Goal: Transaction & Acquisition: Purchase product/service

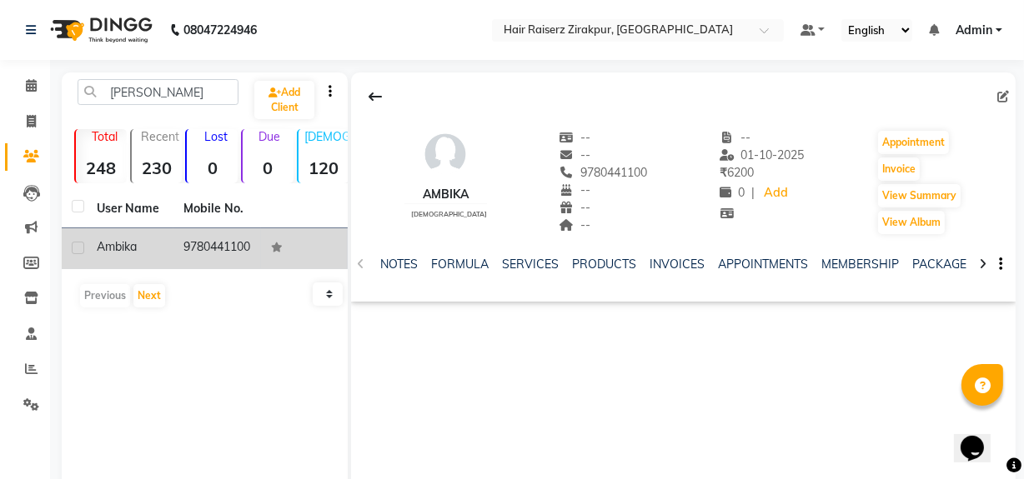
click at [228, 255] on td "9780441100" at bounding box center [216, 248] width 87 height 41
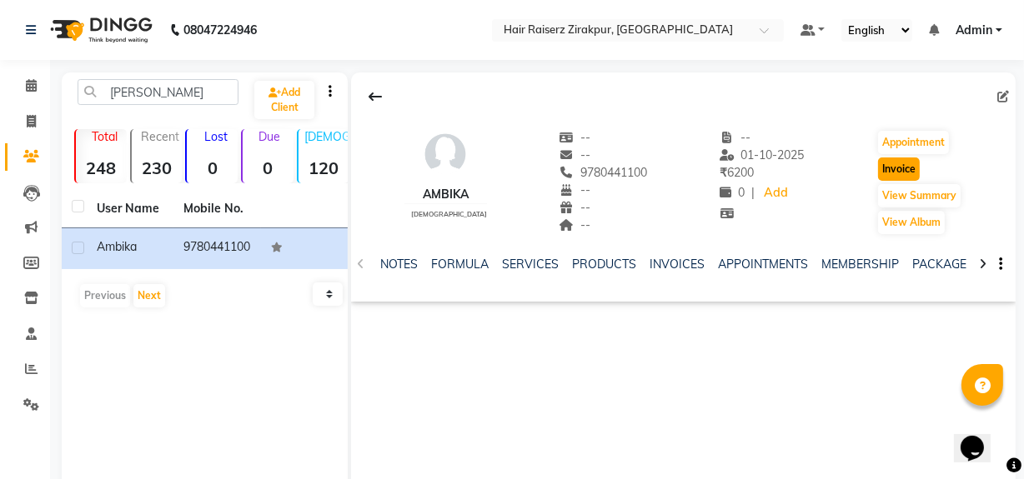
click at [889, 176] on button "Invoice" at bounding box center [899, 169] width 42 height 23
select select "service"
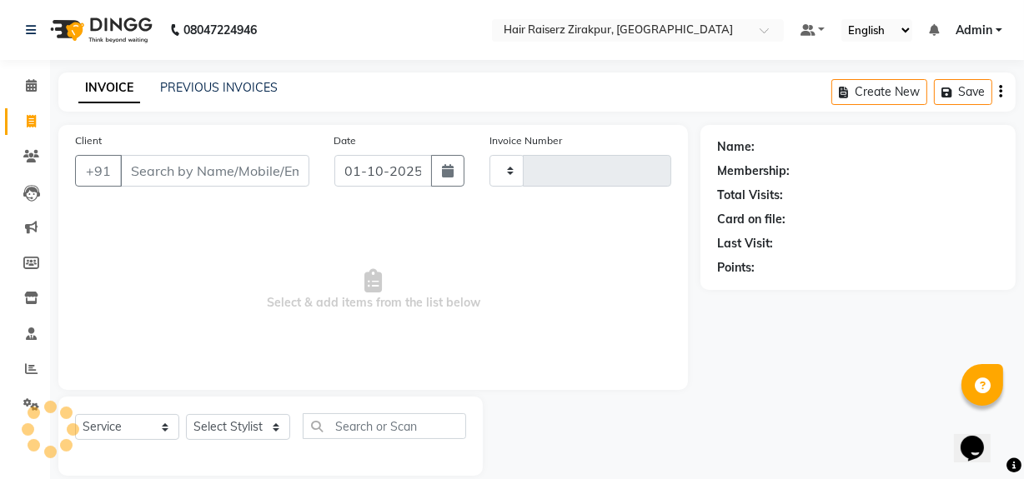
type input "0334"
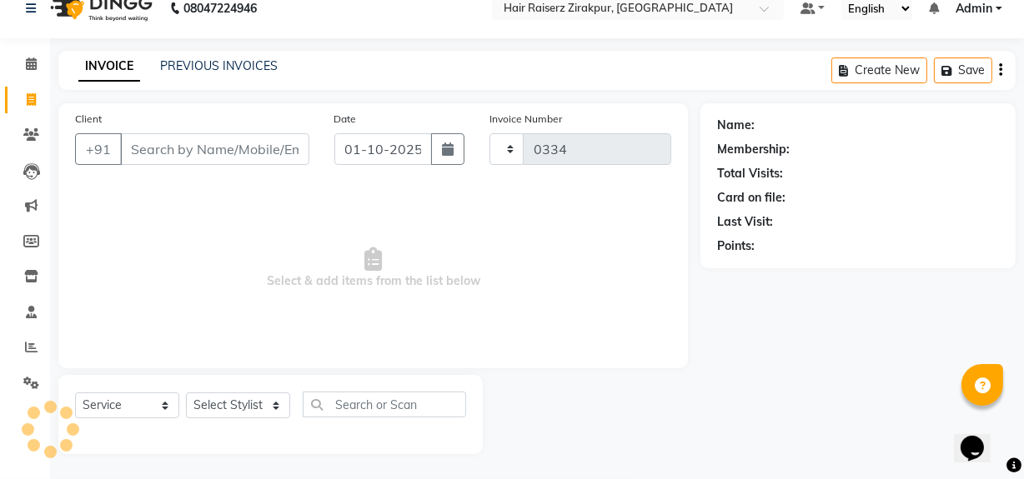
select select "8680"
type input "9780441100"
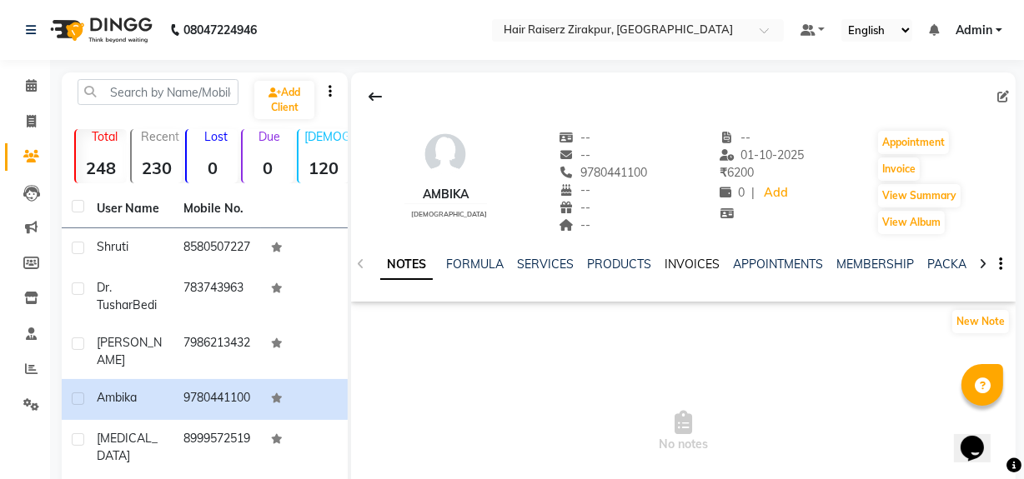
click at [699, 264] on link "INVOICES" at bounding box center [692, 264] width 55 height 15
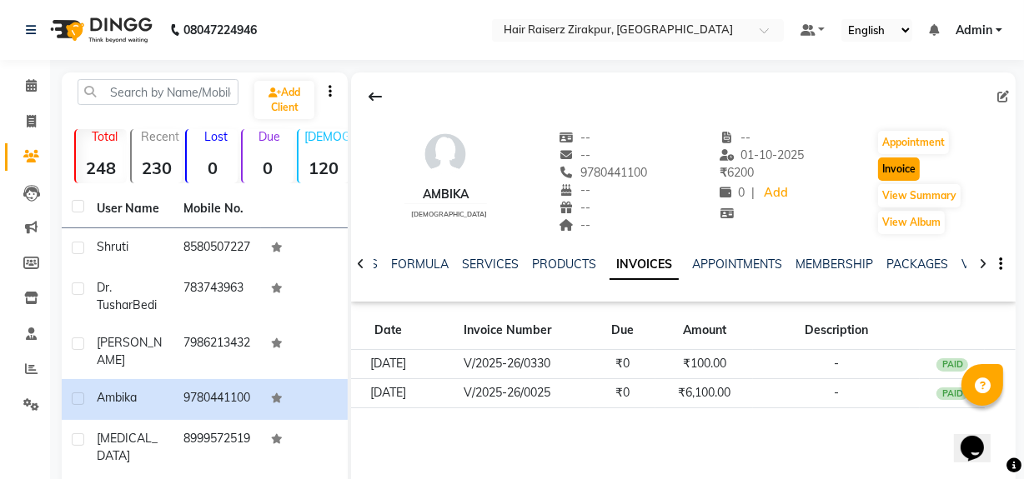
click at [906, 160] on button "Invoice" at bounding box center [899, 169] width 42 height 23
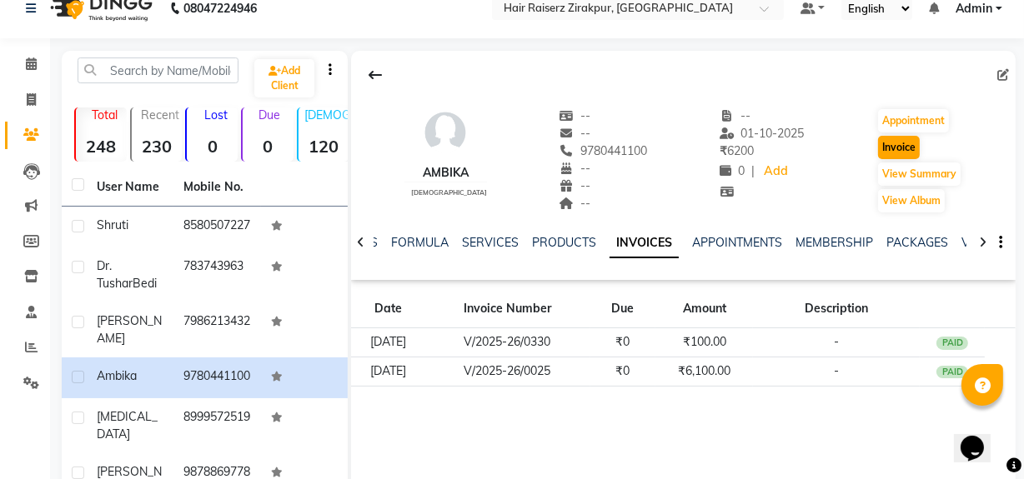
select select "8680"
select select "service"
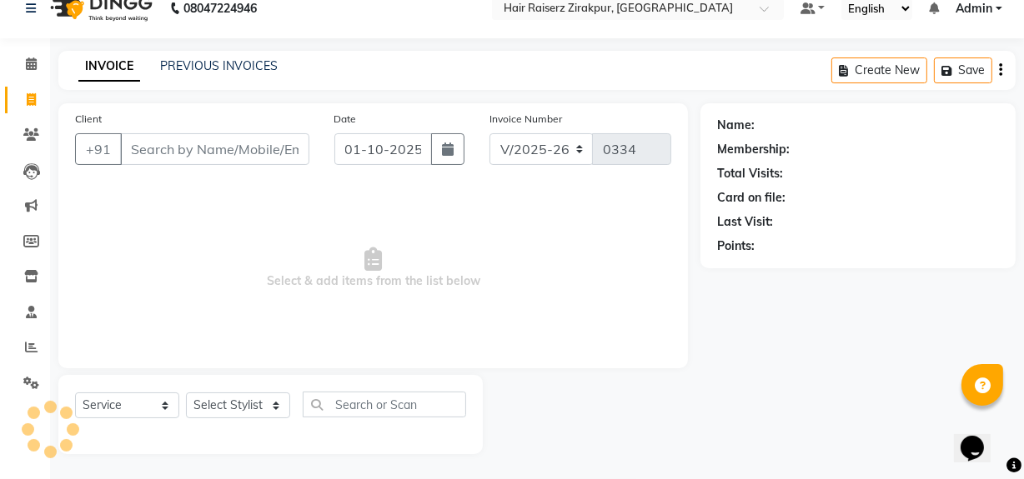
type input "9780441100"
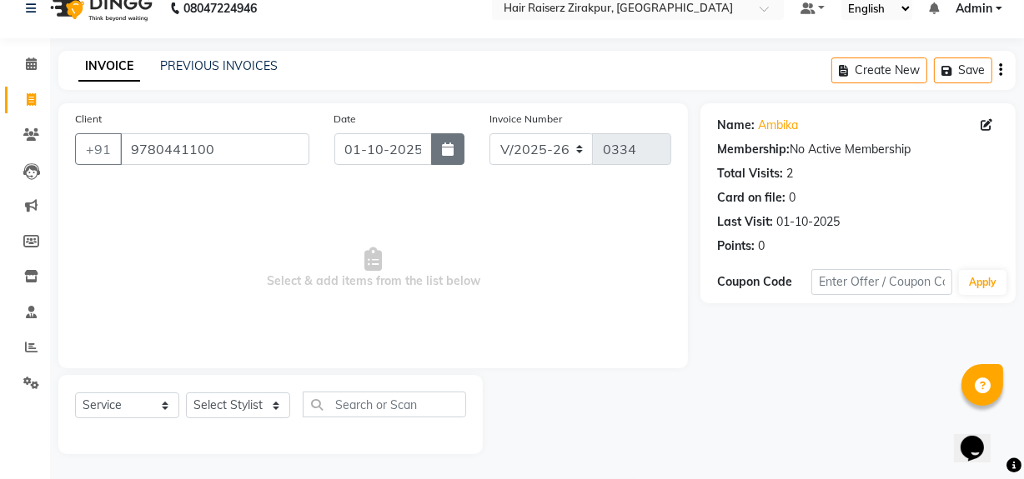
click at [435, 148] on button "button" at bounding box center [447, 149] width 33 height 32
select select "10"
select select "2025"
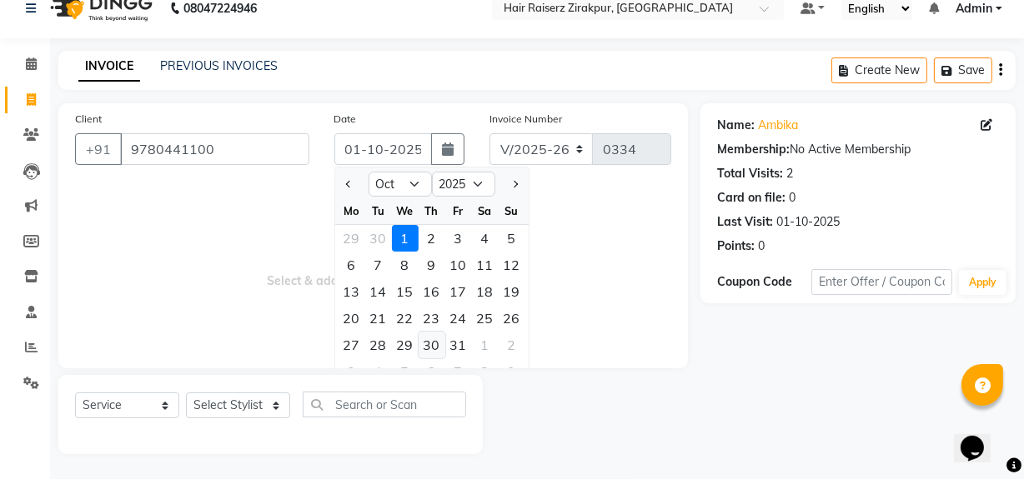
click at [431, 342] on div "30" at bounding box center [432, 345] width 27 height 27
type input "30-10-2025"
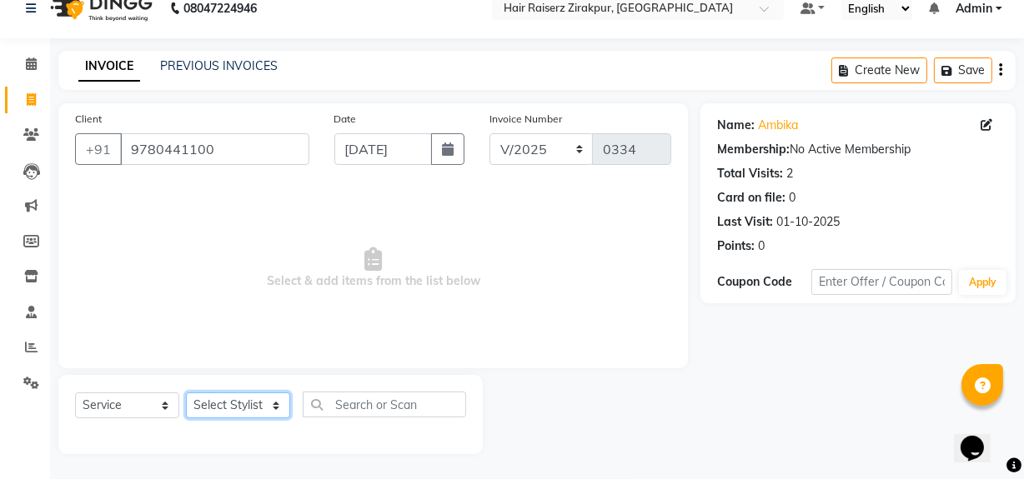
click at [283, 409] on select "Select Stylist [PERSON_NAME] Admin Akshay [PERSON_NAME] Deepak [PERSON_NAME] [P…" at bounding box center [238, 406] width 104 height 26
select select "88945"
click at [186, 393] on select "Select Stylist [PERSON_NAME] Admin Akshay [PERSON_NAME] Deepak [PERSON_NAME] [P…" at bounding box center [238, 406] width 104 height 26
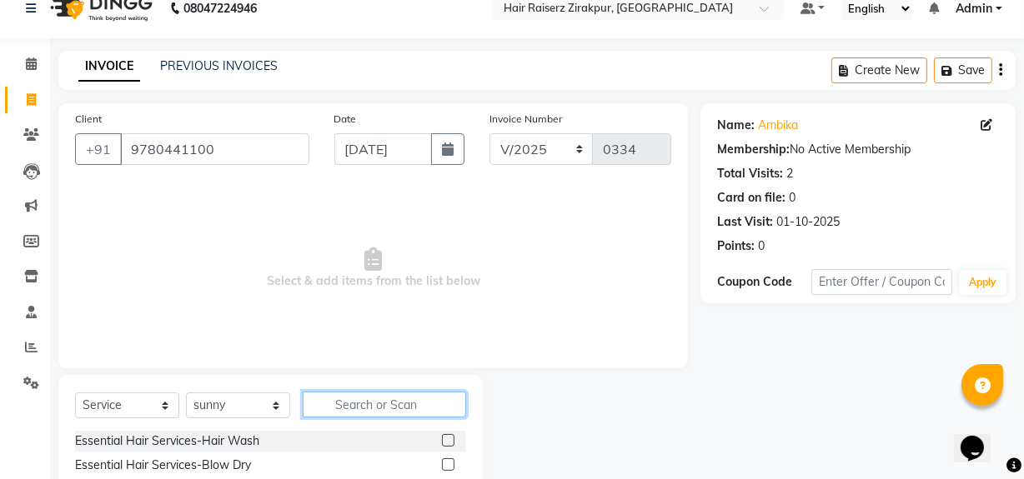
click at [334, 407] on input "text" at bounding box center [384, 405] width 163 height 26
click at [354, 398] on input "text" at bounding box center [384, 405] width 163 height 26
type input "GLOBAL"
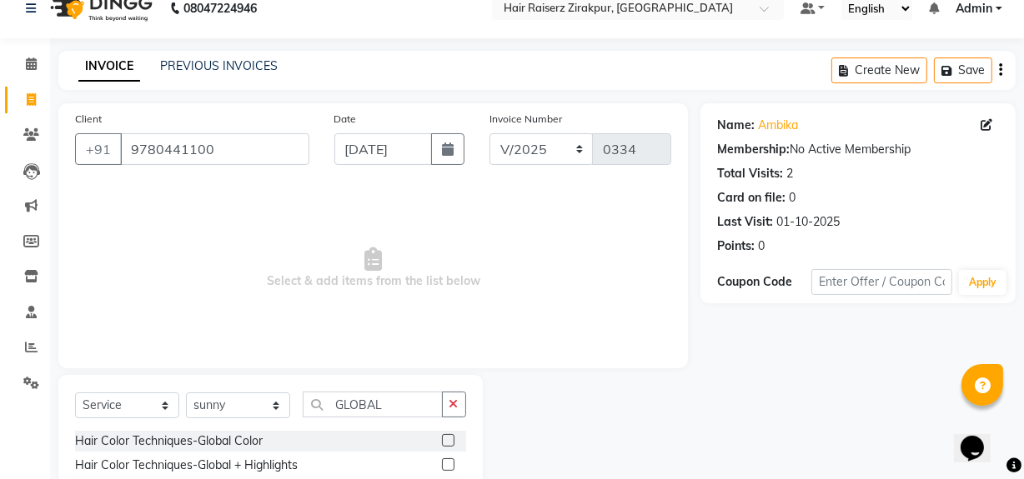
click at [446, 464] on label at bounding box center [448, 465] width 13 height 13
click at [446, 464] on input "checkbox" at bounding box center [447, 465] width 11 height 11
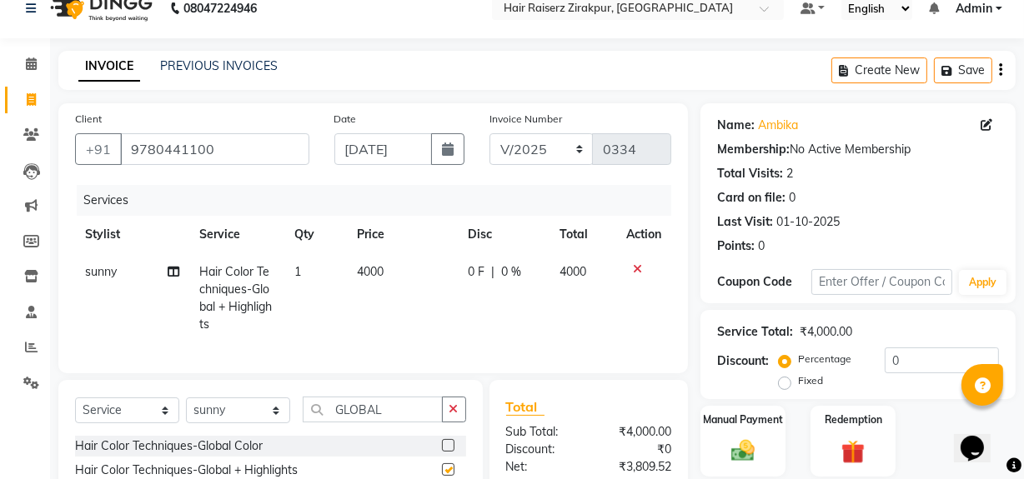
checkbox input "false"
click at [445, 423] on button "button" at bounding box center [454, 410] width 24 height 26
click at [425, 423] on input "text" at bounding box center [384, 410] width 163 height 26
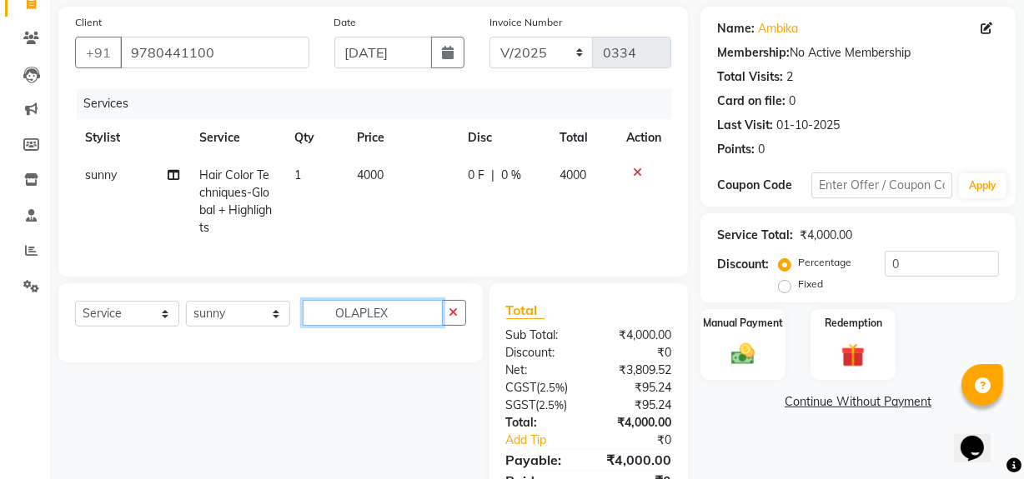
scroll to position [121, 0]
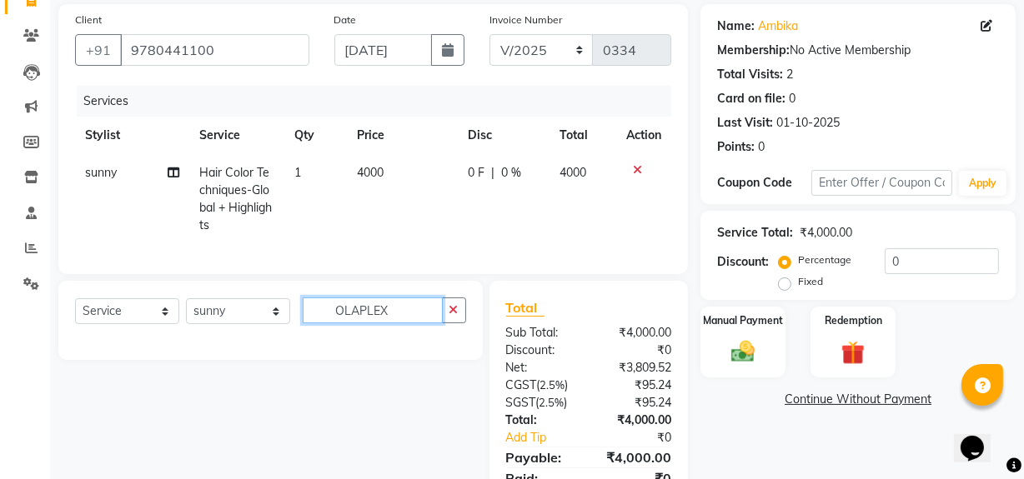
click at [414, 319] on input "OLAPLEX" at bounding box center [373, 311] width 140 height 26
type input "O"
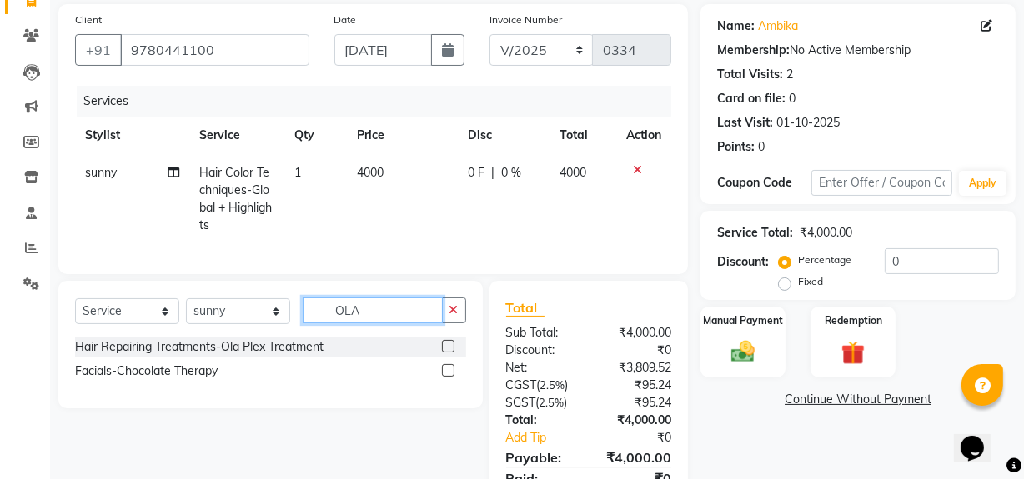
type input "OLA"
click at [450, 353] on label at bounding box center [448, 346] width 13 height 13
click at [450, 353] on input "checkbox" at bounding box center [447, 347] width 11 height 11
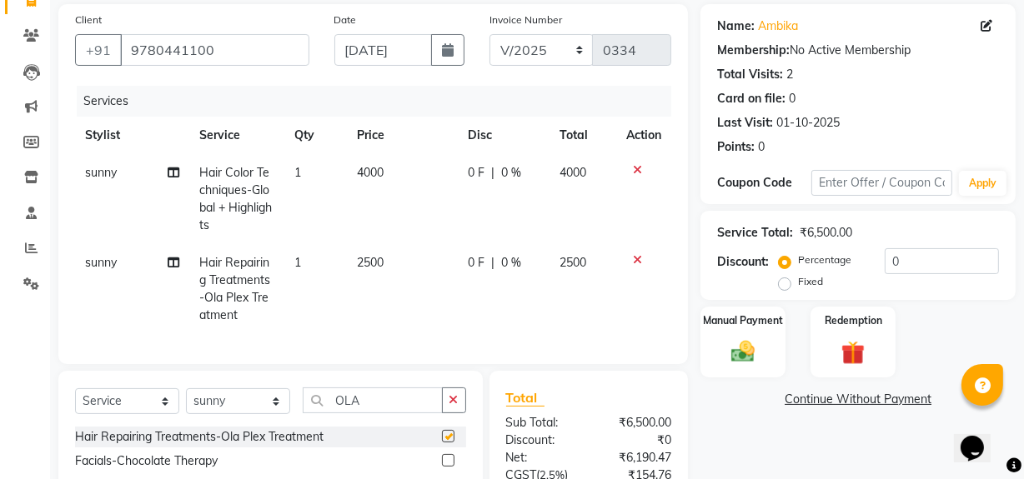
checkbox input "false"
click at [365, 263] on span "2500" at bounding box center [371, 262] width 27 height 15
select select "88945"
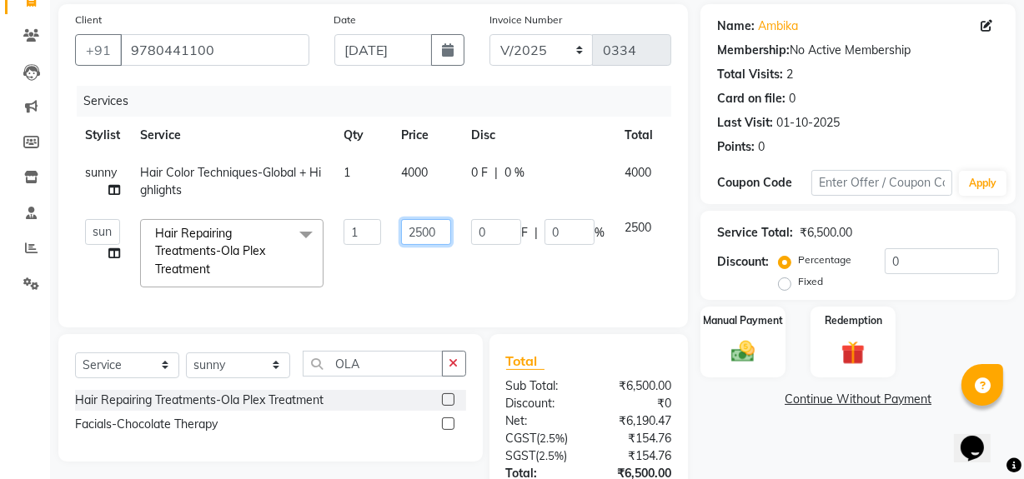
click at [414, 235] on input "2500" at bounding box center [426, 232] width 50 height 26
type input "1500"
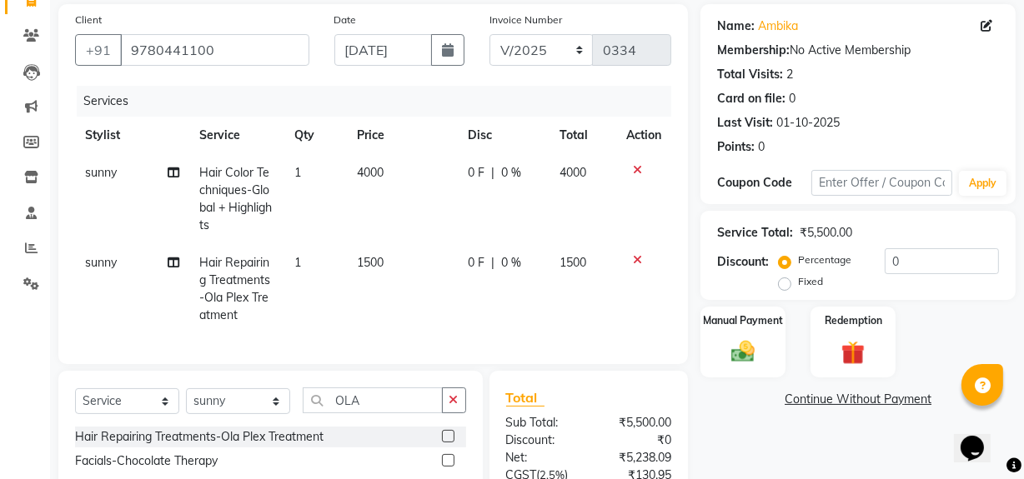
click at [859, 457] on div "Name: Ambika Membership: No Active Membership Total Visits: 2 Card on file: 0 L…" at bounding box center [864, 310] width 328 height 612
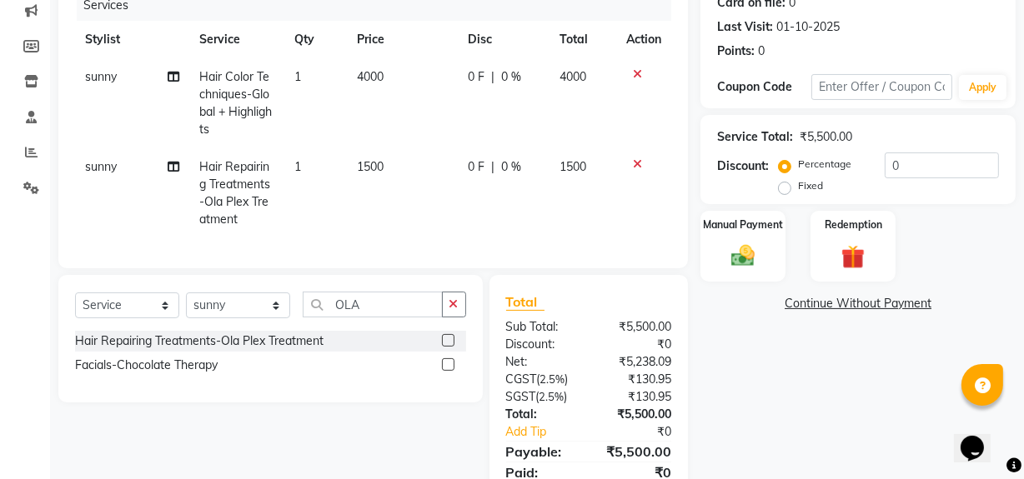
scroll to position [294, 0]
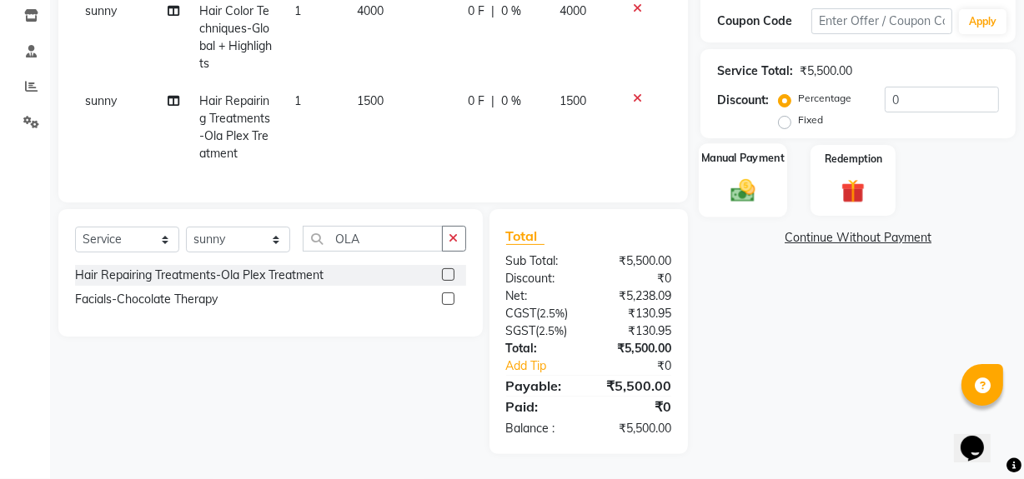
click at [740, 176] on img at bounding box center [743, 190] width 40 height 28
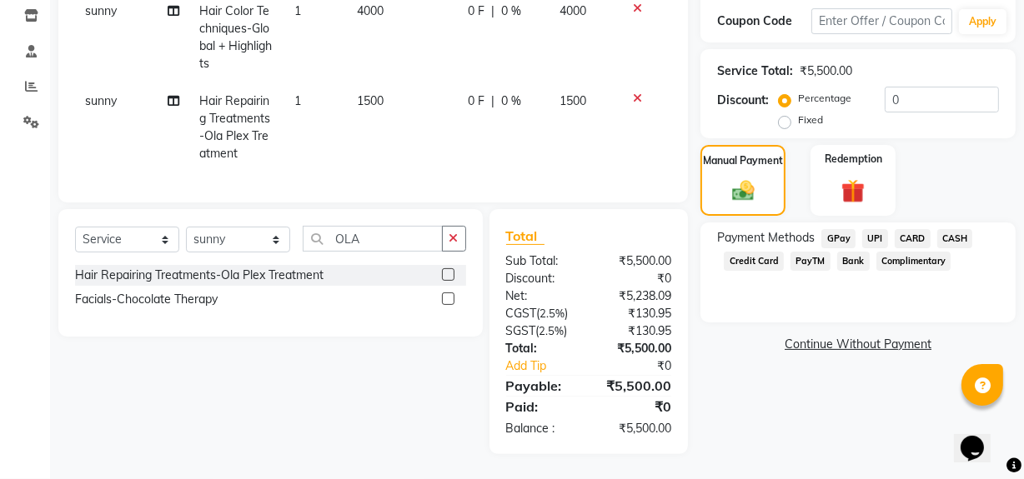
click at [873, 229] on span "UPI" at bounding box center [875, 238] width 26 height 19
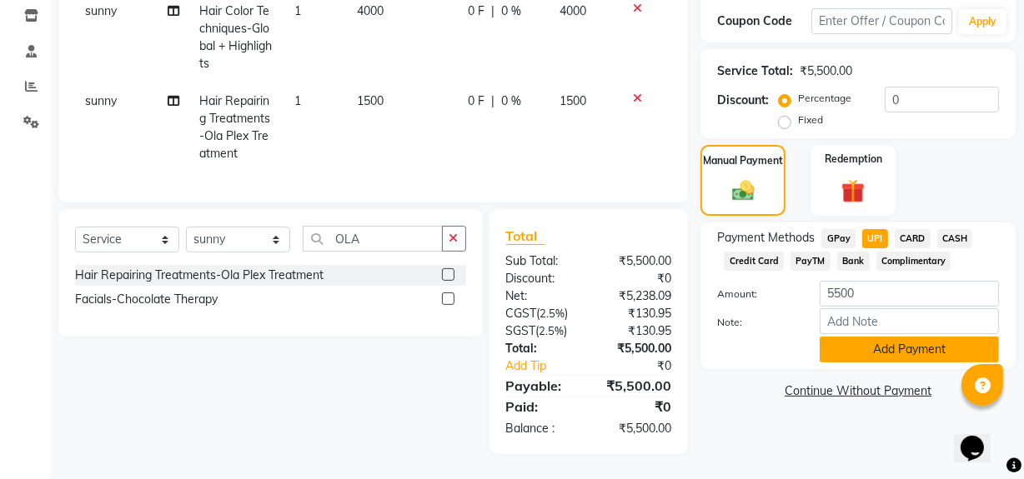
click at [903, 338] on button "Add Payment" at bounding box center [909, 350] width 179 height 26
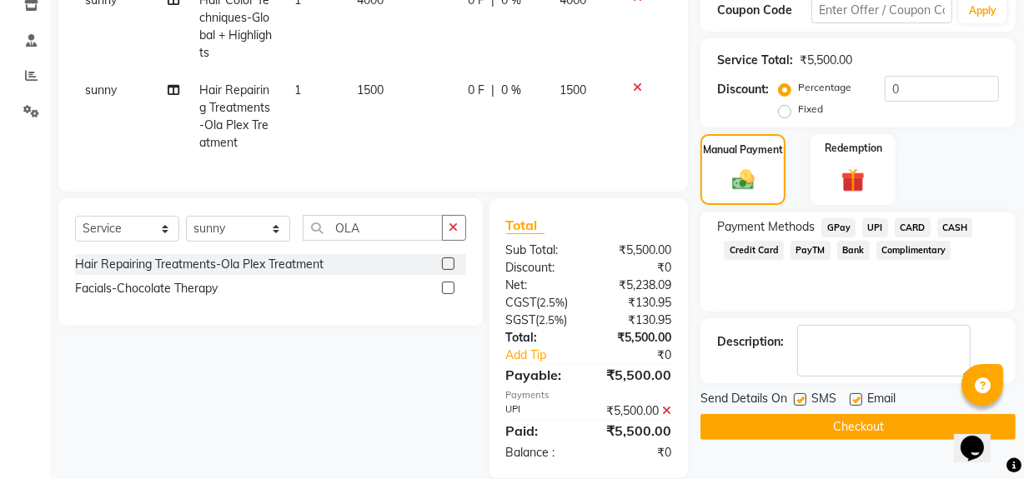
click at [834, 429] on button "Checkout" at bounding box center [857, 427] width 315 height 26
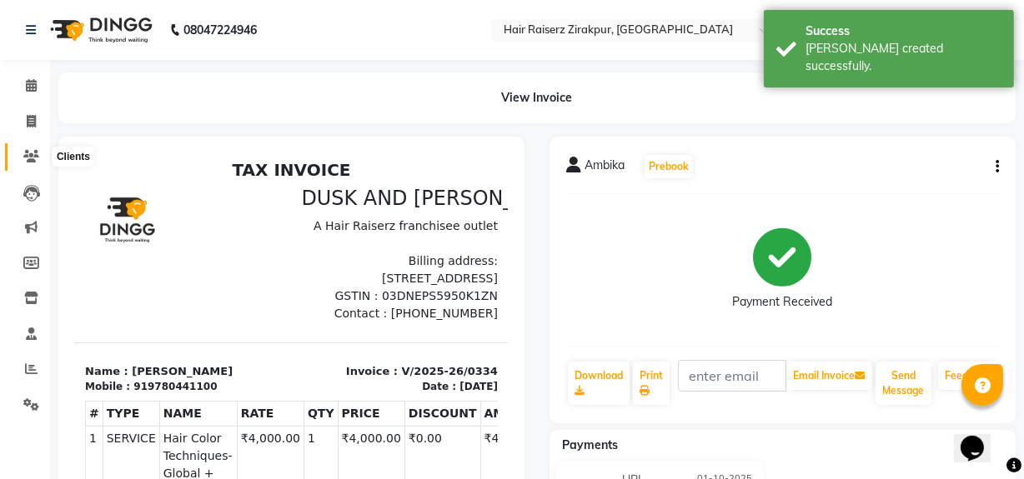
click at [30, 162] on icon at bounding box center [31, 156] width 16 height 13
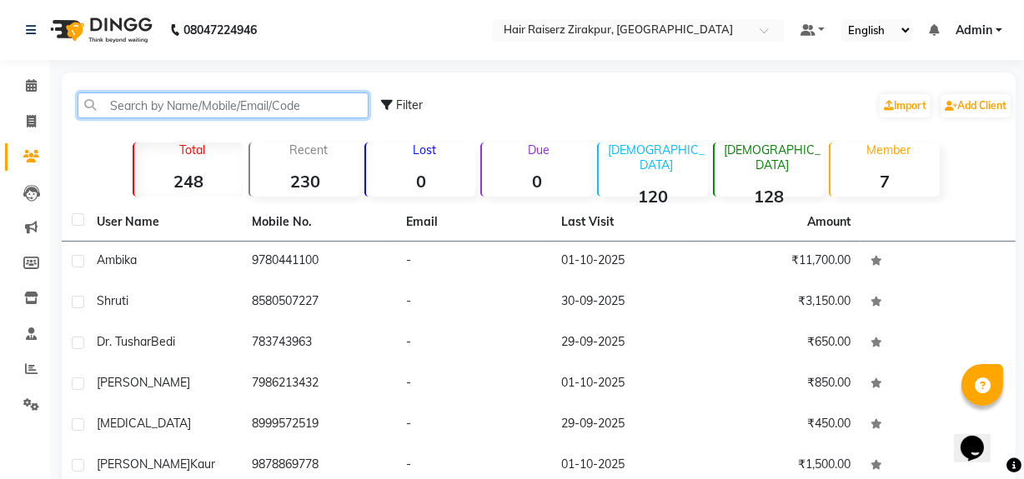
click at [287, 93] on input "text" at bounding box center [223, 106] width 291 height 26
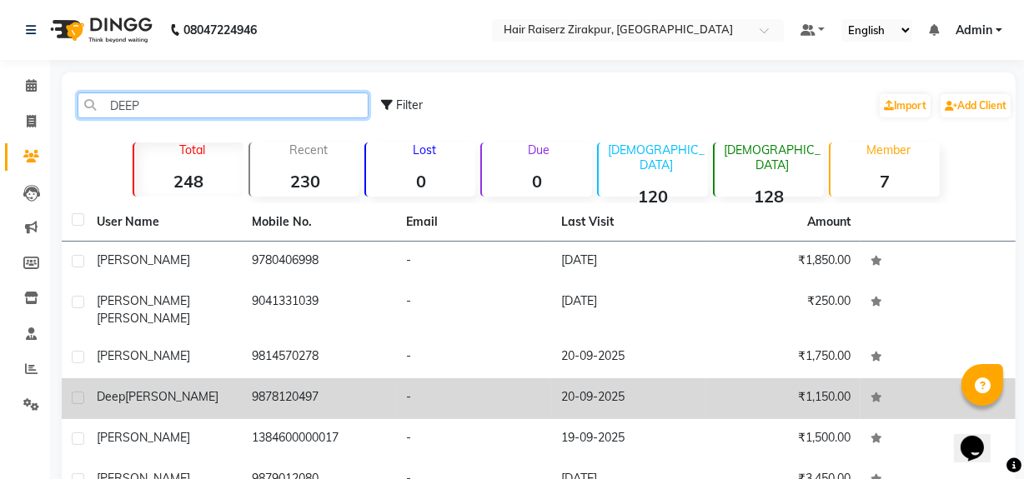
type input "DEEP"
click at [250, 379] on td "9878120497" at bounding box center [319, 399] width 155 height 41
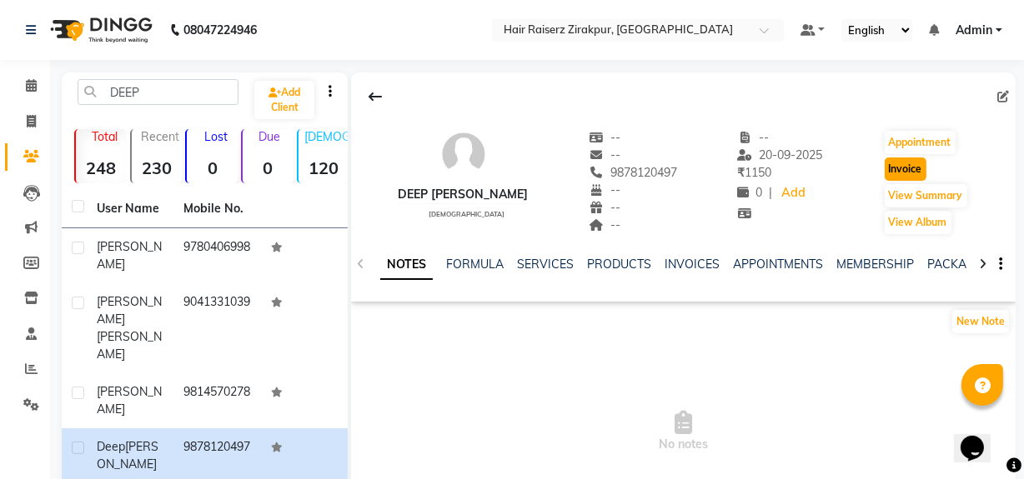
click at [909, 167] on button "Invoice" at bounding box center [906, 169] width 42 height 23
select select "8680"
select select "service"
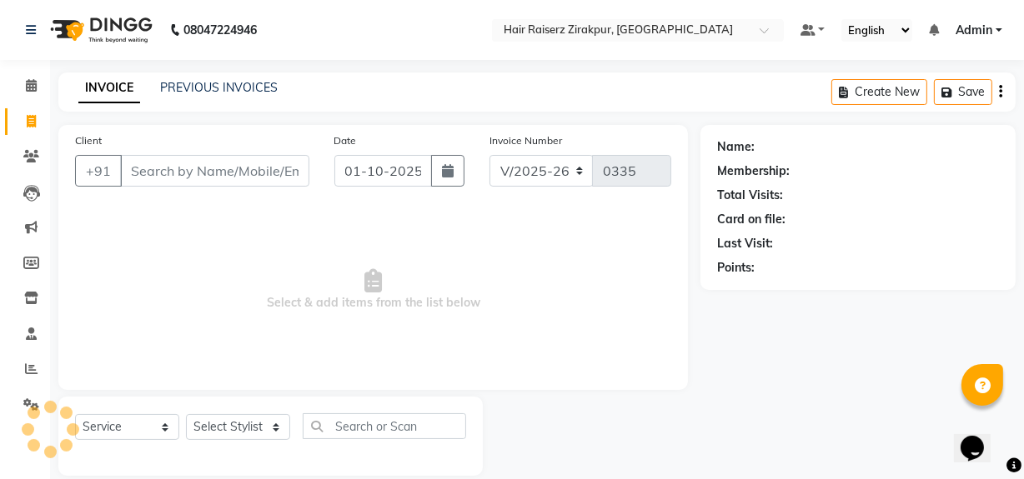
scroll to position [22, 0]
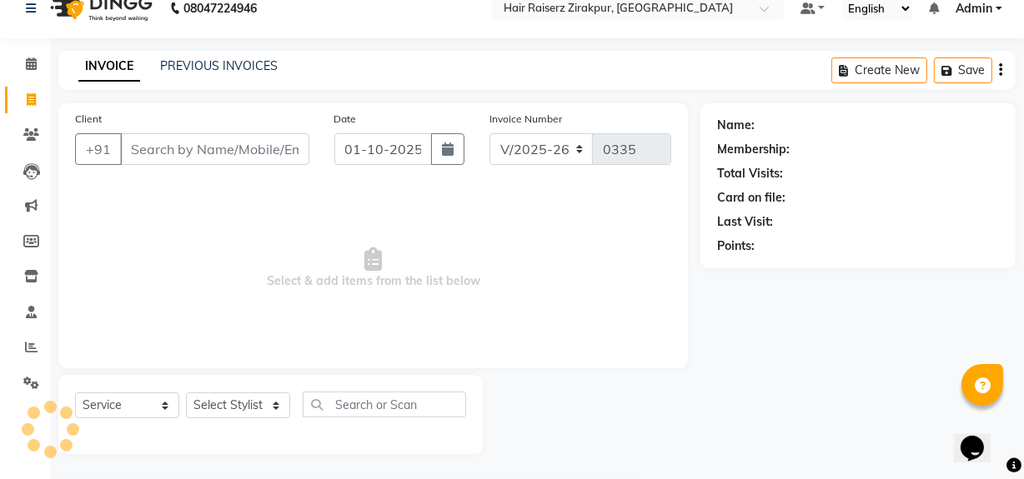
type input "9878120497"
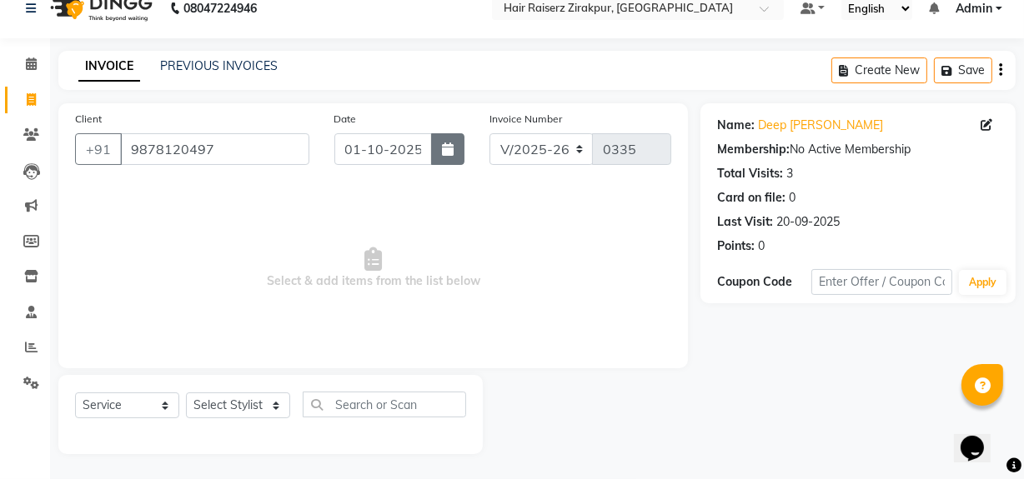
click at [454, 160] on button "button" at bounding box center [447, 149] width 33 height 32
select select "10"
select select "2025"
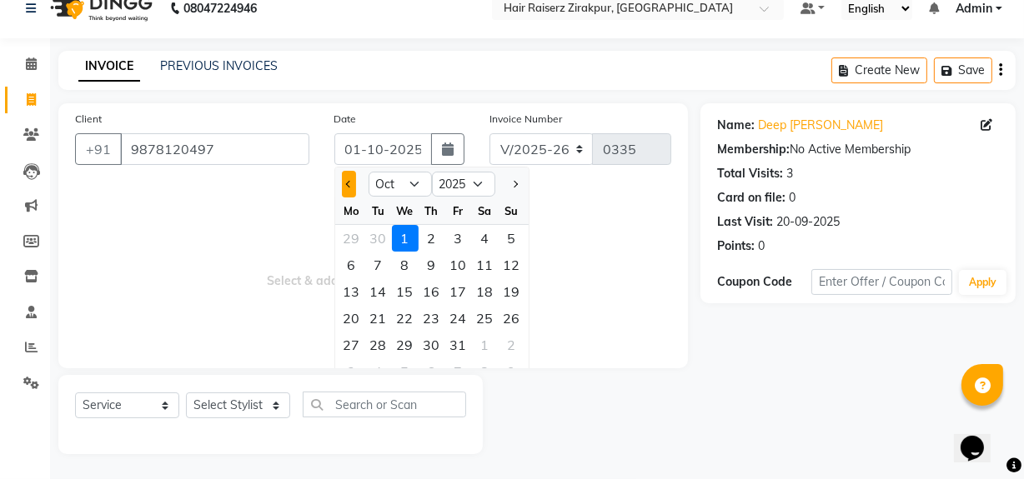
click at [346, 187] on button "Previous month" at bounding box center [349, 184] width 14 height 27
select select "9"
click at [383, 352] on div "30" at bounding box center [378, 345] width 27 height 27
type input "30-09-2025"
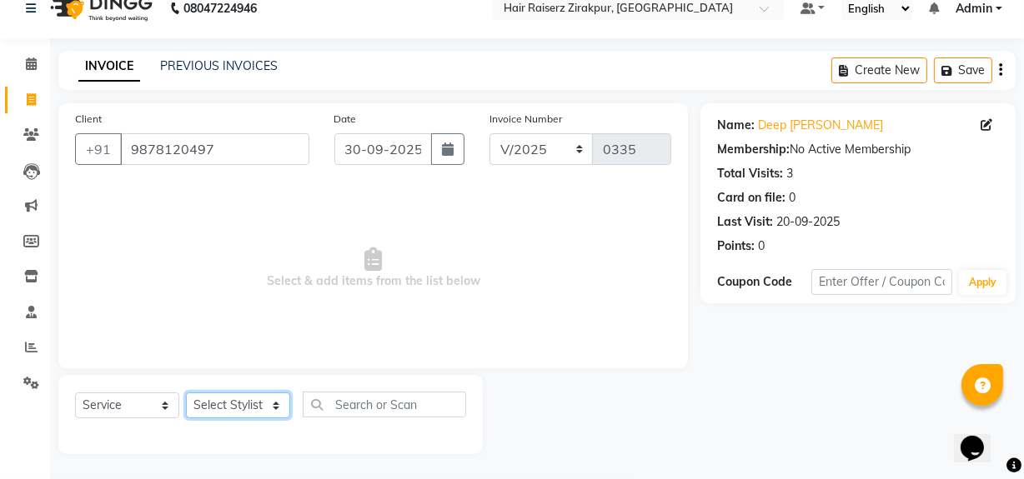
click at [276, 395] on select "Select Stylist [PERSON_NAME] Admin Akshay [PERSON_NAME] Deepak [PERSON_NAME] [P…" at bounding box center [238, 406] width 104 height 26
click at [272, 405] on select "Select Stylist [PERSON_NAME] Admin Akshay [PERSON_NAME] Deepak [PERSON_NAME] [P…" at bounding box center [238, 406] width 104 height 26
select select "88900"
click at [186, 393] on select "Select Stylist [PERSON_NAME] Admin Akshay [PERSON_NAME] Deepak [PERSON_NAME] [P…" at bounding box center [238, 406] width 104 height 26
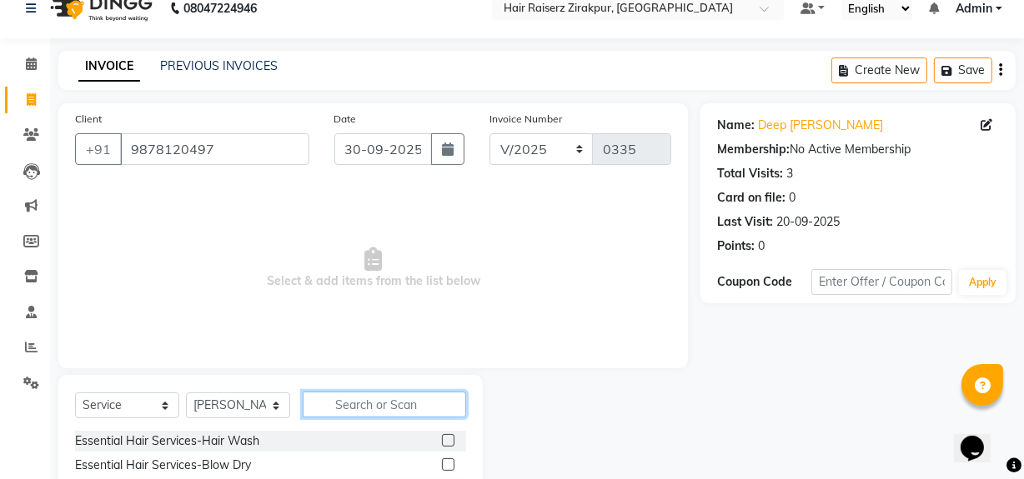
click at [353, 414] on input "text" at bounding box center [384, 405] width 163 height 26
type input "BEARD"
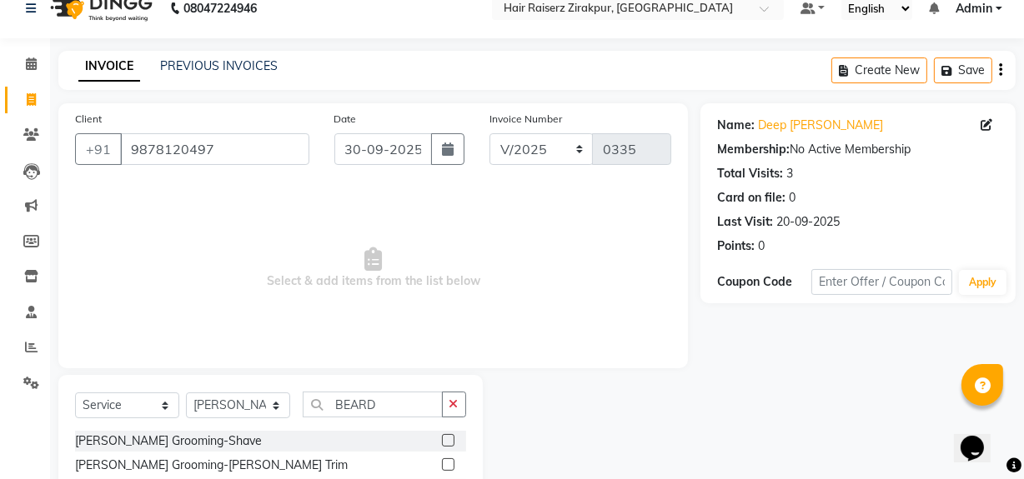
click at [442, 469] on label at bounding box center [448, 465] width 13 height 13
click at [442, 469] on input "checkbox" at bounding box center [447, 465] width 11 height 11
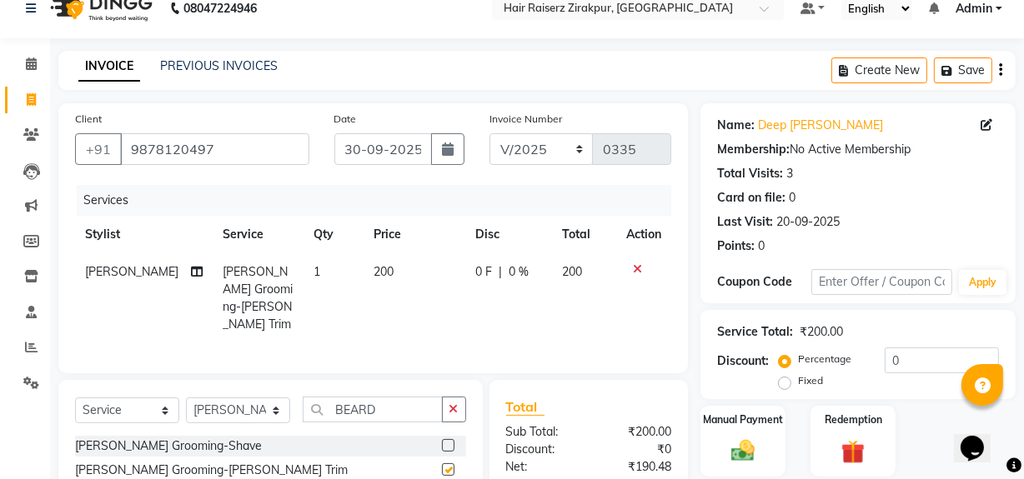
checkbox input "false"
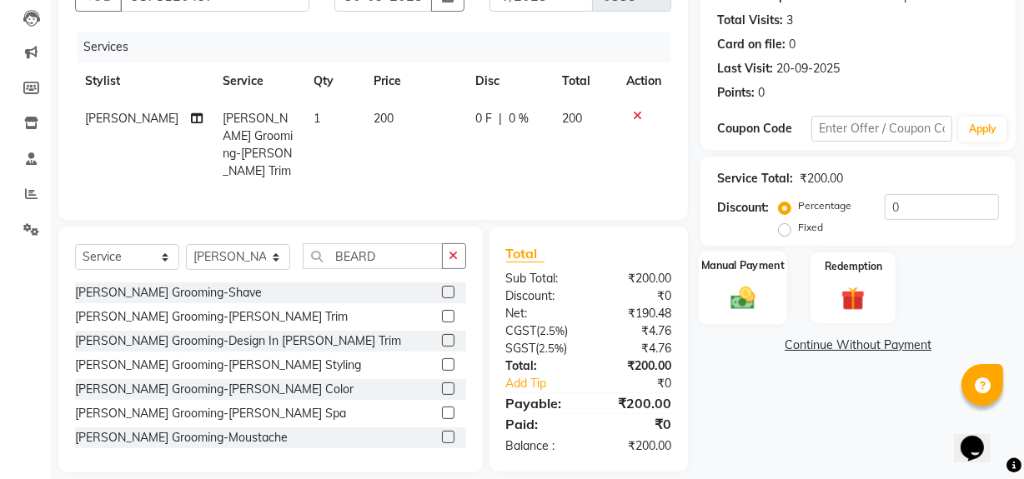
click at [753, 280] on div "Manual Payment" at bounding box center [743, 288] width 88 height 74
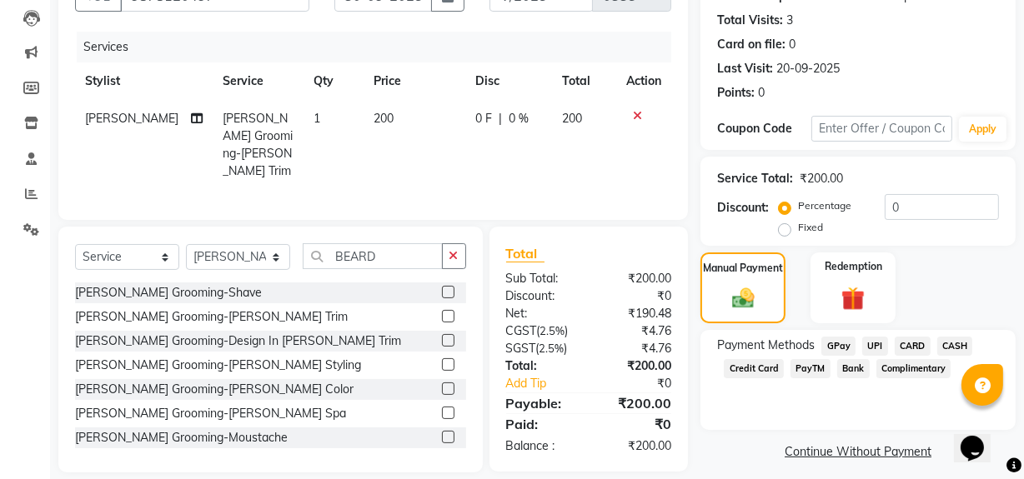
click at [877, 341] on span "UPI" at bounding box center [875, 346] width 26 height 19
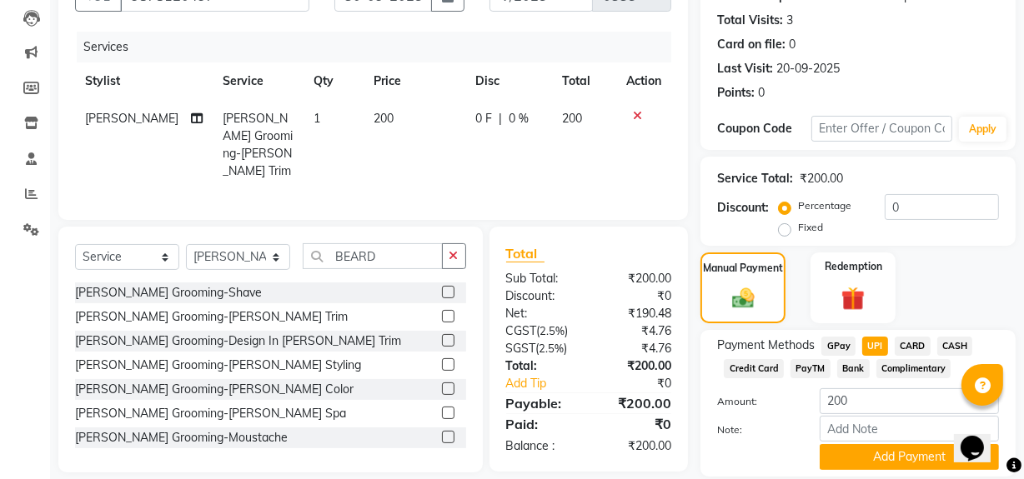
scroll to position [231, 0]
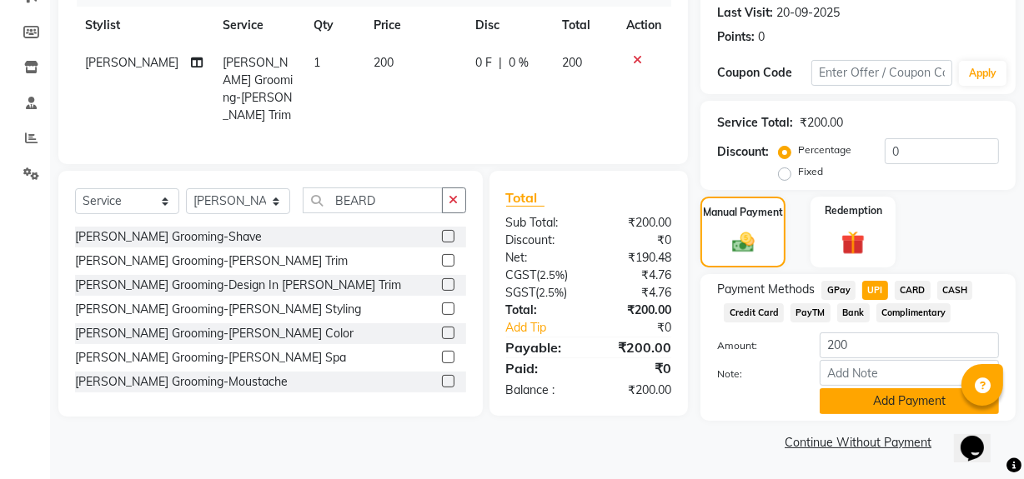
click at [908, 394] on button "Add Payment" at bounding box center [909, 402] width 179 height 26
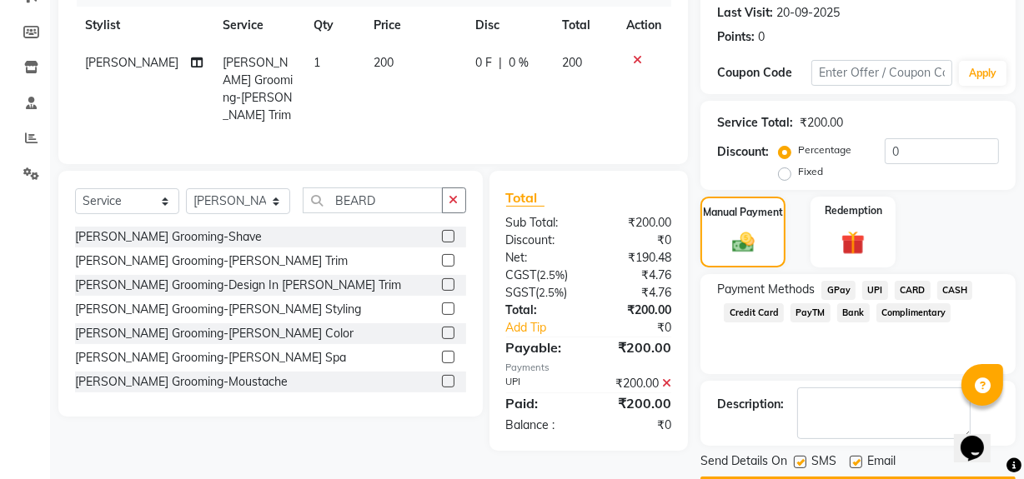
scroll to position [278, 0]
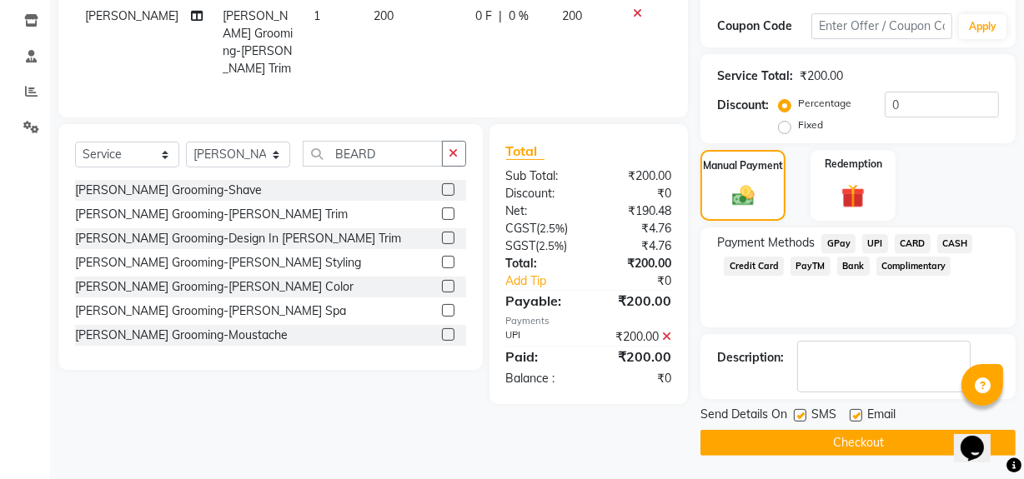
click at [875, 448] on button "Checkout" at bounding box center [857, 443] width 315 height 26
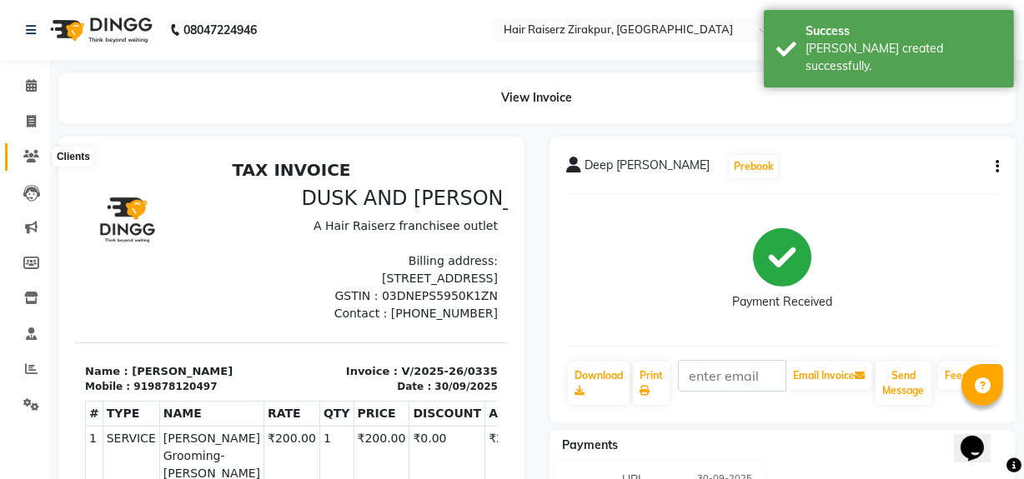
click at [35, 163] on icon at bounding box center [31, 156] width 16 height 13
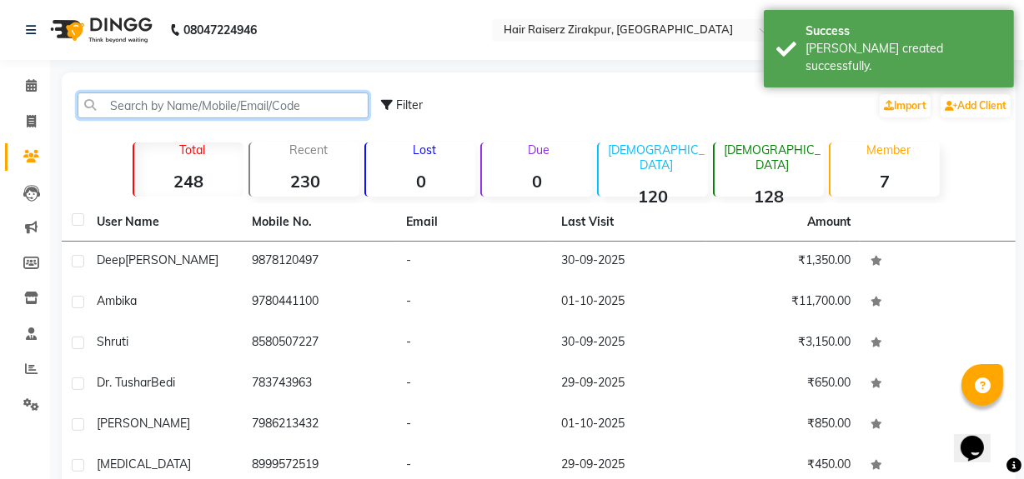
click at [302, 106] on input "text" at bounding box center [223, 106] width 291 height 26
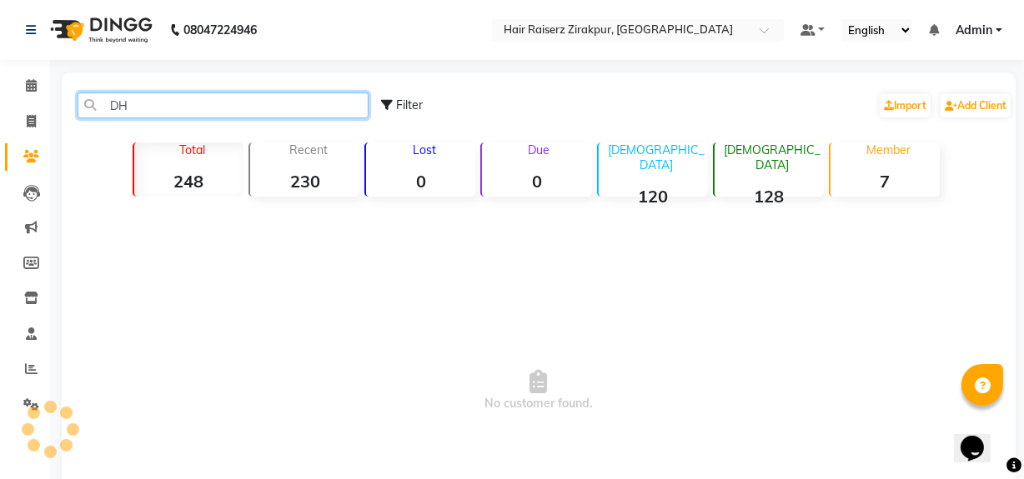
type input "D"
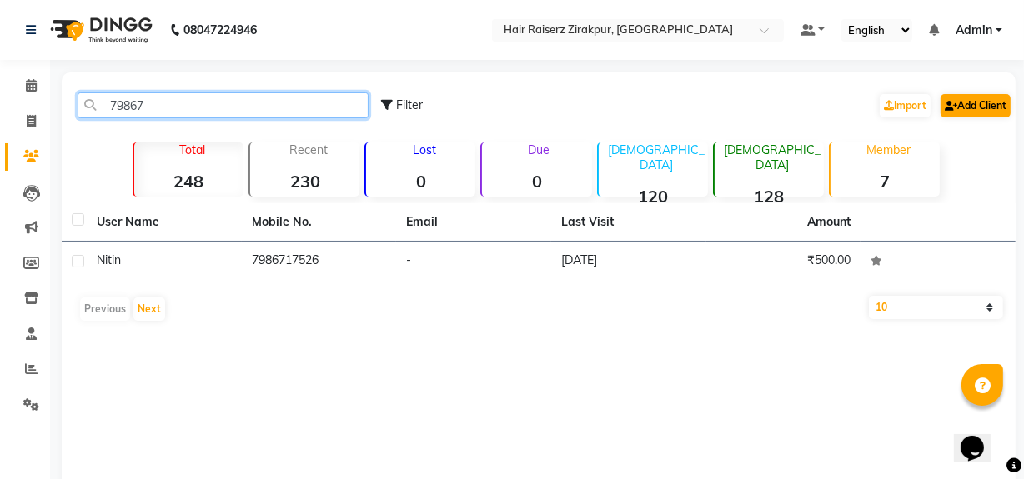
type input "79867"
click at [976, 98] on link "Add Client" at bounding box center [976, 105] width 70 height 23
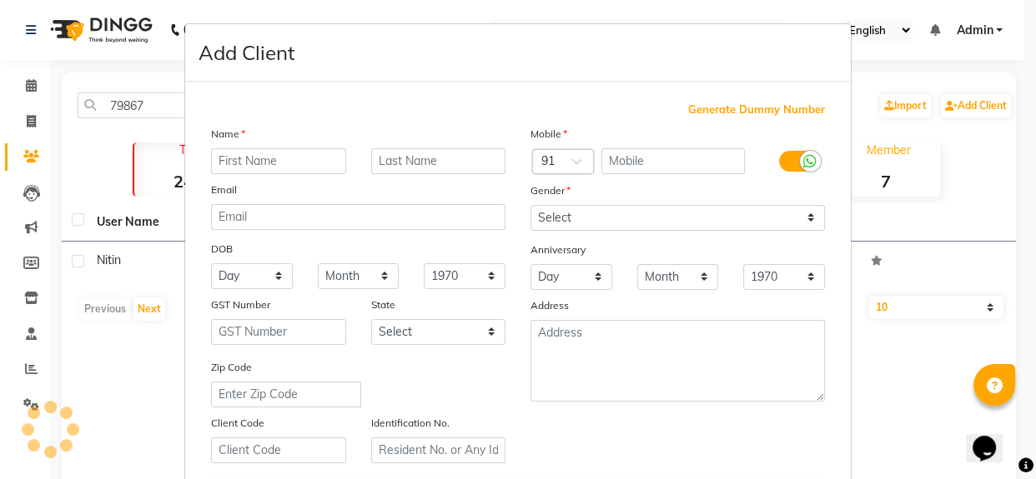
click at [125, 380] on ngb-modal-window "Add Client Generate Dummy Number Name Email DOB Day 01 02 03 04 05 06 07 08 09 …" at bounding box center [518, 239] width 1036 height 479
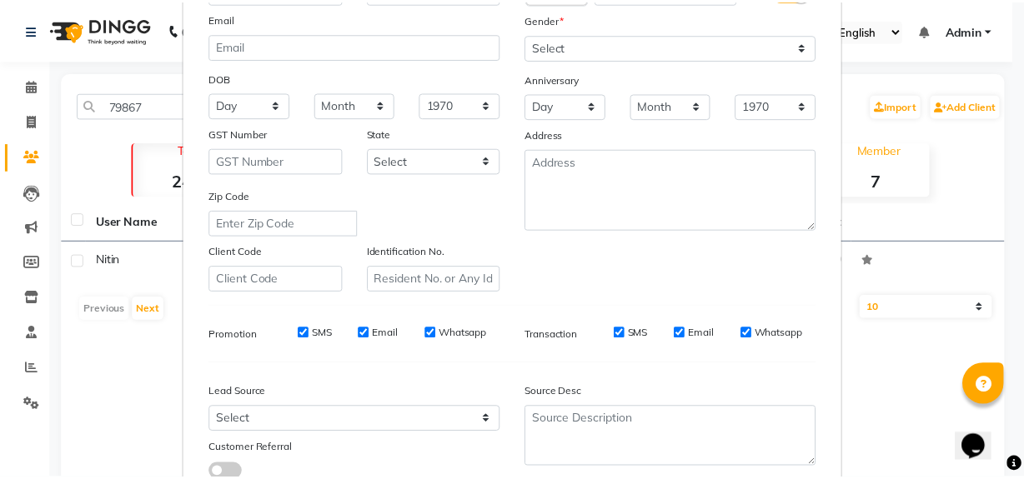
scroll to position [294, 0]
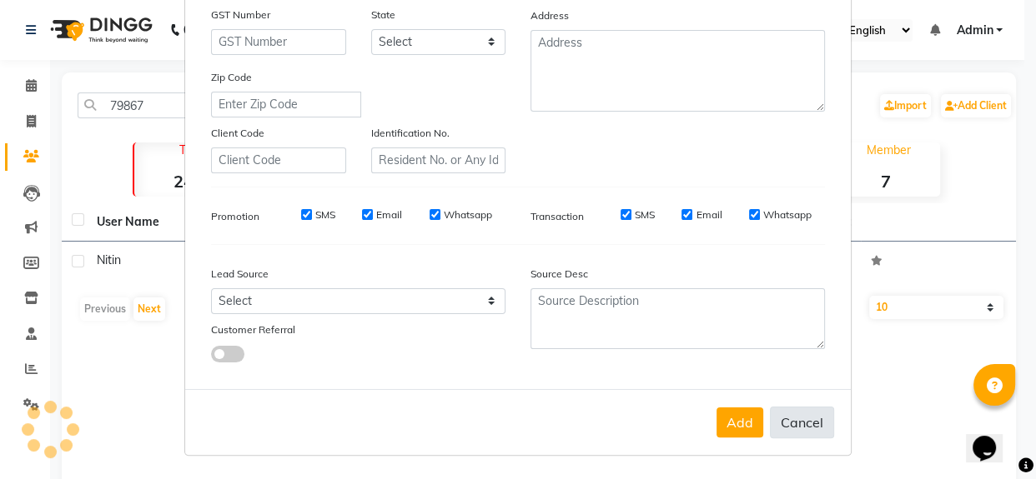
click at [787, 425] on button "Cancel" at bounding box center [802, 423] width 64 height 32
select select
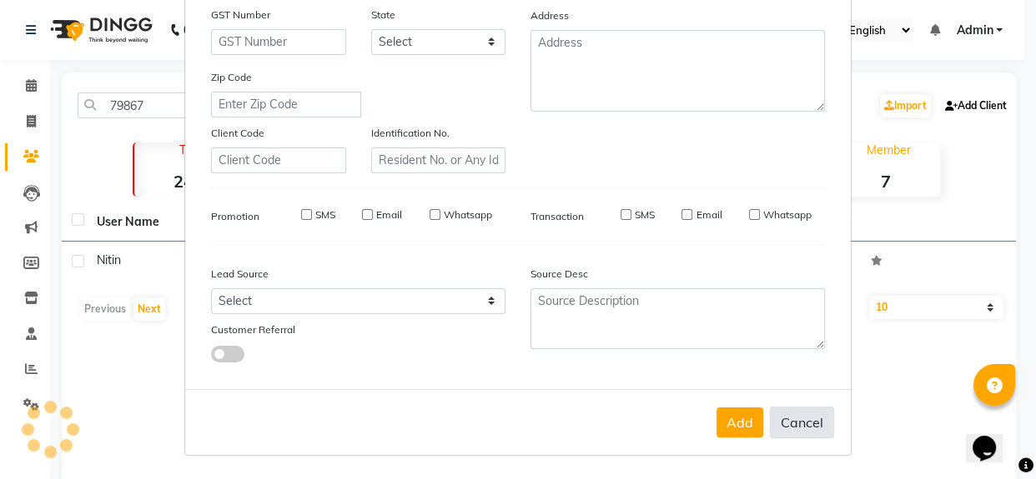
select select
checkbox input "false"
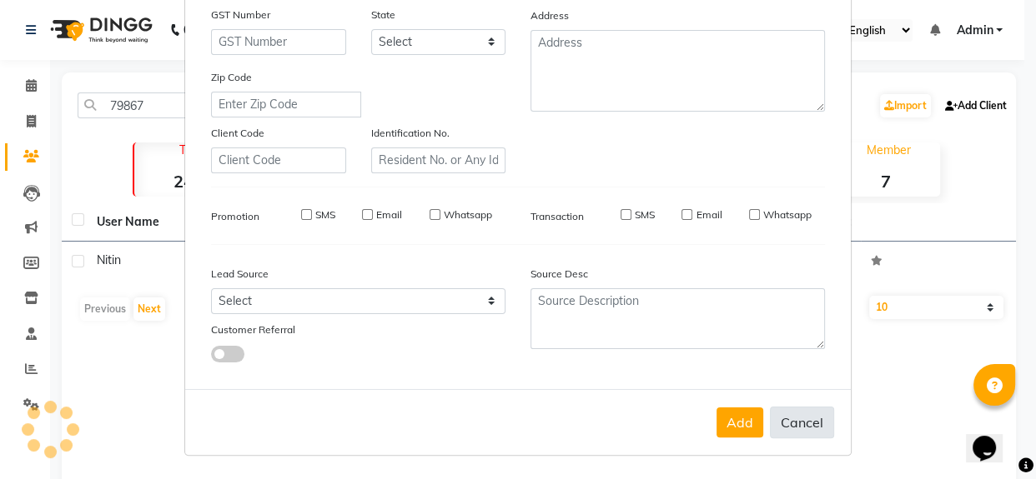
checkbox input "false"
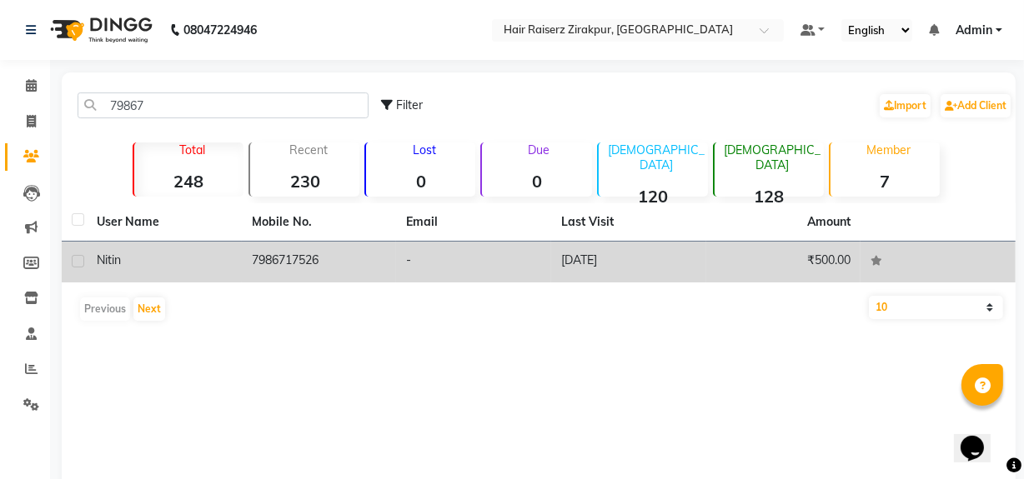
click at [289, 266] on td "7986717526" at bounding box center [319, 262] width 155 height 41
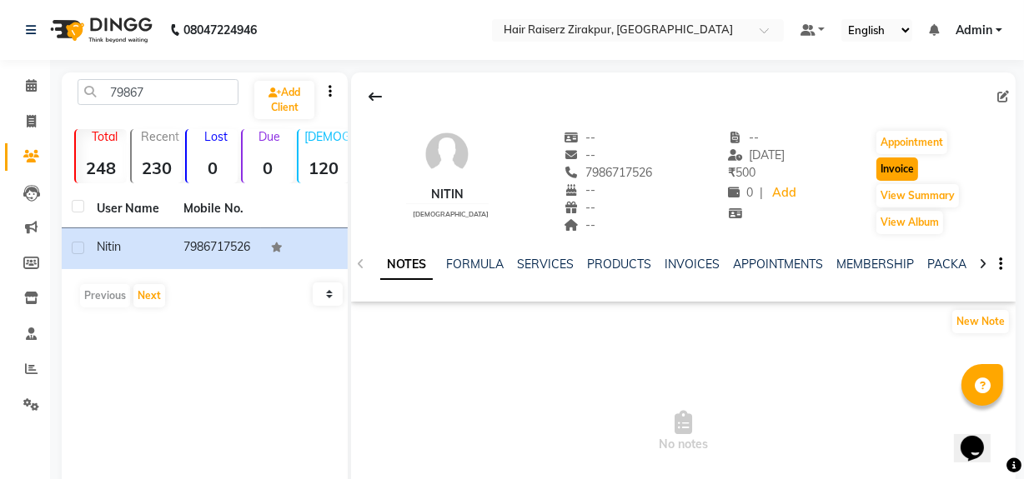
click at [906, 168] on button "Invoice" at bounding box center [897, 169] width 42 height 23
select select "8680"
select select "service"
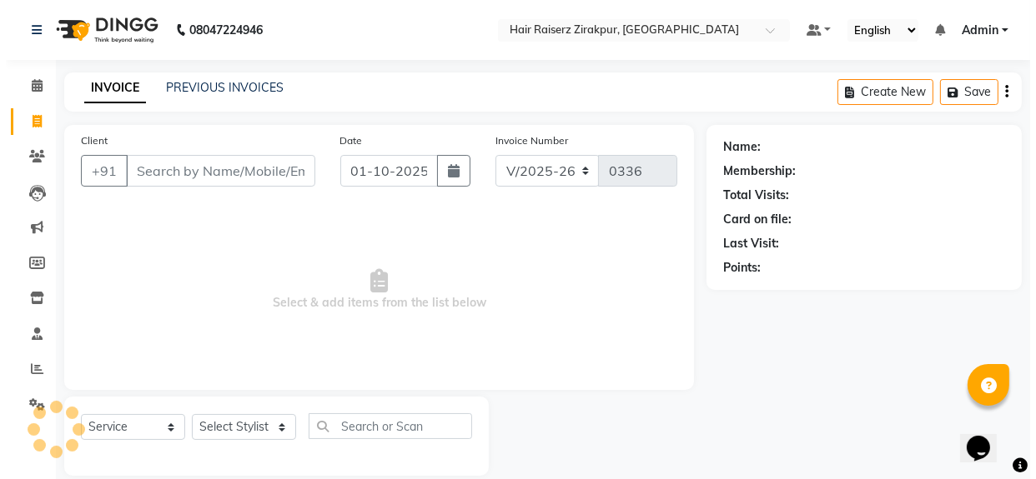
scroll to position [22, 0]
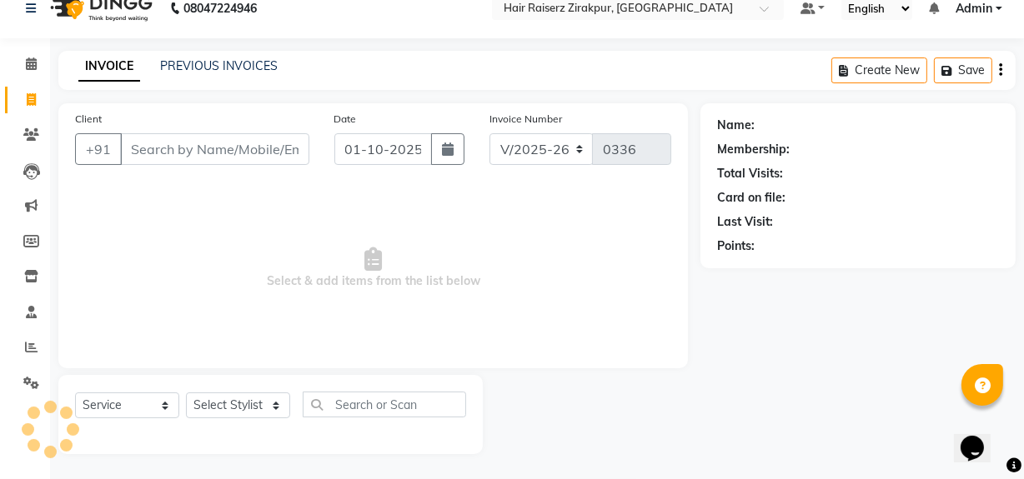
click at [216, 143] on input "Client" at bounding box center [214, 149] width 189 height 32
type input "7986717526"
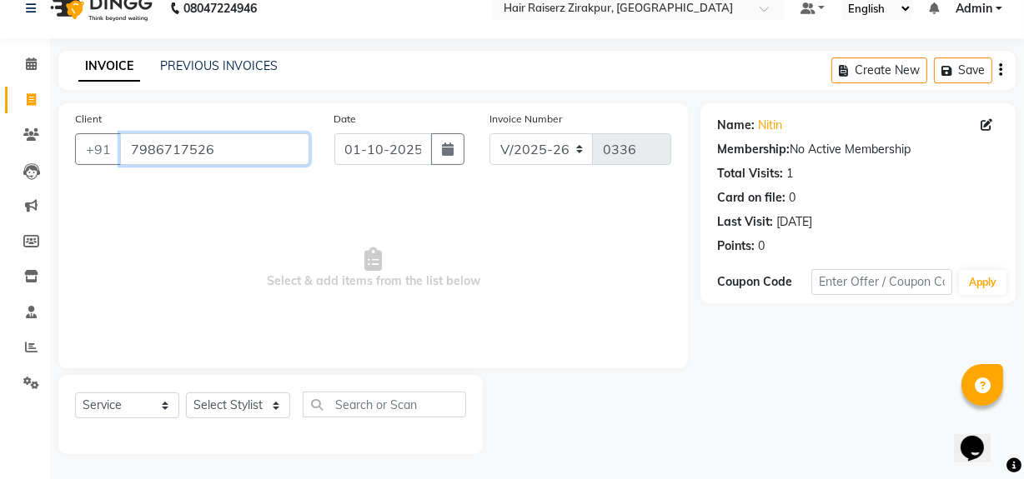
drag, startPoint x: 220, startPoint y: 150, endPoint x: 340, endPoint y: 137, distance: 120.8
click at [340, 137] on div "Client +91 7986717526 Date 01-10-2025 Invoice Number V/2025 V/2025-26 0336" at bounding box center [373, 144] width 621 height 68
click at [994, 125] on span at bounding box center [990, 126] width 18 height 18
click at [985, 128] on icon at bounding box center [987, 125] width 12 height 12
select select "[DEMOGRAPHIC_DATA]"
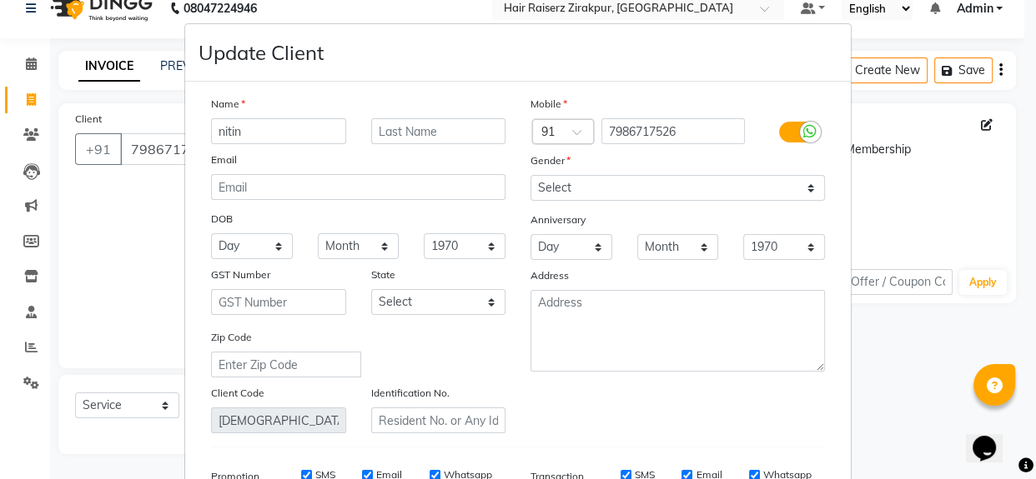
click at [297, 129] on input "nitin" at bounding box center [278, 131] width 135 height 26
type input "nitin [PERSON_NAME]"
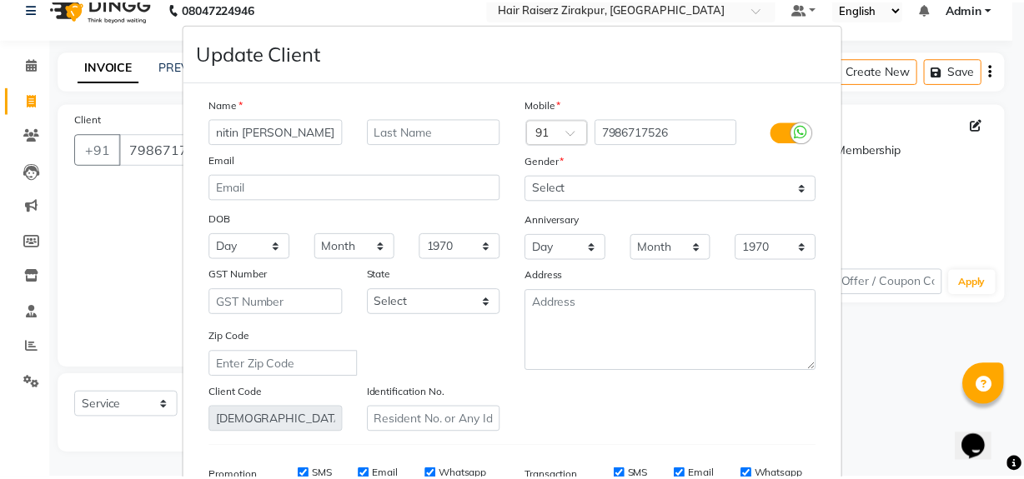
scroll to position [265, 0]
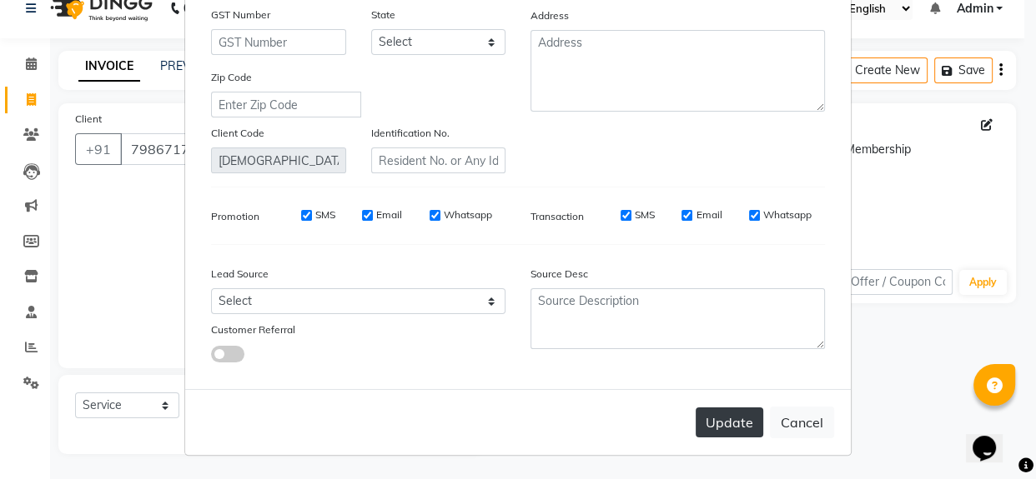
click at [716, 436] on button "Update" at bounding box center [729, 423] width 68 height 30
click at [709, 418] on button "Update" at bounding box center [729, 423] width 68 height 30
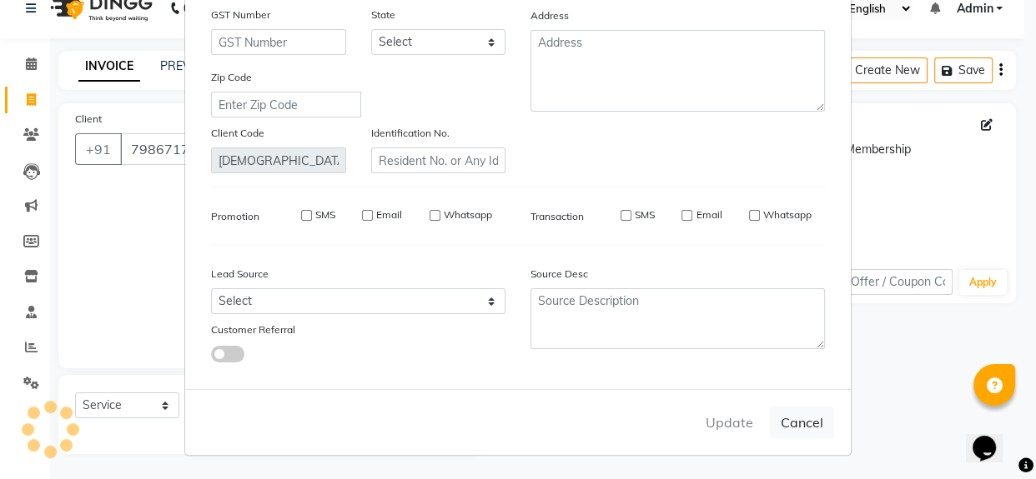
select select
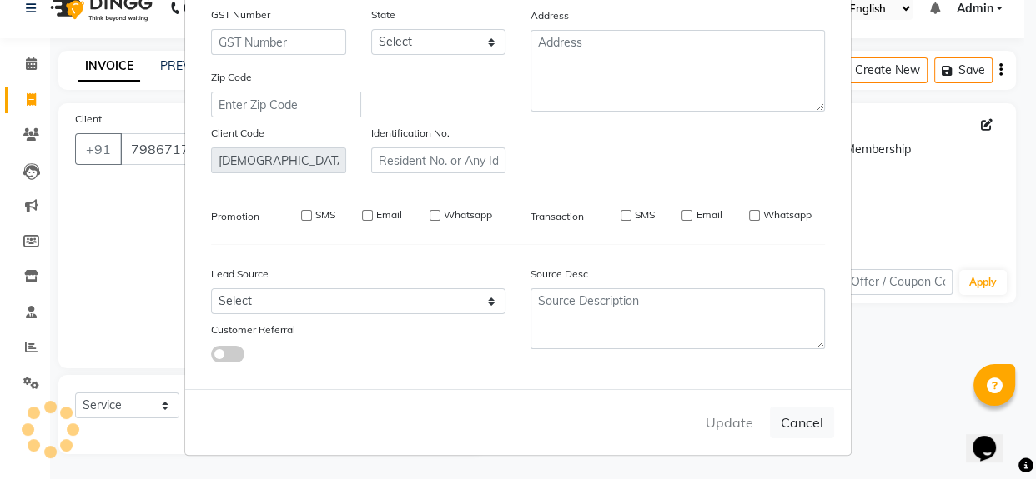
select select
checkbox input "false"
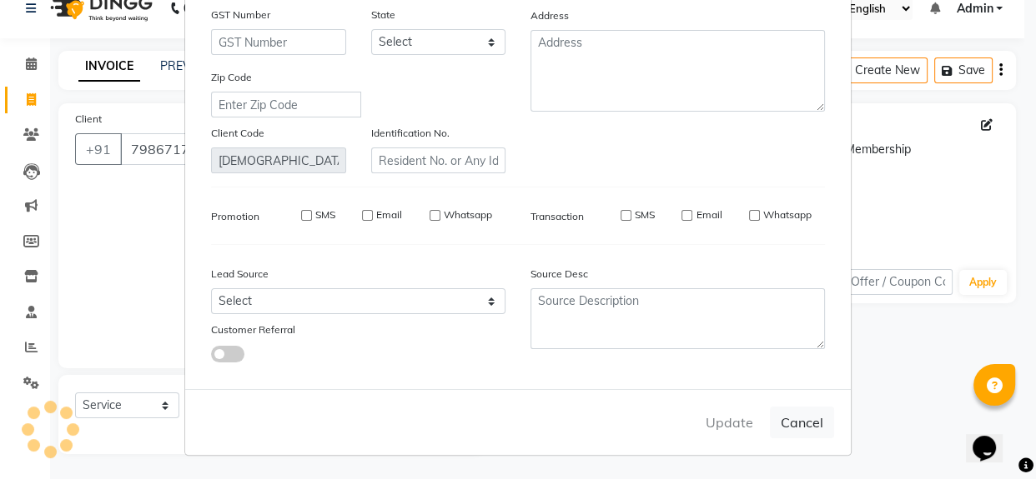
checkbox input "false"
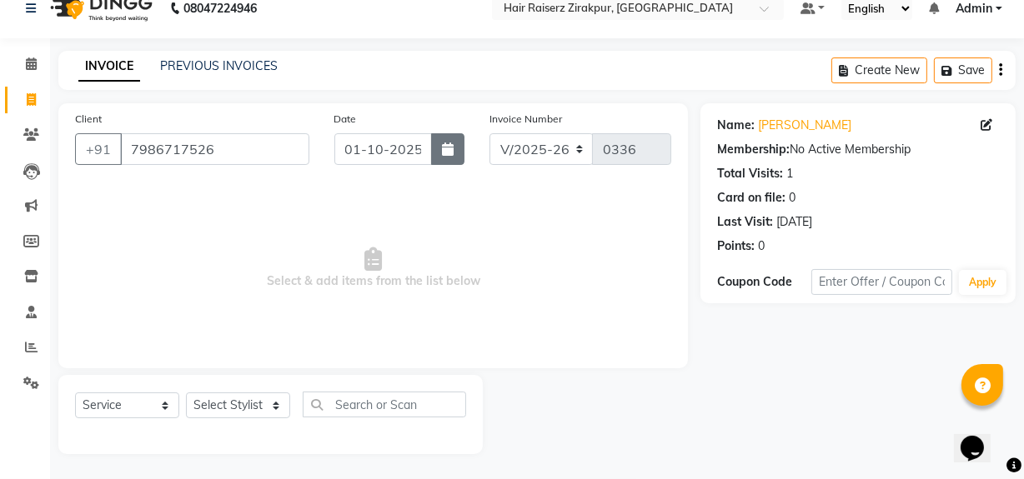
click at [459, 155] on button "button" at bounding box center [447, 149] width 33 height 32
select select "10"
select select "2025"
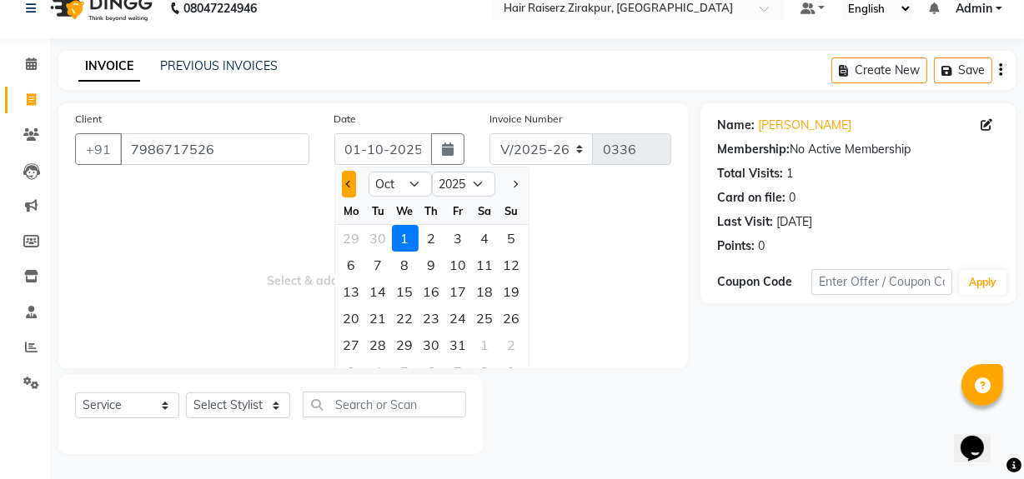
click at [352, 184] on button "Previous month" at bounding box center [349, 184] width 14 height 27
select select "9"
click at [379, 351] on div "30" at bounding box center [378, 345] width 27 height 27
type input "30-09-2025"
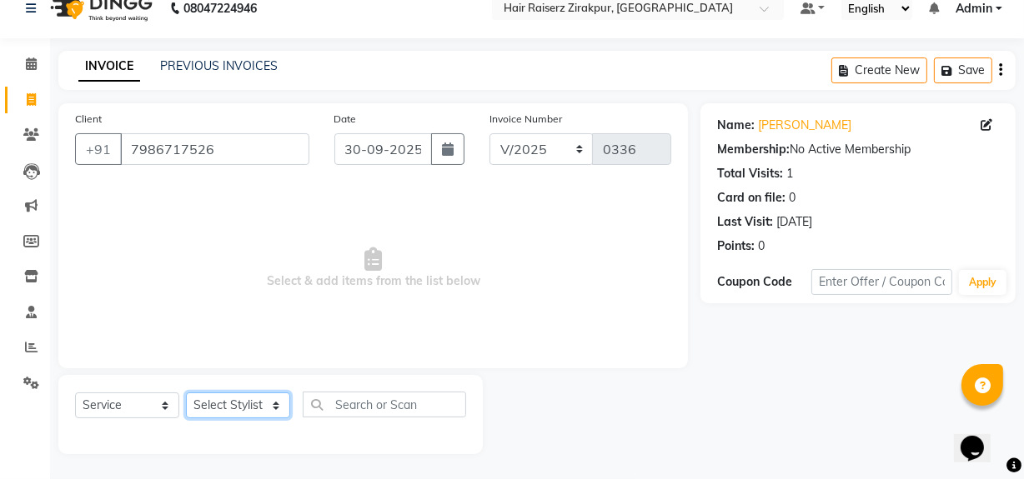
click at [232, 393] on select "Select Stylist [PERSON_NAME] Admin Akshay [PERSON_NAME] Deepak [PERSON_NAME] [P…" at bounding box center [238, 406] width 104 height 26
select select "88904"
click at [186, 393] on select "Select Stylist [PERSON_NAME] Admin Akshay [PERSON_NAME] Deepak [PERSON_NAME] [P…" at bounding box center [238, 406] width 104 height 26
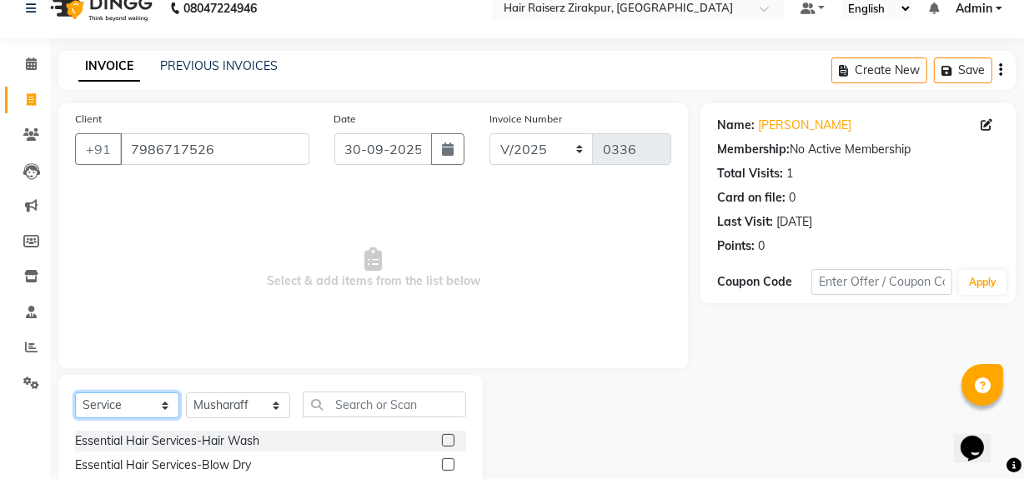
click at [129, 406] on select "Select Service Product Membership Package Voucher Prepaid Gift Card" at bounding box center [127, 406] width 104 height 26
select select "package"
click at [75, 393] on select "Select Service Product Membership Package Voucher Prepaid Gift Card" at bounding box center [127, 406] width 104 height 26
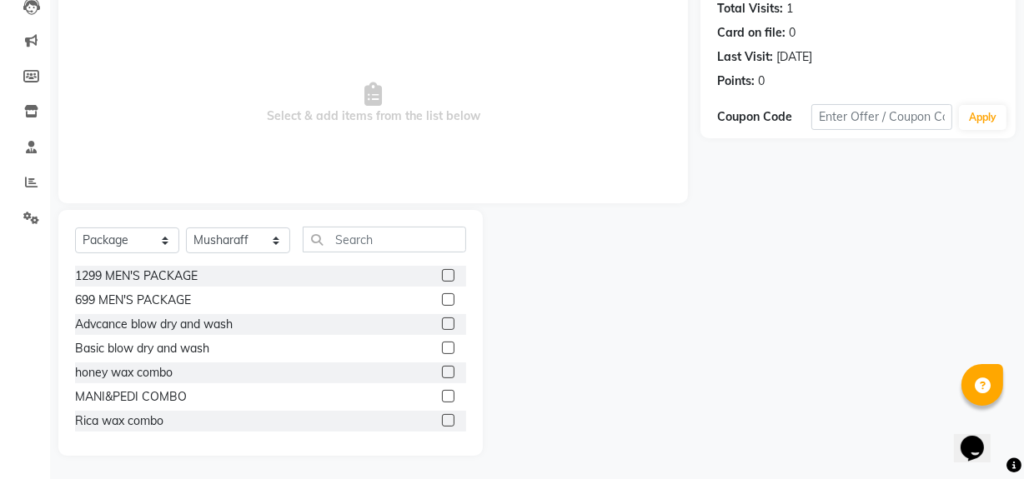
click at [442, 346] on label at bounding box center [448, 348] width 13 height 13
click at [442, 346] on input "checkbox" at bounding box center [447, 349] width 11 height 11
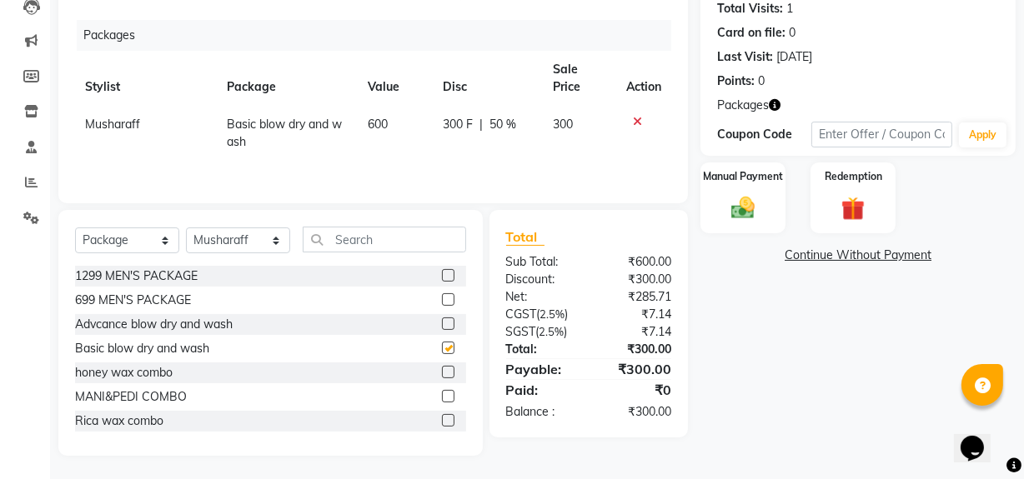
checkbox input "false"
click at [358, 248] on input "text" at bounding box center [384, 240] width 163 height 26
click at [122, 129] on span "Musharaff" at bounding box center [112, 124] width 55 height 15
select select "88904"
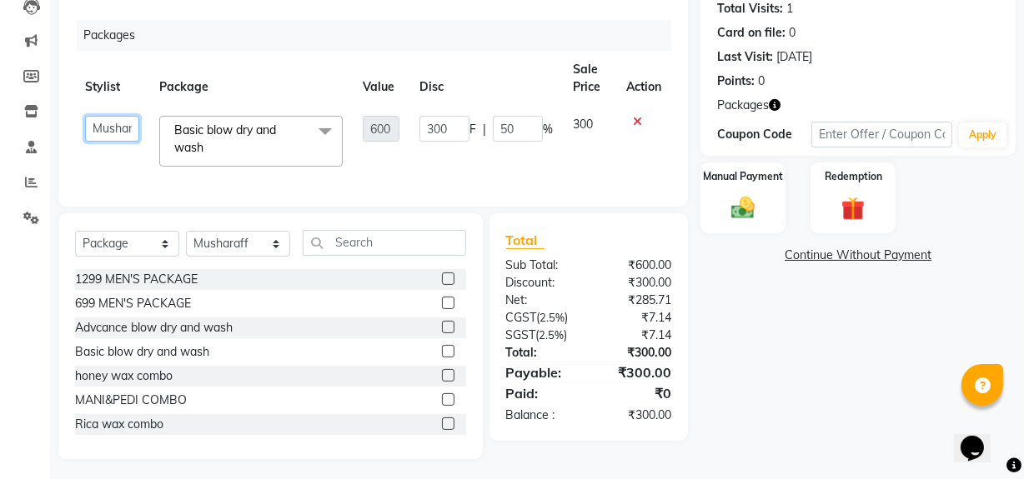
click at [125, 133] on select "Aashna Malik Admin Akshay chhajlana Ashwin Deepak Disha kaur Gurdeep Bhangu Mus…" at bounding box center [112, 129] width 54 height 26
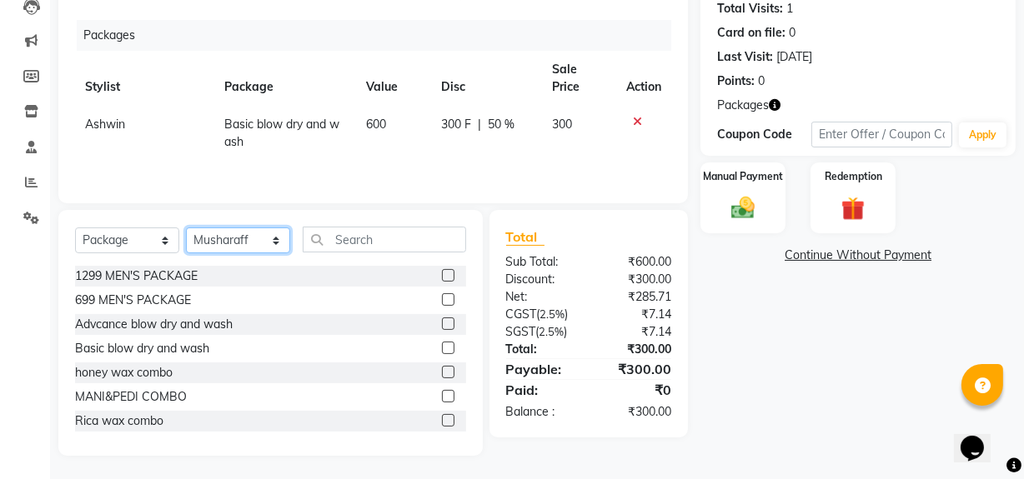
click at [267, 245] on select "Select Stylist [PERSON_NAME] Admin Akshay [PERSON_NAME] Deepak [PERSON_NAME] [P…" at bounding box center [238, 241] width 104 height 26
select select "88902"
click at [186, 228] on select "Select Stylist [PERSON_NAME] Admin Akshay [PERSON_NAME] Deepak [PERSON_NAME] [P…" at bounding box center [238, 241] width 104 height 26
click at [396, 247] on input "text" at bounding box center [384, 240] width 163 height 26
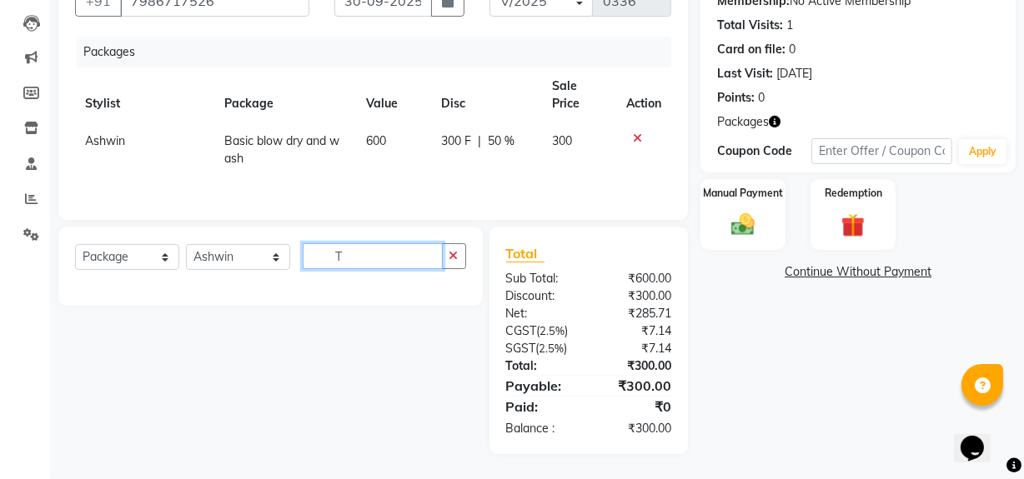
scroll to position [170, 0]
type input "T"
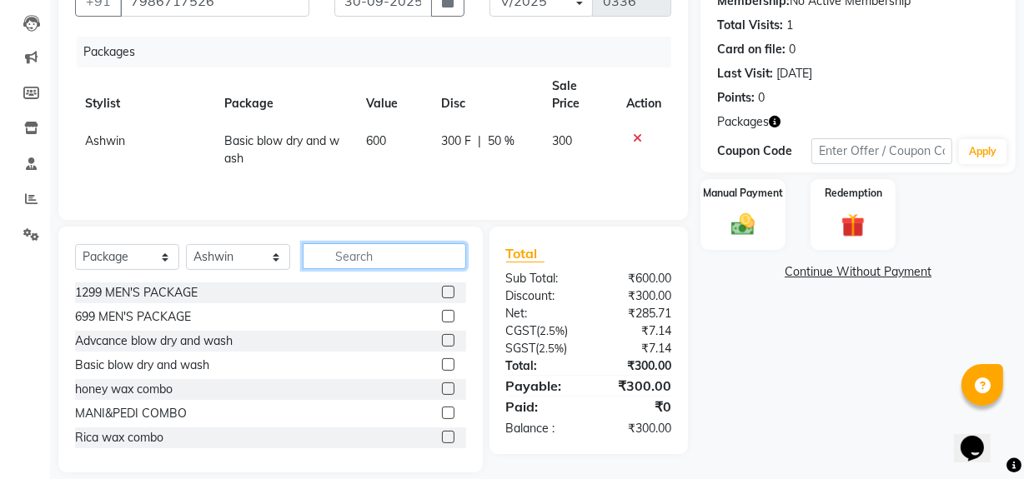
scroll to position [187, 0]
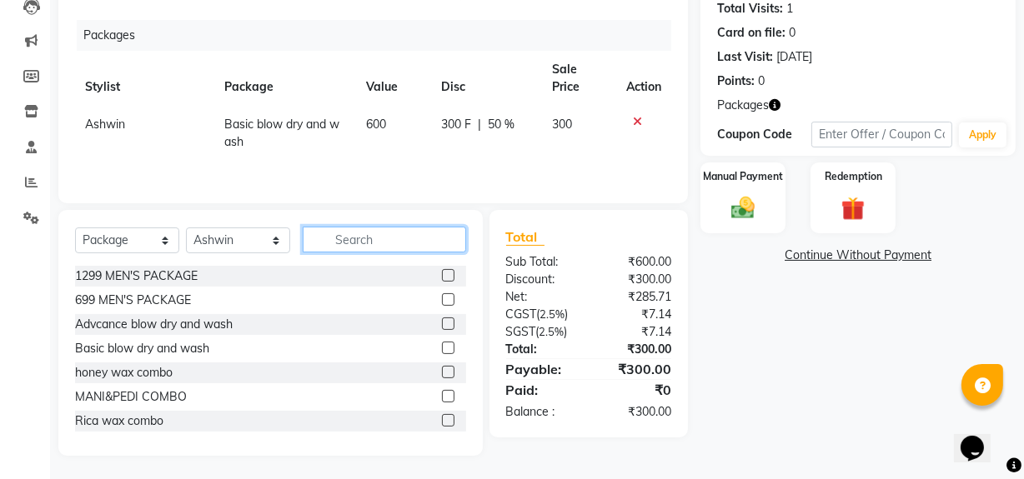
click at [349, 233] on input "text" at bounding box center [384, 240] width 163 height 26
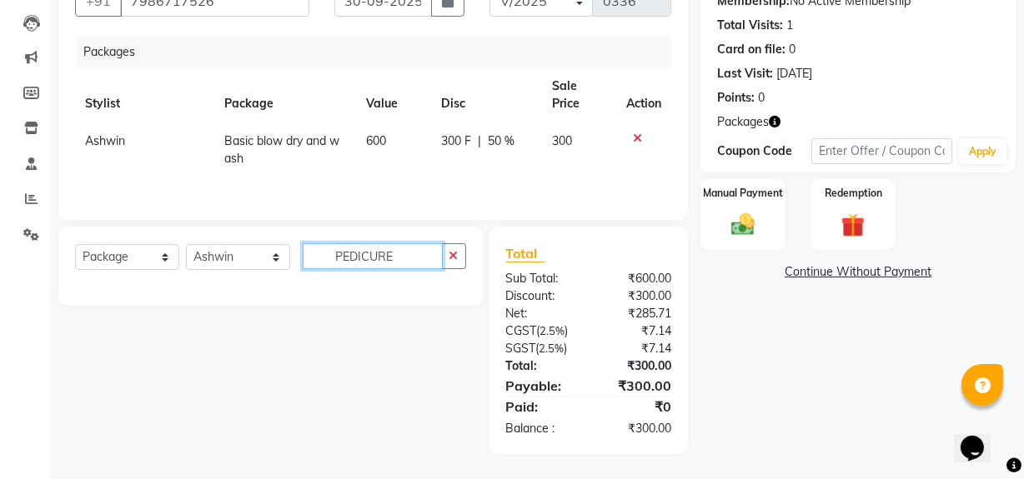
type input "PEDICURE"
click at [256, 258] on select "Select Stylist [PERSON_NAME] Admin Akshay [PERSON_NAME] Deepak [PERSON_NAME] [P…" at bounding box center [238, 257] width 104 height 26
select select "89014"
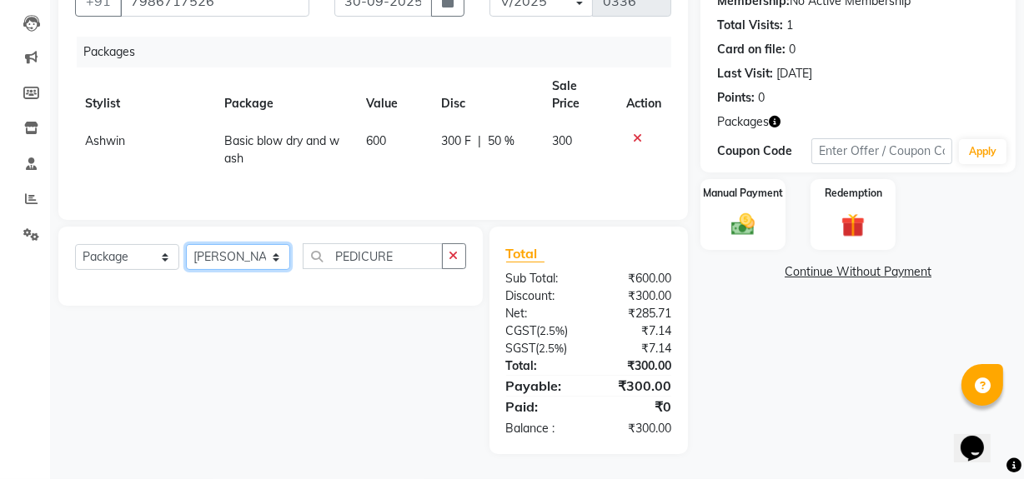
click at [186, 244] on select "Select Stylist [PERSON_NAME] Admin Akshay [PERSON_NAME] Deepak [PERSON_NAME] [P…" at bounding box center [238, 257] width 104 height 26
click at [409, 261] on input "PEDICURE" at bounding box center [373, 256] width 140 height 26
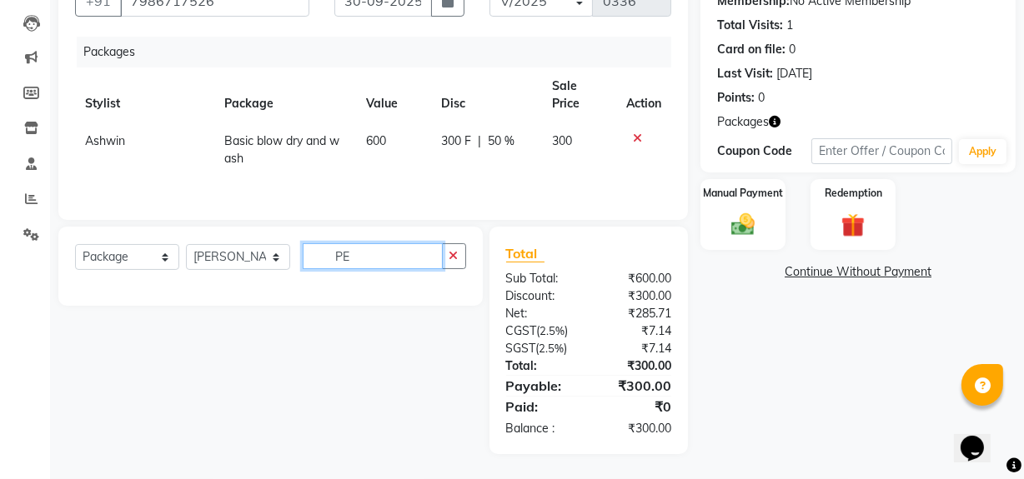
type input "P"
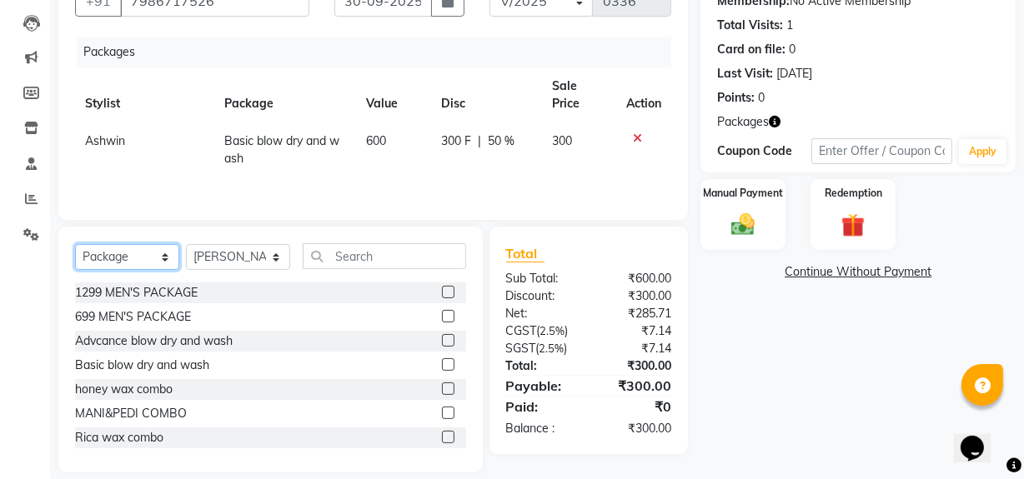
click at [156, 252] on select "Select Service Product Membership Package Voucher Prepaid Gift Card" at bounding box center [127, 257] width 104 height 26
select select "service"
click at [75, 244] on select "Select Service Product Membership Package Voucher Prepaid Gift Card" at bounding box center [127, 257] width 104 height 26
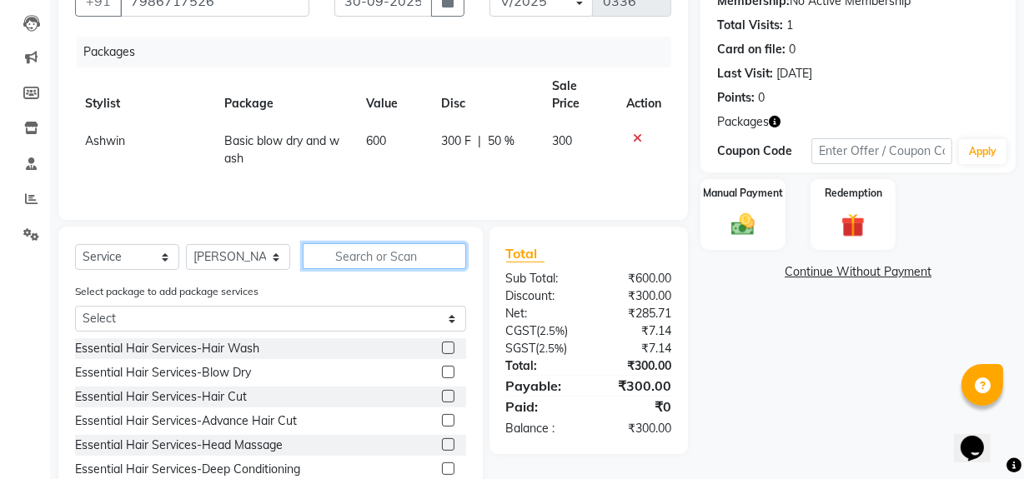
click at [354, 267] on input "text" at bounding box center [384, 256] width 163 height 26
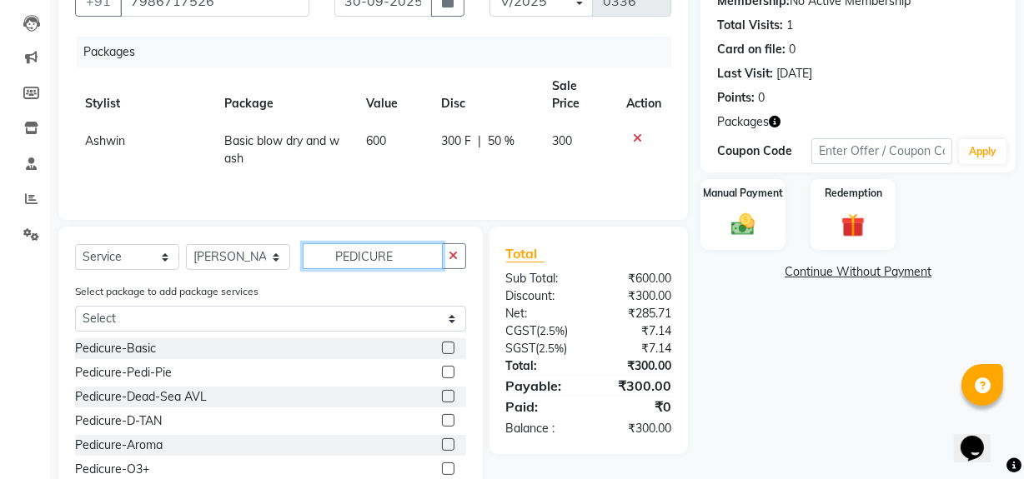
type input "PEDICURE"
click at [444, 349] on label at bounding box center [448, 348] width 13 height 13
click at [444, 349] on input "checkbox" at bounding box center [447, 349] width 11 height 11
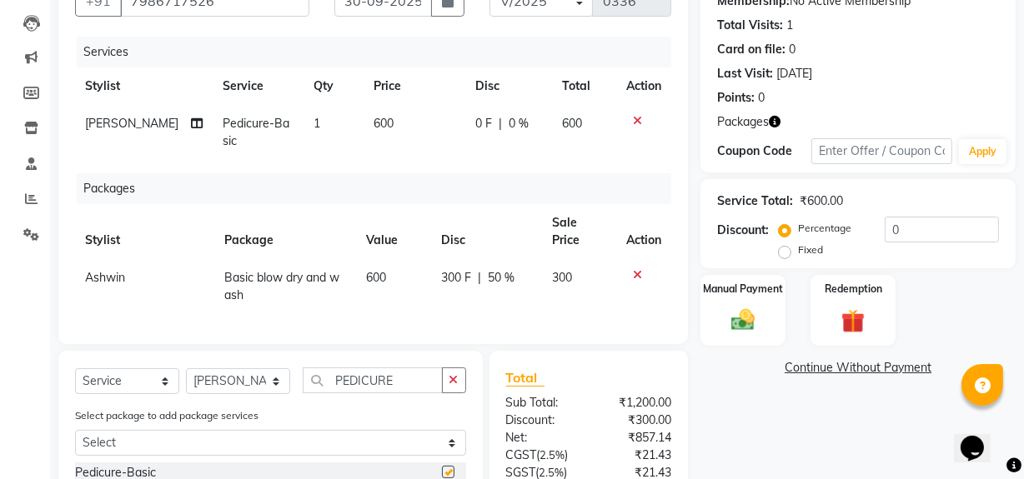
checkbox input "false"
click at [374, 119] on span "600" at bounding box center [384, 123] width 20 height 15
select select "89014"
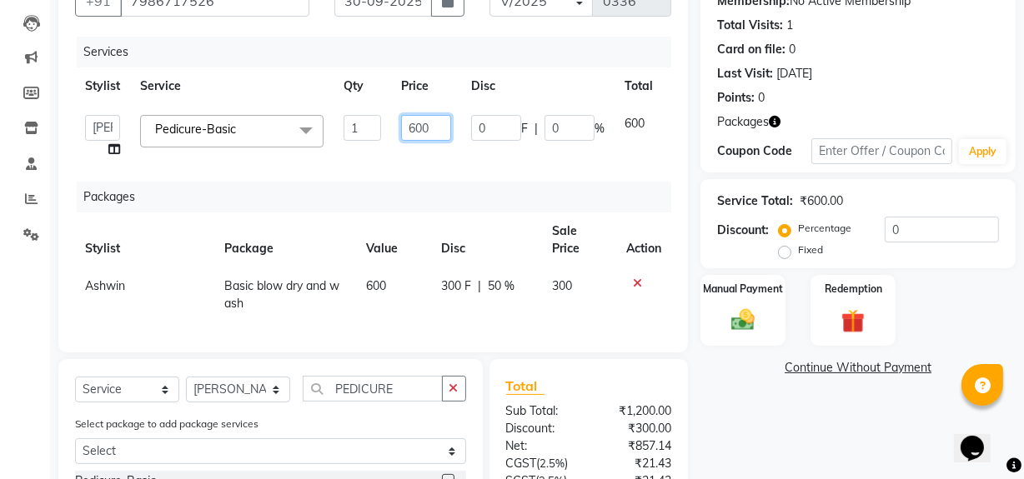
click at [417, 132] on input "600" at bounding box center [426, 128] width 50 height 26
type input "500"
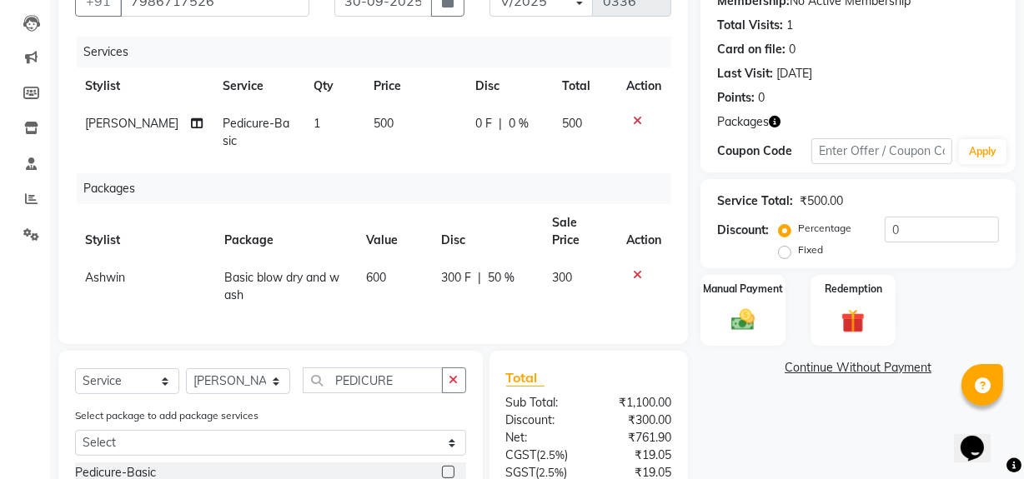
click at [816, 467] on div "Name: Nitin Dhriti Membership: No Active Membership Total Visits: 1 Card on fil…" at bounding box center [864, 293] width 328 height 676
click at [459, 394] on button "button" at bounding box center [454, 381] width 24 height 26
click at [273, 394] on select "Select Stylist [PERSON_NAME] Admin Akshay [PERSON_NAME] Deepak [PERSON_NAME] [P…" at bounding box center [238, 382] width 104 height 26
select select "88900"
click at [186, 380] on select "Select Stylist [PERSON_NAME] Admin Akshay [PERSON_NAME] Deepak [PERSON_NAME] [P…" at bounding box center [238, 382] width 104 height 26
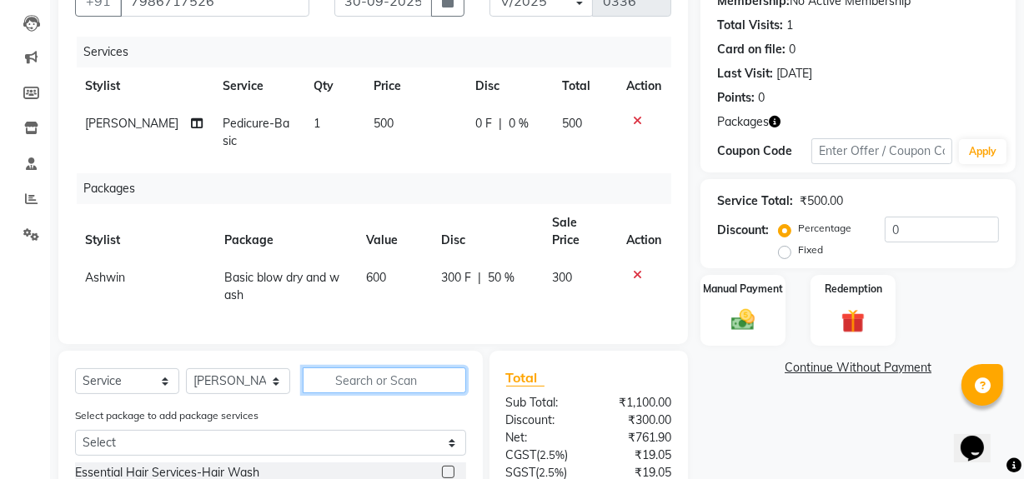
click at [357, 390] on input "text" at bounding box center [384, 381] width 163 height 26
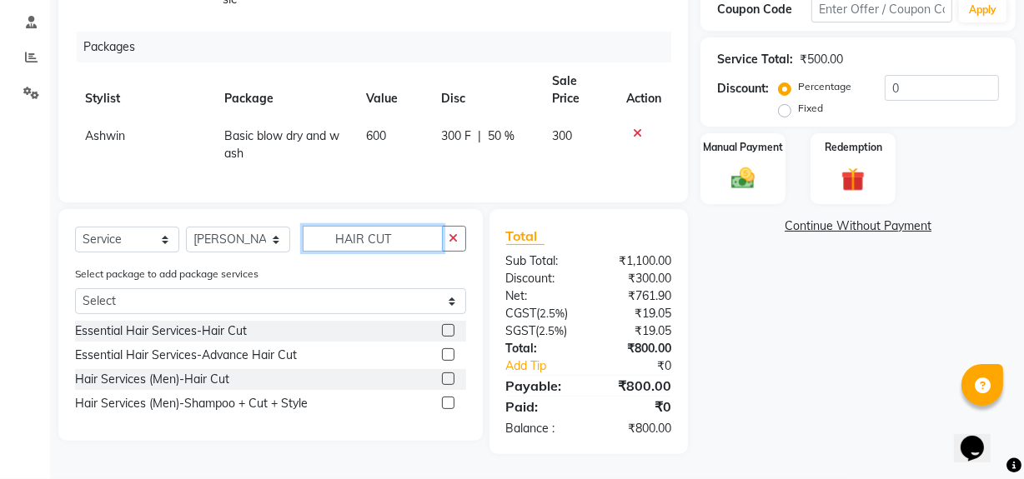
type input "HAIR CUT"
click at [450, 332] on label at bounding box center [448, 330] width 13 height 13
click at [450, 332] on input "checkbox" at bounding box center [447, 331] width 11 height 11
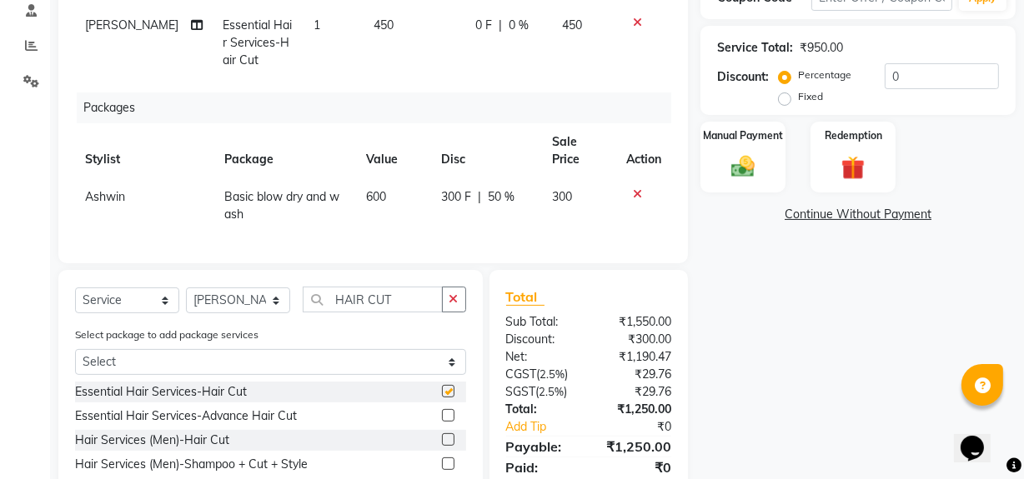
checkbox input "false"
click at [452, 305] on icon "button" at bounding box center [453, 300] width 9 height 12
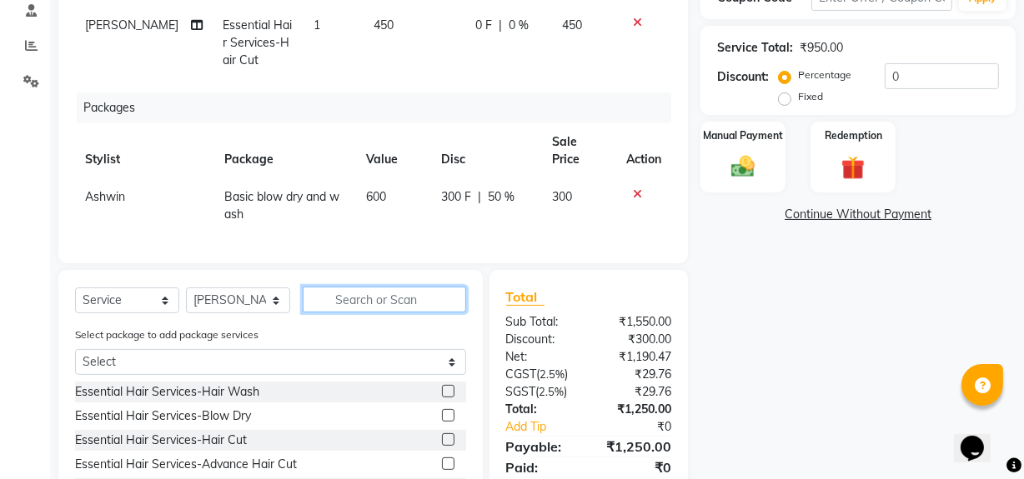
click at [398, 311] on input "text" at bounding box center [384, 300] width 163 height 26
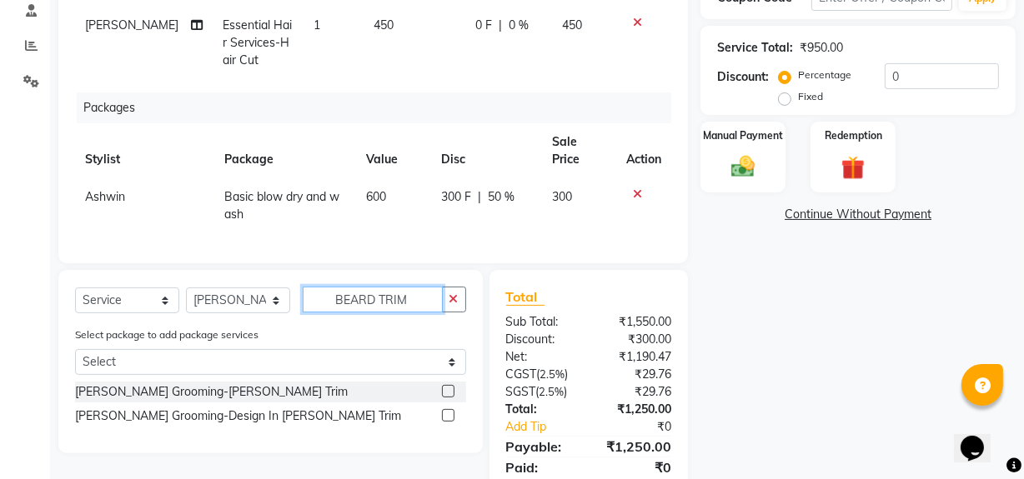
type input "BEARD TRIM"
click at [443, 398] on label at bounding box center [448, 391] width 13 height 13
click at [443, 398] on input "checkbox" at bounding box center [447, 392] width 11 height 11
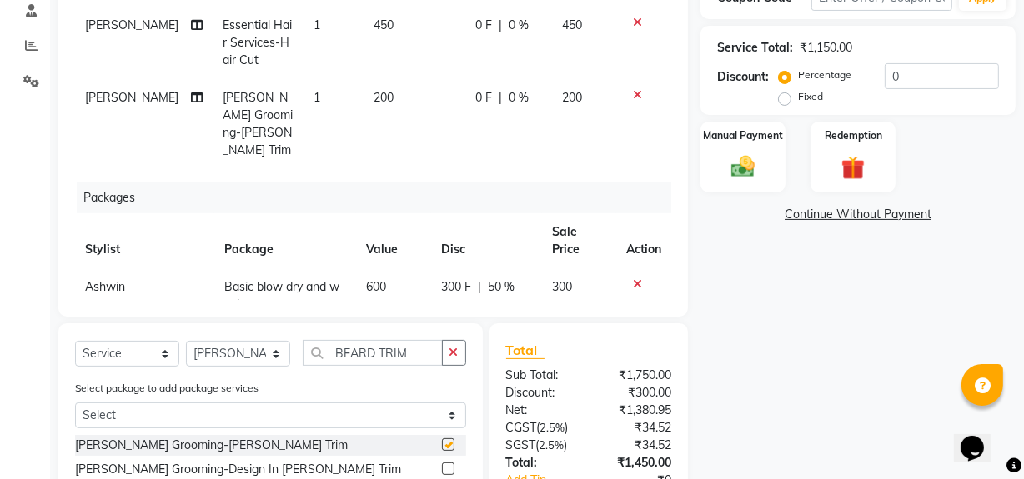
checkbox input "false"
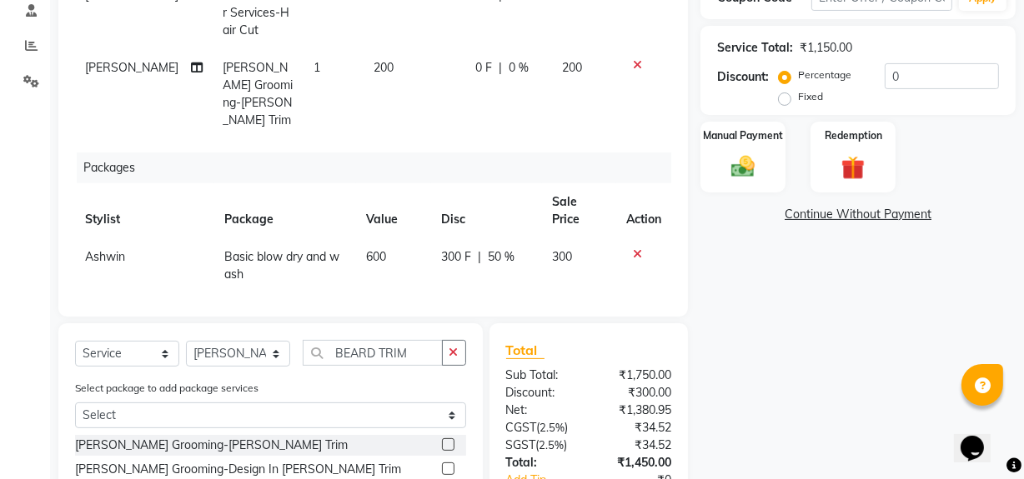
click at [633, 248] on icon at bounding box center [637, 254] width 9 height 12
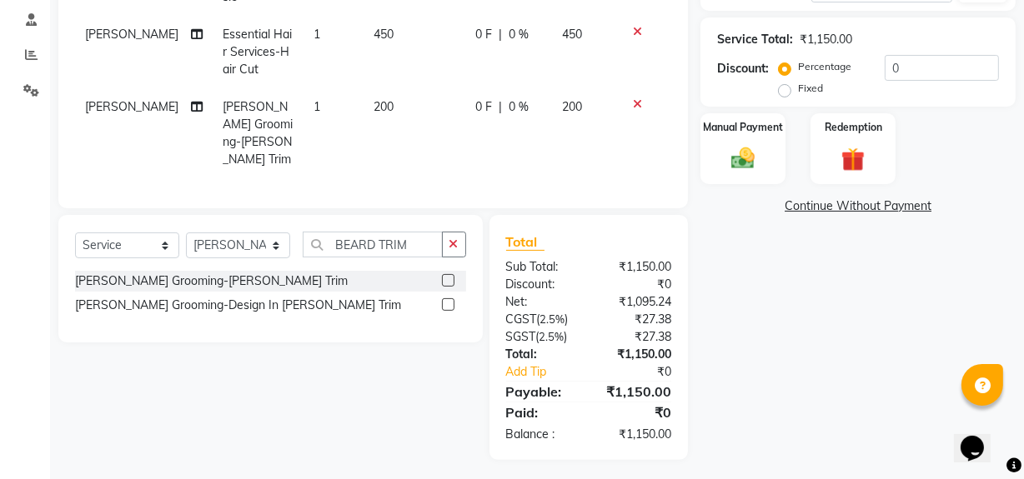
scroll to position [40, 0]
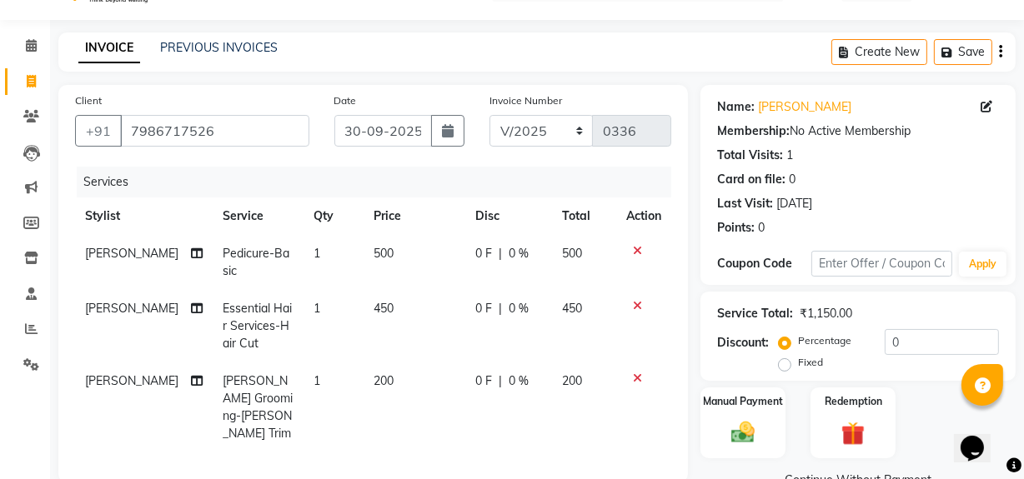
click at [640, 309] on icon at bounding box center [637, 306] width 9 height 12
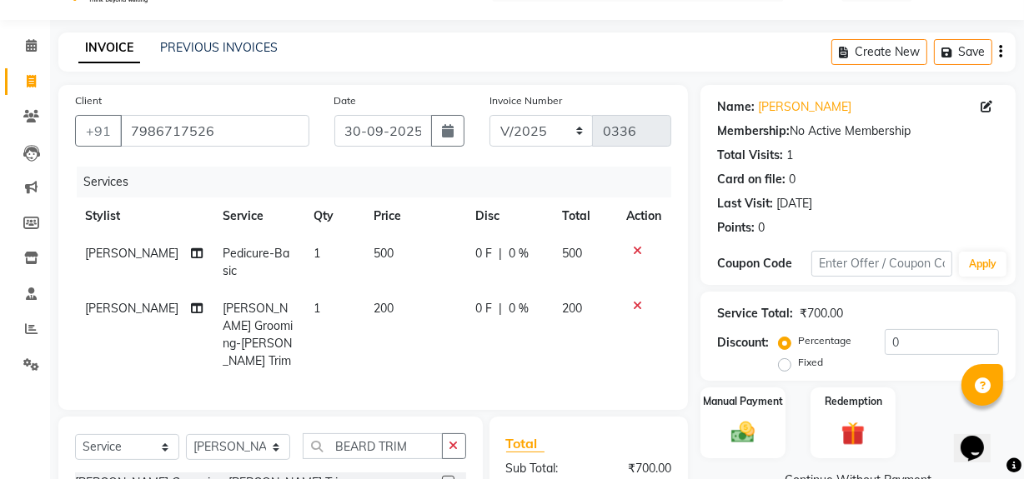
click at [640, 309] on icon at bounding box center [637, 306] width 9 height 12
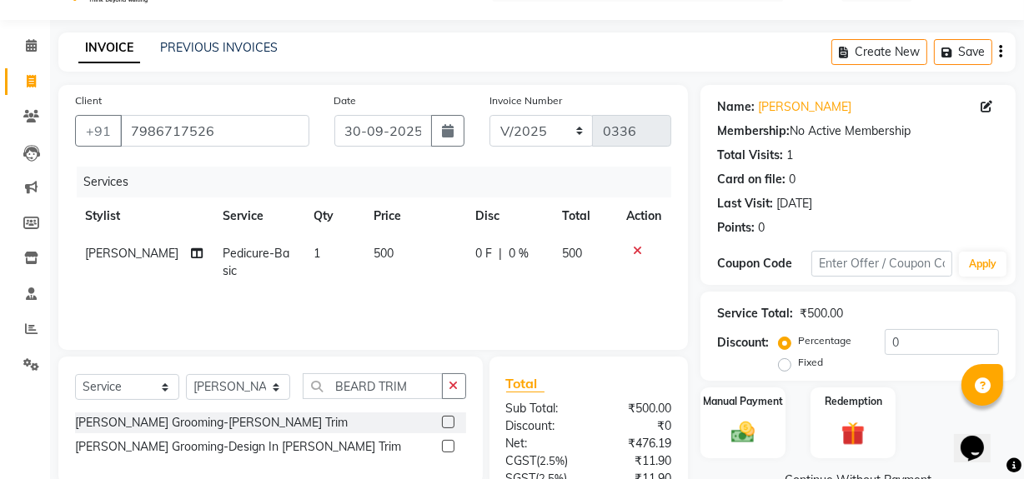
click at [635, 252] on icon at bounding box center [637, 251] width 9 height 12
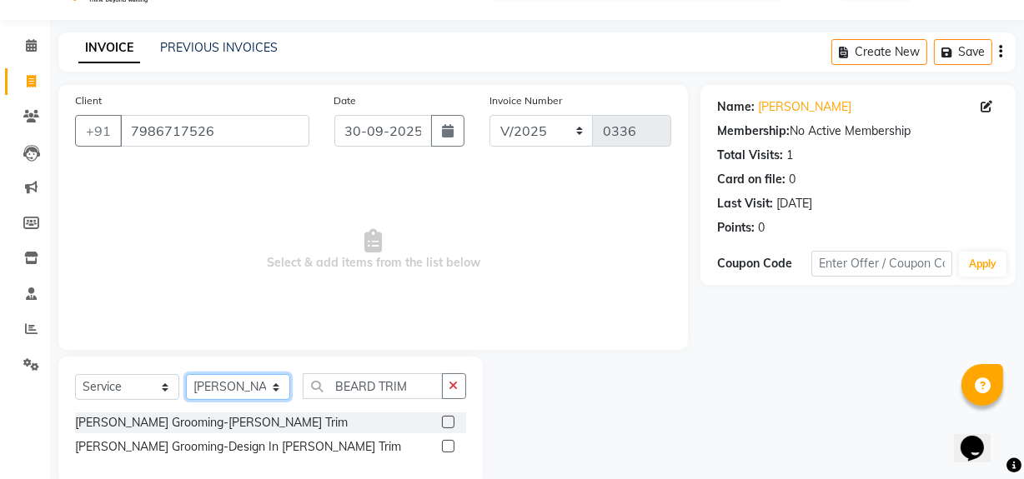
click at [277, 398] on select "Select Stylist [PERSON_NAME] Admin Akshay [PERSON_NAME] Deepak [PERSON_NAME] [P…" at bounding box center [238, 387] width 104 height 26
select select "88902"
click at [186, 374] on select "Select Stylist [PERSON_NAME] Admin Akshay [PERSON_NAME] Deepak [PERSON_NAME] [P…" at bounding box center [238, 387] width 104 height 26
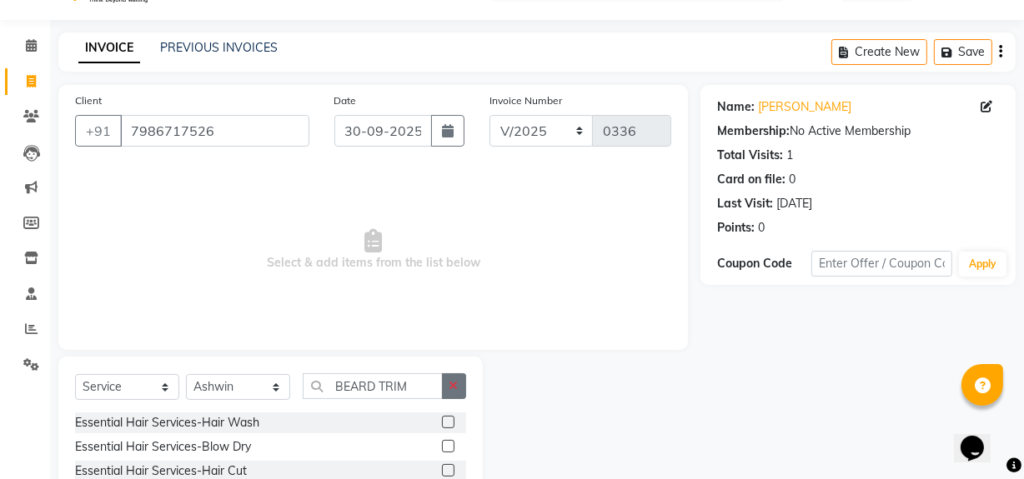
click at [447, 385] on button "button" at bounding box center [454, 387] width 24 height 26
click at [158, 386] on select "Select Service Product Membership Package Voucher Prepaid Gift Card" at bounding box center [127, 387] width 104 height 26
select select "package"
click at [75, 374] on select "Select Service Product Membership Package Voucher Prepaid Gift Card" at bounding box center [127, 387] width 104 height 26
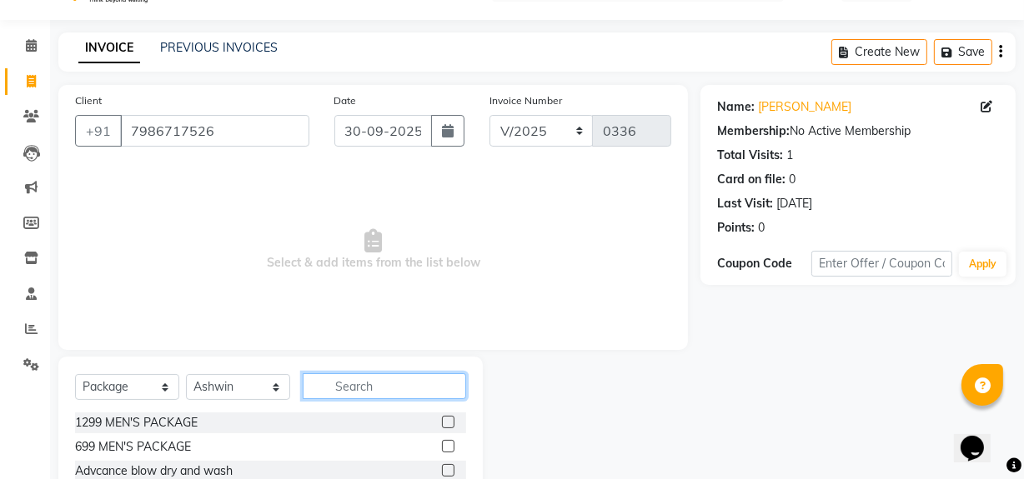
click at [336, 391] on input "text" at bounding box center [384, 387] width 163 height 26
click at [341, 383] on input "text" at bounding box center [384, 387] width 163 height 26
click at [355, 387] on input "text" at bounding box center [384, 387] width 163 height 26
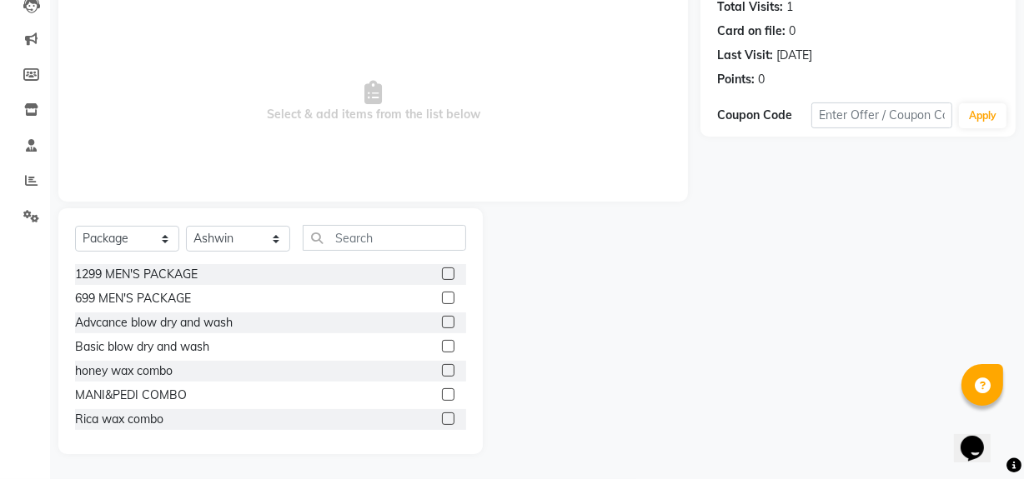
click at [442, 345] on label at bounding box center [448, 346] width 13 height 13
click at [442, 345] on input "checkbox" at bounding box center [447, 347] width 11 height 11
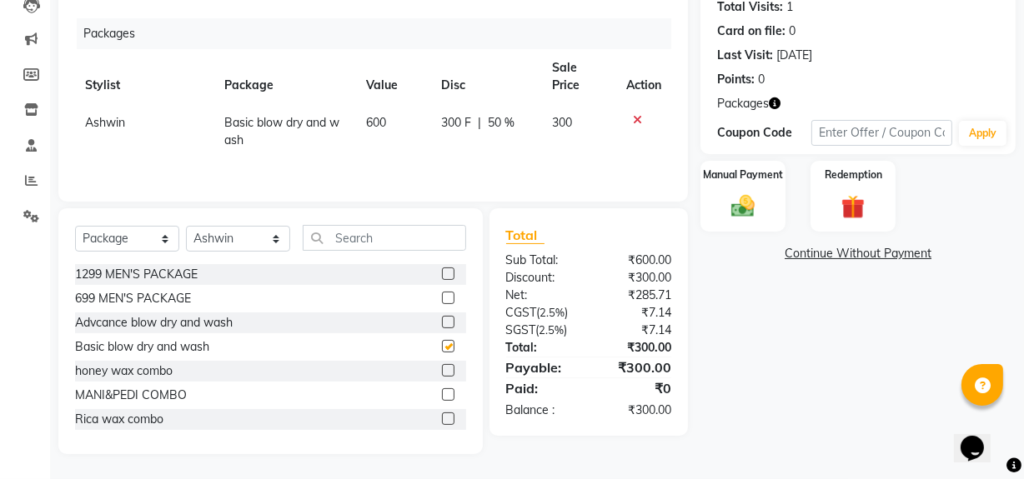
checkbox input "false"
click at [558, 127] on td "300" at bounding box center [579, 131] width 74 height 55
select select "88902"
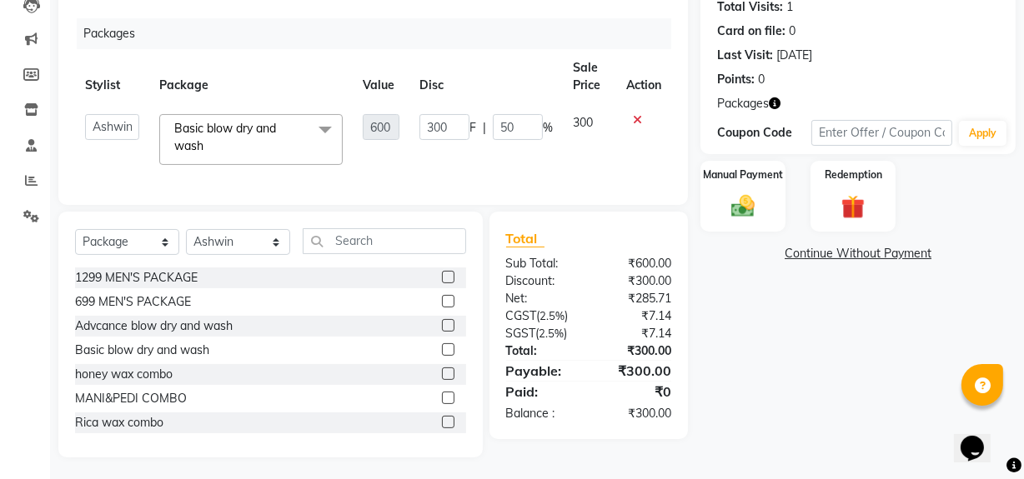
click at [558, 127] on td "300 F | 50 %" at bounding box center [485, 139] width 153 height 71
click at [577, 126] on span "300" at bounding box center [583, 122] width 20 height 15
click at [578, 123] on span "300" at bounding box center [583, 122] width 20 height 15
click at [856, 419] on div "Name: Nitin Dhriti Membership: No Active Membership Total Visits: 1 Card on fil…" at bounding box center [864, 197] width 328 height 521
click at [167, 254] on select "Select Service Product Membership Package Voucher Prepaid Gift Card" at bounding box center [127, 242] width 104 height 26
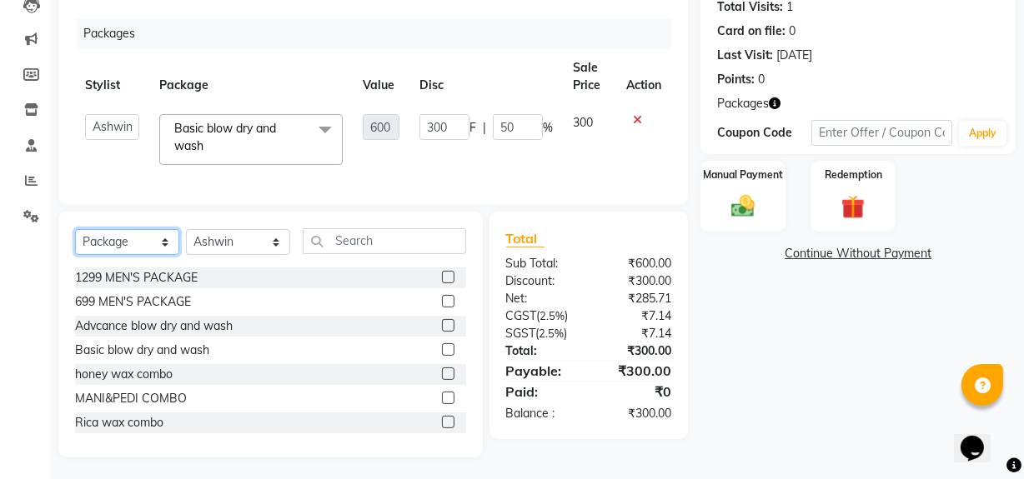
select select "service"
click at [75, 240] on select "Select Service Product Membership Package Voucher Prepaid Gift Card" at bounding box center [127, 242] width 104 height 26
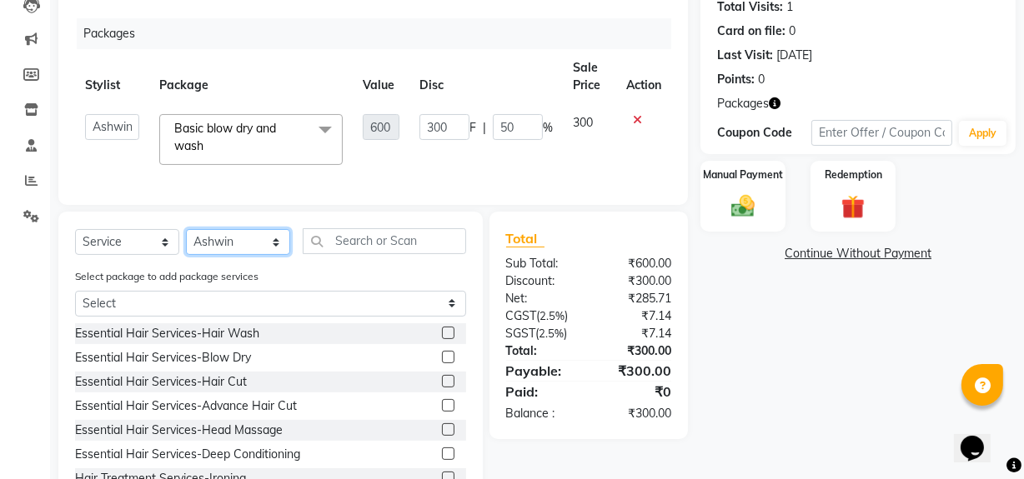
click at [272, 254] on select "Select Stylist [PERSON_NAME] Admin Akshay [PERSON_NAME] Deepak [PERSON_NAME] [P…" at bounding box center [238, 242] width 104 height 26
select select "88896"
click at [186, 240] on select "Select Stylist [PERSON_NAME] Admin Akshay [PERSON_NAME] Deepak [PERSON_NAME] [P…" at bounding box center [238, 242] width 104 height 26
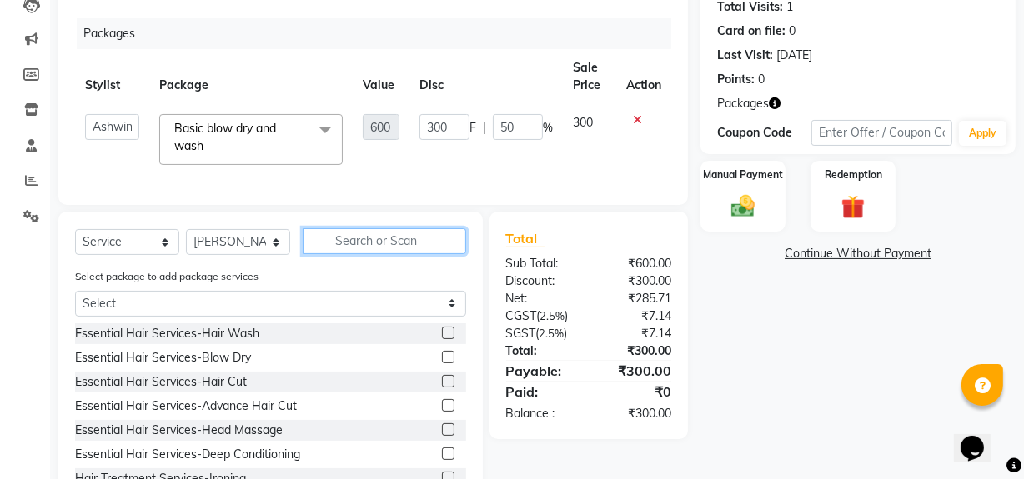
click at [335, 253] on input "text" at bounding box center [384, 241] width 163 height 26
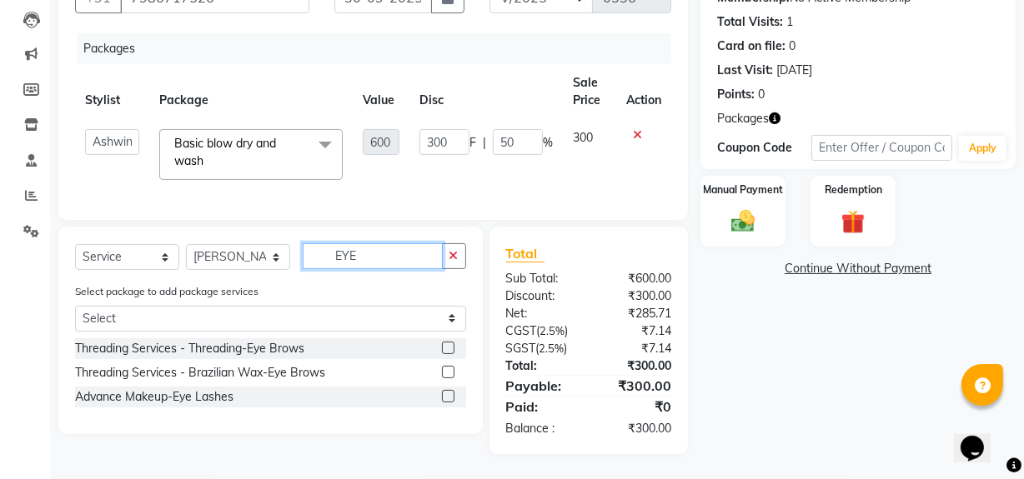
scroll to position [184, 0]
type input "EYE"
click at [449, 344] on label at bounding box center [448, 348] width 13 height 13
click at [449, 344] on input "checkbox" at bounding box center [447, 349] width 11 height 11
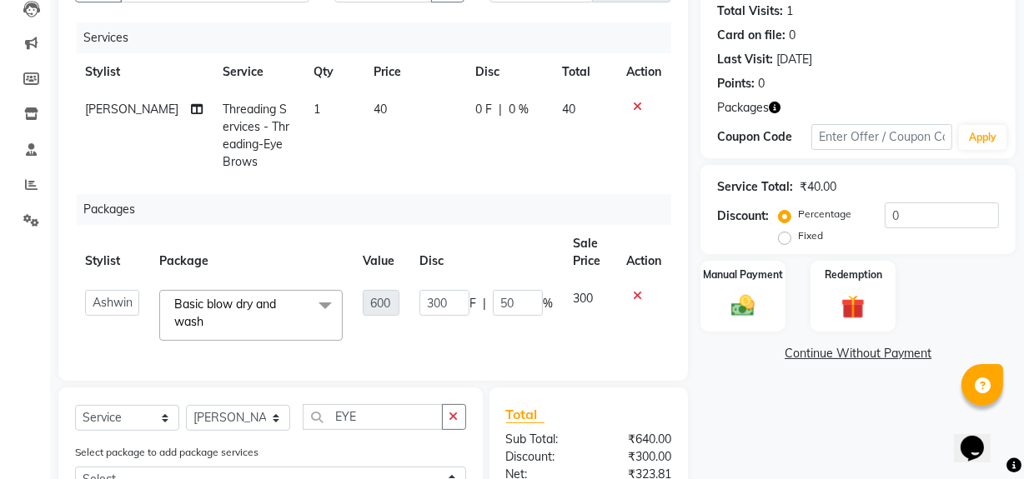
checkbox input "false"
click at [374, 108] on span "40" at bounding box center [380, 109] width 13 height 15
select select "88896"
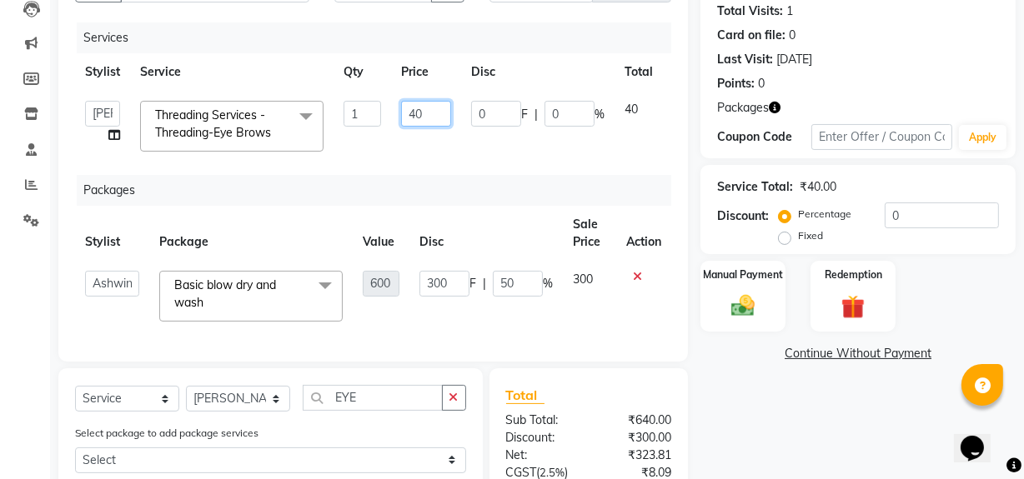
click at [429, 118] on input "40" at bounding box center [426, 114] width 50 height 26
type input "4"
type input "100"
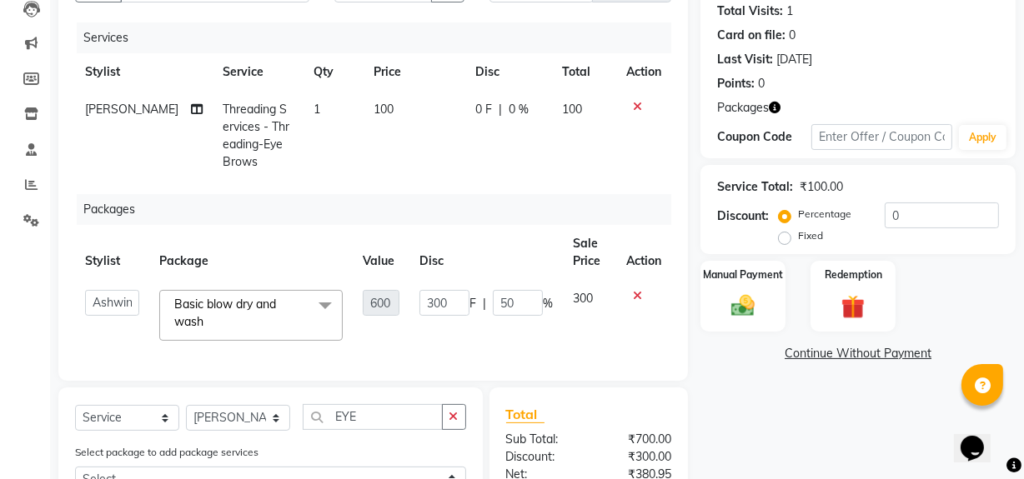
click at [836, 410] on div "Name: Nitin Dhriti Membership: No Active Membership Total Visits: 1 Card on fil…" at bounding box center [864, 287] width 328 height 692
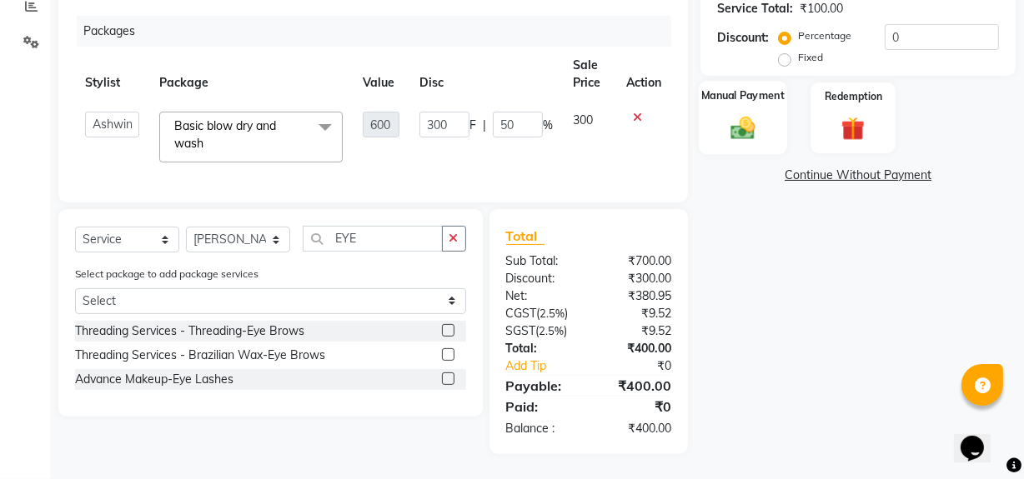
click at [766, 103] on div "Manual Payment" at bounding box center [743, 118] width 88 height 74
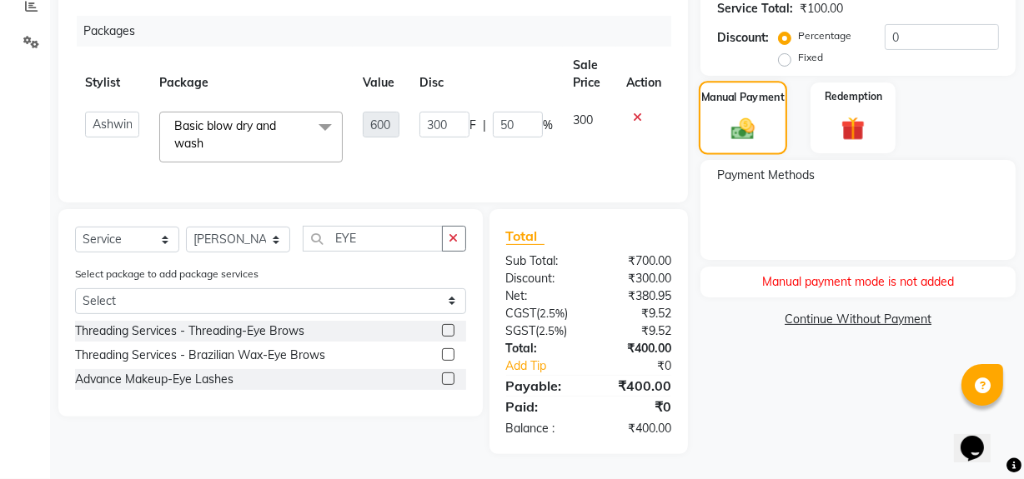
click at [740, 128] on img at bounding box center [744, 128] width 38 height 27
click at [850, 95] on div "Redemption" at bounding box center [853, 118] width 88 height 74
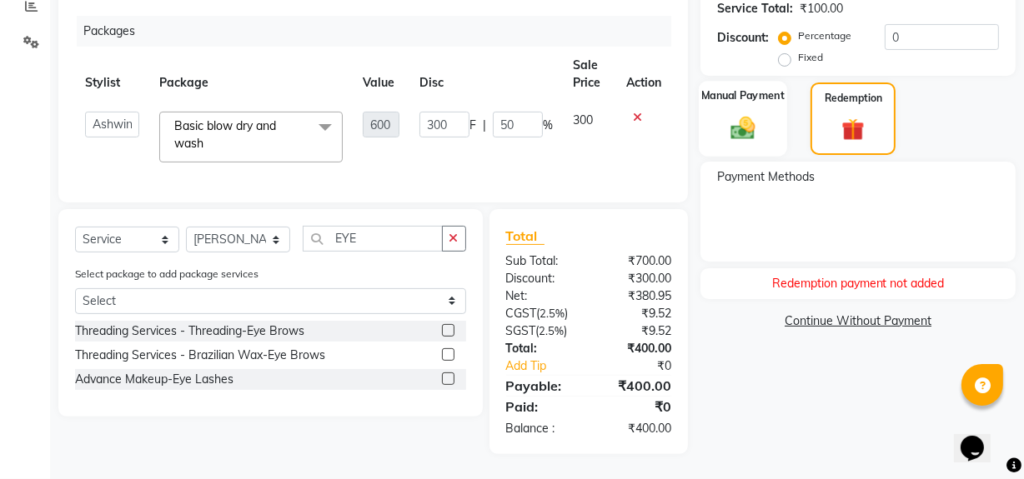
click at [730, 91] on label "Manual Payment" at bounding box center [742, 96] width 83 height 16
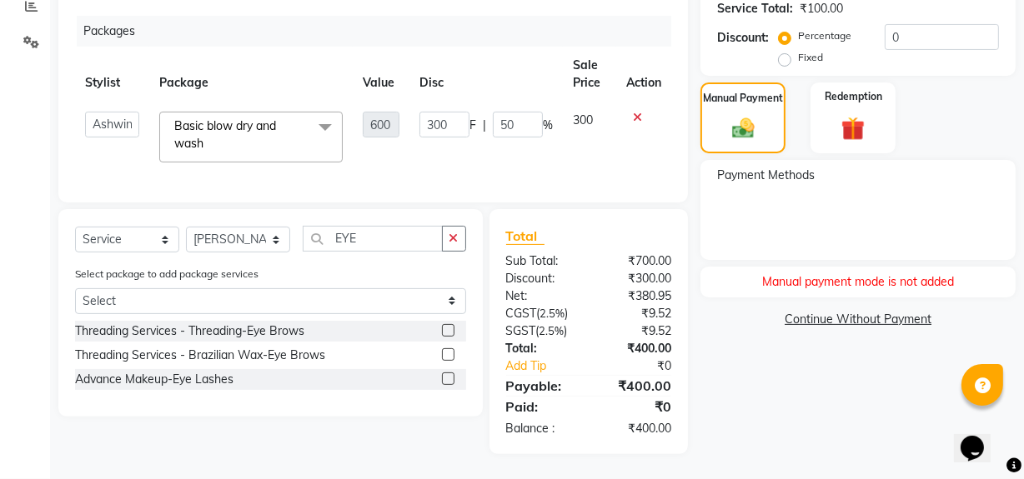
click at [777, 411] on div "Name: Nitin Dhriti Membership: No Active Membership Total Visits: 1 Card on fil…" at bounding box center [864, 108] width 328 height 692
click at [777, 223] on div "Payment Methods" at bounding box center [857, 210] width 315 height 100
click at [800, 275] on div "Manual payment mode is not added" at bounding box center [857, 282] width 315 height 31
click at [784, 183] on div "Payment Methods" at bounding box center [857, 210] width 315 height 100
click at [702, 210] on div "Payment Methods" at bounding box center [857, 210] width 315 height 100
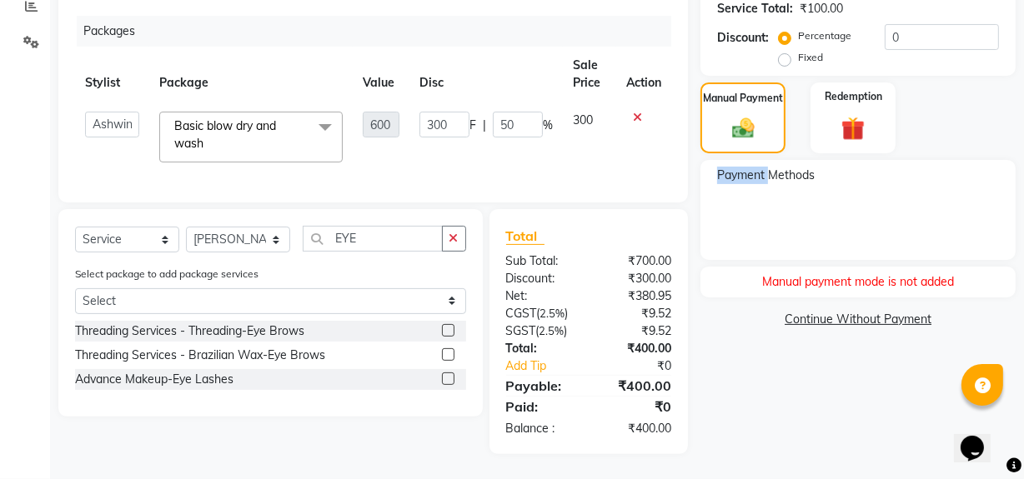
click at [702, 210] on div "Payment Methods" at bounding box center [857, 210] width 315 height 100
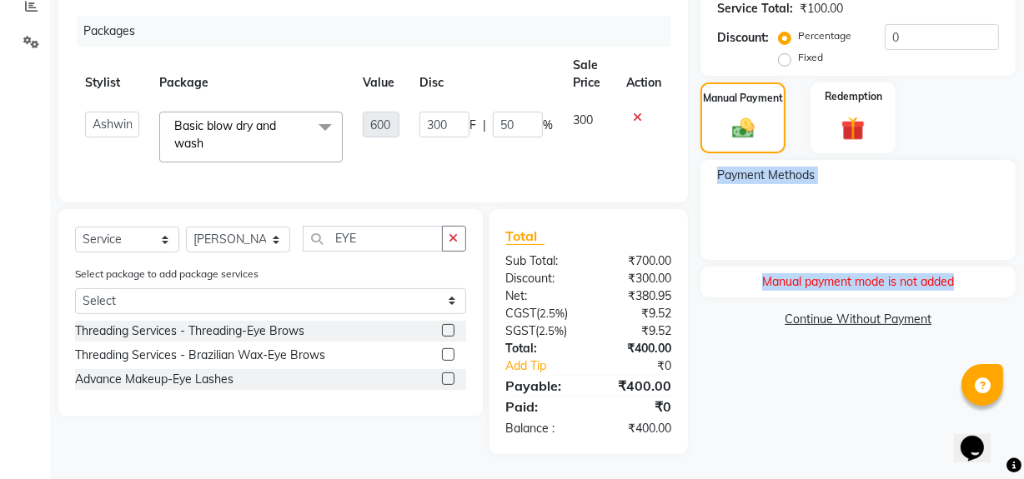
drag, startPoint x: 702, startPoint y: 210, endPoint x: 874, endPoint y: 250, distance: 176.4
click at [874, 250] on div "Name: Nitin Dhriti Membership: No Active Membership Total Visits: 1 Card on fil…" at bounding box center [864, 108] width 328 height 692
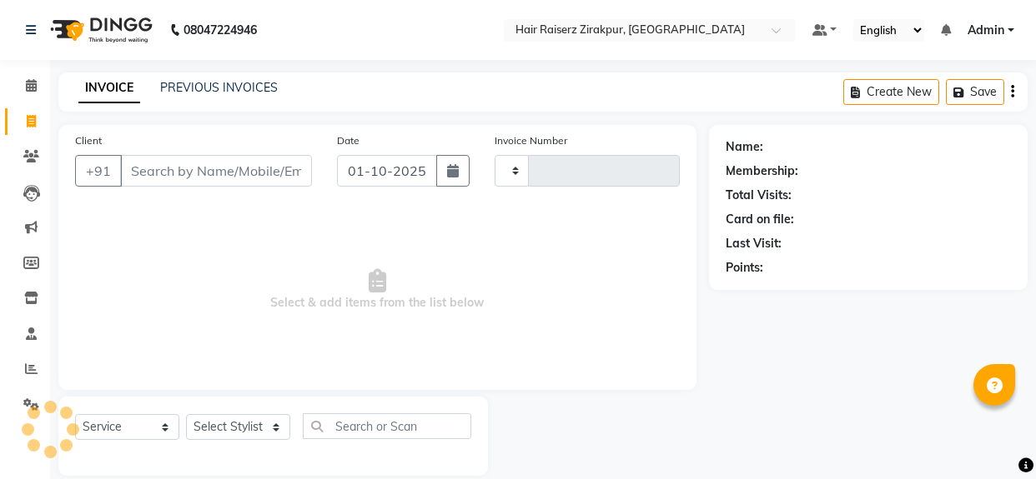
select select "service"
type input "0336"
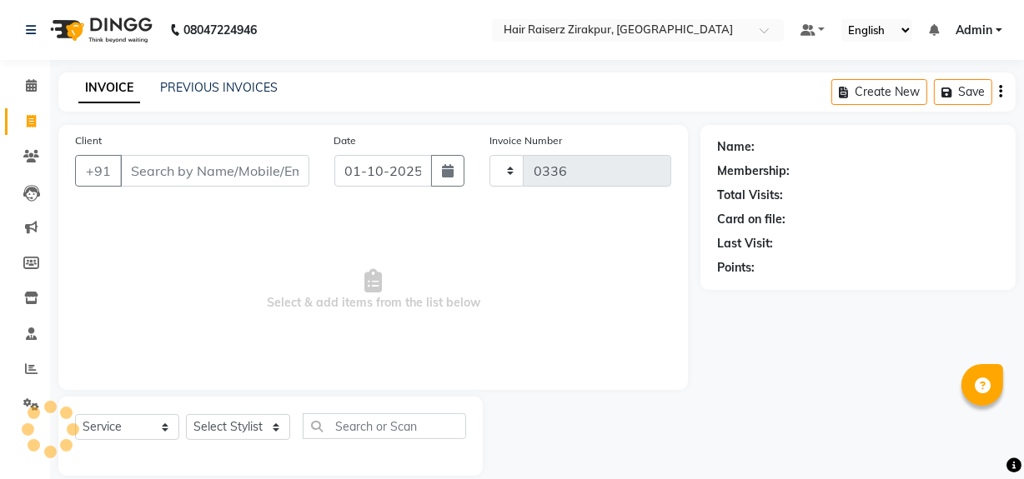
select select "8680"
type input "7986717526"
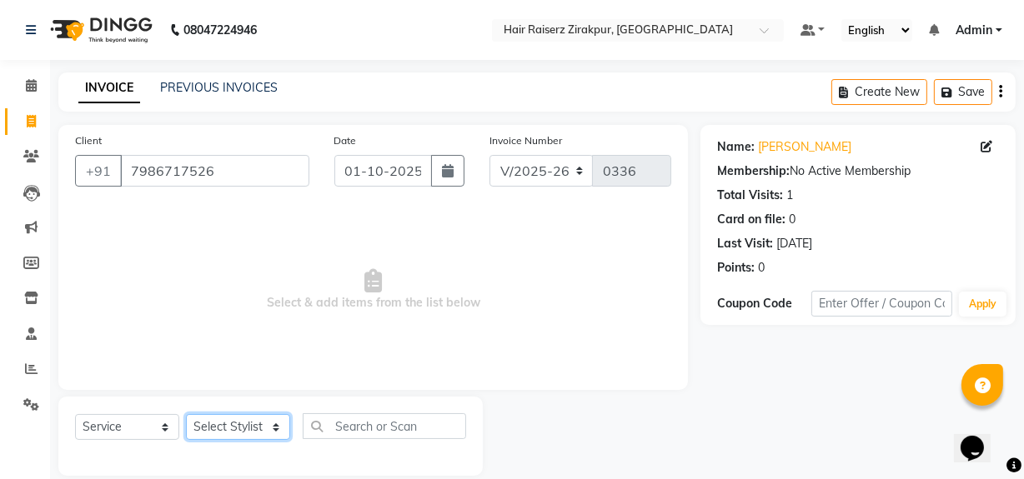
click at [267, 429] on select "Select Stylist [PERSON_NAME] Admin Akshay [PERSON_NAME] Deepak [PERSON_NAME] [P…" at bounding box center [238, 427] width 104 height 26
click at [150, 424] on select "Select Service Product Membership Package Voucher Prepaid Gift Card" at bounding box center [127, 427] width 104 height 26
select select "package"
click at [75, 414] on select "Select Service Product Membership Package Voucher Prepaid Gift Card" at bounding box center [127, 427] width 104 height 26
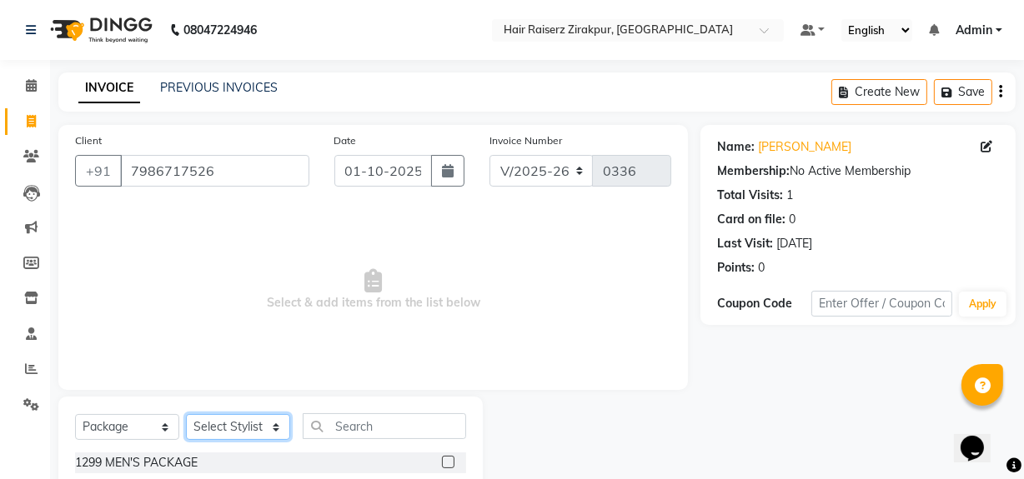
click at [275, 424] on select "Select Stylist [PERSON_NAME] Admin Akshay [PERSON_NAME] Deepak [PERSON_NAME] [P…" at bounding box center [238, 427] width 104 height 26
select select "88902"
click at [186, 414] on select "Select Stylist [PERSON_NAME] Admin Akshay [PERSON_NAME] Deepak [PERSON_NAME] [P…" at bounding box center [238, 427] width 104 height 26
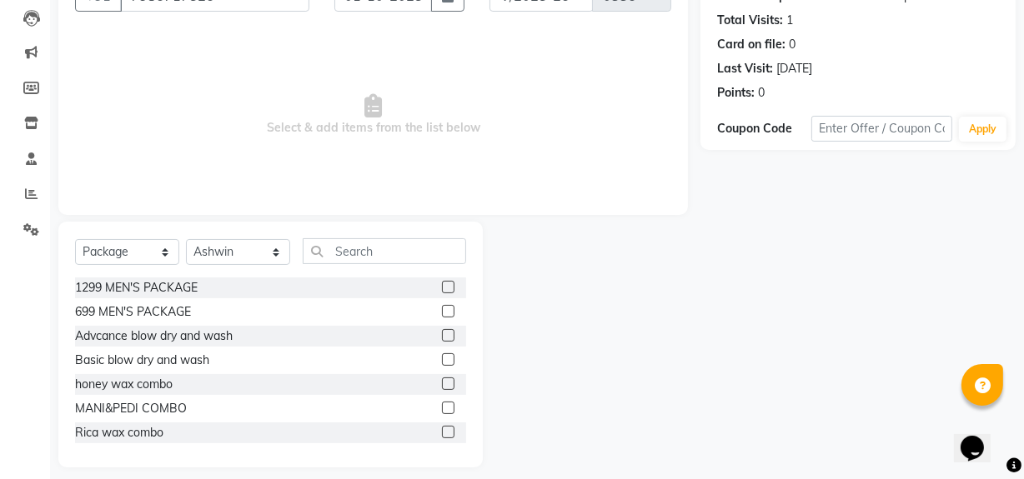
click at [442, 354] on label at bounding box center [448, 360] width 13 height 13
click at [442, 355] on input "checkbox" at bounding box center [447, 360] width 11 height 11
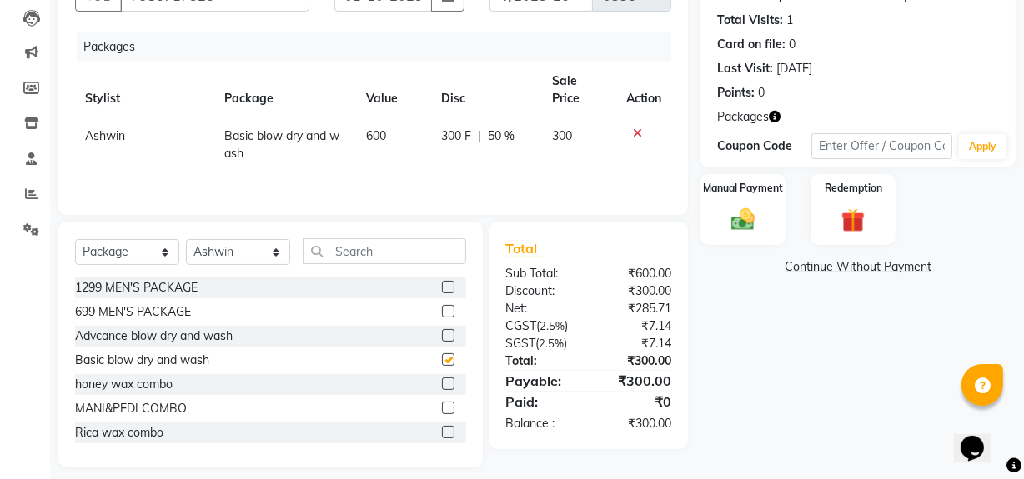
checkbox input "false"
click at [755, 206] on img at bounding box center [743, 220] width 40 height 28
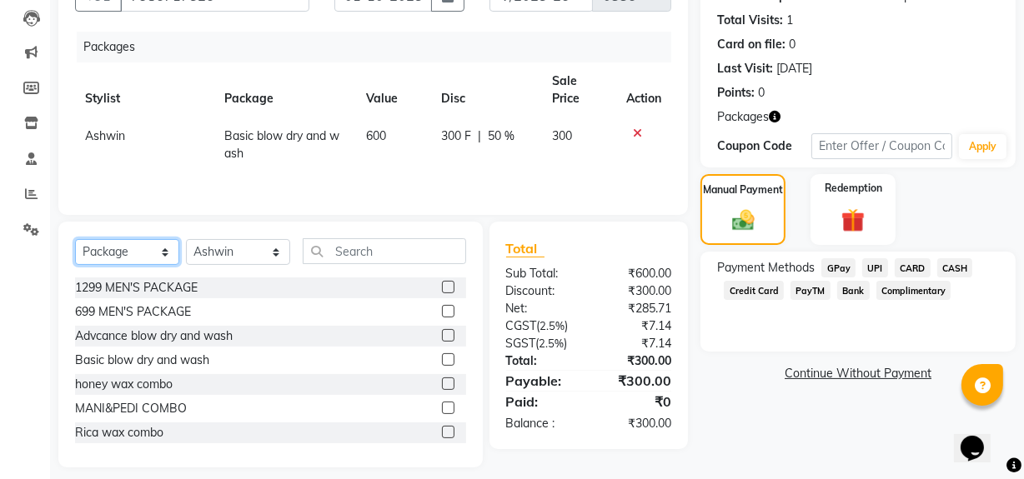
click at [123, 252] on select "Select Service Product Membership Package Voucher Prepaid Gift Card" at bounding box center [127, 252] width 104 height 26
select select "service"
click at [75, 239] on select "Select Service Product Membership Package Voucher Prepaid Gift Card" at bounding box center [127, 252] width 104 height 26
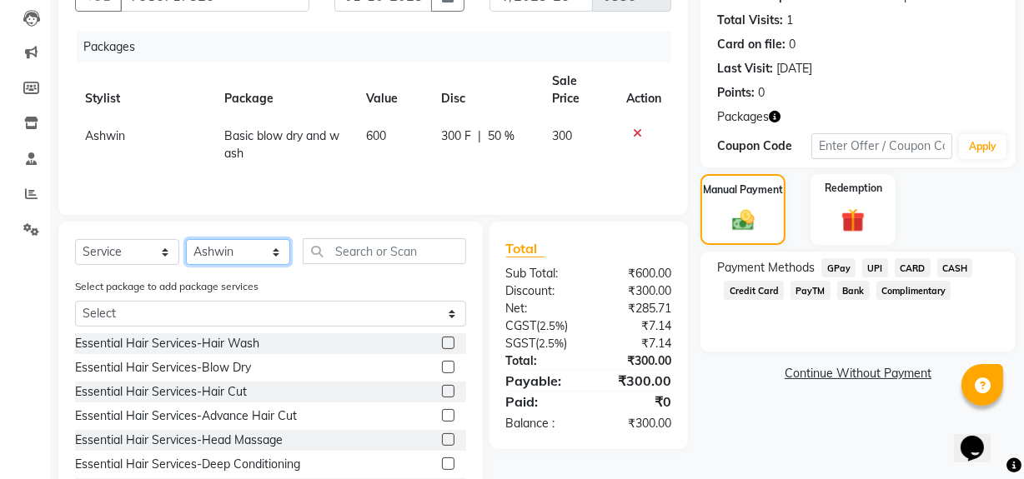
click at [258, 258] on select "Select Stylist [PERSON_NAME] Admin Akshay [PERSON_NAME] Deepak [PERSON_NAME] [P…" at bounding box center [238, 252] width 104 height 26
select select "88896"
click at [186, 239] on select "Select Stylist [PERSON_NAME] Admin Akshay [PERSON_NAME] Deepak [PERSON_NAME] [P…" at bounding box center [238, 252] width 104 height 26
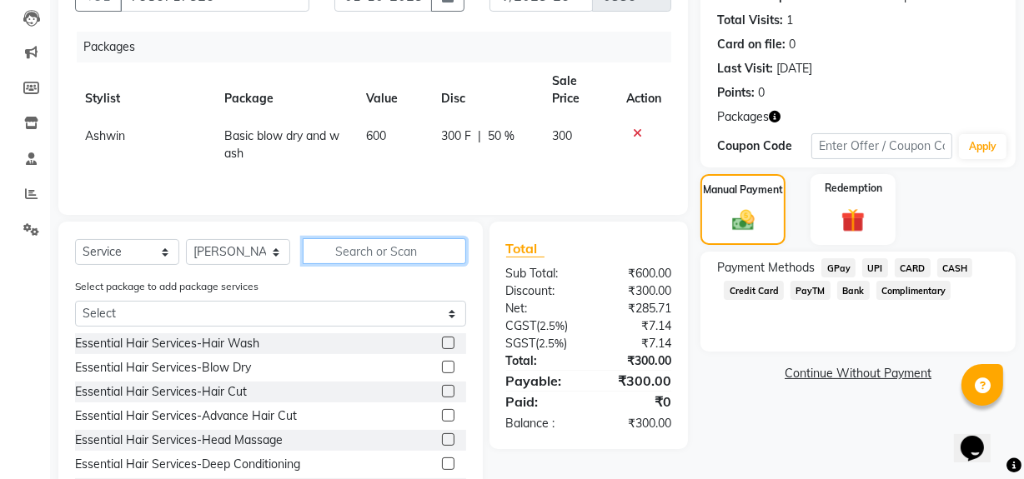
click at [337, 259] on input "text" at bounding box center [384, 251] width 163 height 26
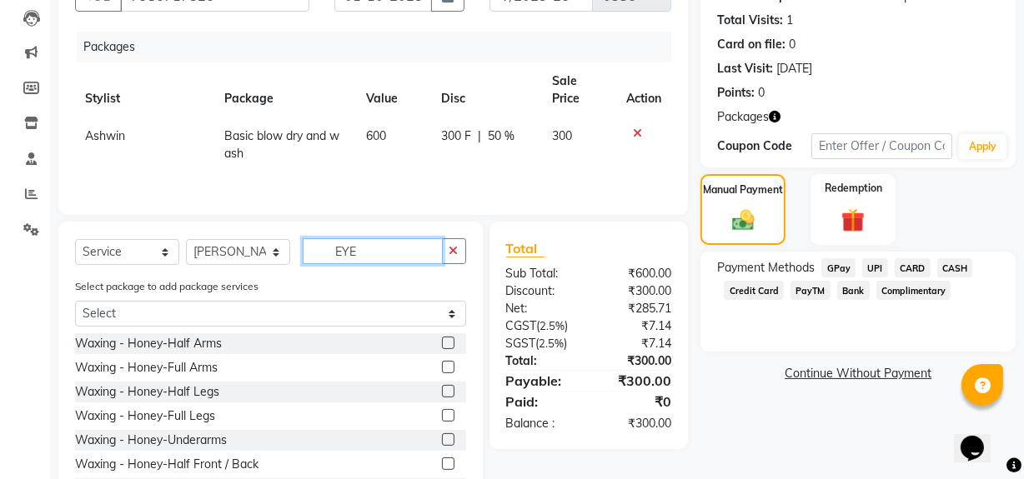
scroll to position [170, 0]
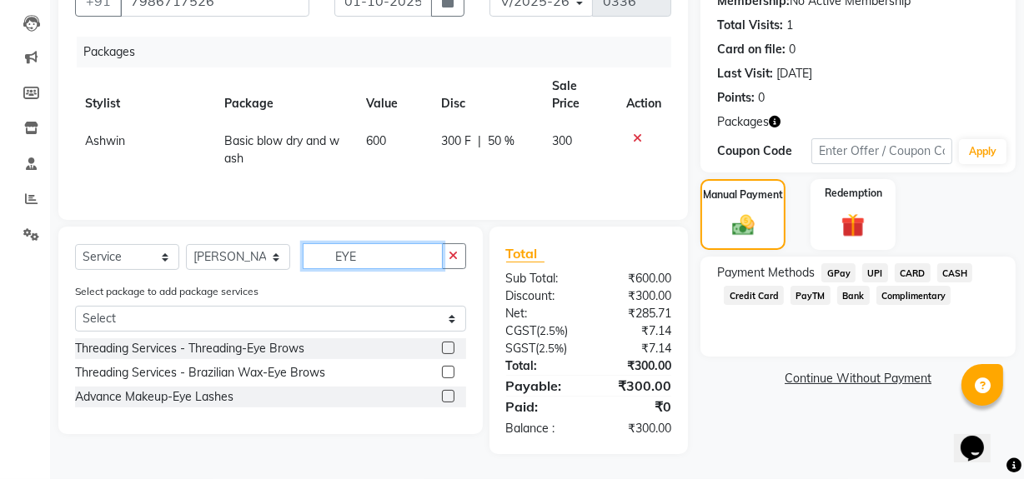
type input "EYE"
click at [449, 348] on label at bounding box center [448, 348] width 13 height 13
click at [449, 348] on input "checkbox" at bounding box center [447, 349] width 11 height 11
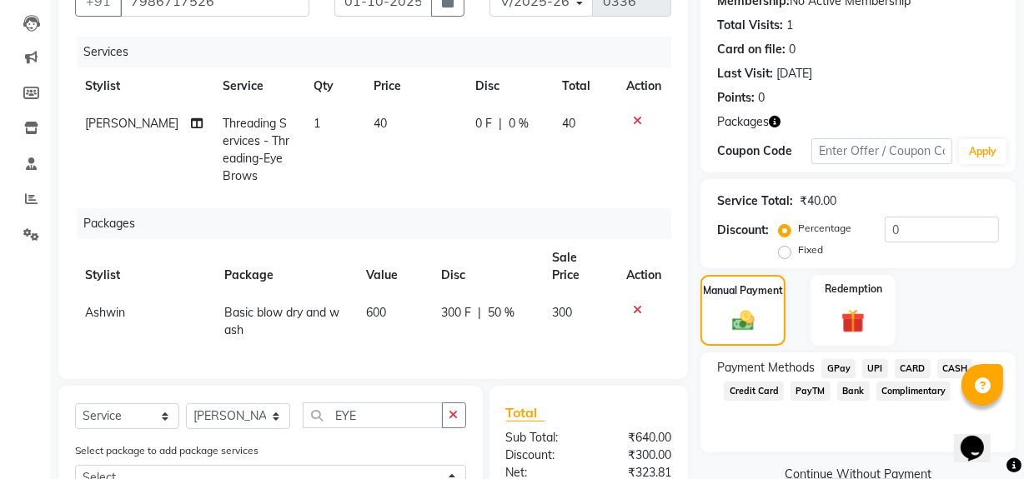
checkbox input "false"
click at [374, 125] on span "40" at bounding box center [380, 123] width 13 height 15
select select "88896"
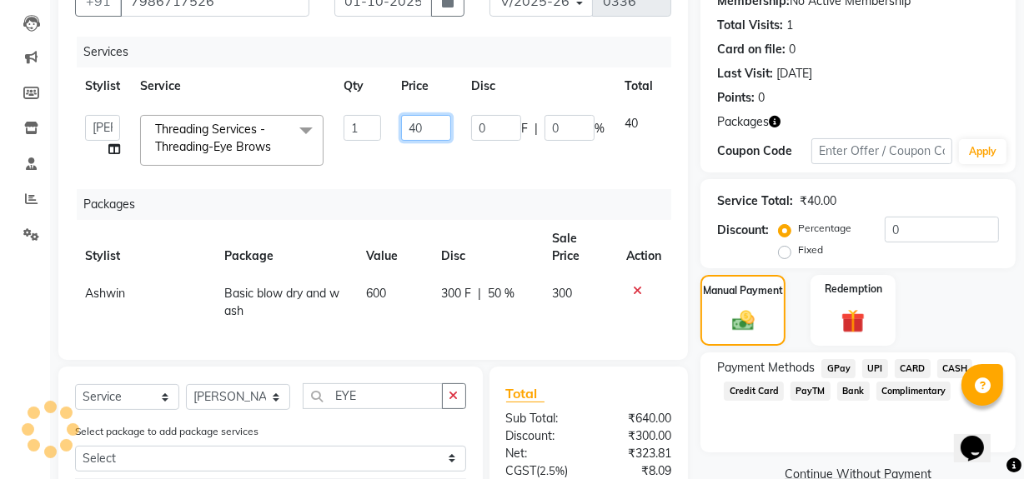
click at [434, 128] on input "40" at bounding box center [426, 128] width 50 height 26
type input "4"
type input "100"
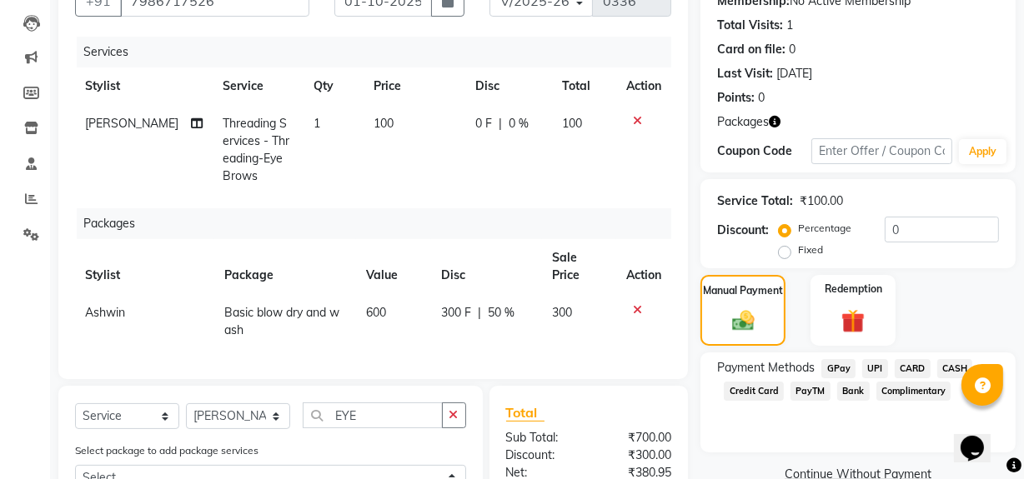
click at [770, 450] on div "Payment Methods GPay UPI CARD CASH Credit Card PayTM Bank Complimentary" at bounding box center [857, 403] width 315 height 100
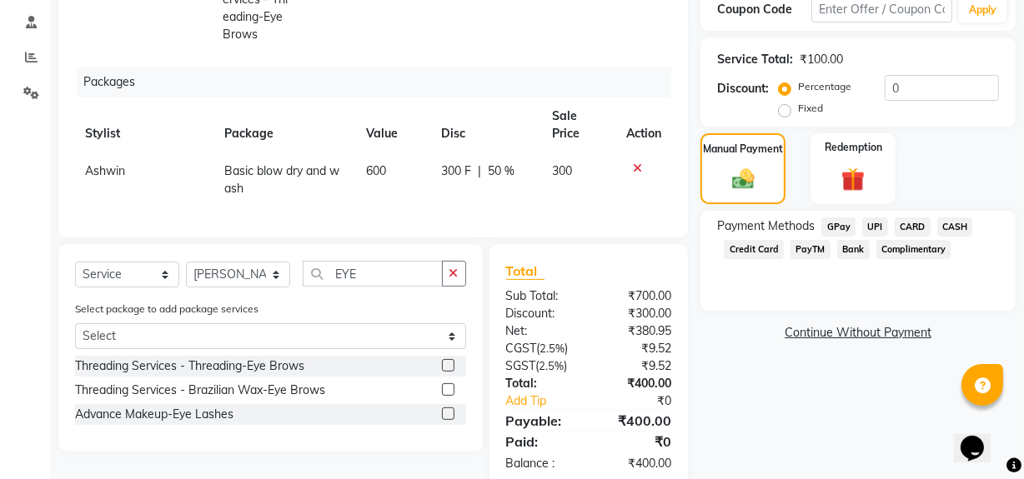
scroll to position [359, 0]
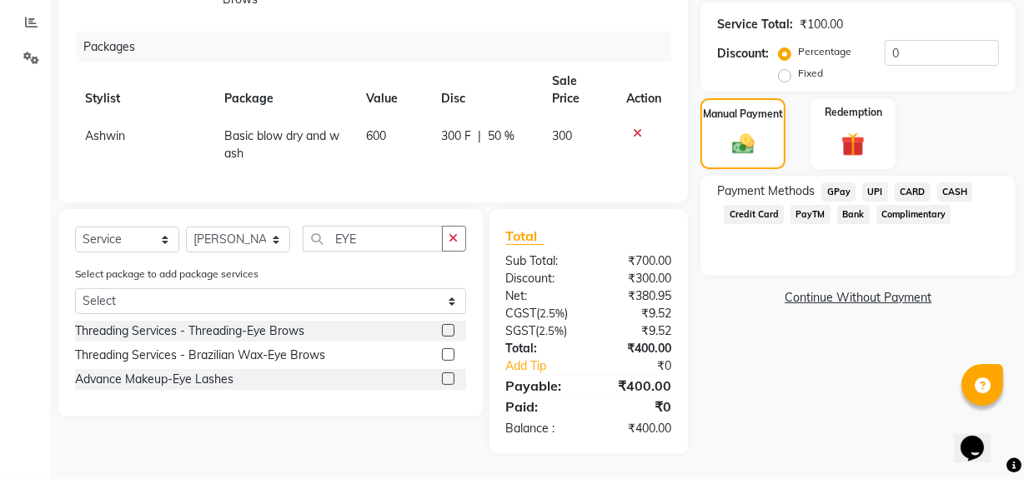
click at [879, 183] on span "UPI" at bounding box center [875, 192] width 26 height 19
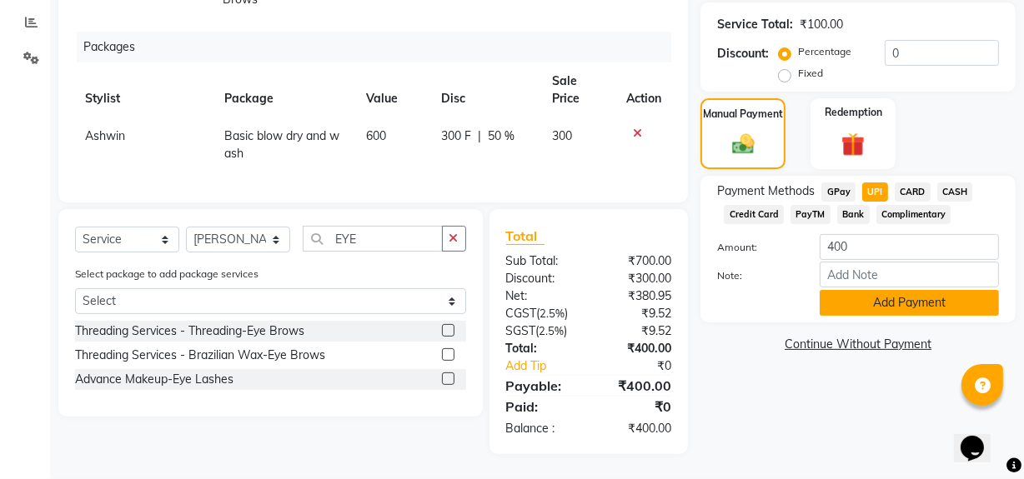
click at [895, 300] on button "Add Payment" at bounding box center [909, 303] width 179 height 26
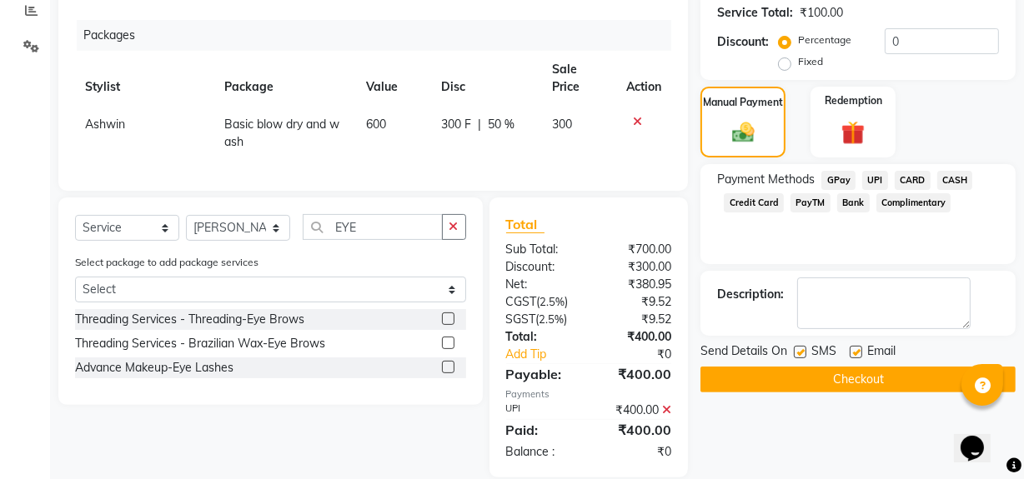
scroll to position [393, 0]
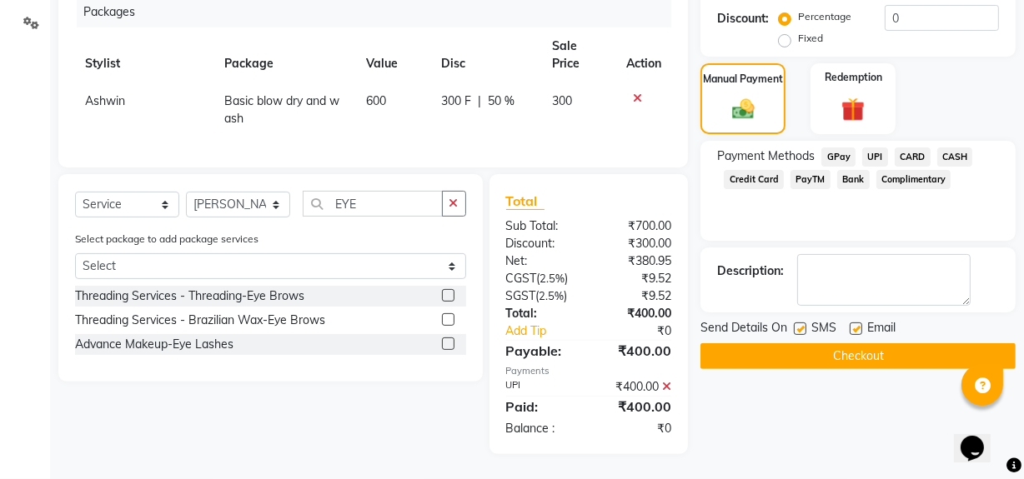
click at [861, 350] on button "Checkout" at bounding box center [857, 357] width 315 height 26
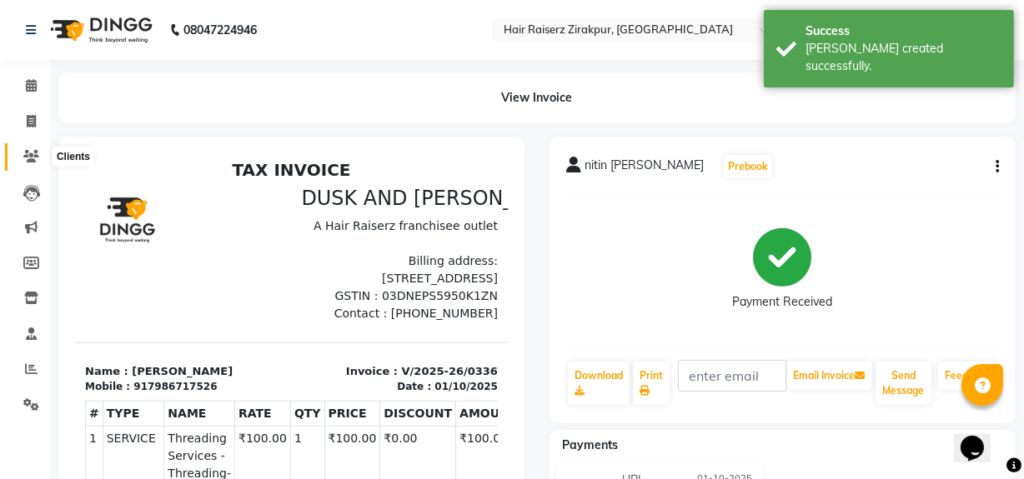
click at [34, 158] on icon at bounding box center [31, 156] width 16 height 13
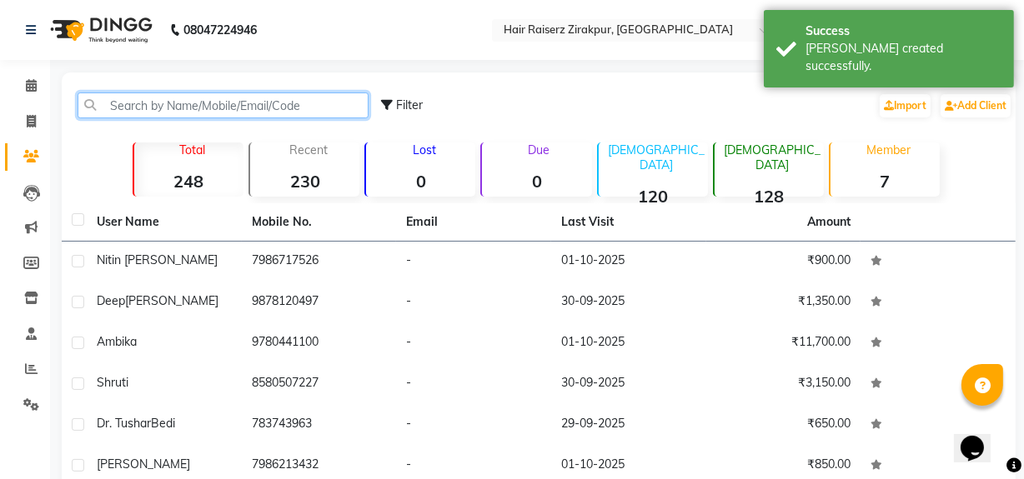
click at [153, 103] on input "text" at bounding box center [223, 106] width 291 height 26
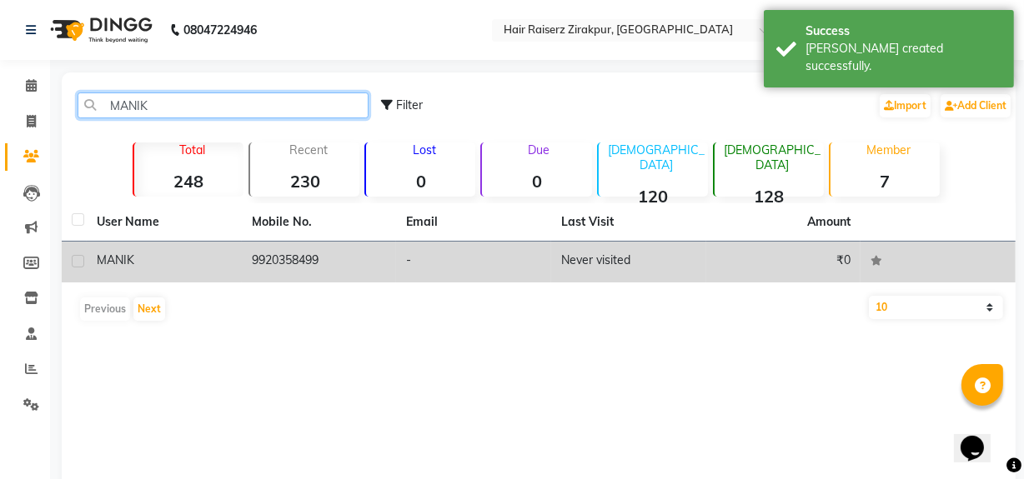
type input "MANIK"
click at [183, 273] on td "MANIK" at bounding box center [164, 262] width 155 height 41
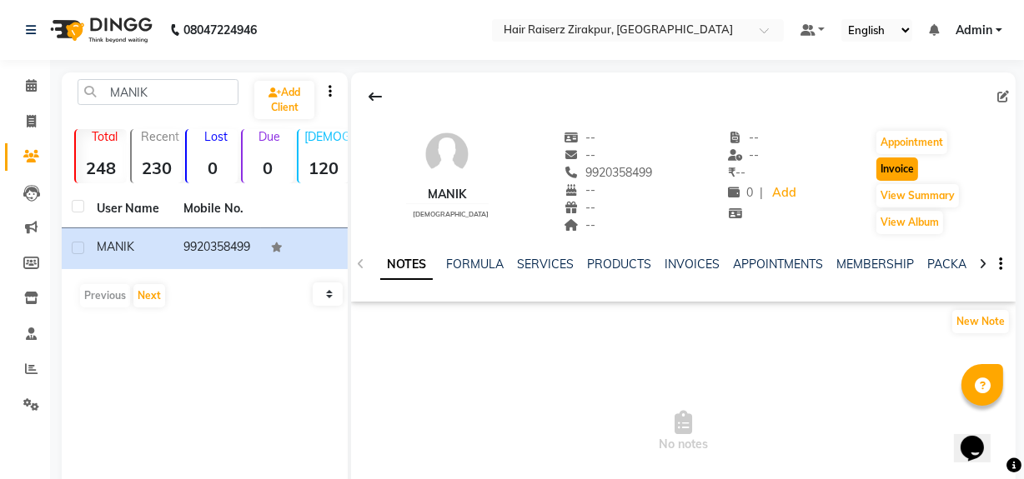
click at [876, 170] on button "Invoice" at bounding box center [897, 169] width 42 height 23
select select "service"
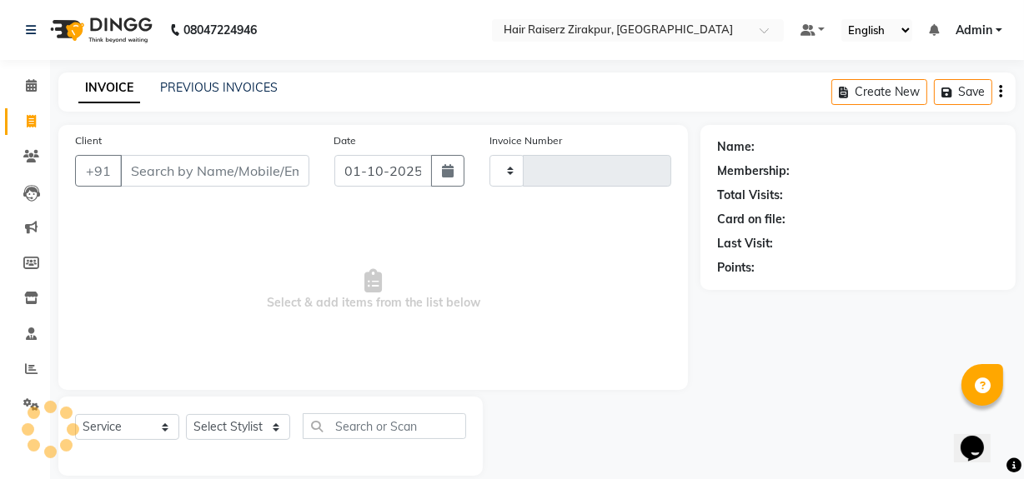
scroll to position [22, 0]
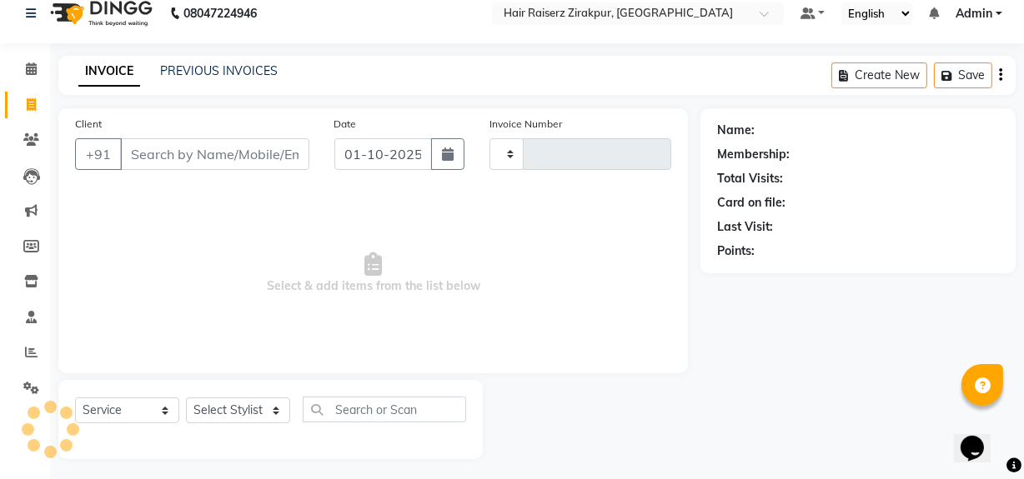
type input "0337"
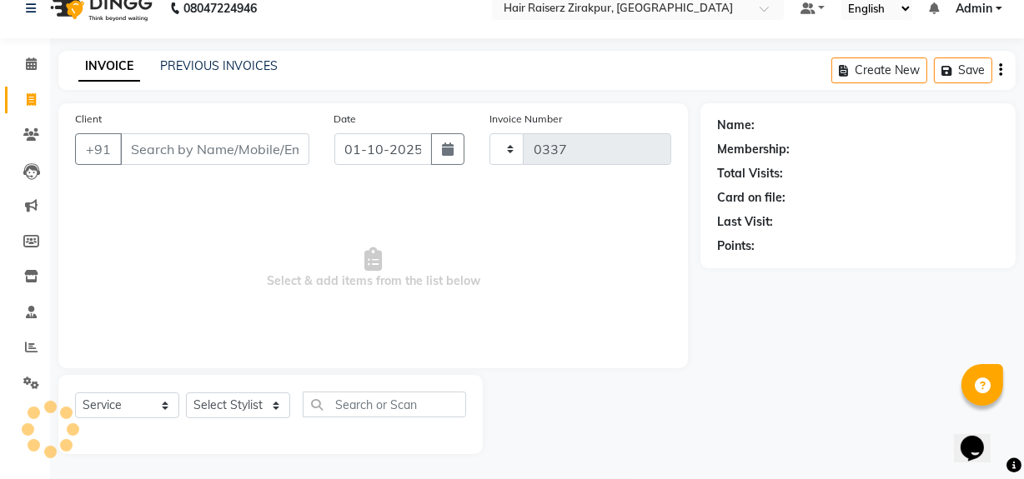
select select "8680"
type input "9920358499"
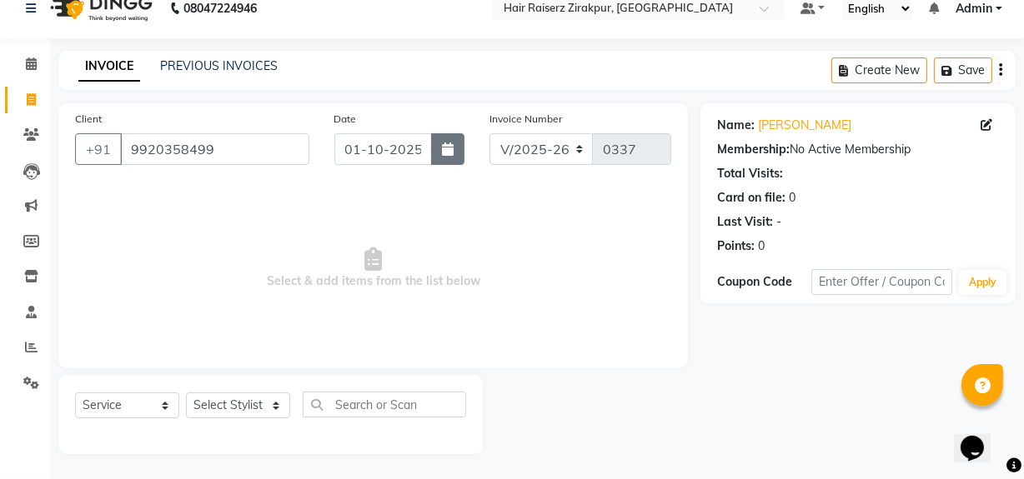
click at [451, 158] on button "button" at bounding box center [447, 149] width 33 height 32
select select "10"
select select "2025"
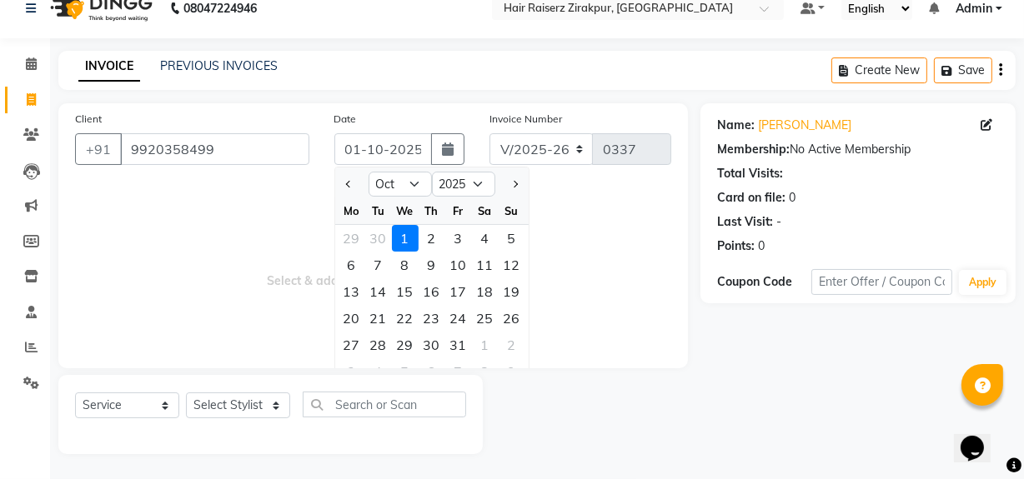
click at [358, 187] on div at bounding box center [351, 184] width 33 height 27
click at [340, 185] on div at bounding box center [351, 184] width 33 height 27
click at [346, 184] on span "Previous month" at bounding box center [348, 184] width 7 height 7
select select "9"
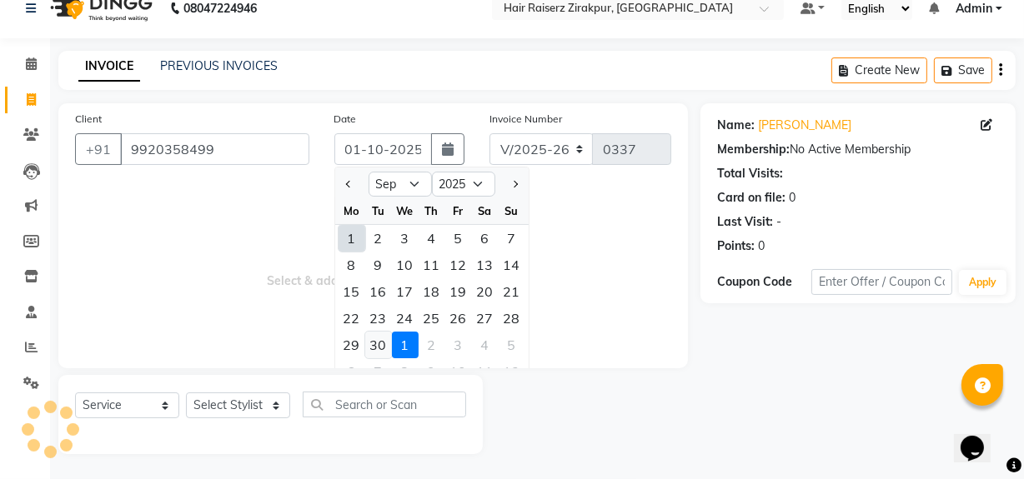
click at [383, 345] on div "30" at bounding box center [378, 345] width 27 height 27
type input "30-09-2025"
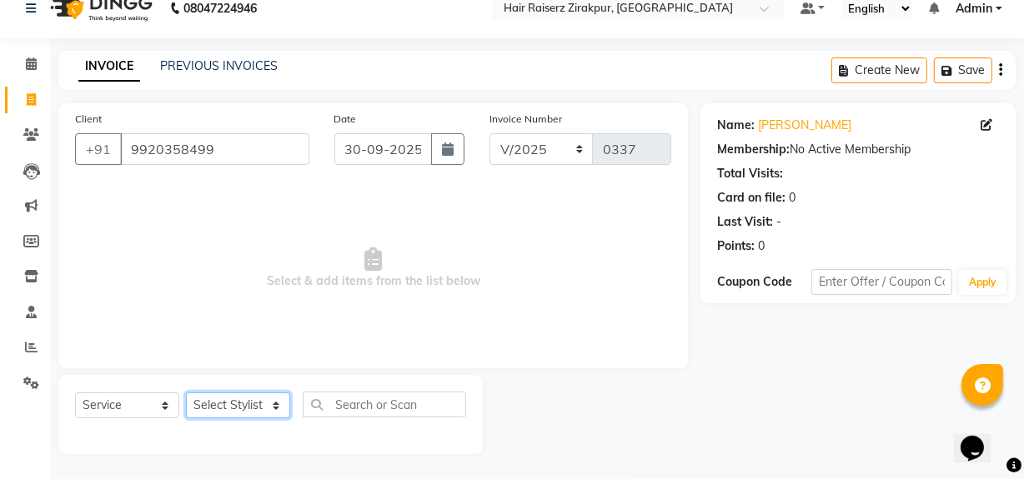
click at [269, 409] on select "Select Stylist [PERSON_NAME] Admin Akshay [PERSON_NAME] Deepak [PERSON_NAME] [P…" at bounding box center [238, 406] width 104 height 26
select select "89014"
click at [186, 393] on select "Select Stylist [PERSON_NAME] Admin Akshay [PERSON_NAME] Deepak [PERSON_NAME] [P…" at bounding box center [238, 406] width 104 height 26
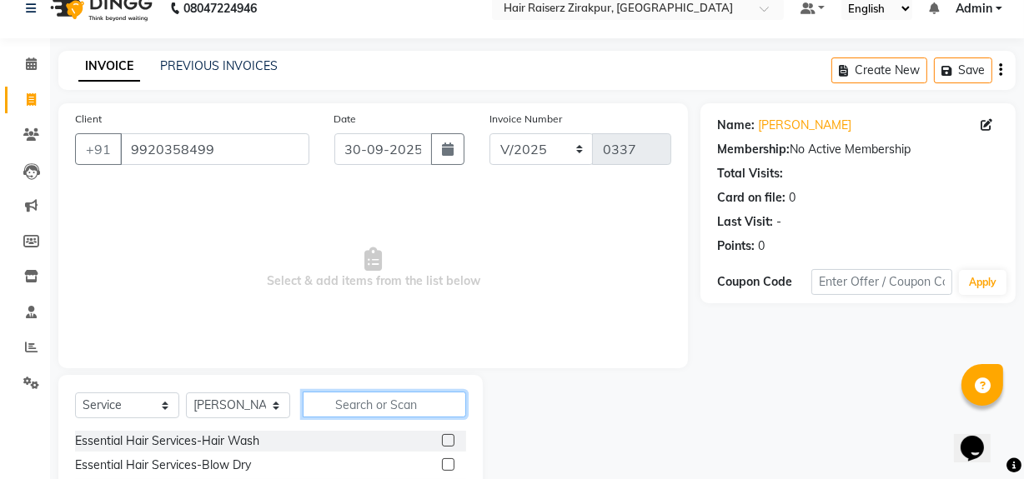
click at [333, 405] on input "text" at bounding box center [384, 405] width 163 height 26
type input "B"
type input "PEDICU"
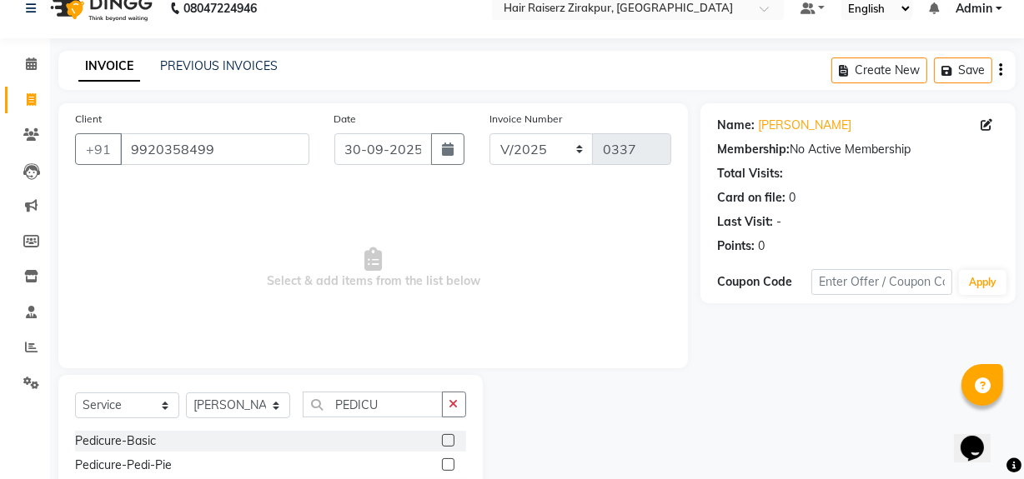
click at [450, 439] on label at bounding box center [448, 440] width 13 height 13
click at [450, 439] on input "checkbox" at bounding box center [447, 441] width 11 height 11
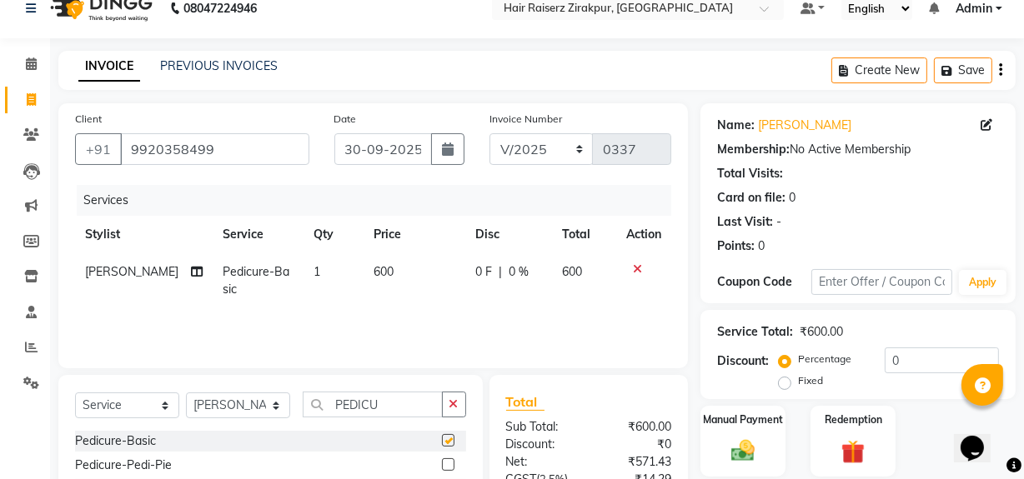
checkbox input "false"
click at [374, 274] on span "600" at bounding box center [384, 271] width 20 height 15
select select "89014"
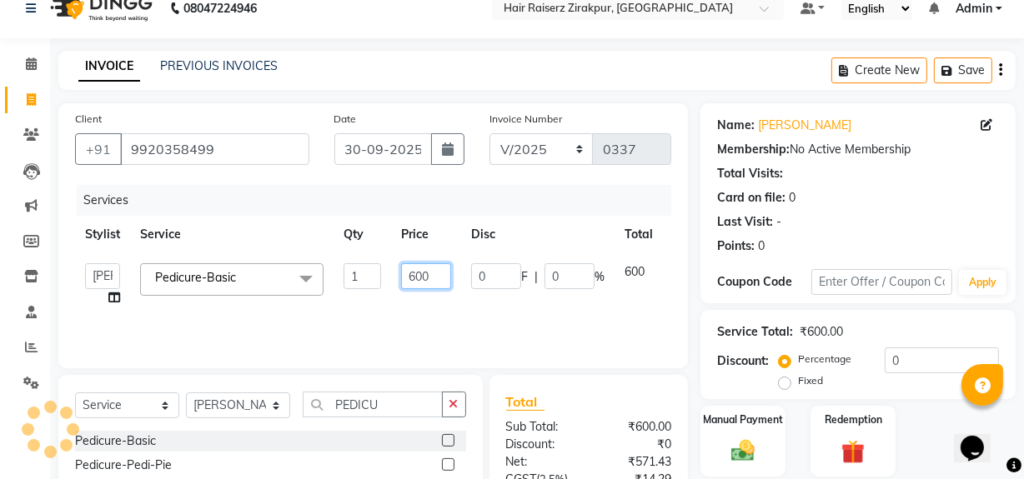
click at [414, 276] on input "600" at bounding box center [426, 276] width 50 height 26
type input "500"
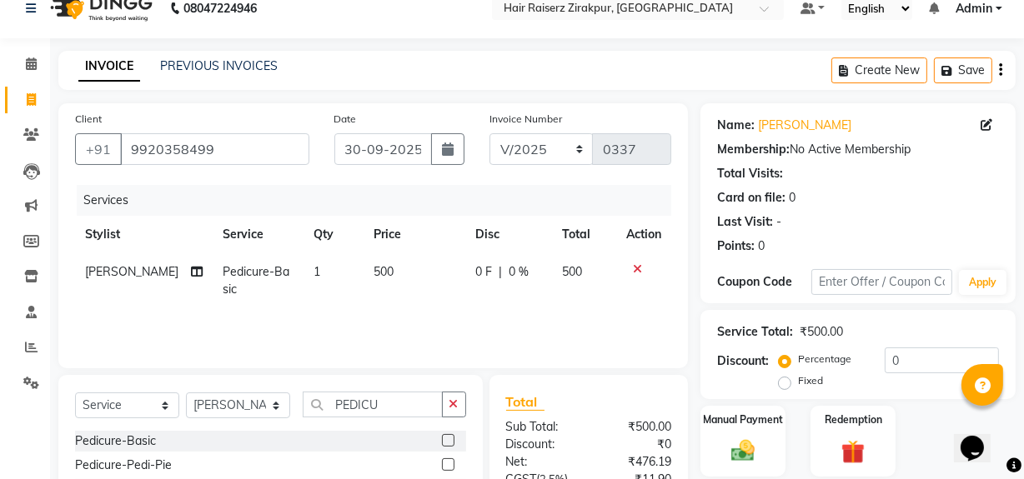
click at [630, 374] on div "Client [PHONE_NUMBER] Date [DATE] Invoice Number V/2025 V/[PHONE_NUMBER] Servic…" at bounding box center [373, 361] width 655 height 517
click at [453, 404] on icon "button" at bounding box center [453, 405] width 9 height 12
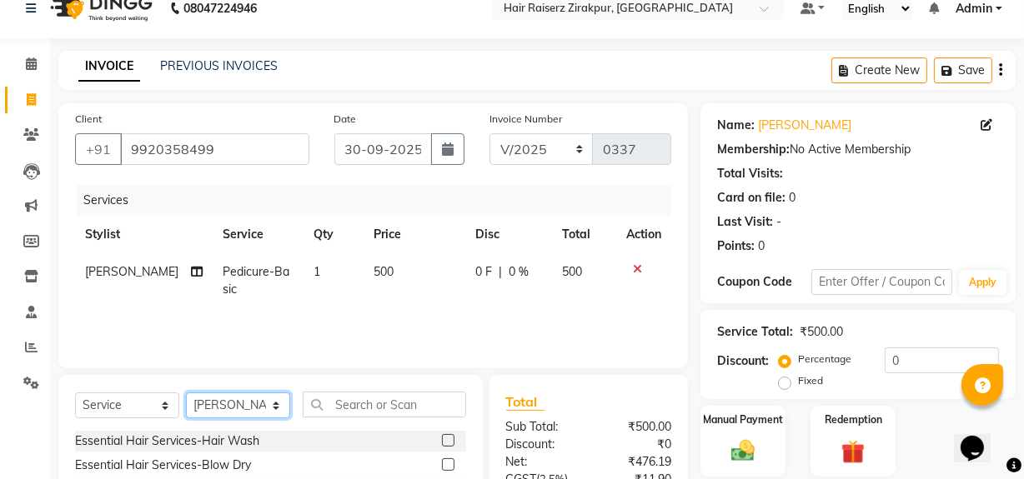
click at [267, 408] on select "Select Stylist [PERSON_NAME] Admin Akshay [PERSON_NAME] Deepak [PERSON_NAME] [P…" at bounding box center [238, 406] width 104 height 26
select select "88900"
click at [186, 393] on select "Select Stylist [PERSON_NAME] Admin Akshay [PERSON_NAME] Deepak [PERSON_NAME] [P…" at bounding box center [238, 406] width 104 height 26
click at [364, 414] on input "text" at bounding box center [384, 405] width 163 height 26
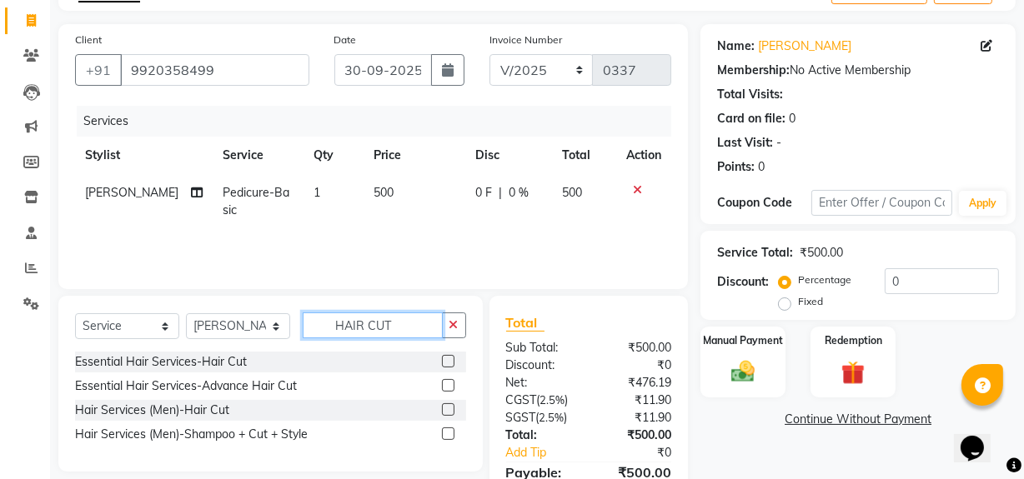
scroll to position [102, 0]
type input "HAIR CUT"
click at [450, 408] on label at bounding box center [448, 409] width 13 height 13
click at [450, 408] on input "checkbox" at bounding box center [447, 409] width 11 height 11
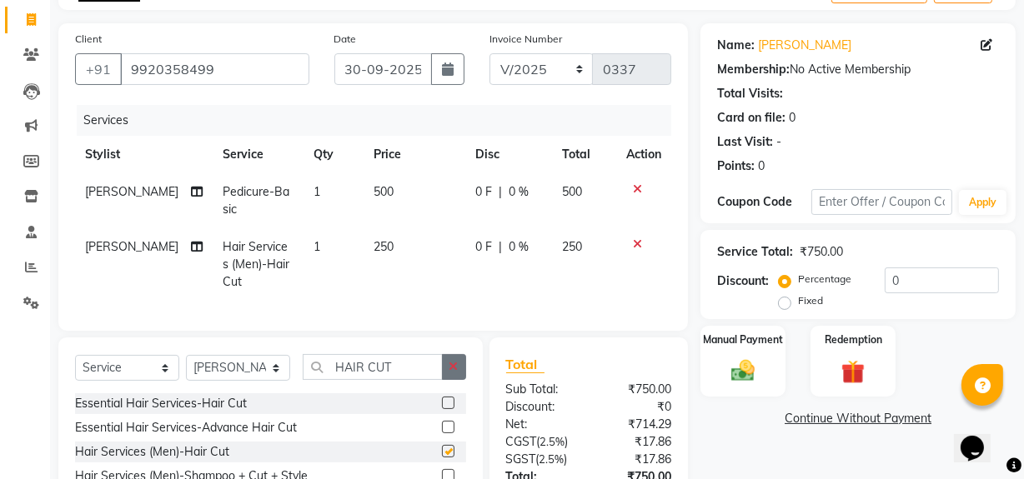
checkbox input "false"
click at [453, 366] on button "button" at bounding box center [454, 367] width 24 height 26
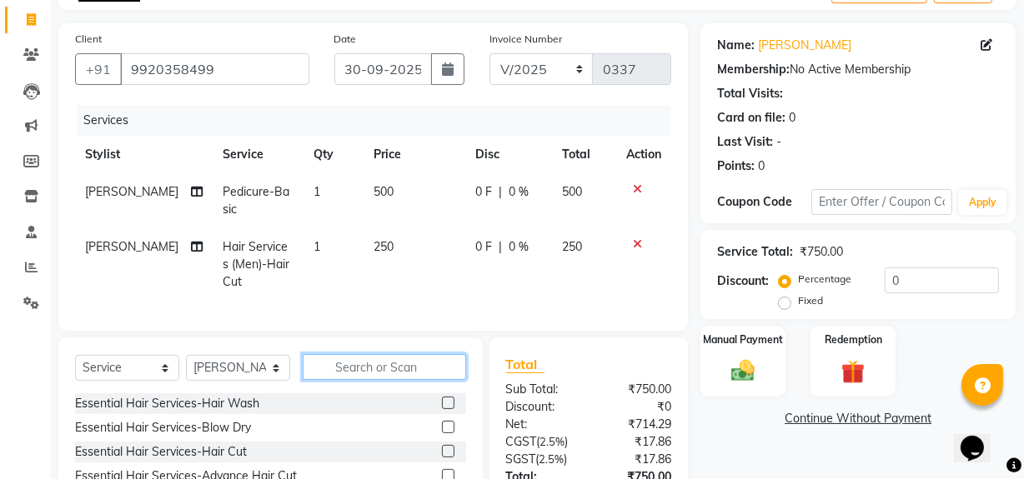
click at [378, 372] on input "text" at bounding box center [384, 367] width 163 height 26
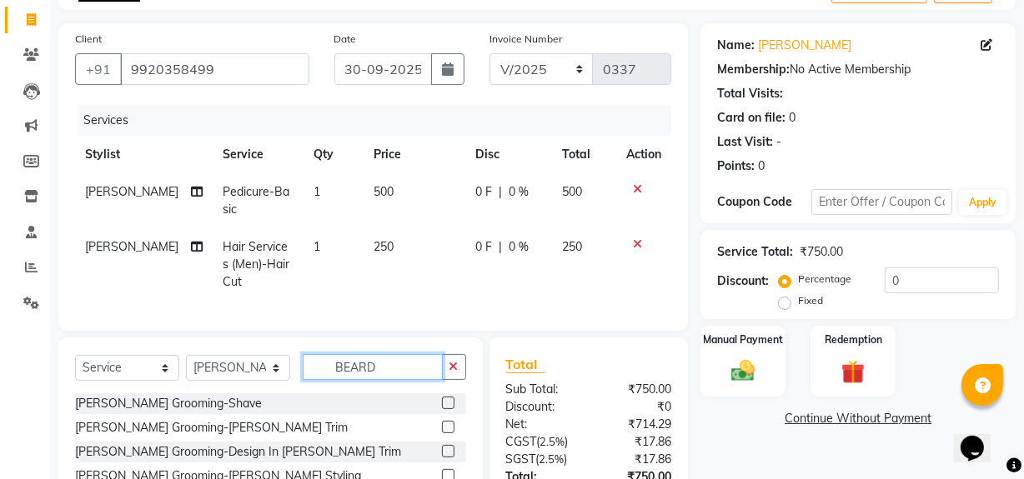
type input "BEARD"
click at [442, 434] on label at bounding box center [448, 427] width 13 height 13
click at [442, 434] on input "checkbox" at bounding box center [447, 428] width 11 height 11
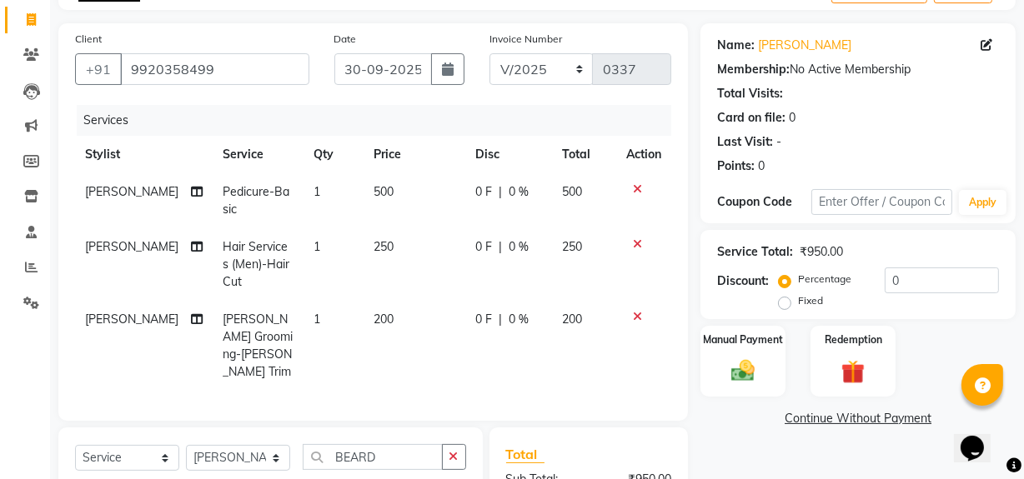
checkbox input "false"
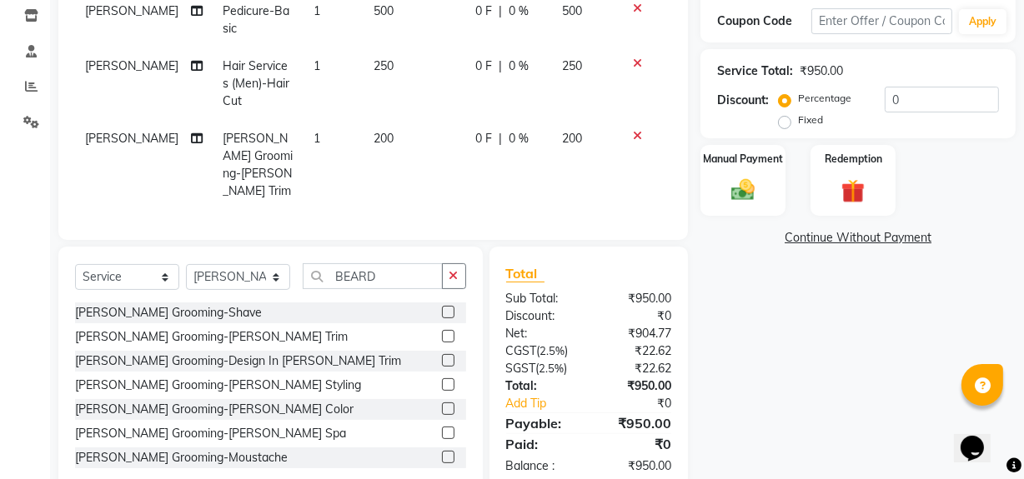
click at [791, 121] on div "Fixed" at bounding box center [802, 120] width 41 height 20
click at [798, 120] on label "Fixed" at bounding box center [810, 120] width 25 height 15
click at [782, 120] on input "Fixed" at bounding box center [788, 120] width 12 height 12
radio input "true"
click at [906, 99] on input "0" at bounding box center [942, 100] width 114 height 26
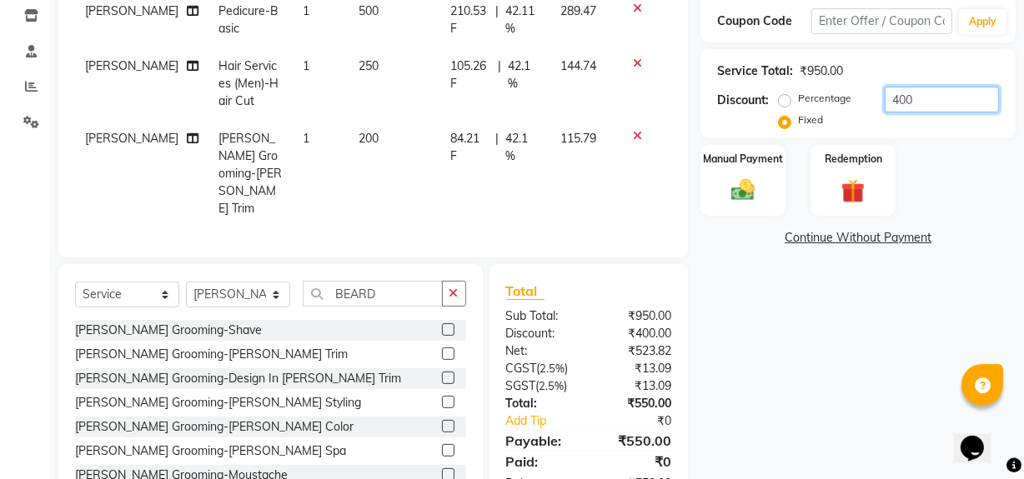
scroll to position [314, 0]
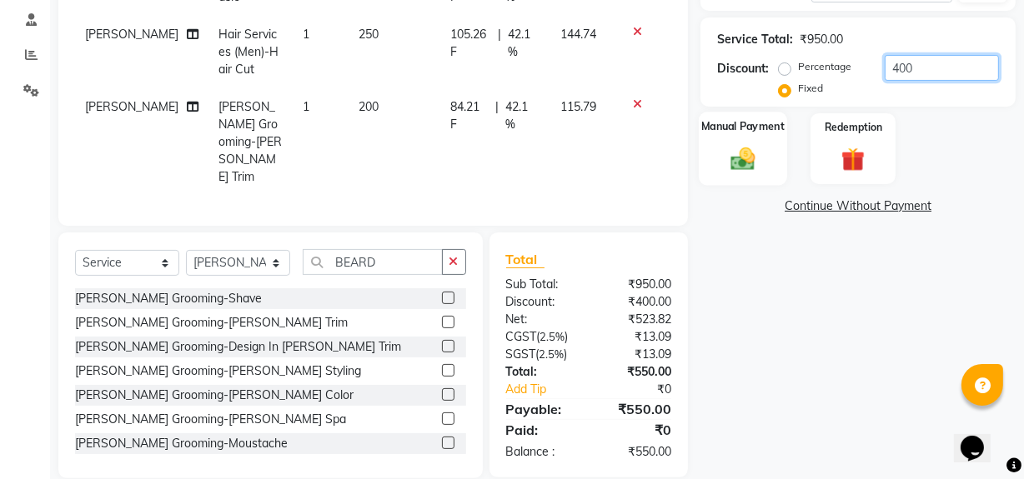
type input "400"
click at [745, 148] on img at bounding box center [743, 158] width 40 height 28
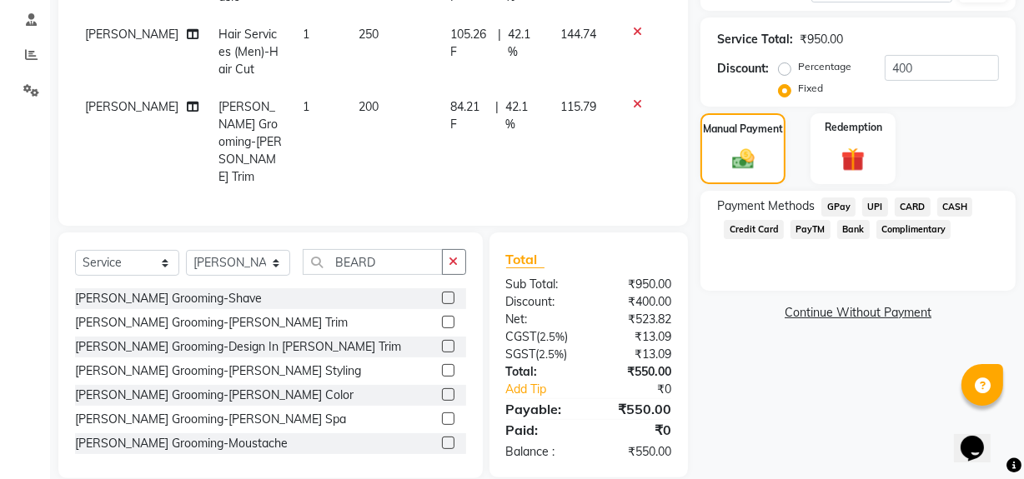
click at [870, 206] on span "UPI" at bounding box center [875, 207] width 26 height 19
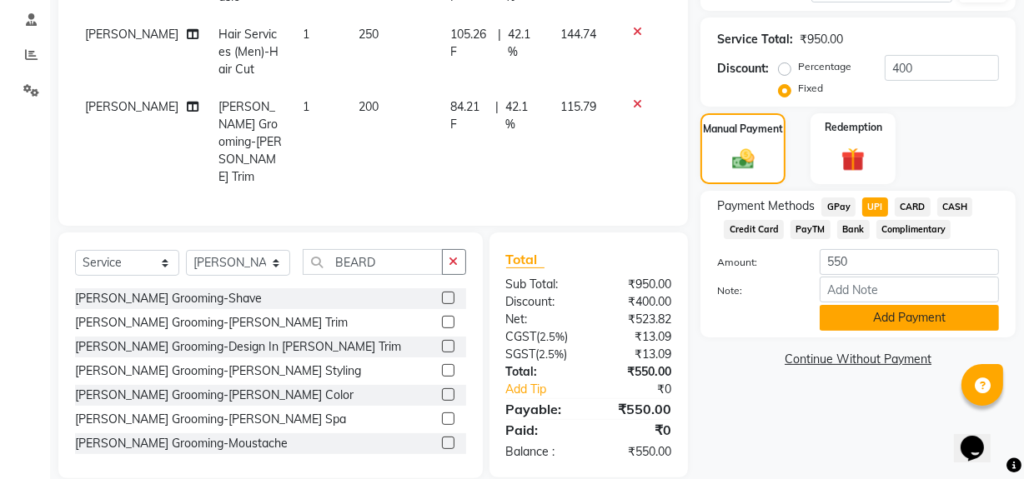
click at [851, 319] on button "Add Payment" at bounding box center [909, 318] width 179 height 26
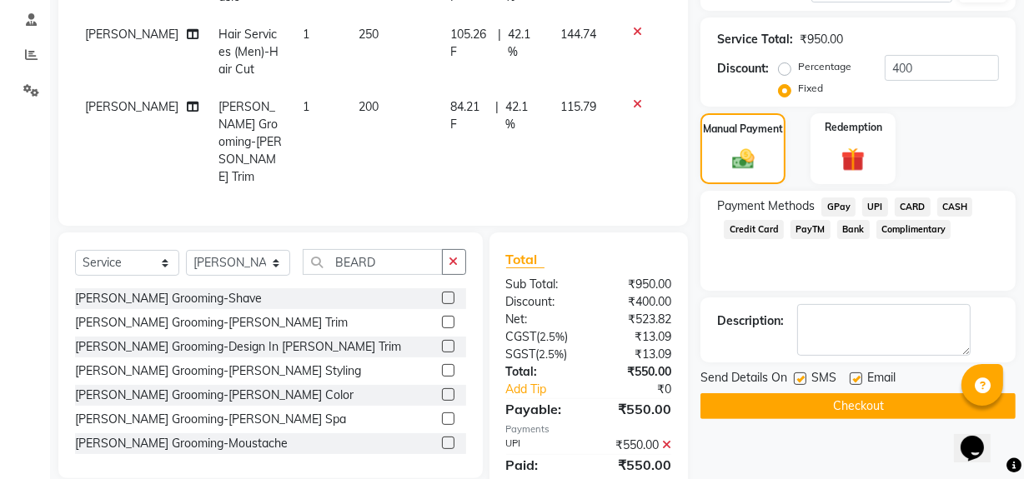
click at [823, 398] on button "Checkout" at bounding box center [857, 407] width 315 height 26
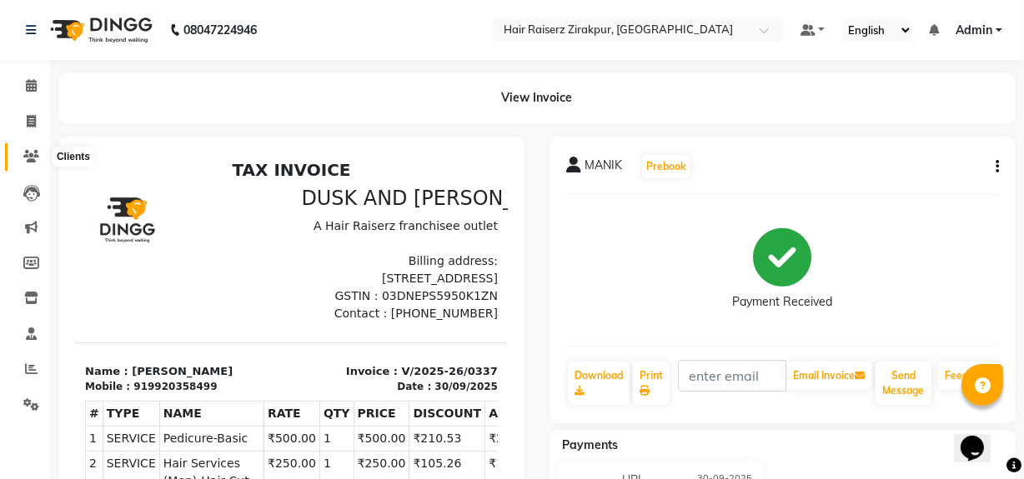
click at [21, 157] on span at bounding box center [31, 157] width 29 height 19
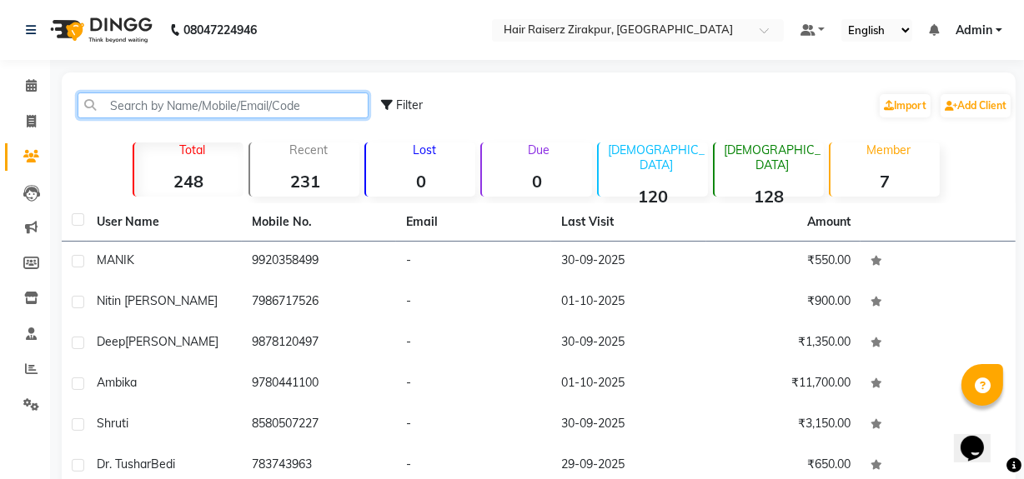
click at [259, 102] on input "text" at bounding box center [223, 106] width 291 height 26
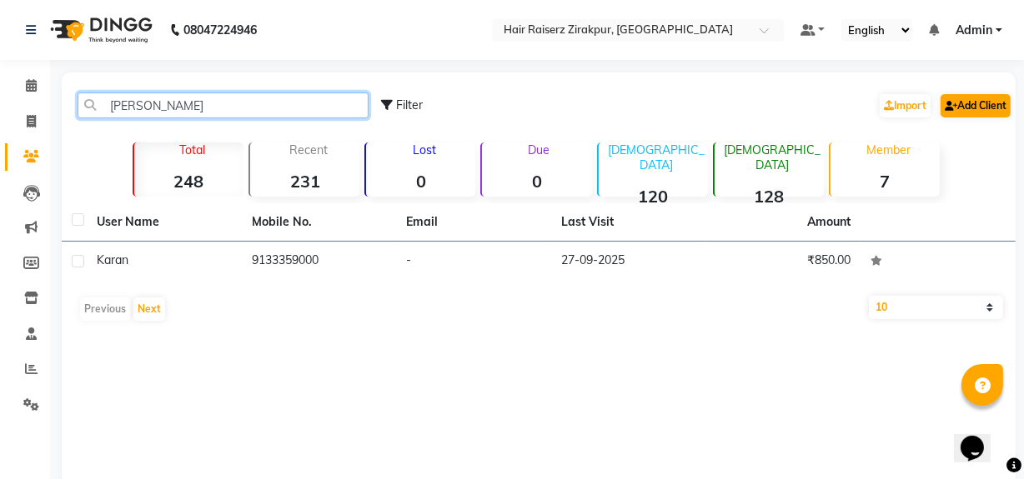
type input "[PERSON_NAME]"
click at [971, 113] on link "Add Client" at bounding box center [976, 105] width 70 height 23
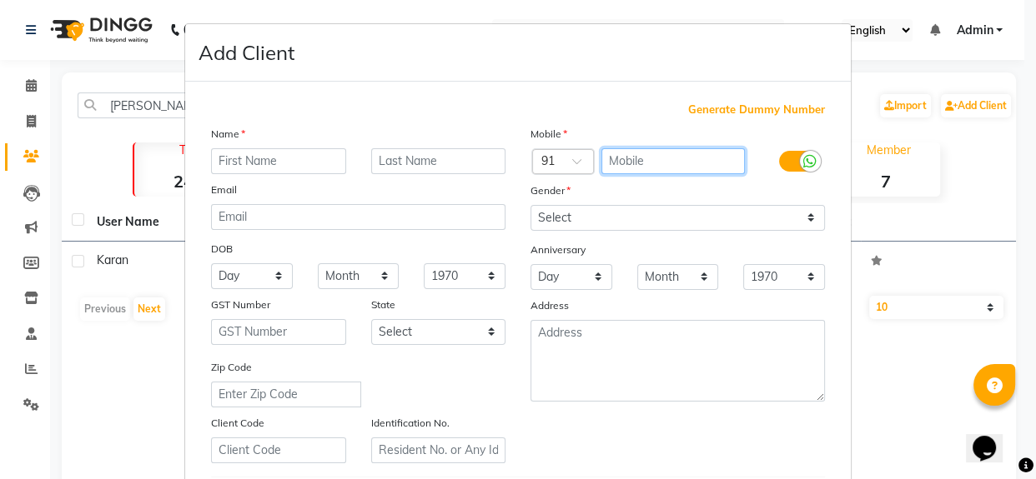
click at [659, 165] on input "text" at bounding box center [673, 161] width 144 height 26
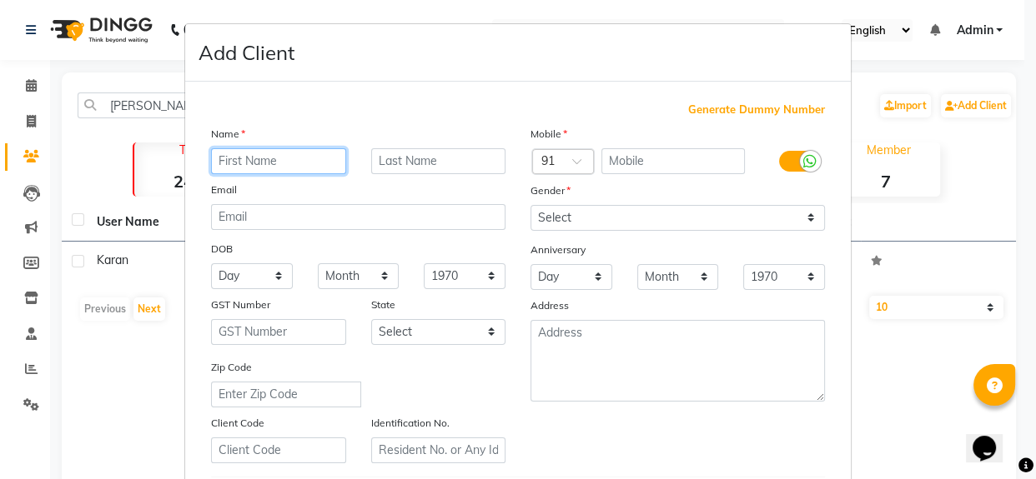
click at [254, 156] on input "text" at bounding box center [278, 161] width 135 height 26
type input "Karan"
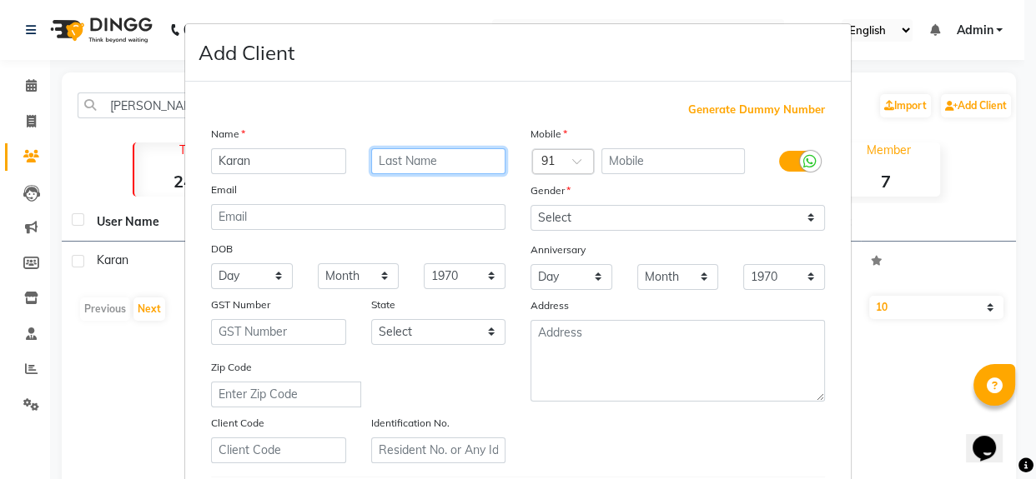
click at [405, 163] on input "text" at bounding box center [438, 161] width 135 height 26
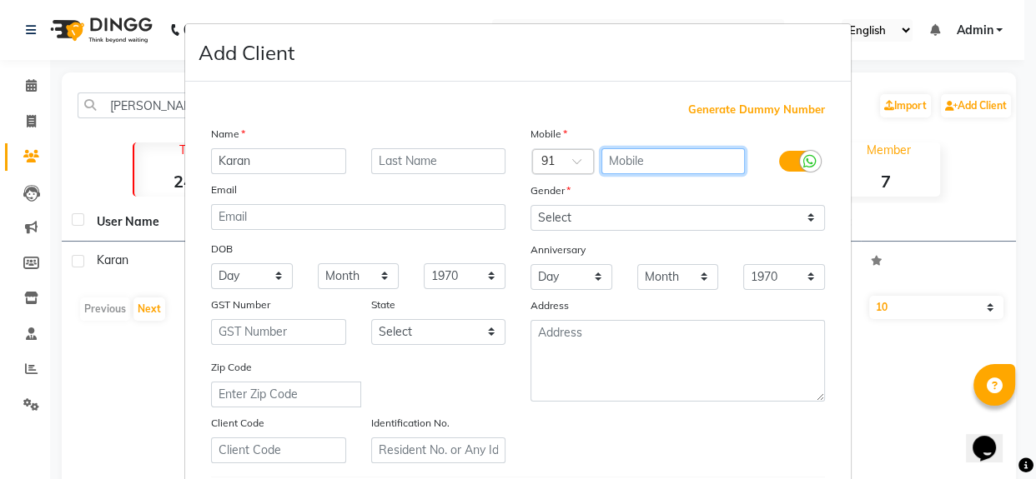
click at [610, 159] on input "text" at bounding box center [673, 161] width 144 height 26
type input "9001090556"
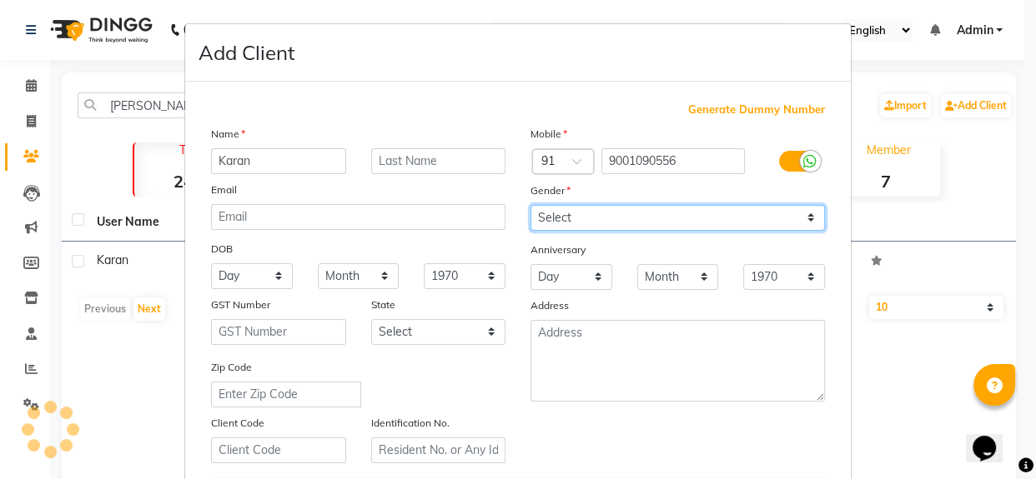
click at [605, 223] on select "Select [DEMOGRAPHIC_DATA] [DEMOGRAPHIC_DATA] Other Prefer Not To Say" at bounding box center [677, 218] width 294 height 26
select select "[DEMOGRAPHIC_DATA]"
click at [530, 205] on select "Select [DEMOGRAPHIC_DATA] [DEMOGRAPHIC_DATA] Other Prefer Not To Say" at bounding box center [677, 218] width 294 height 26
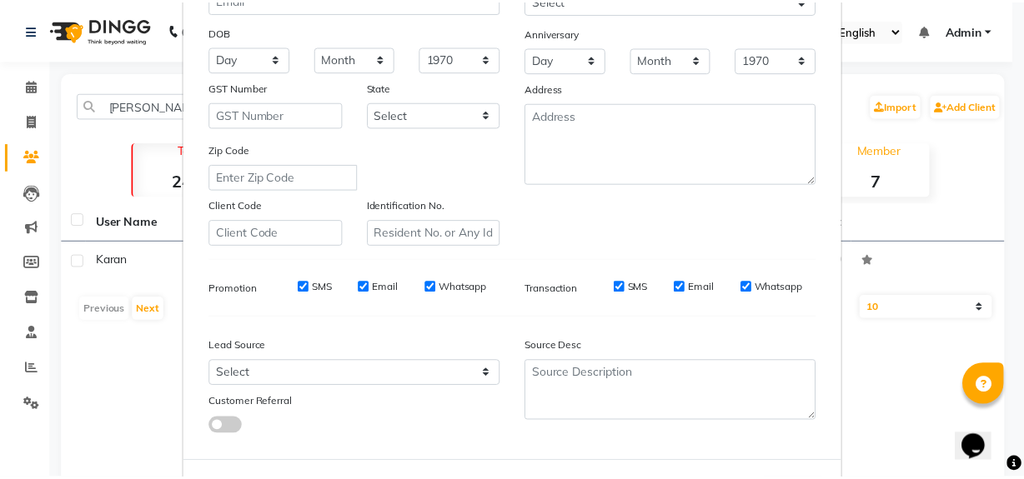
scroll to position [294, 0]
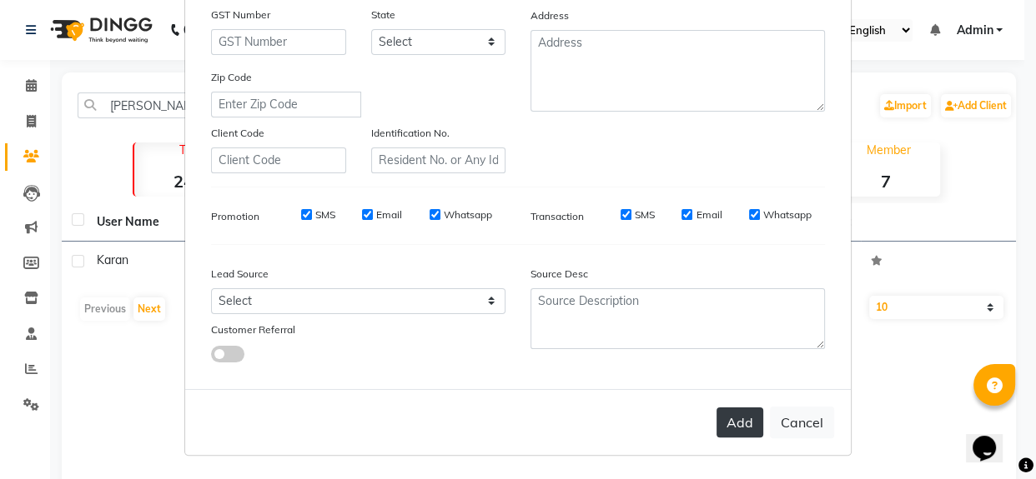
click at [720, 422] on button "Add" at bounding box center [739, 423] width 47 height 30
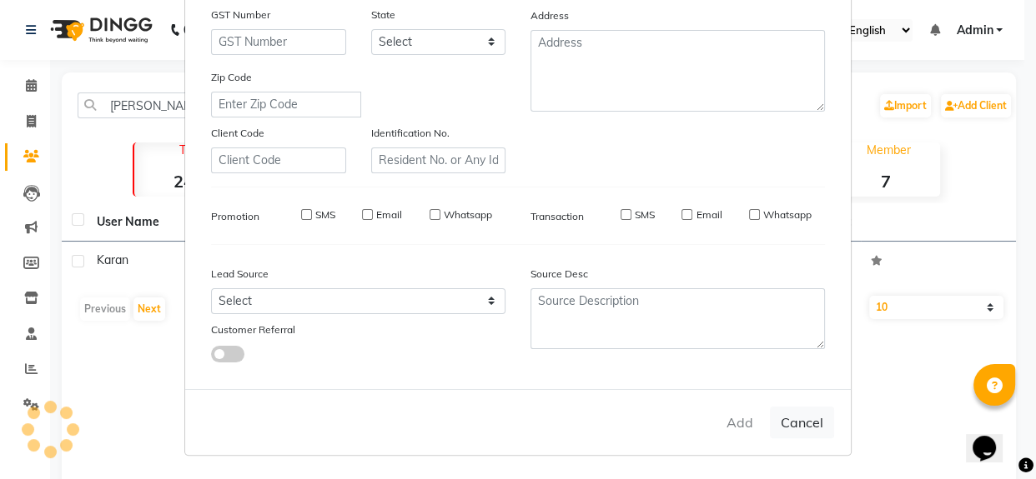
select select
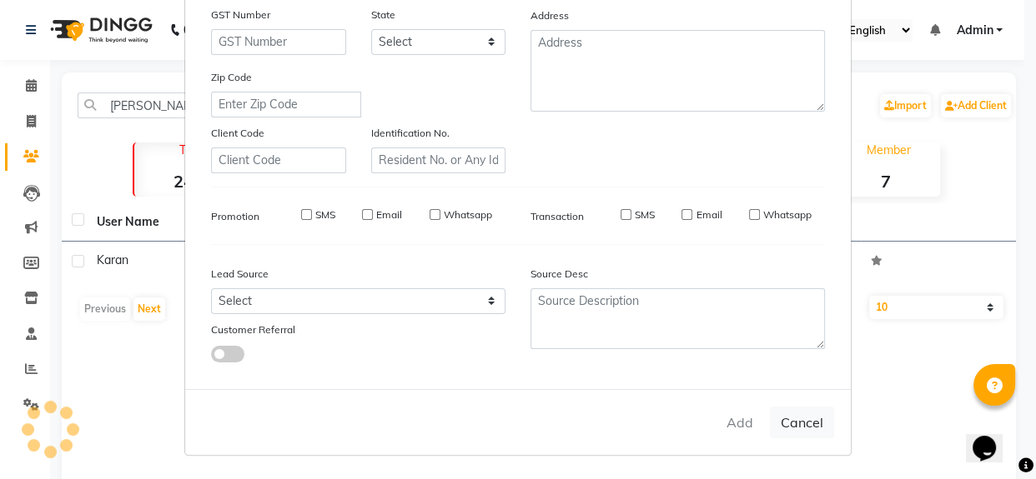
select select
checkbox input "false"
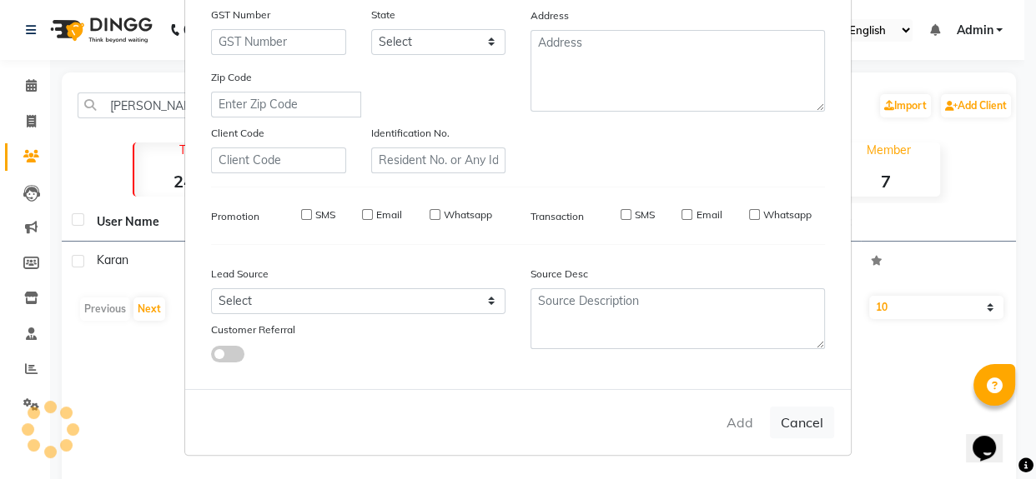
checkbox input "false"
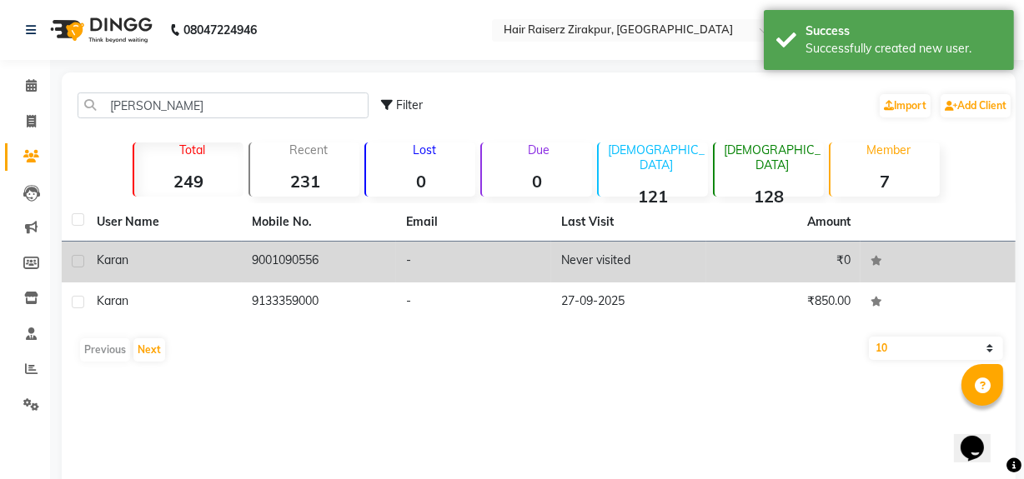
click at [566, 269] on td "Never visited" at bounding box center [628, 262] width 155 height 41
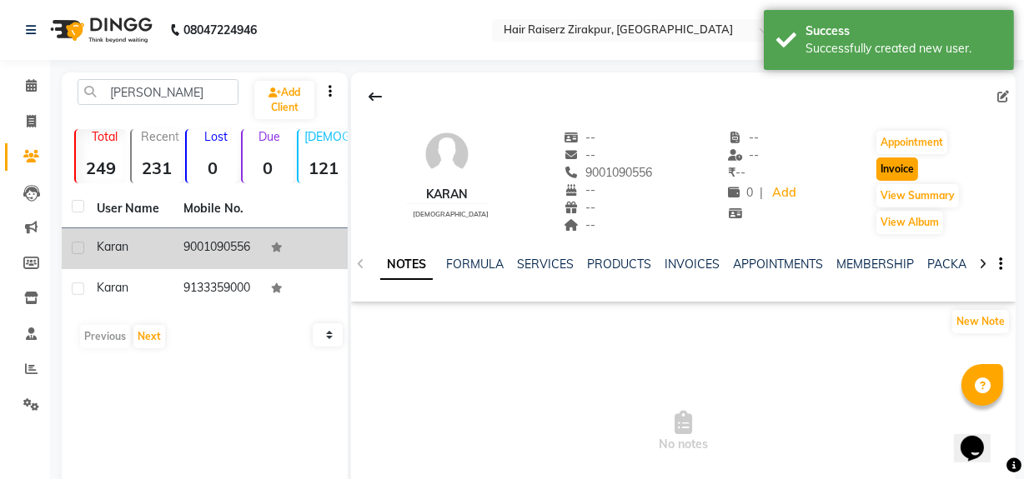
click at [891, 171] on button "Invoice" at bounding box center [897, 169] width 42 height 23
select select "service"
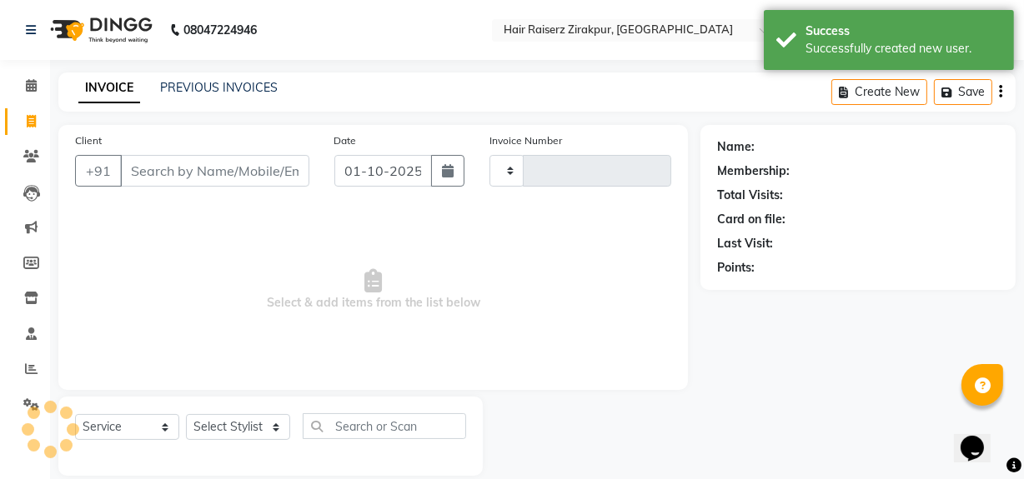
scroll to position [22, 0]
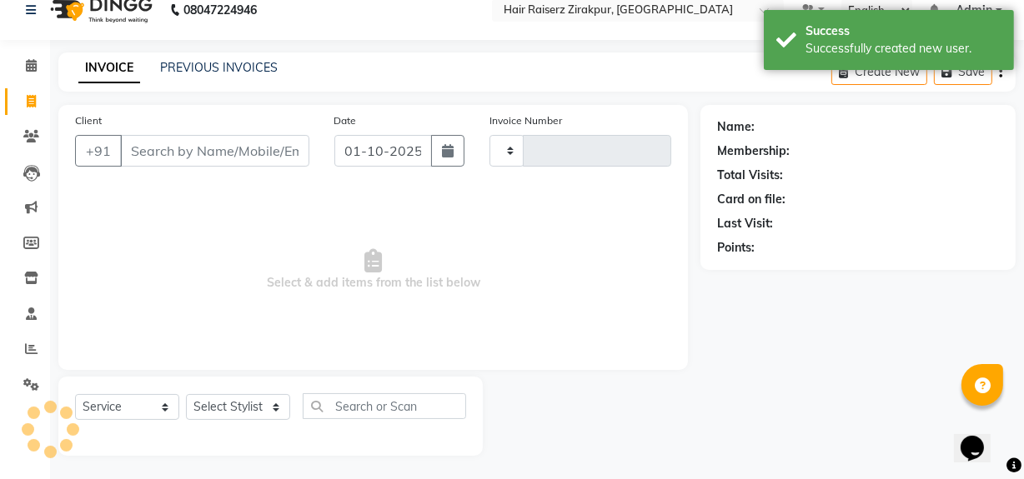
type input "0338"
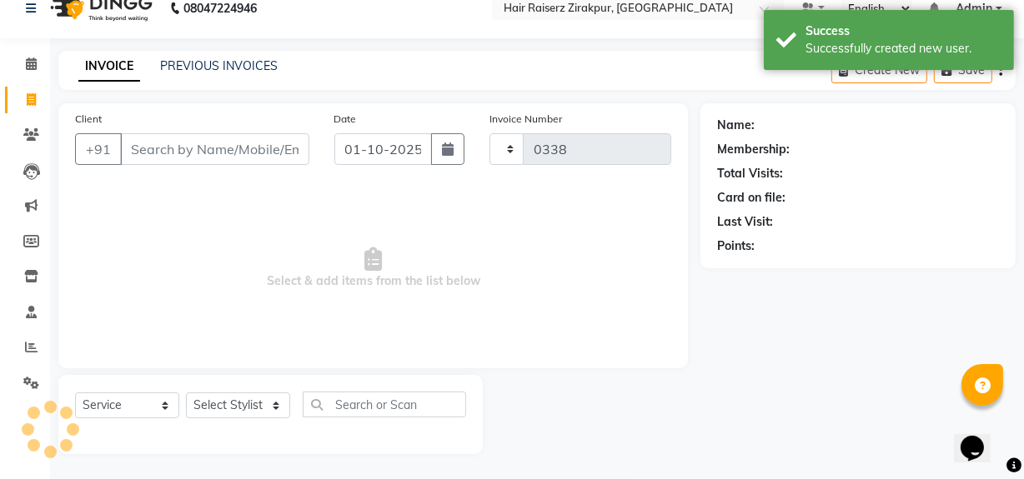
select select "8680"
type input "9001090556"
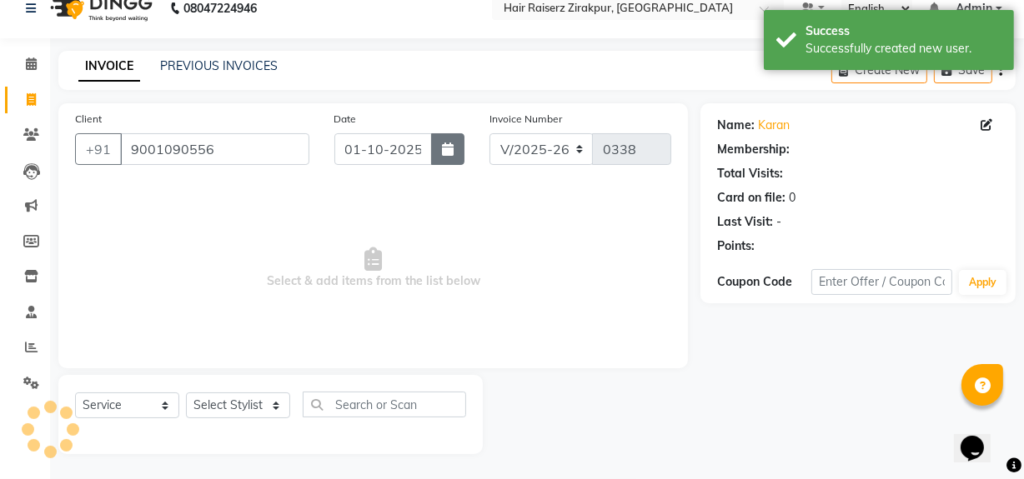
click at [453, 148] on icon "button" at bounding box center [448, 149] width 12 height 13
select select "10"
select select "2025"
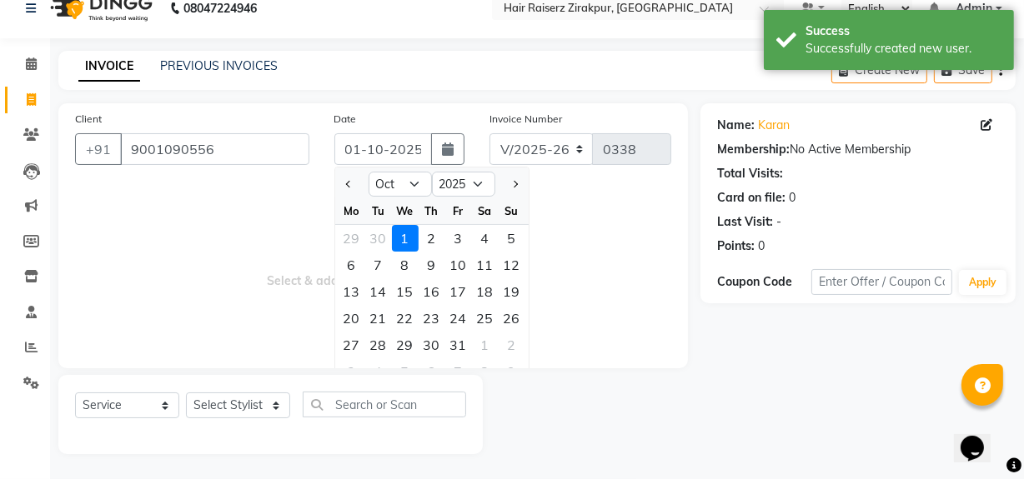
drag, startPoint x: 340, startPoint y: 188, endPoint x: 356, endPoint y: 186, distance: 15.9
click at [356, 186] on div at bounding box center [351, 184] width 33 height 27
click at [355, 186] on button "Previous month" at bounding box center [349, 184] width 14 height 27
select select "9"
click at [381, 344] on div "30" at bounding box center [378, 345] width 27 height 27
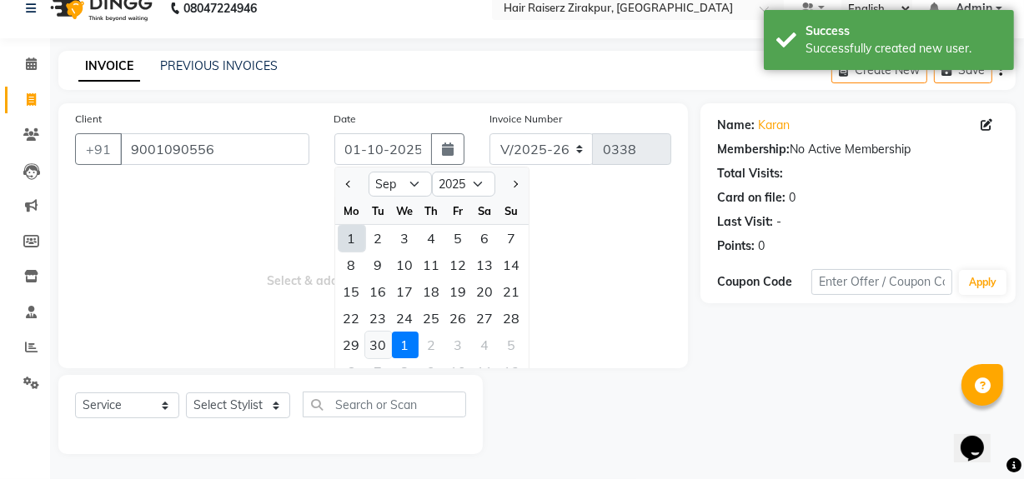
type input "30-09-2025"
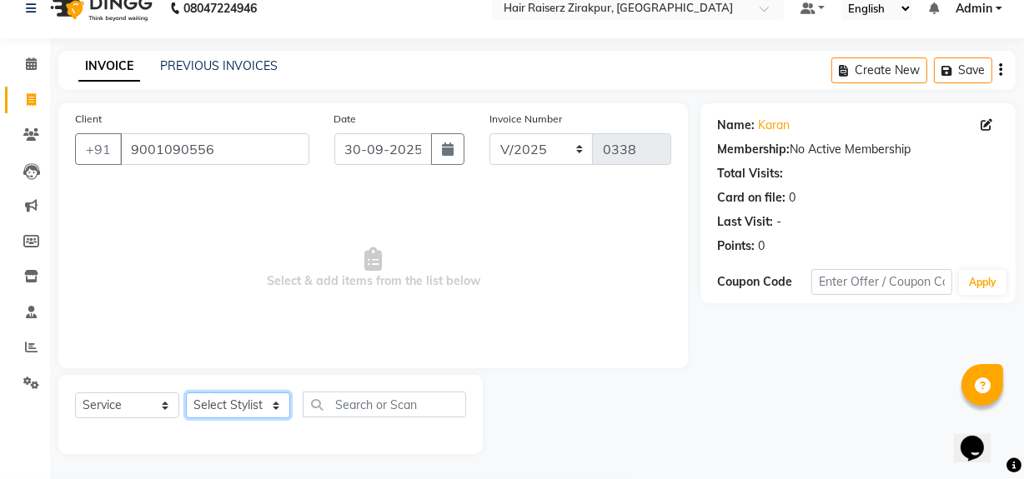
click at [267, 412] on select "Select Stylist [PERSON_NAME] Admin Akshay [PERSON_NAME] Deepak [PERSON_NAME] [P…" at bounding box center [238, 406] width 104 height 26
select select "88994"
click at [186, 393] on select "Select Stylist [PERSON_NAME] Admin Akshay [PERSON_NAME] Deepak [PERSON_NAME] [P…" at bounding box center [238, 406] width 104 height 26
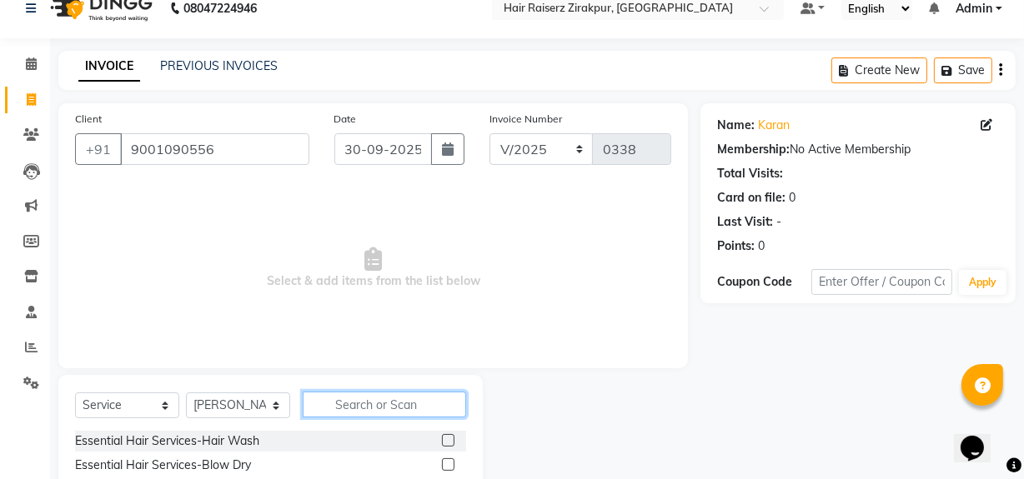
click at [358, 399] on input "text" at bounding box center [384, 405] width 163 height 26
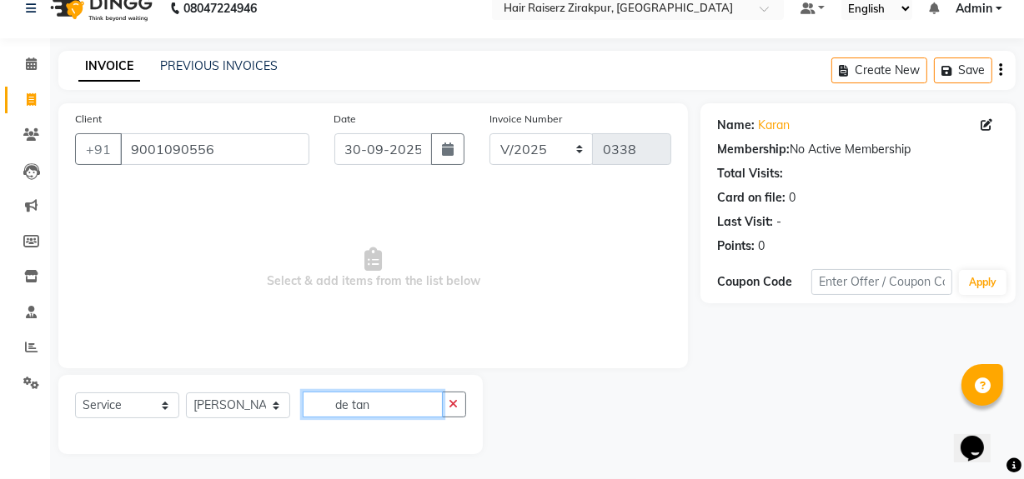
click at [416, 403] on input "de tan" at bounding box center [373, 405] width 140 height 26
type input "de tan"
click at [366, 450] on div "Select Service Product Membership Package Voucher Prepaid Gift Card Select Styl…" at bounding box center [270, 414] width 424 height 79
click at [278, 404] on select "Select Stylist [PERSON_NAME] Admin Akshay [PERSON_NAME] Deepak [PERSON_NAME] [P…" at bounding box center [238, 406] width 104 height 26
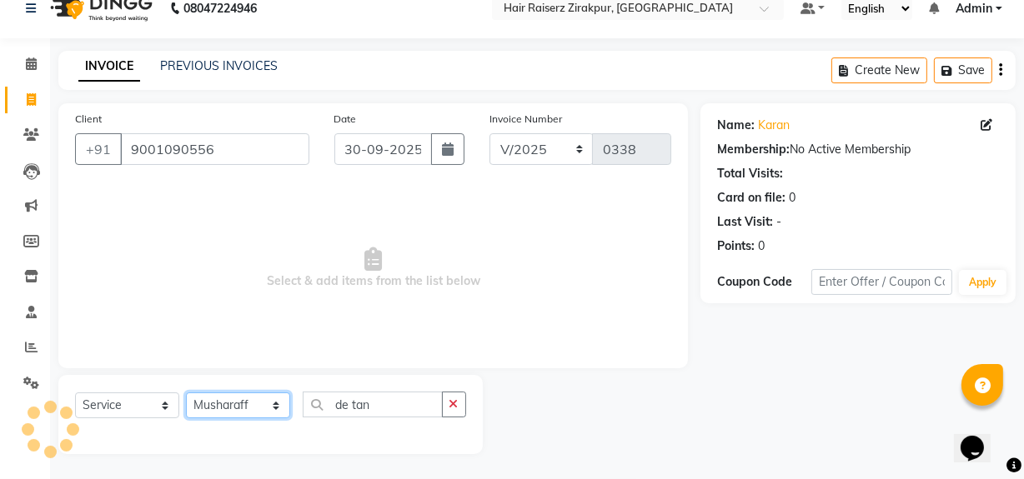
click at [186, 393] on select "Select Stylist [PERSON_NAME] Admin Akshay [PERSON_NAME] Deepak [PERSON_NAME] [P…" at bounding box center [238, 406] width 104 height 26
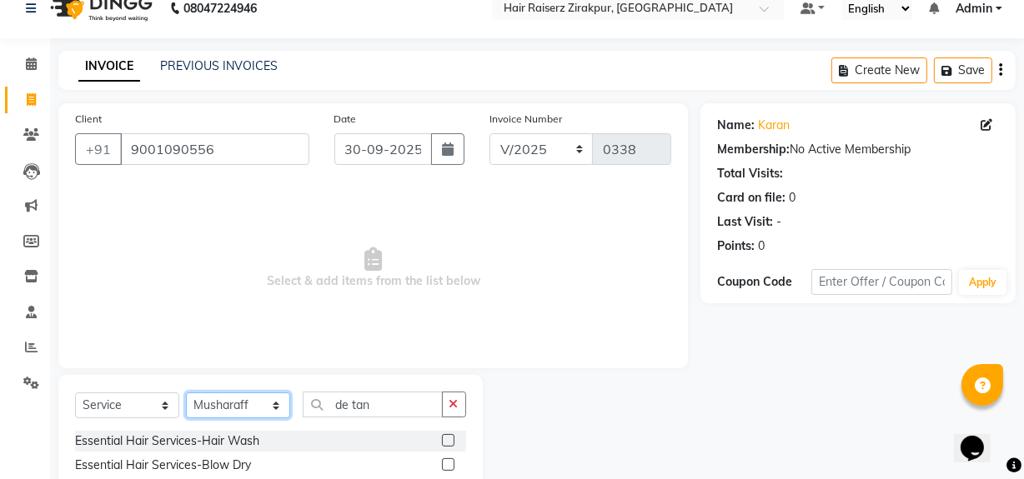
click at [266, 400] on select "Select Stylist [PERSON_NAME] Admin Akshay [PERSON_NAME] Deepak [PERSON_NAME] [P…" at bounding box center [238, 406] width 104 height 26
select select "88994"
click at [186, 393] on select "Select Stylist [PERSON_NAME] Admin Akshay [PERSON_NAME] Deepak [PERSON_NAME] [P…" at bounding box center [238, 406] width 104 height 26
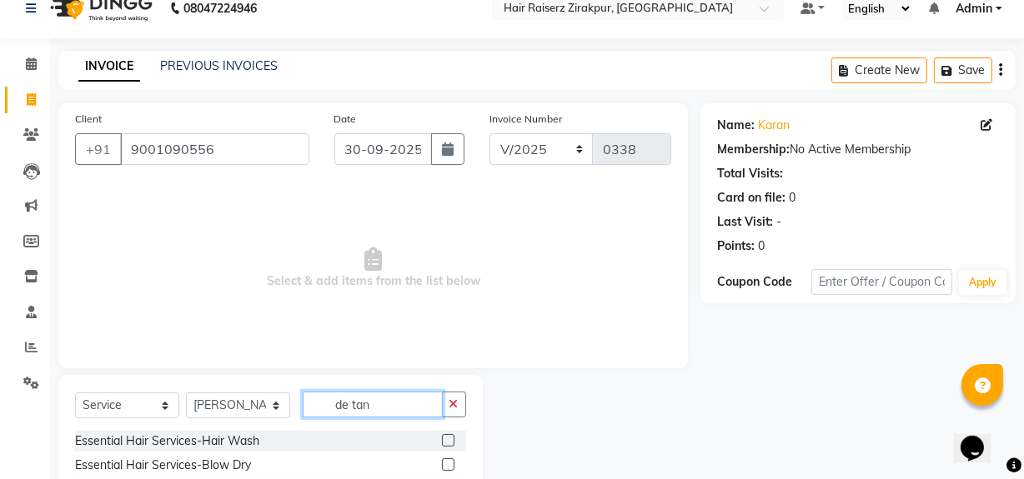
click at [380, 409] on input "de tan" at bounding box center [373, 405] width 140 height 26
type input "d"
type input "d tan"
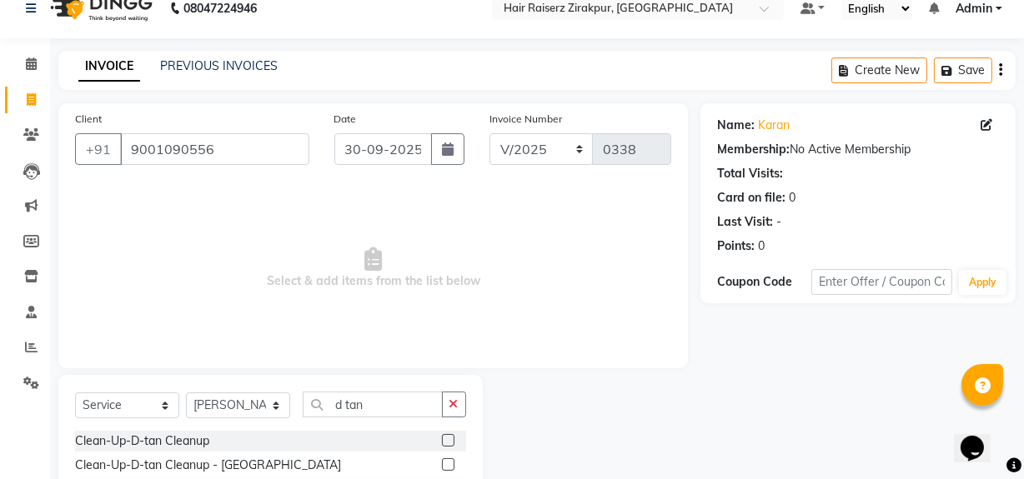
click at [450, 438] on label at bounding box center [448, 440] width 13 height 13
click at [450, 438] on input "checkbox" at bounding box center [447, 441] width 11 height 11
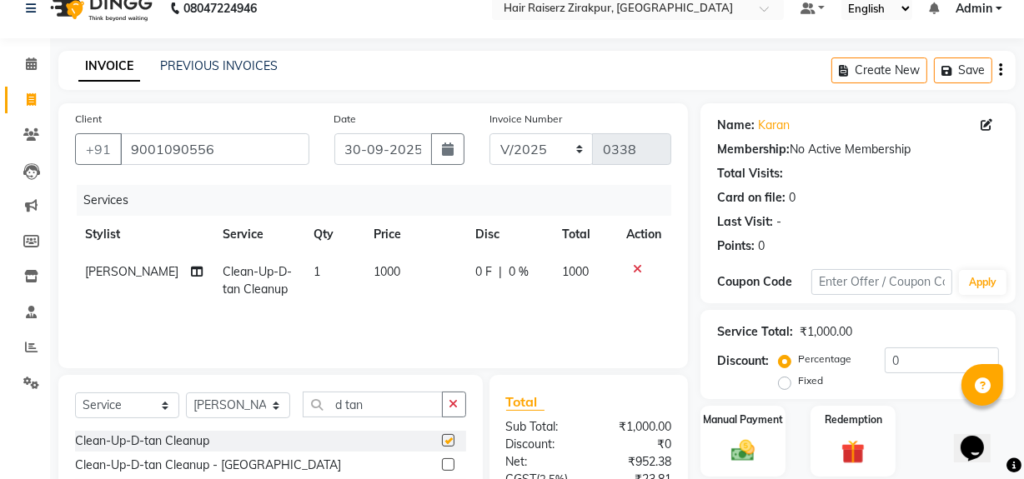
checkbox input "false"
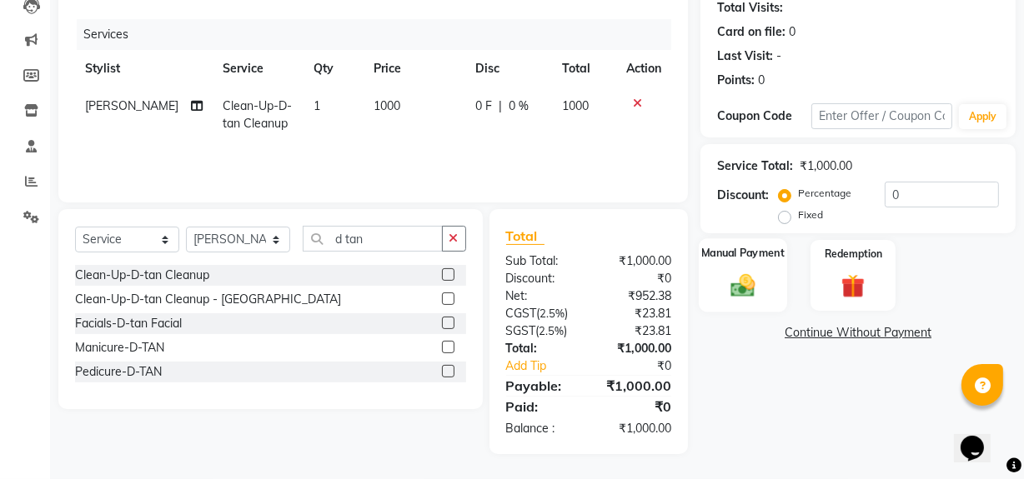
click at [751, 297] on img at bounding box center [743, 285] width 40 height 28
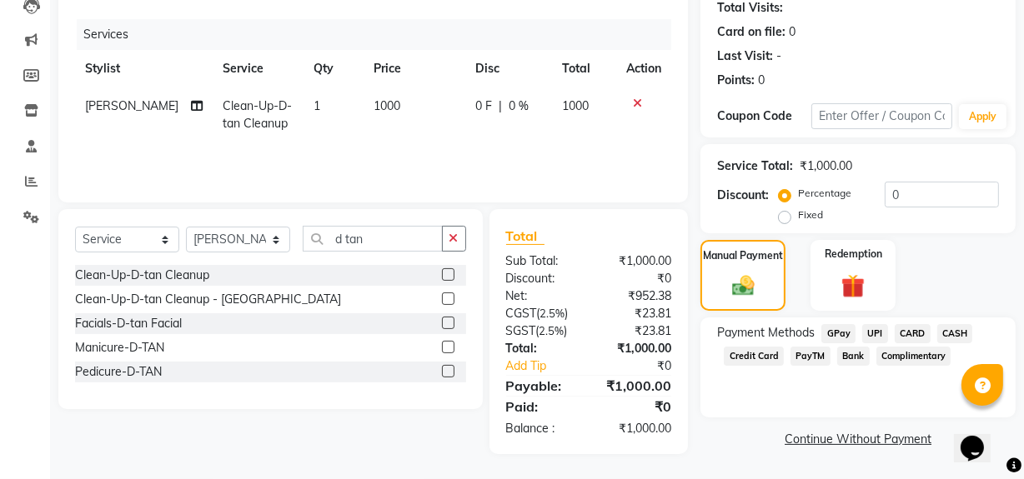
click at [954, 329] on span "CASH" at bounding box center [955, 333] width 36 height 19
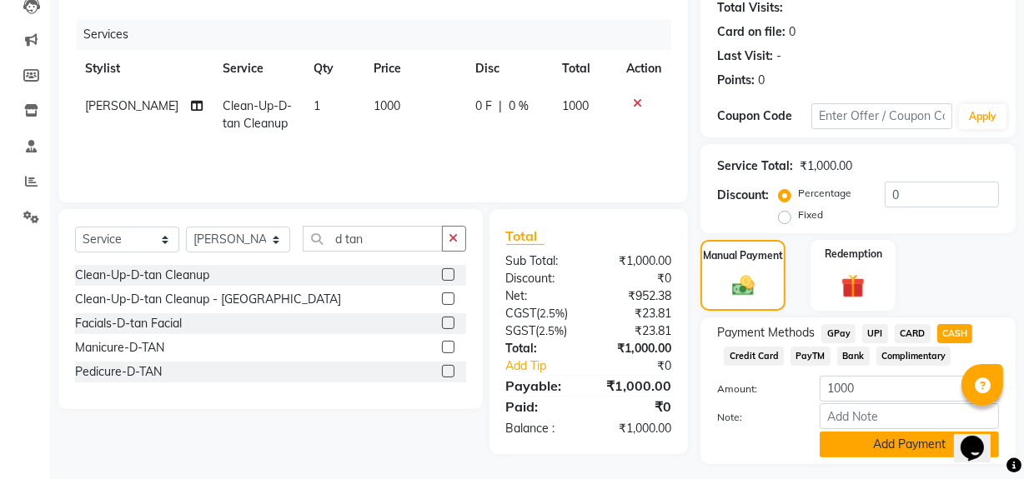
click at [896, 445] on button "Add Payment" at bounding box center [909, 445] width 179 height 26
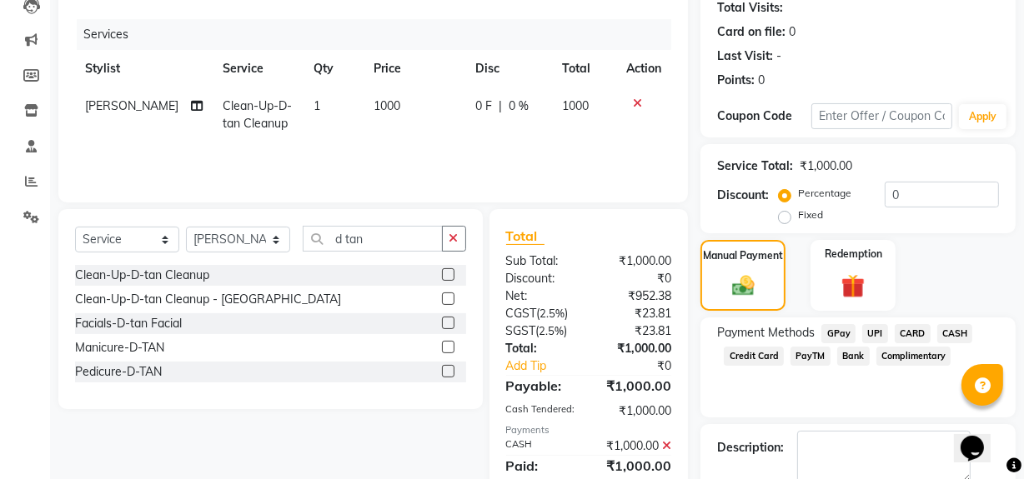
scroll to position [268, 0]
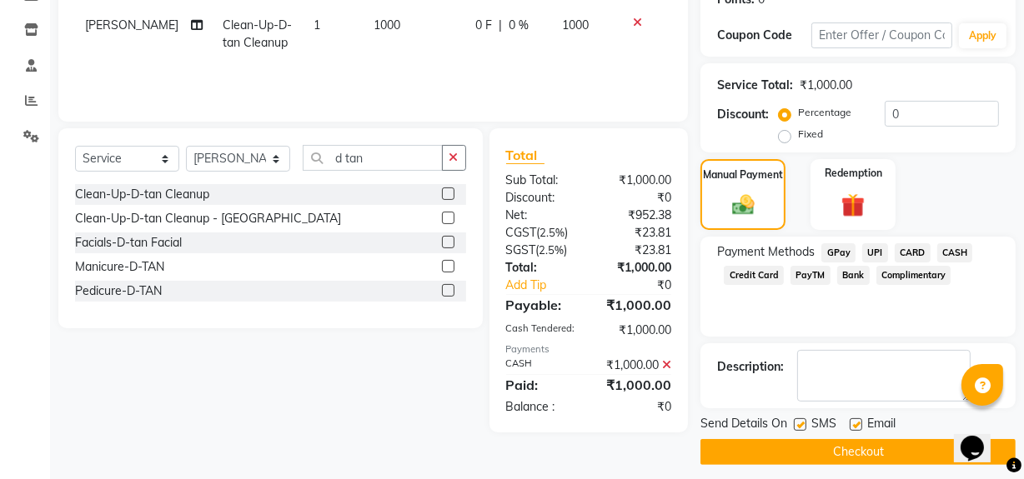
click at [871, 450] on button "Checkout" at bounding box center [857, 452] width 315 height 26
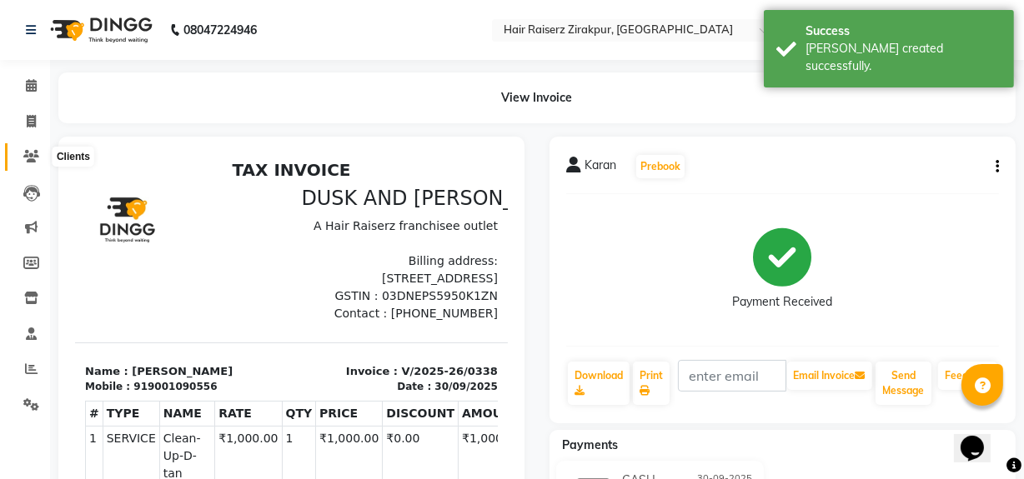
click at [28, 161] on icon at bounding box center [31, 156] width 16 height 13
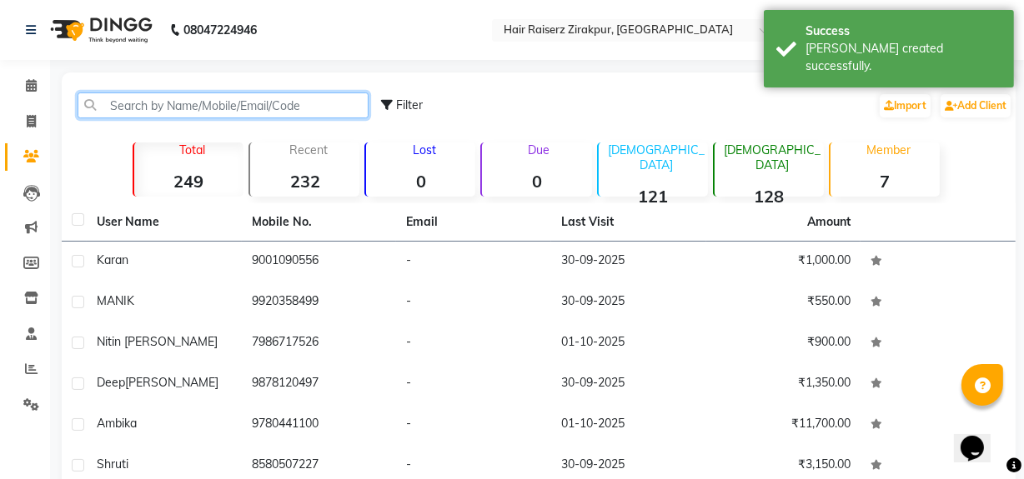
click at [240, 98] on input "text" at bounding box center [223, 106] width 291 height 26
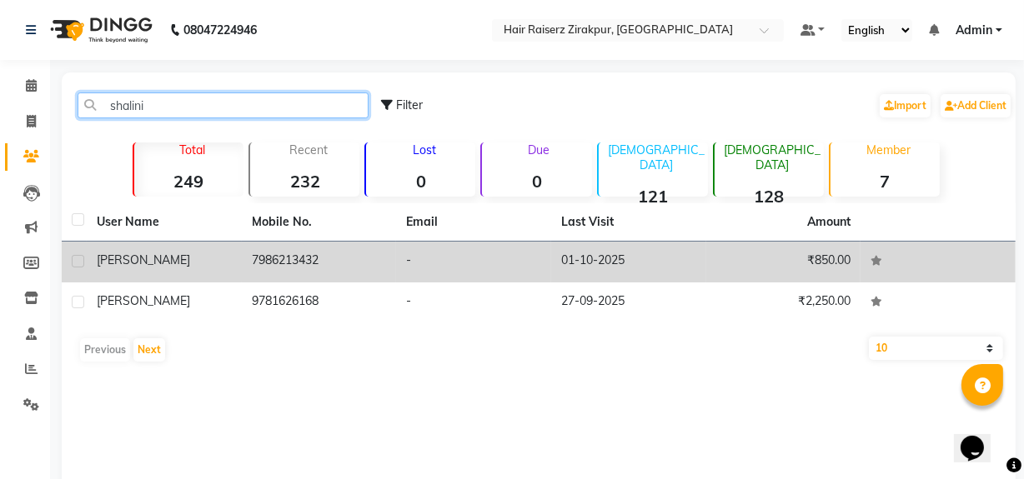
type input "shalini"
click at [325, 258] on td "7986213432" at bounding box center [319, 262] width 155 height 41
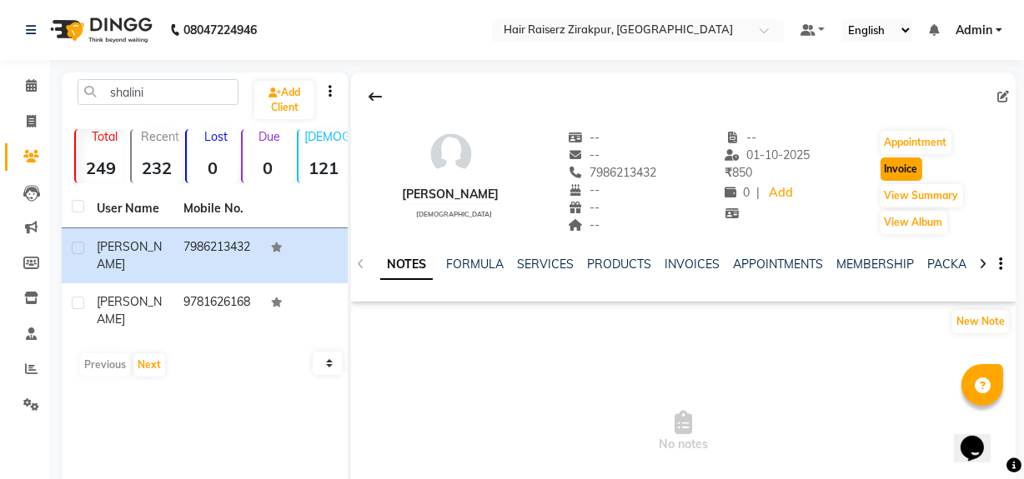
click at [896, 166] on button "Invoice" at bounding box center [902, 169] width 42 height 23
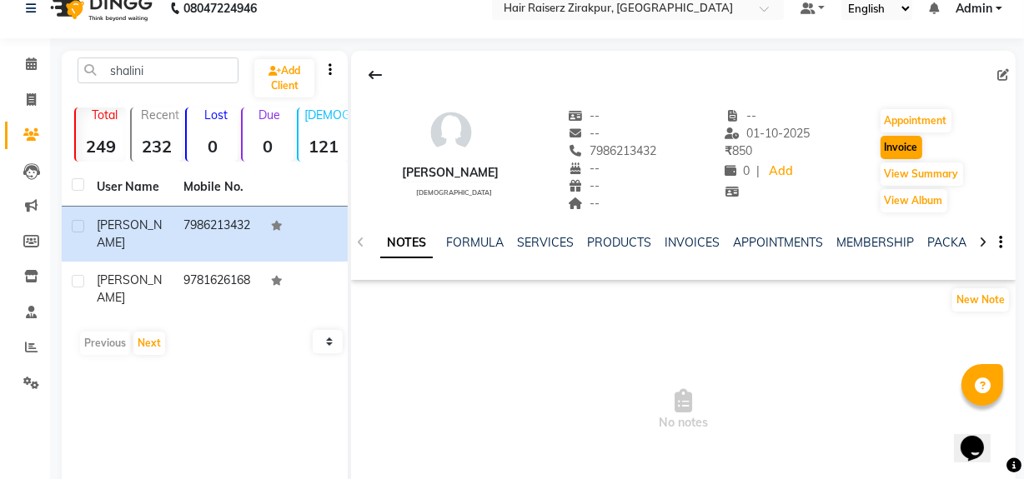
select select "8680"
select select "service"
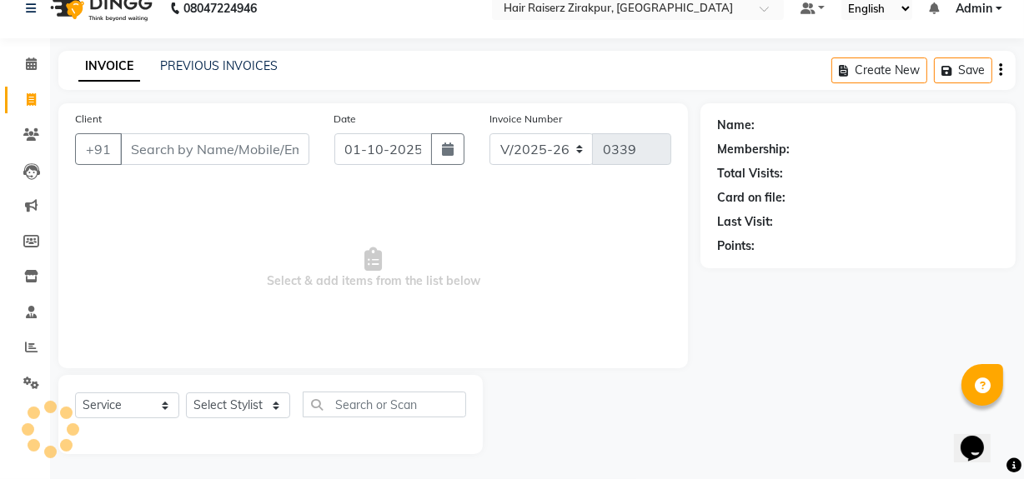
type input "7986213432"
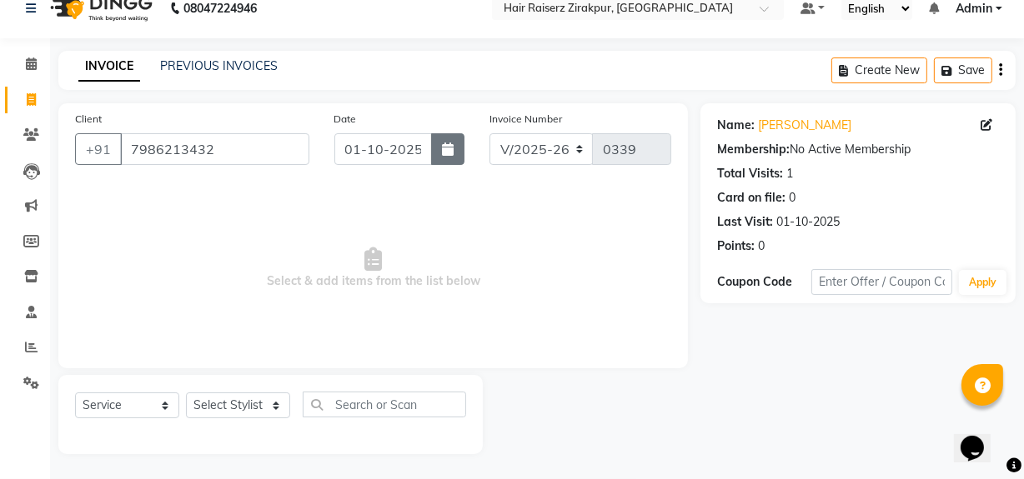
click at [449, 154] on icon "button" at bounding box center [448, 149] width 12 height 13
select select "10"
select select "2025"
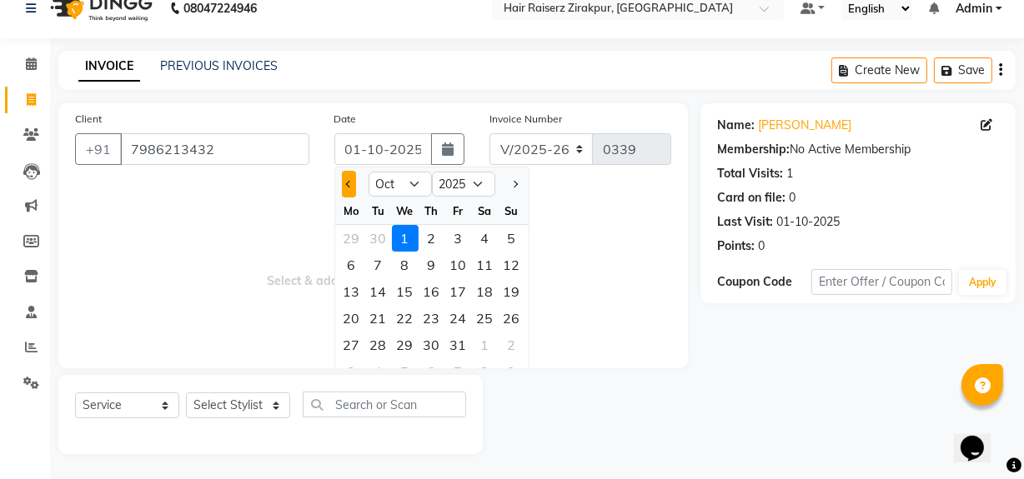
click at [354, 184] on button "Previous month" at bounding box center [349, 184] width 14 height 27
select select "9"
click at [376, 342] on div "30" at bounding box center [378, 345] width 27 height 27
type input "30-09-2025"
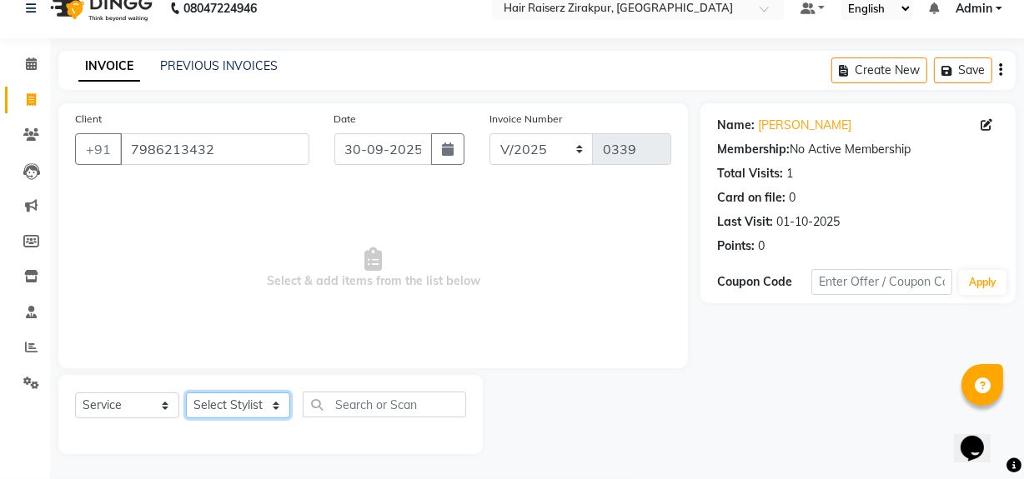
click at [279, 411] on select "Select Stylist [PERSON_NAME] Admin Akshay [PERSON_NAME] Deepak [PERSON_NAME] [P…" at bounding box center [238, 406] width 104 height 26
select select "88994"
click at [186, 393] on select "Select Stylist [PERSON_NAME] Admin Akshay [PERSON_NAME] Deepak [PERSON_NAME] [P…" at bounding box center [238, 406] width 104 height 26
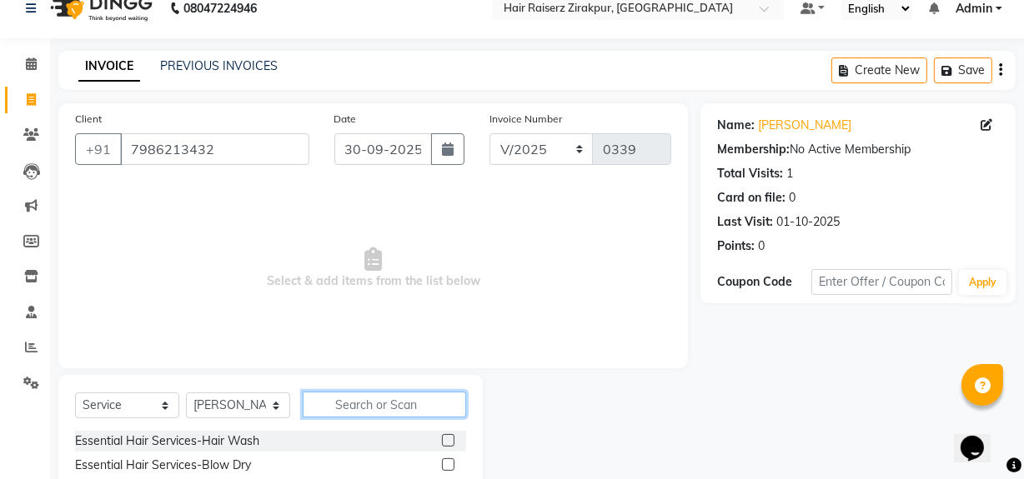
click at [334, 409] on input "text" at bounding box center [384, 405] width 163 height 26
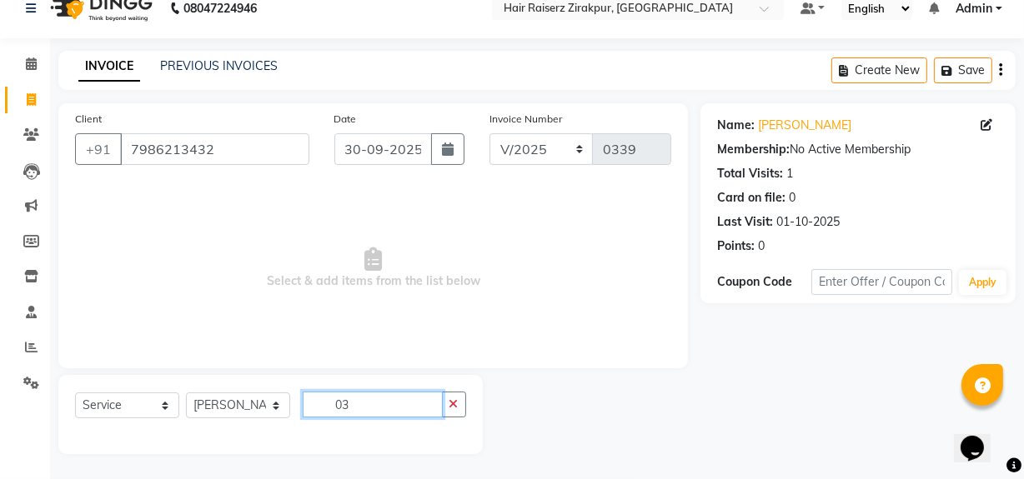
click at [363, 416] on input "03" at bounding box center [373, 405] width 140 height 26
type input "0"
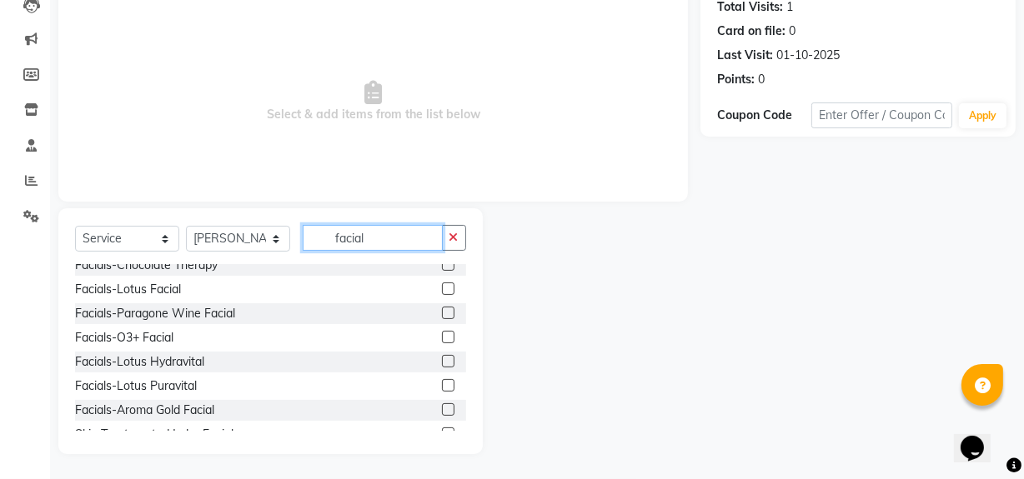
scroll to position [108, 0]
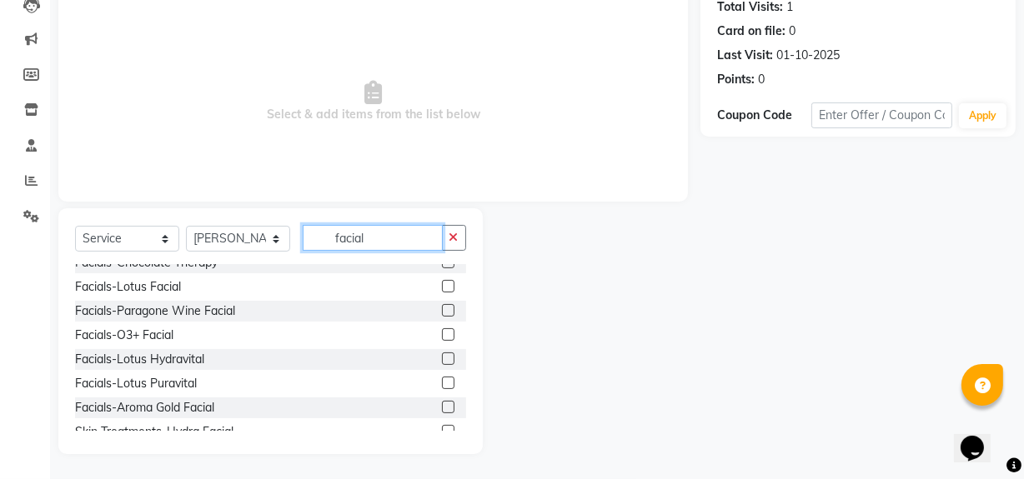
type input "facial"
click at [442, 335] on label at bounding box center [448, 335] width 13 height 13
click at [442, 335] on input "checkbox" at bounding box center [447, 335] width 11 height 11
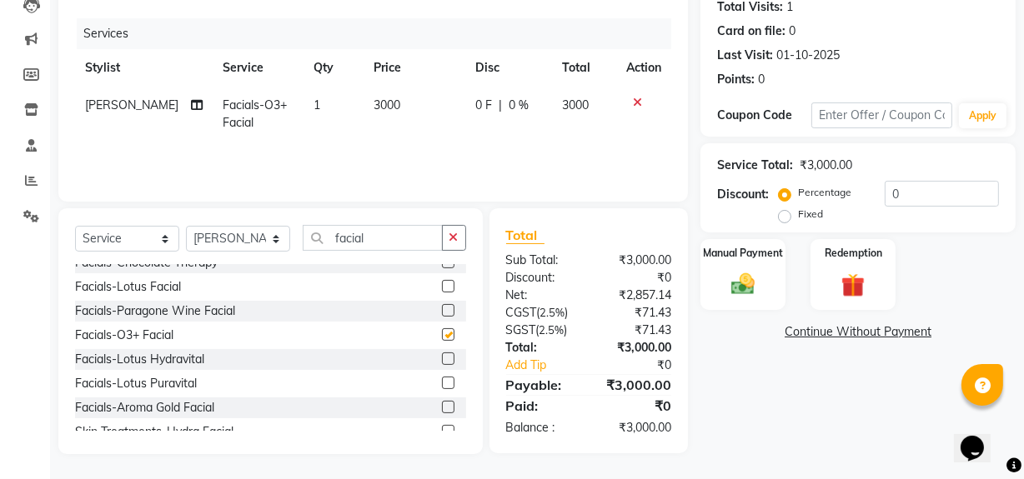
checkbox input "false"
click at [516, 109] on span "0 %" at bounding box center [519, 106] width 20 height 18
select select "88994"
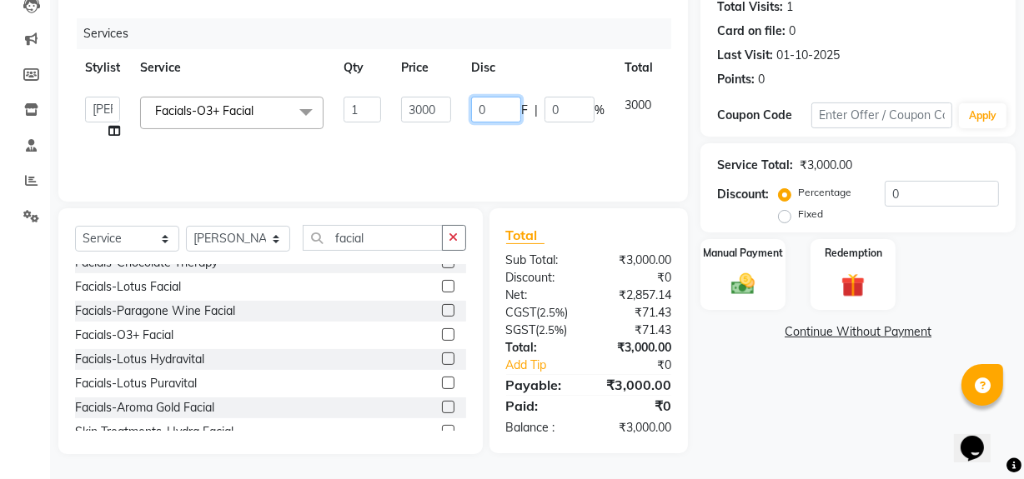
click at [514, 109] on input "0" at bounding box center [496, 110] width 50 height 26
type input "50"
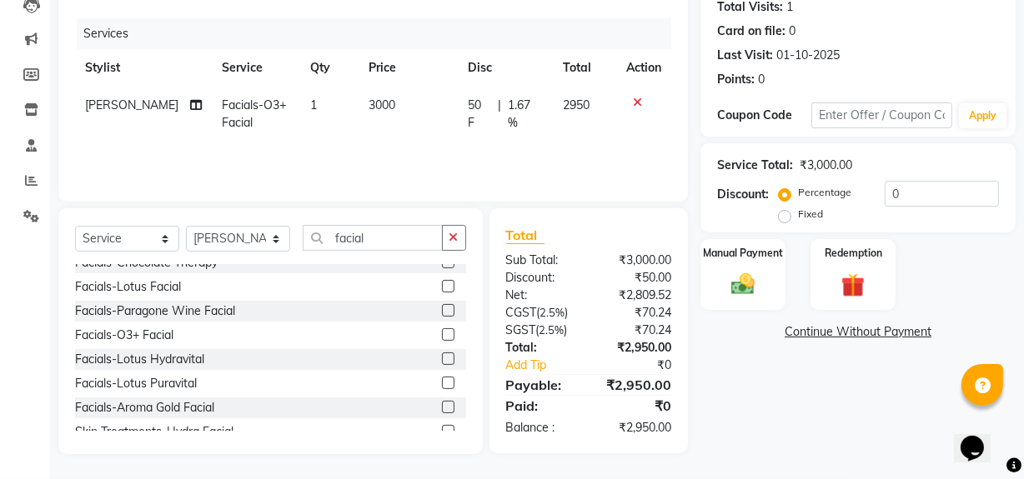
click at [715, 385] on div "Name: [PERSON_NAME] Membership: No Active Membership Total Visits: 1 Card on fi…" at bounding box center [864, 196] width 328 height 518
click at [534, 107] on span "1.67 %" at bounding box center [526, 114] width 36 height 35
select select "88994"
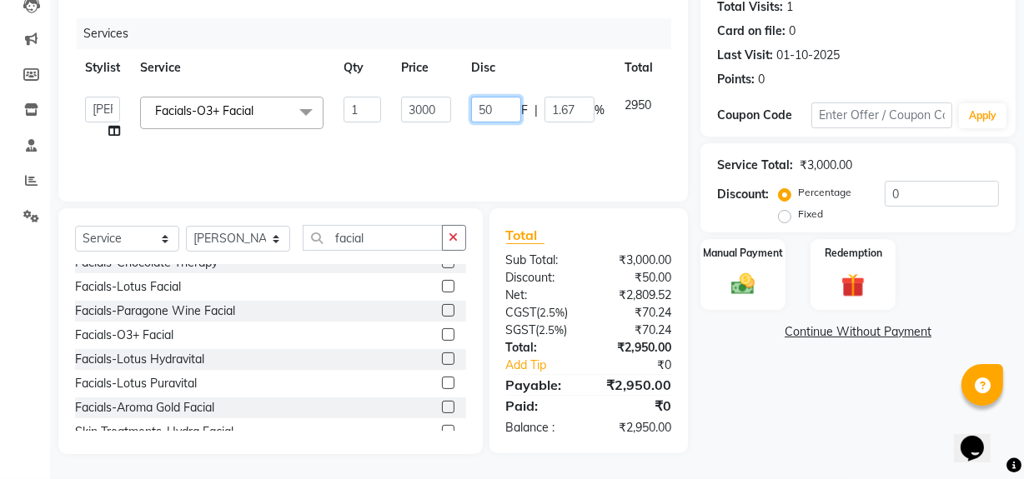
click at [500, 110] on input "50" at bounding box center [496, 110] width 50 height 26
type input "5"
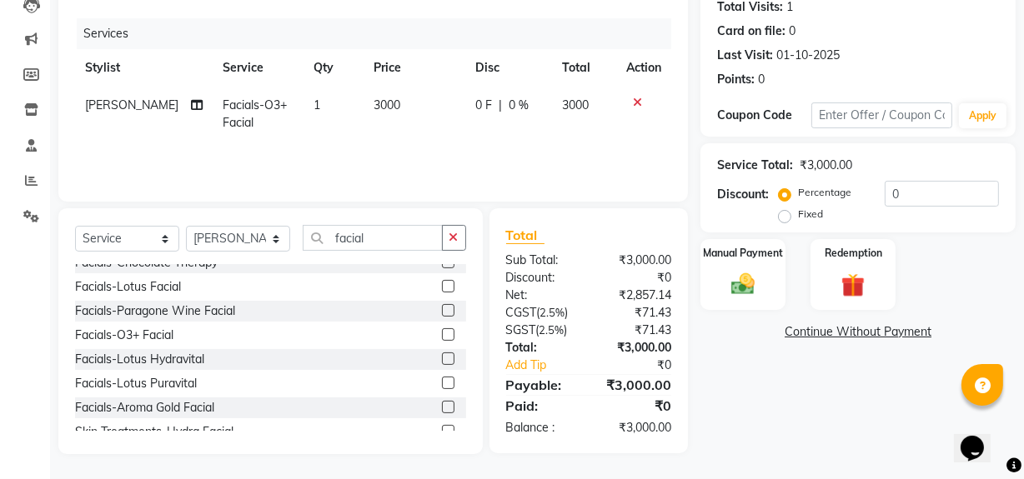
click at [510, 105] on span "0 %" at bounding box center [519, 106] width 20 height 18
select select "88994"
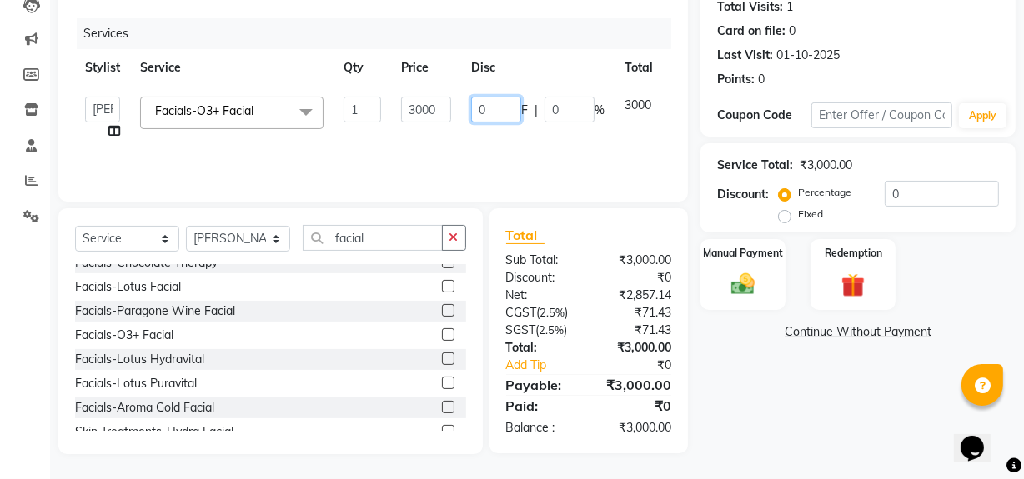
click at [500, 117] on input "0" at bounding box center [496, 110] width 50 height 26
type input "50"
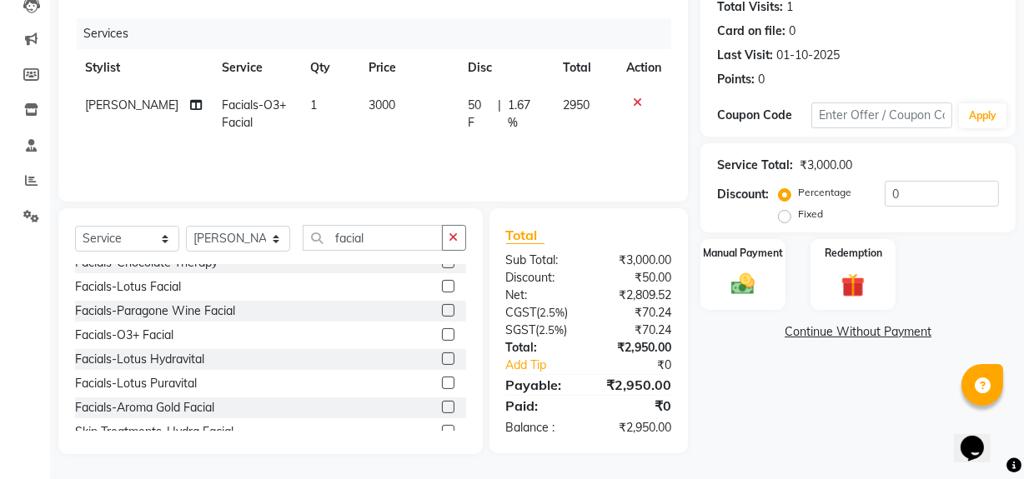
click at [828, 399] on div "Name: [PERSON_NAME] Membership: No Active Membership Total Visits: 1 Card on fi…" at bounding box center [864, 196] width 328 height 518
click at [498, 104] on span "|" at bounding box center [499, 114] width 3 height 35
select select "88994"
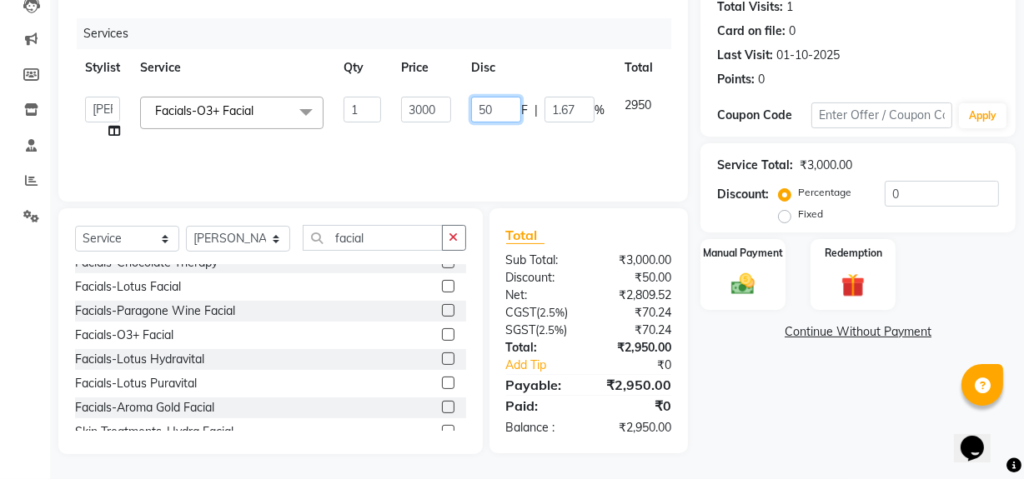
click at [500, 106] on input "50" at bounding box center [496, 110] width 50 height 26
type input "5"
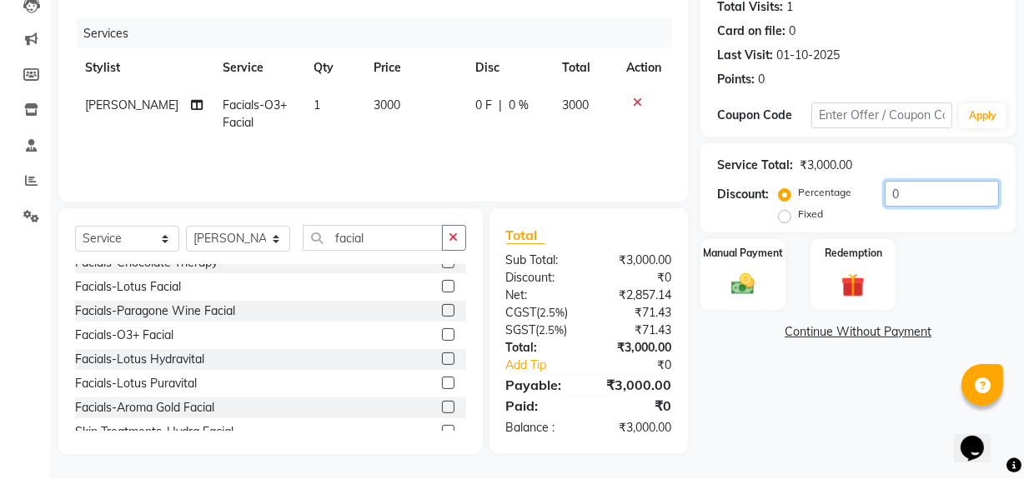
click at [902, 194] on input "0" at bounding box center [942, 194] width 114 height 26
type input "50"
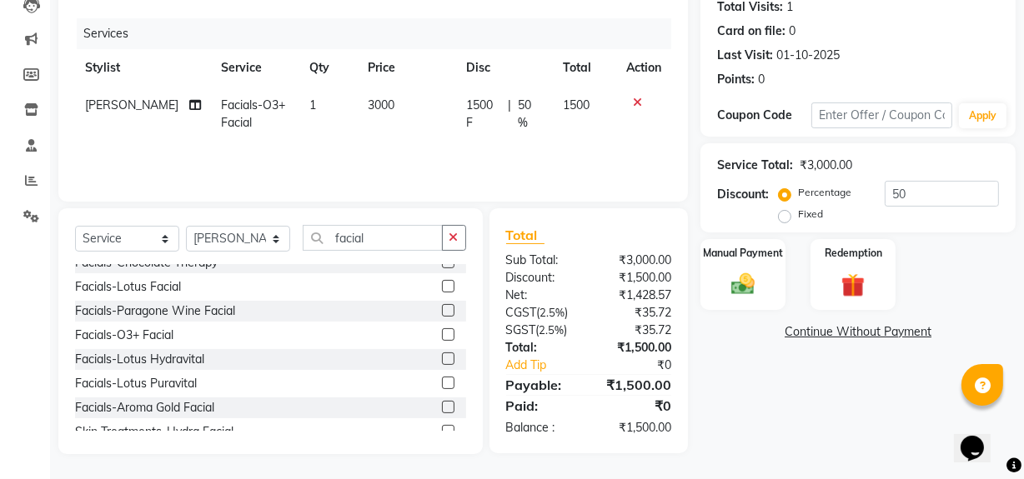
click at [810, 428] on div "Name: [PERSON_NAME] Membership: No Active Membership Total Visits: 1 Card on fi…" at bounding box center [864, 196] width 328 height 518
click at [748, 278] on img at bounding box center [743, 284] width 40 height 28
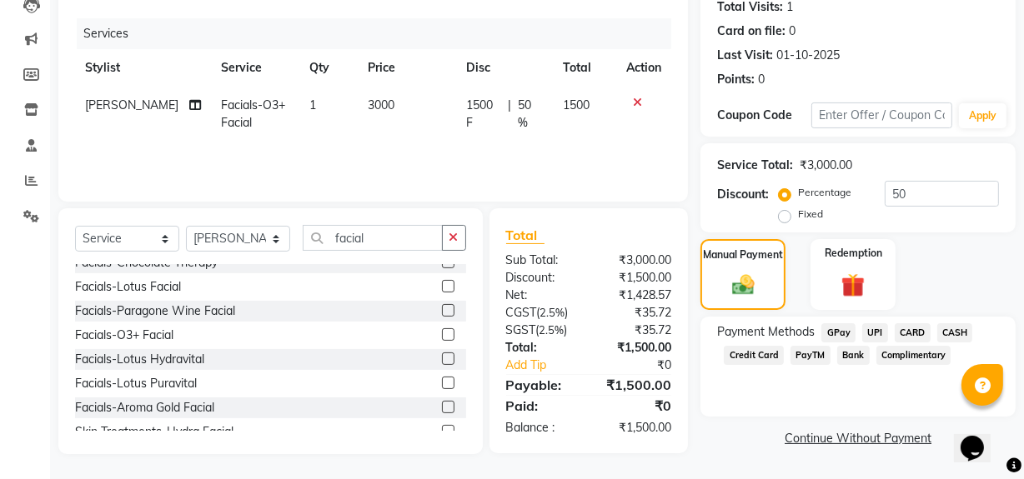
click at [874, 332] on span "UPI" at bounding box center [875, 333] width 26 height 19
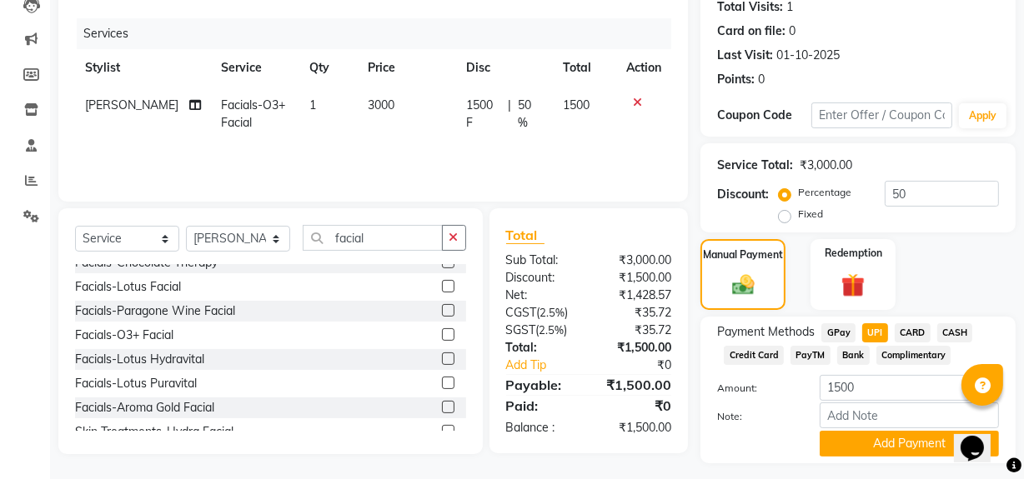
scroll to position [231, 0]
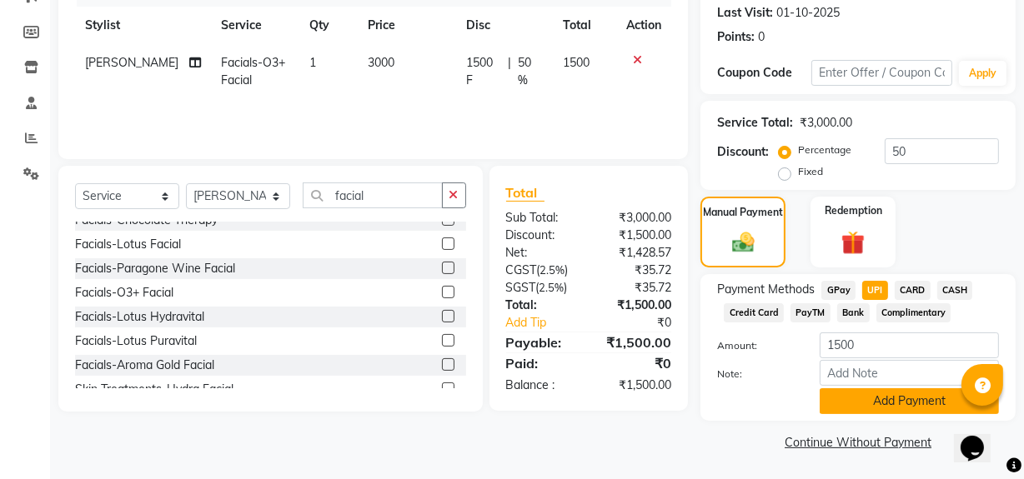
click at [869, 399] on button "Add Payment" at bounding box center [909, 402] width 179 height 26
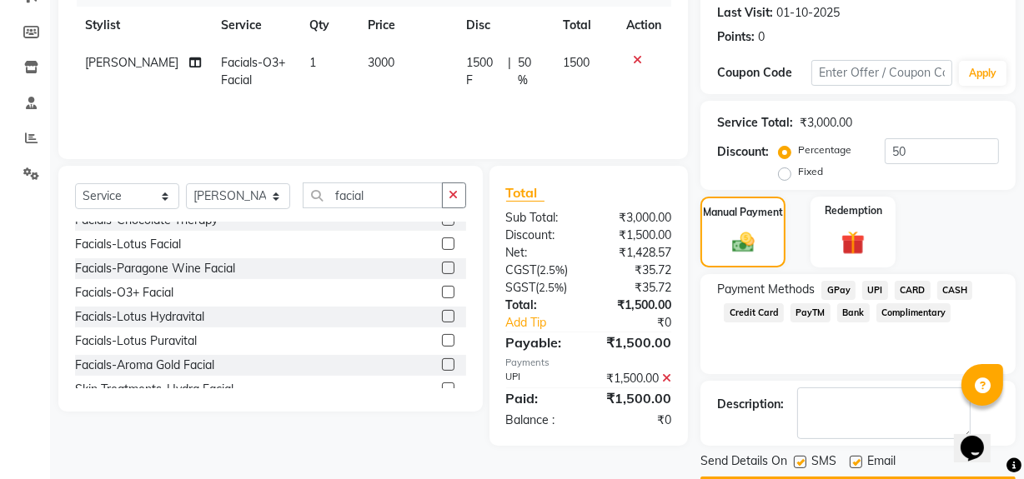
scroll to position [278, 0]
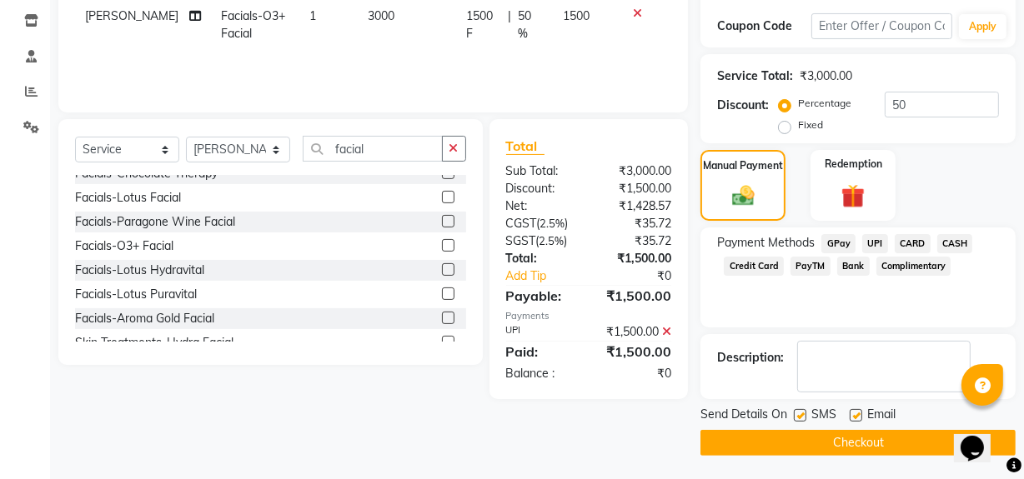
click at [861, 439] on button "Checkout" at bounding box center [857, 443] width 315 height 26
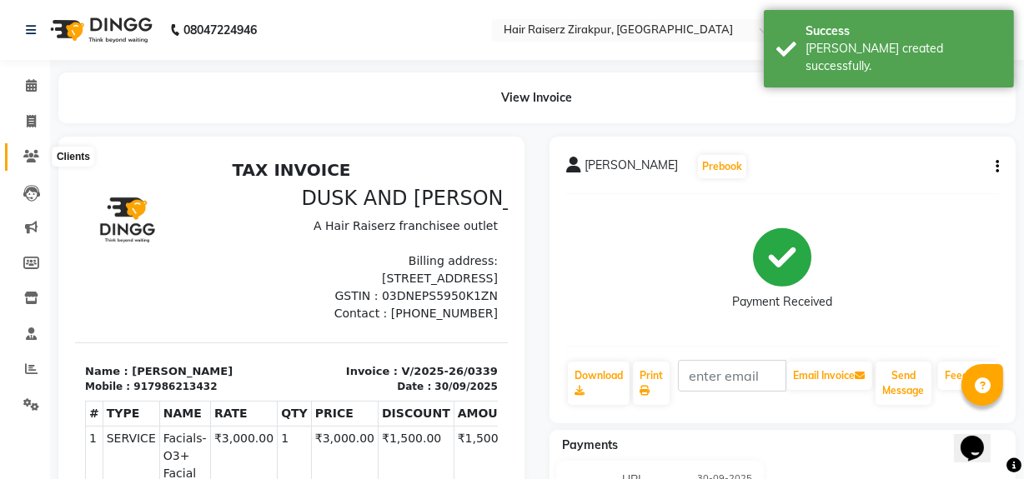
click at [31, 161] on icon at bounding box center [31, 156] width 16 height 13
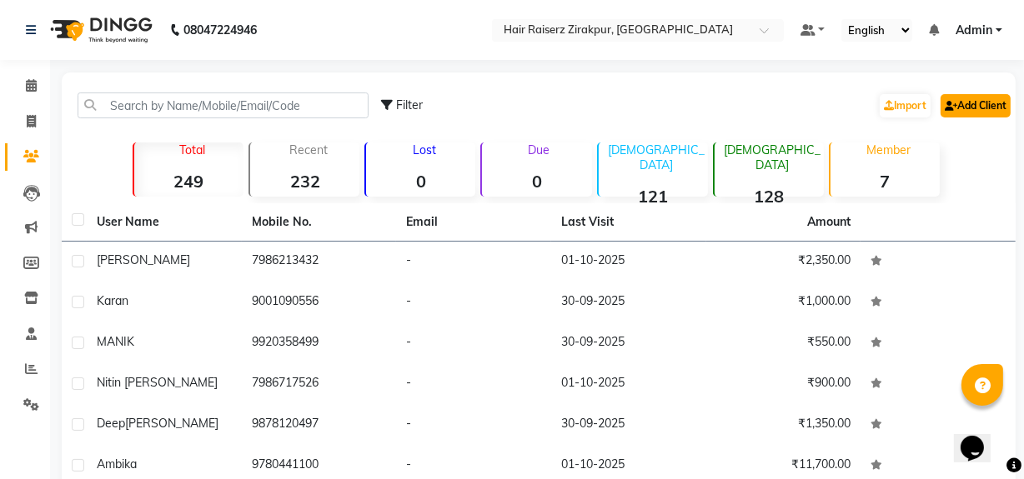
click at [992, 108] on link "Add Client" at bounding box center [976, 105] width 70 height 23
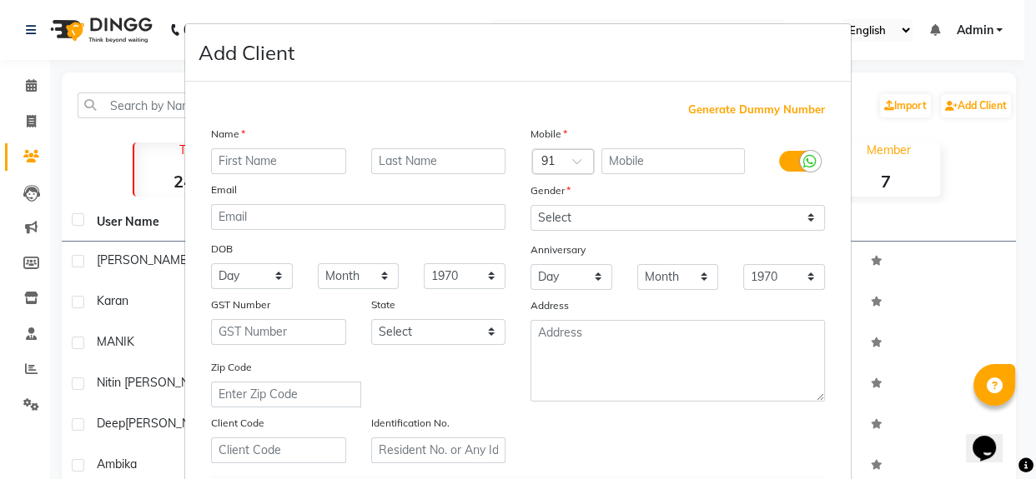
scroll to position [294, 0]
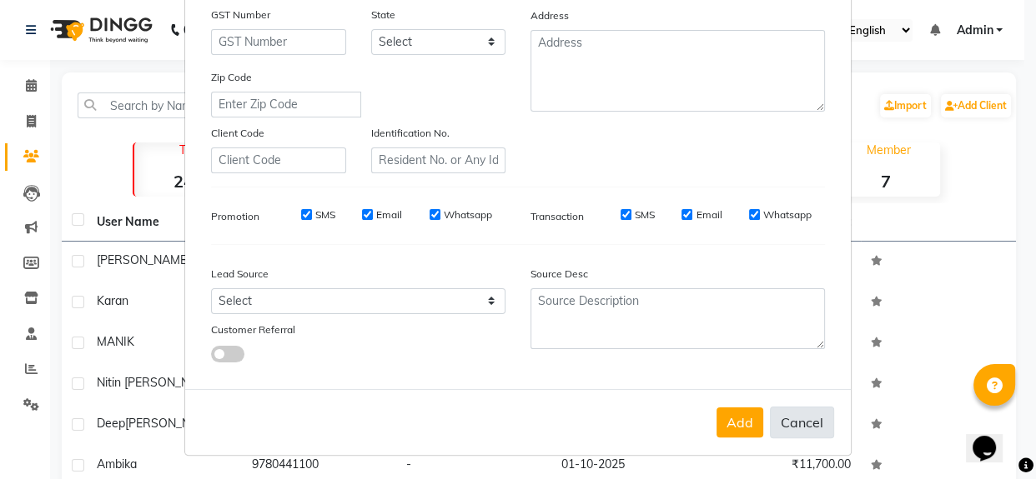
click at [800, 428] on button "Cancel" at bounding box center [802, 423] width 64 height 32
select select
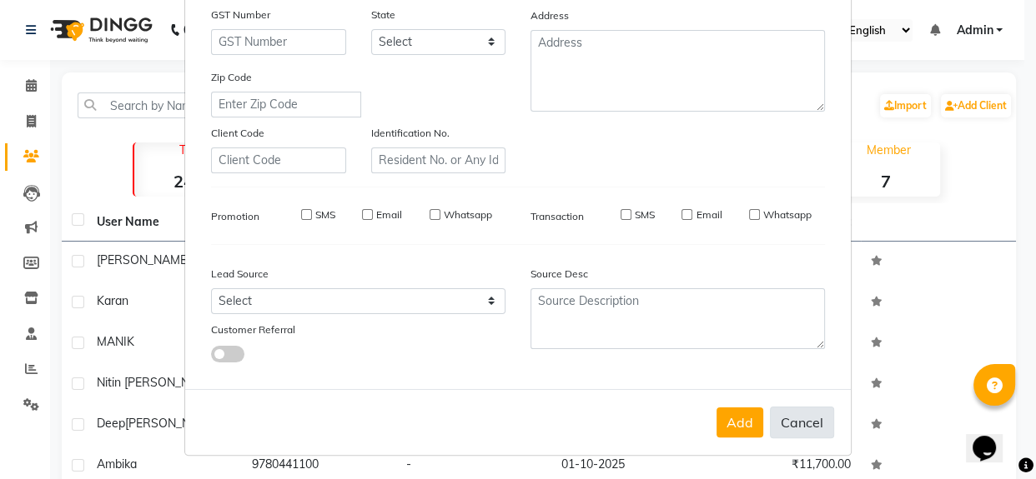
select select
checkbox input "false"
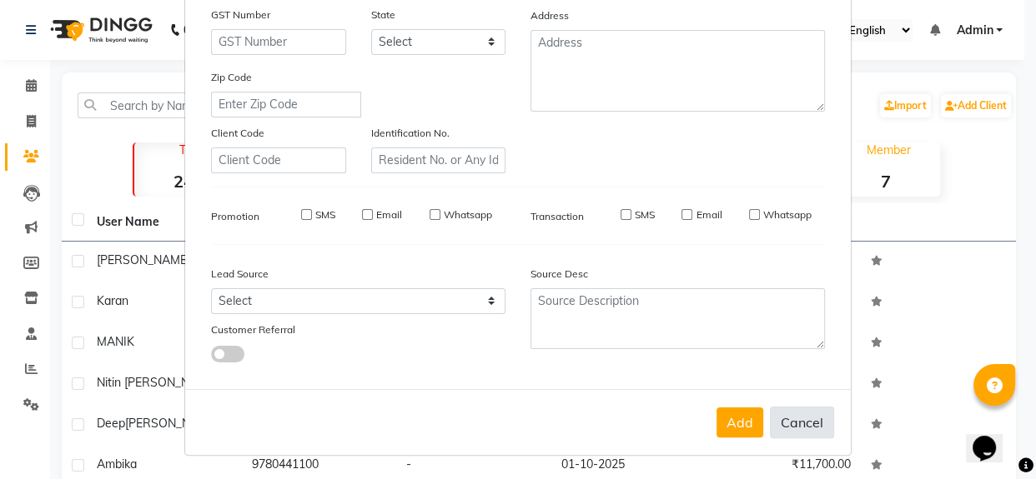
checkbox input "false"
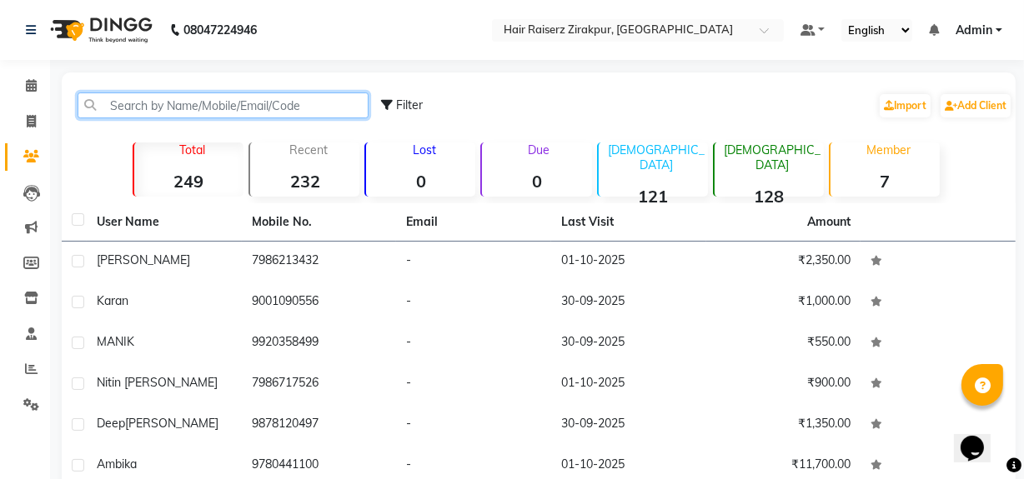
click at [174, 107] on input "text" at bounding box center [223, 106] width 291 height 26
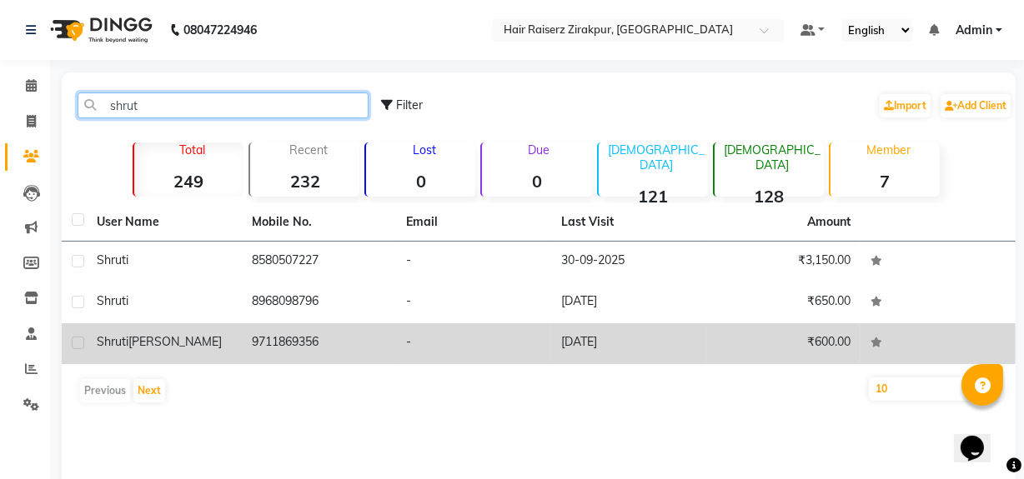
type input "shrut"
click at [267, 347] on td "9711869356" at bounding box center [319, 344] width 155 height 41
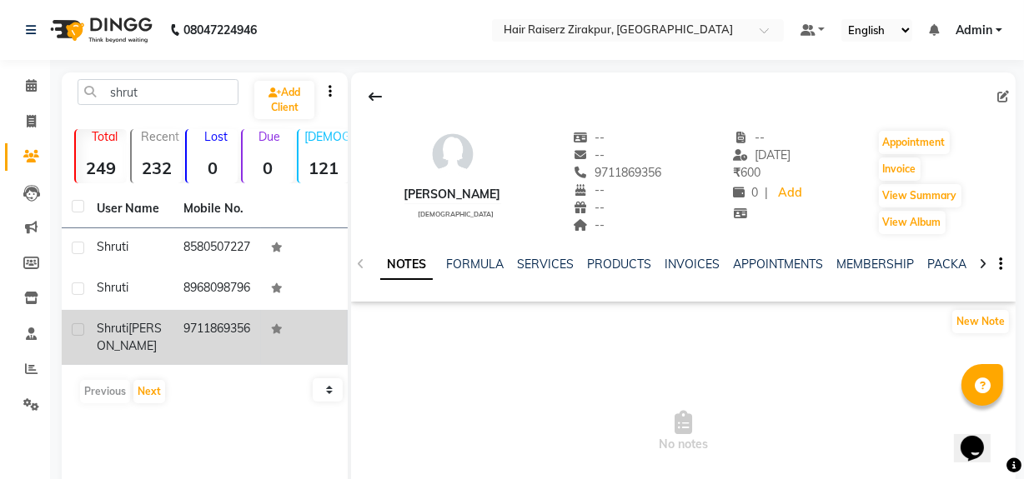
click at [221, 365] on td "9711869356" at bounding box center [216, 337] width 87 height 55
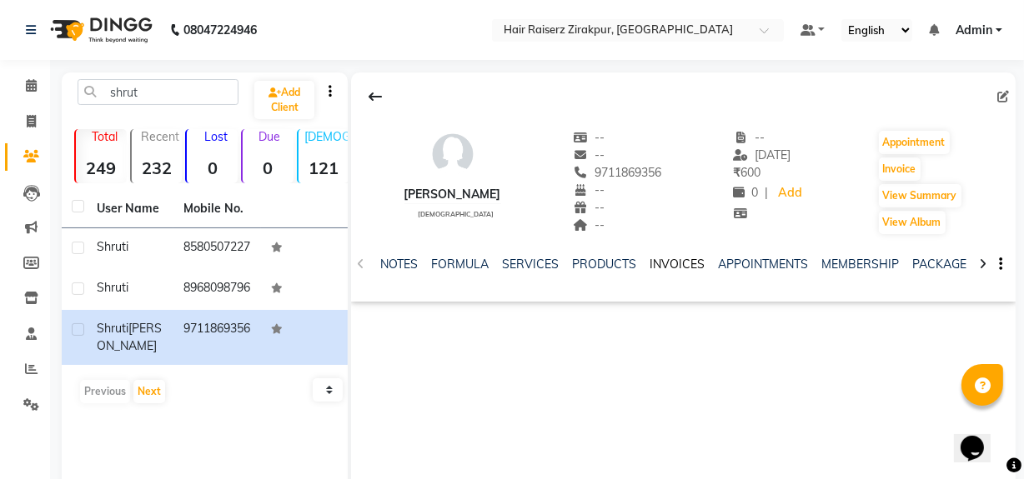
click at [660, 267] on link "INVOICES" at bounding box center [677, 264] width 55 height 15
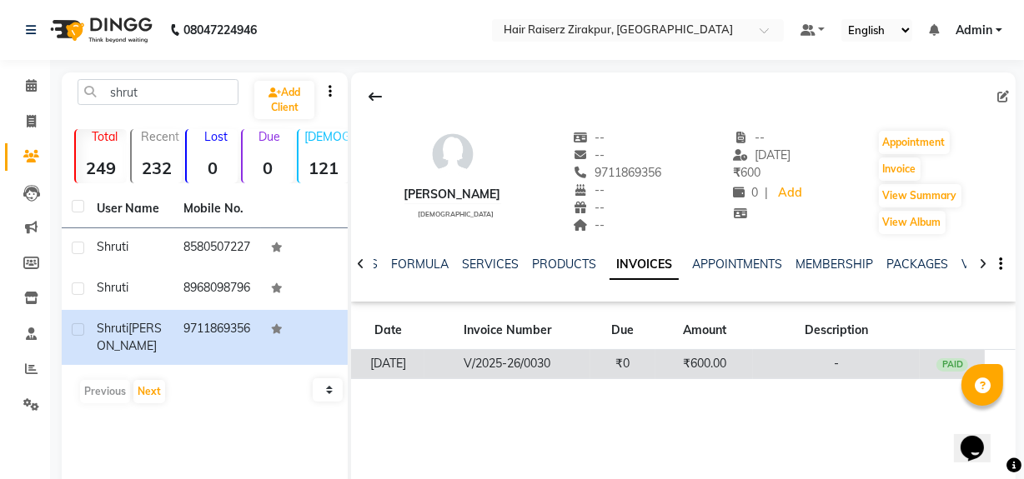
click at [656, 364] on td "₹0" at bounding box center [623, 364] width 66 height 29
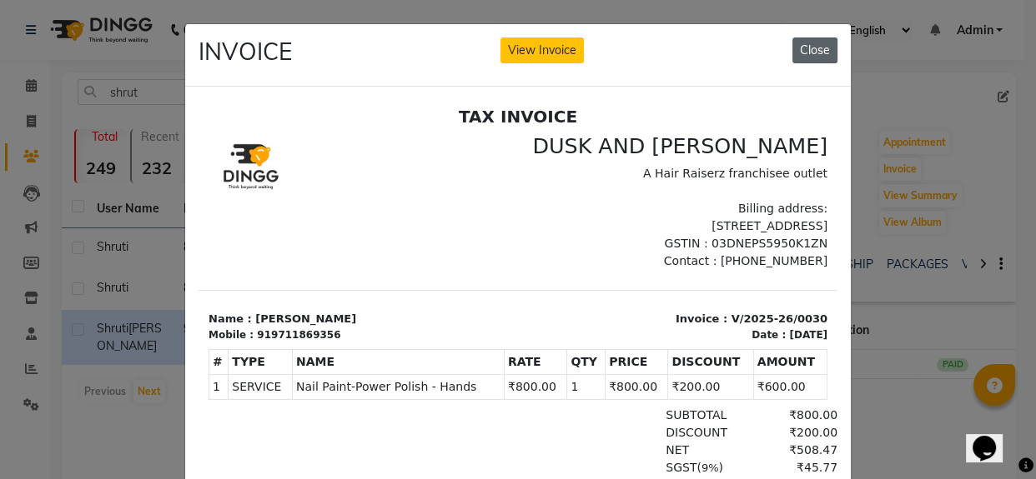
click at [810, 42] on button "Close" at bounding box center [814, 51] width 45 height 26
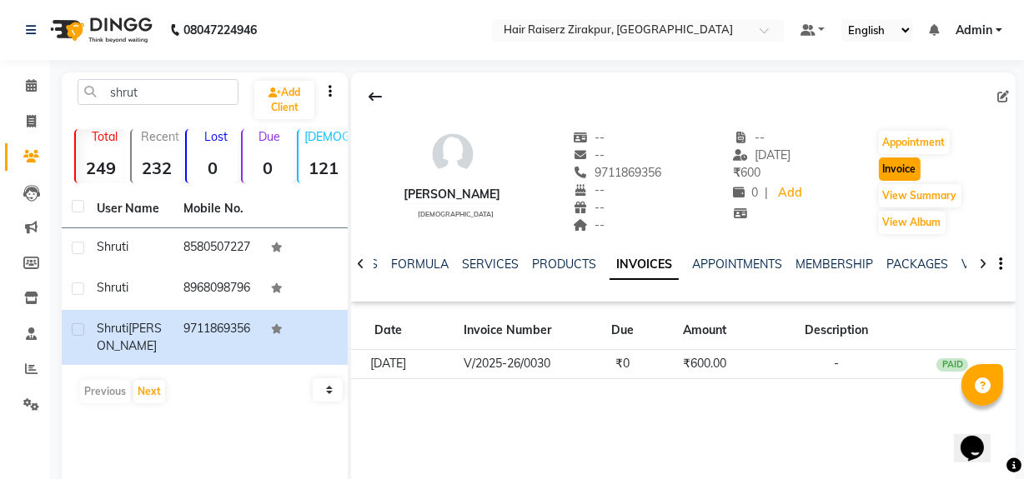
click at [900, 163] on button "Invoice" at bounding box center [900, 169] width 42 height 23
select select "8680"
select select "service"
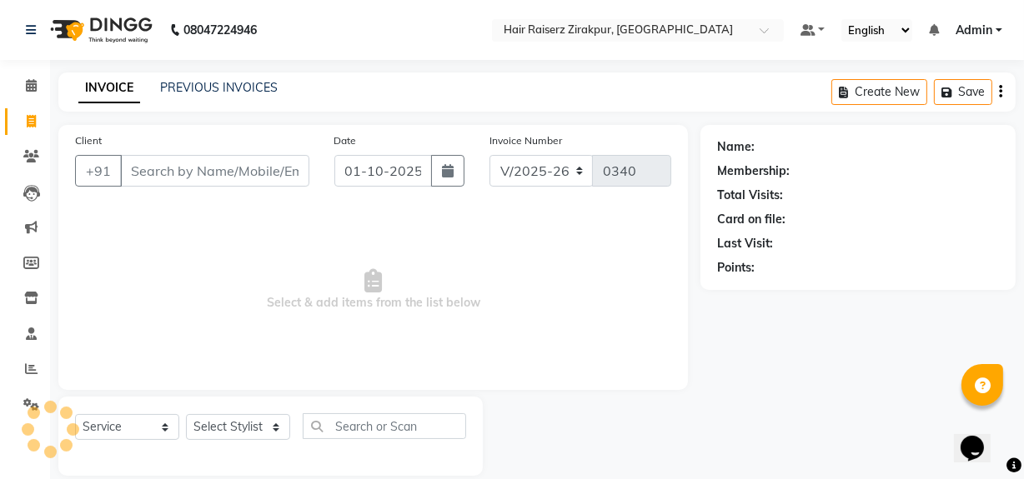
scroll to position [22, 0]
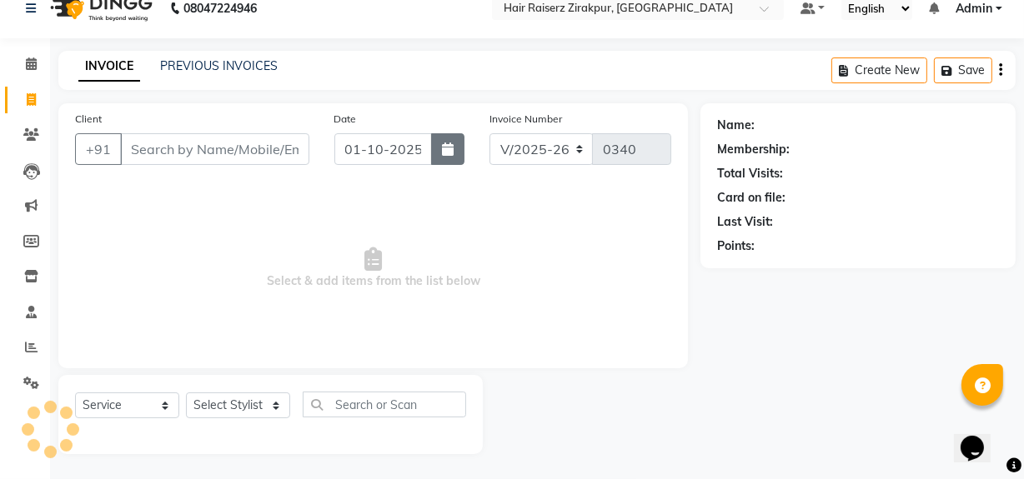
type input "9711869356"
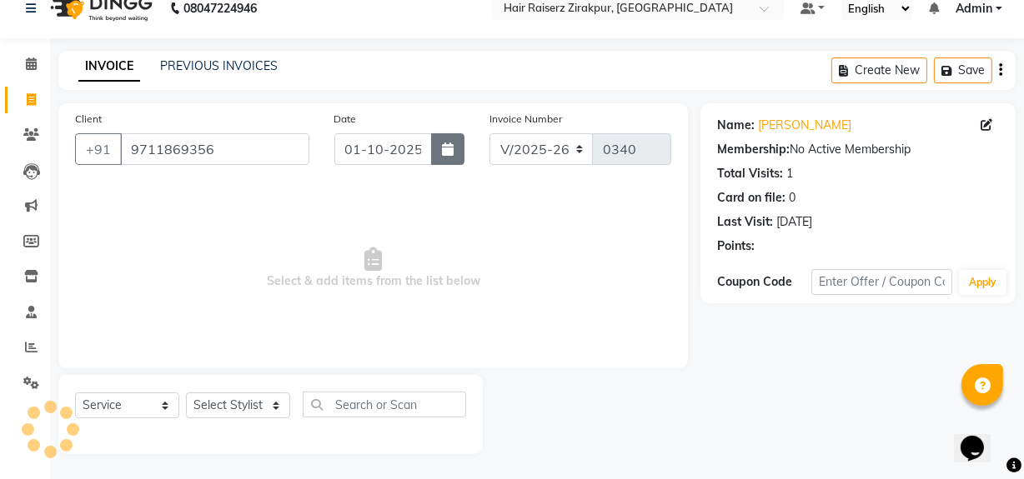
click at [436, 142] on button "button" at bounding box center [447, 149] width 33 height 32
select select "10"
select select "2025"
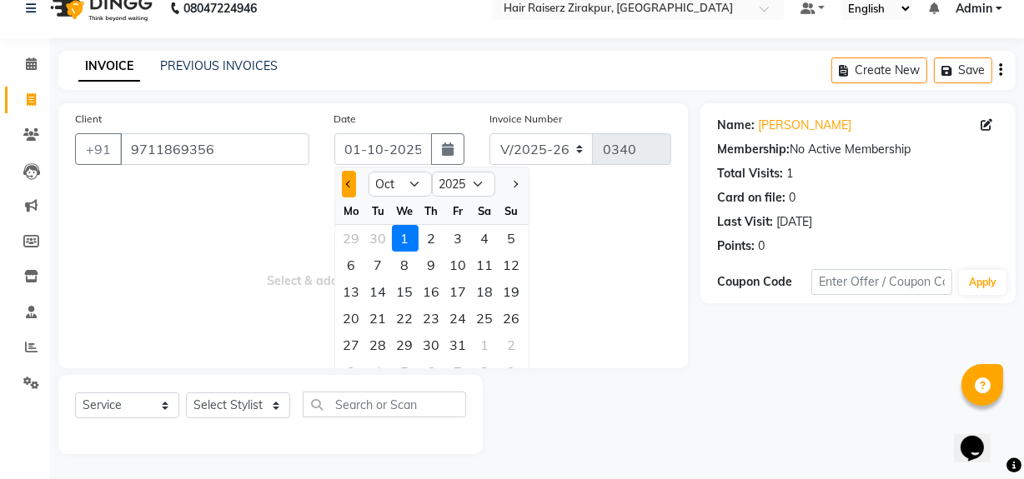
click at [342, 188] on button "Previous month" at bounding box center [349, 184] width 14 height 27
select select "9"
click at [370, 349] on div "30" at bounding box center [378, 345] width 27 height 27
type input "30-09-2025"
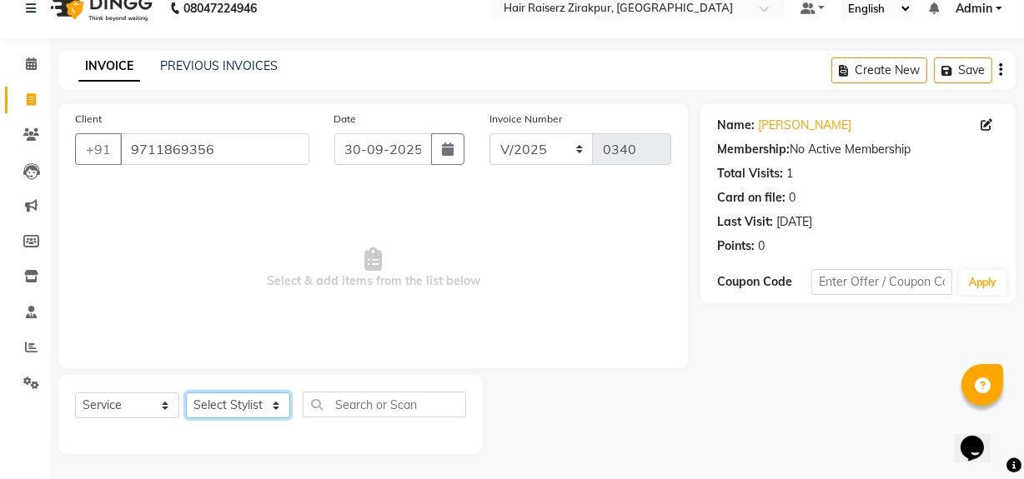
click at [273, 405] on select "Select Stylist [PERSON_NAME] Admin Akshay [PERSON_NAME] Deepak [PERSON_NAME] [P…" at bounding box center [238, 406] width 104 height 26
click at [275, 409] on select "Select Stylist [PERSON_NAME] Admin Akshay [PERSON_NAME] Deepak [PERSON_NAME] [P…" at bounding box center [238, 406] width 104 height 26
select select "88994"
click at [186, 393] on select "Select Stylist [PERSON_NAME] Admin Akshay [PERSON_NAME] Deepak [PERSON_NAME] [P…" at bounding box center [238, 406] width 104 height 26
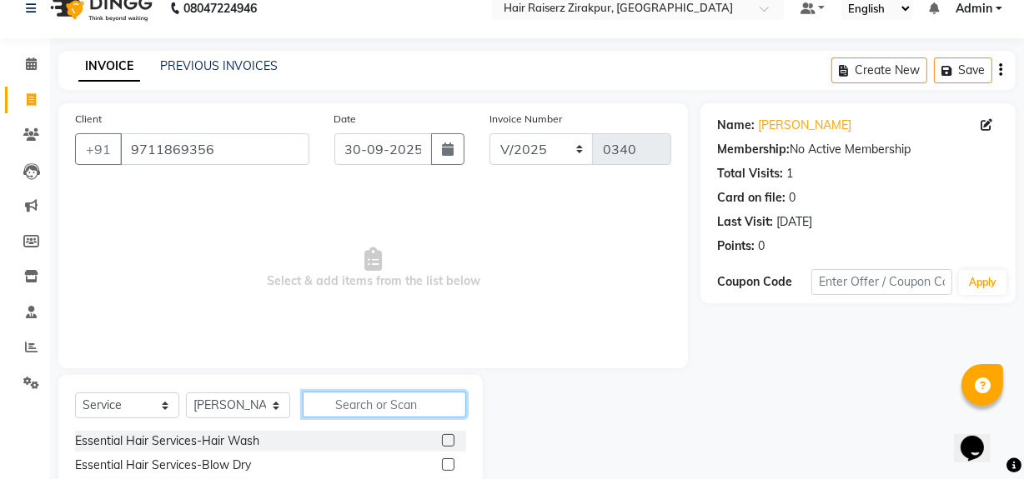
click at [333, 406] on input "text" at bounding box center [384, 405] width 163 height 26
type input "eye"
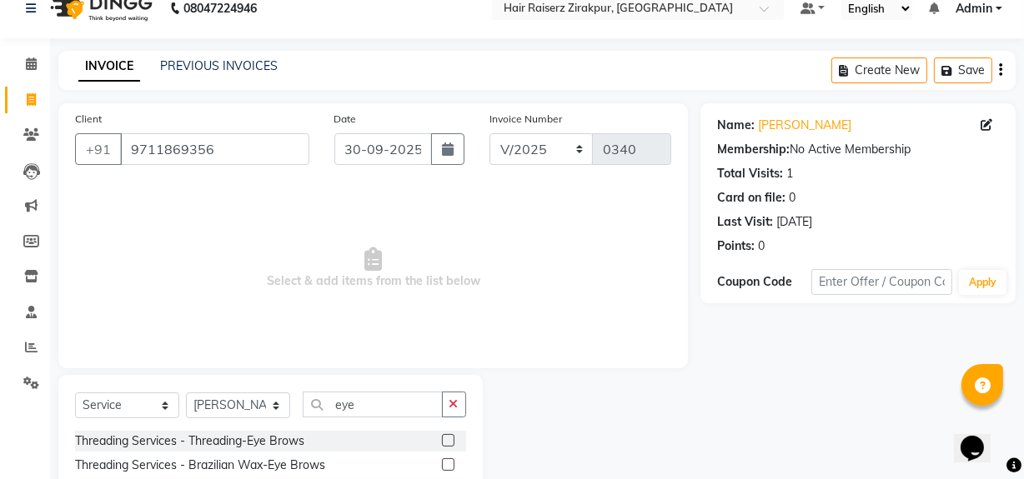
click at [449, 444] on label at bounding box center [448, 440] width 13 height 13
click at [449, 444] on input "checkbox" at bounding box center [447, 441] width 11 height 11
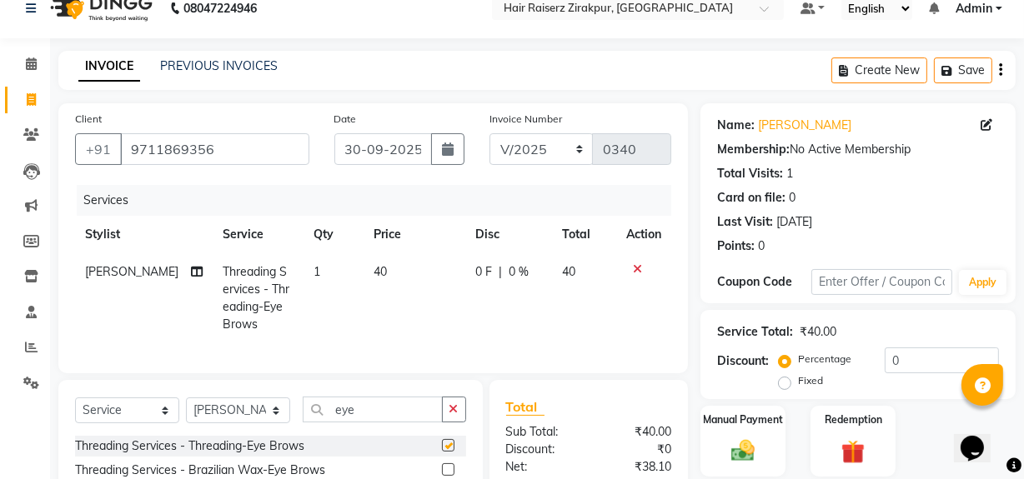
checkbox input "false"
click at [421, 418] on input "eye" at bounding box center [373, 410] width 140 height 26
type input "e"
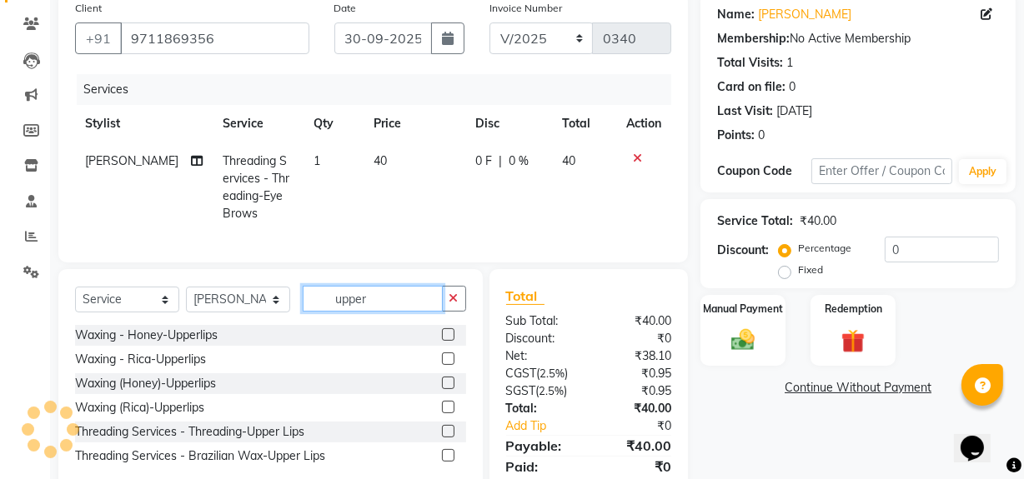
scroll to position [142, 0]
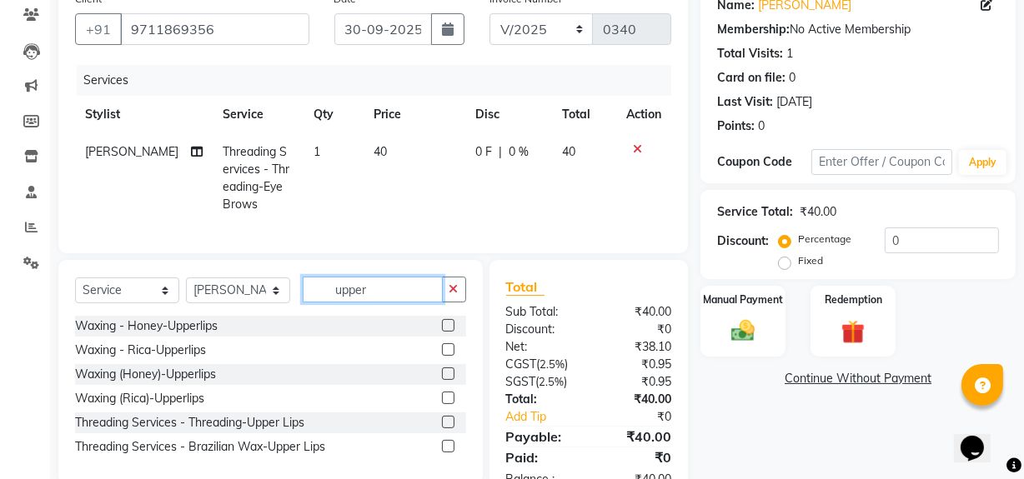
type input "upper"
click at [450, 429] on label at bounding box center [448, 422] width 13 height 13
click at [450, 429] on input "checkbox" at bounding box center [447, 423] width 11 height 11
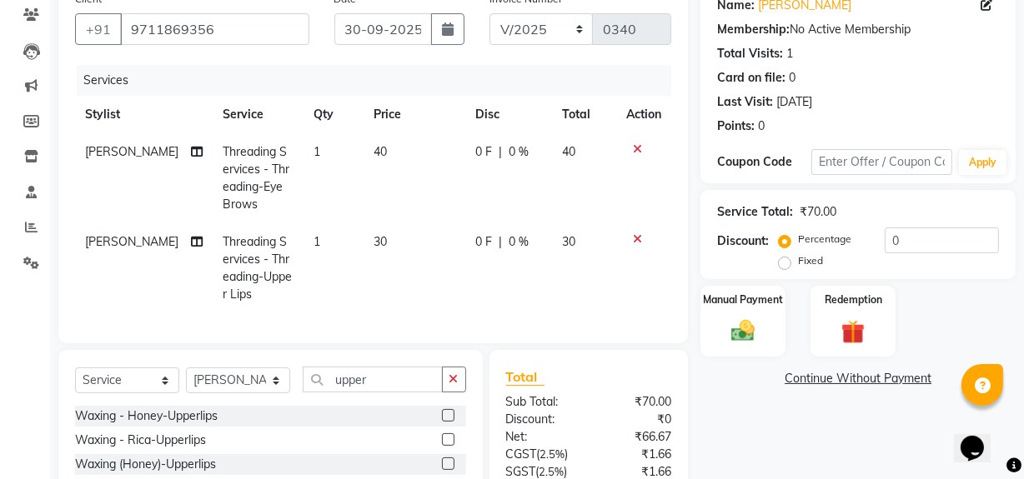
checkbox input "false"
click at [426, 393] on input "upper" at bounding box center [373, 380] width 140 height 26
type input "u"
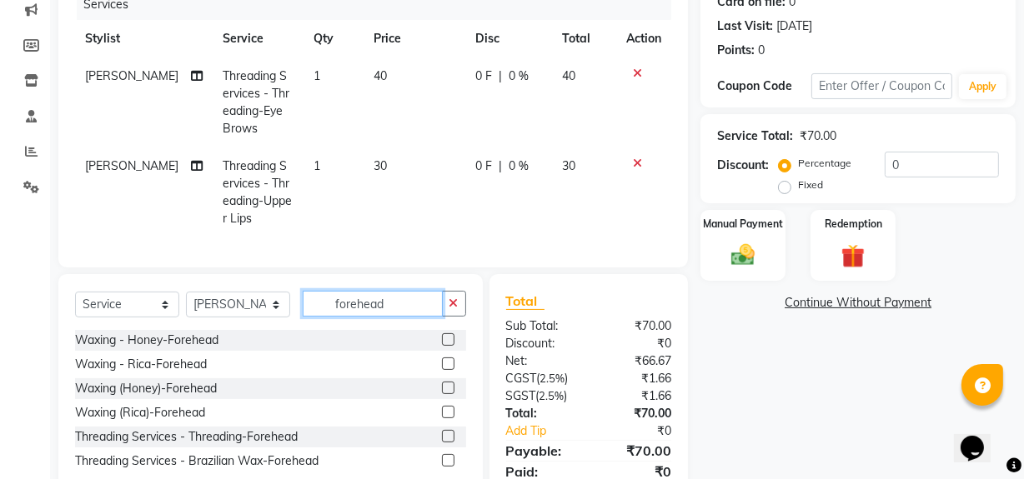
scroll to position [279, 0]
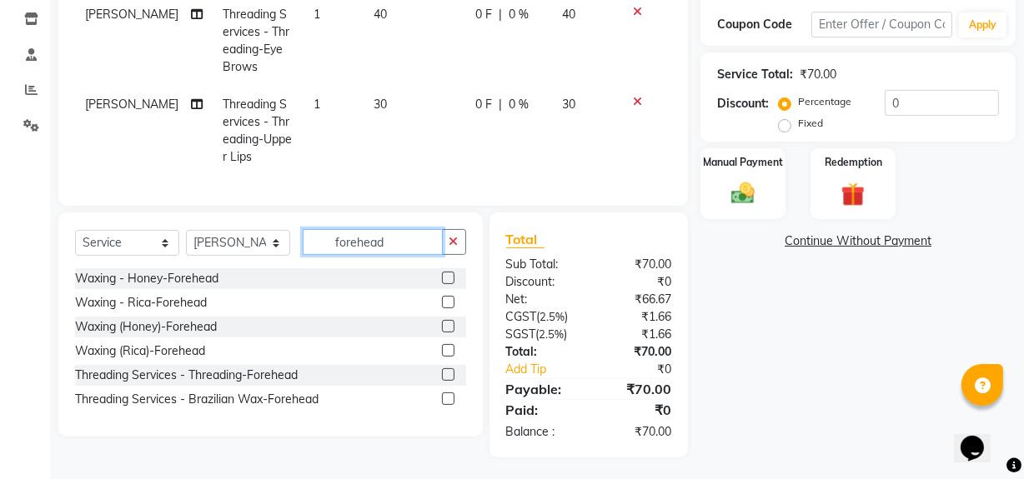
type input "forehead"
click at [446, 381] on label at bounding box center [448, 375] width 13 height 13
click at [446, 381] on input "checkbox" at bounding box center [447, 375] width 11 height 11
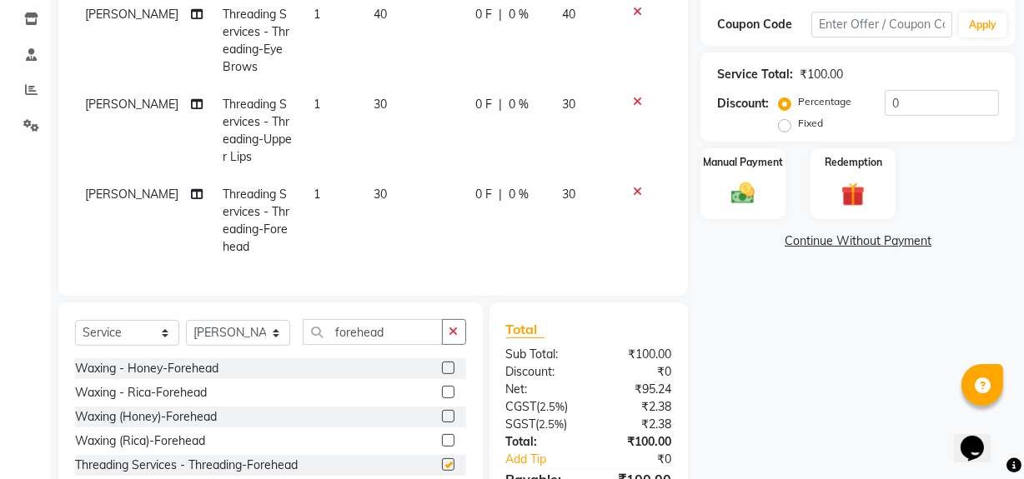
checkbox input "false"
click at [374, 195] on span "30" at bounding box center [380, 194] width 13 height 15
select select "88994"
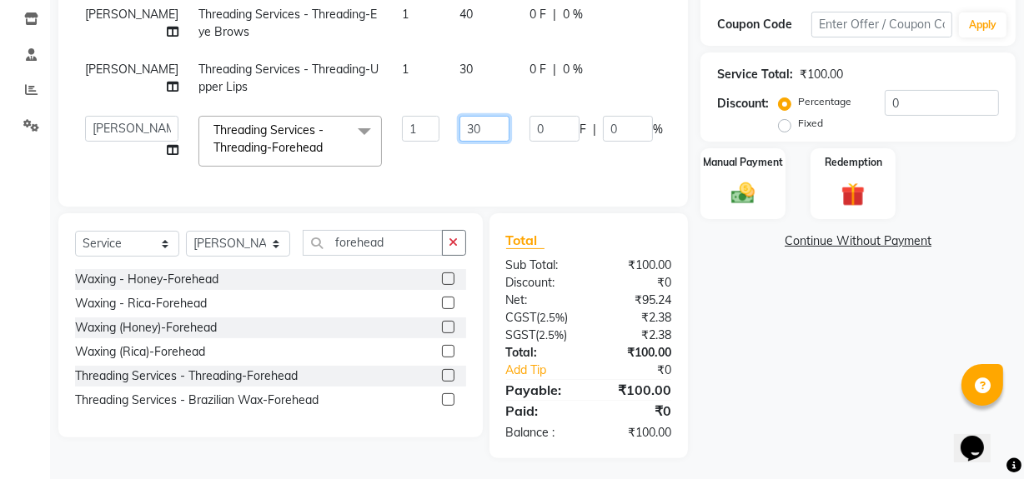
click at [459, 142] on input "30" at bounding box center [484, 129] width 50 height 26
type input "3"
type input "50"
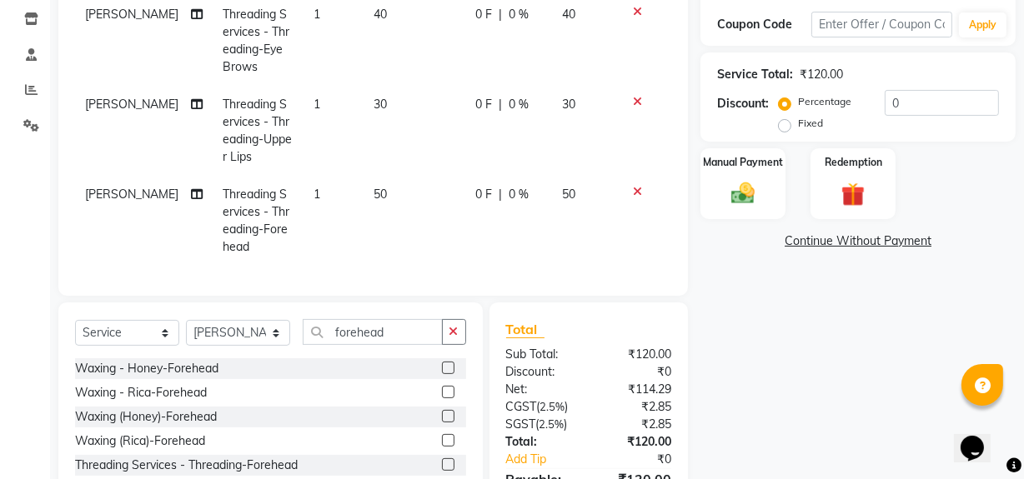
click at [432, 88] on td "30" at bounding box center [415, 131] width 103 height 90
select select "88994"
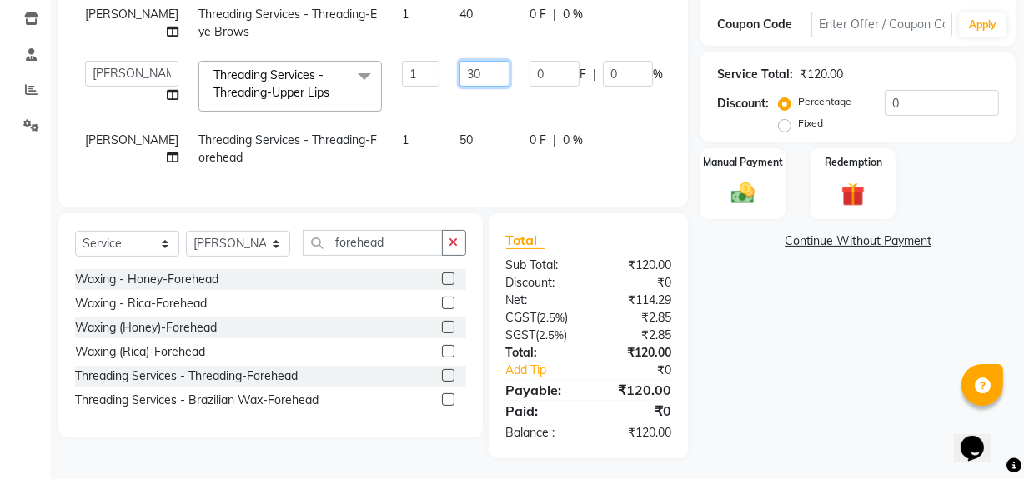
click at [459, 87] on input "30" at bounding box center [484, 74] width 50 height 26
type input "3"
type input "50"
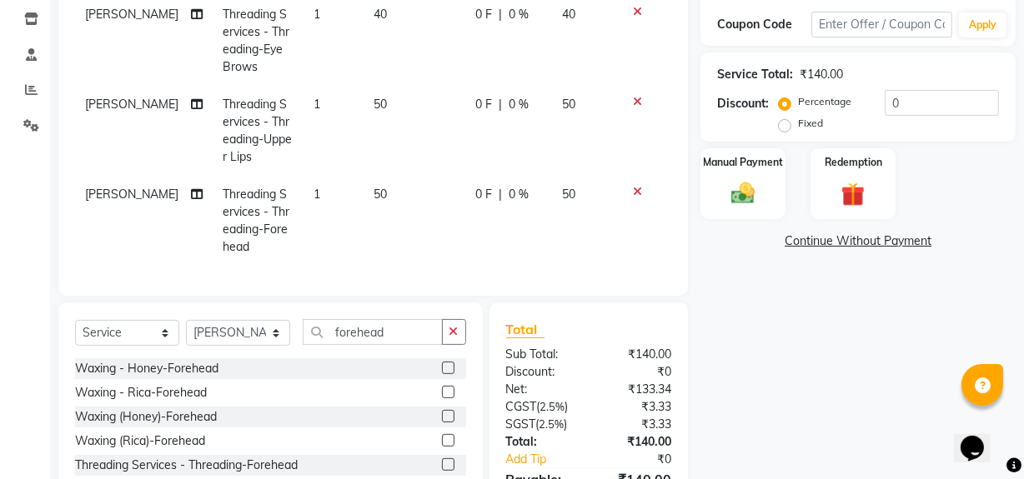
click at [434, 18] on td "40" at bounding box center [415, 41] width 103 height 90
select select "88994"
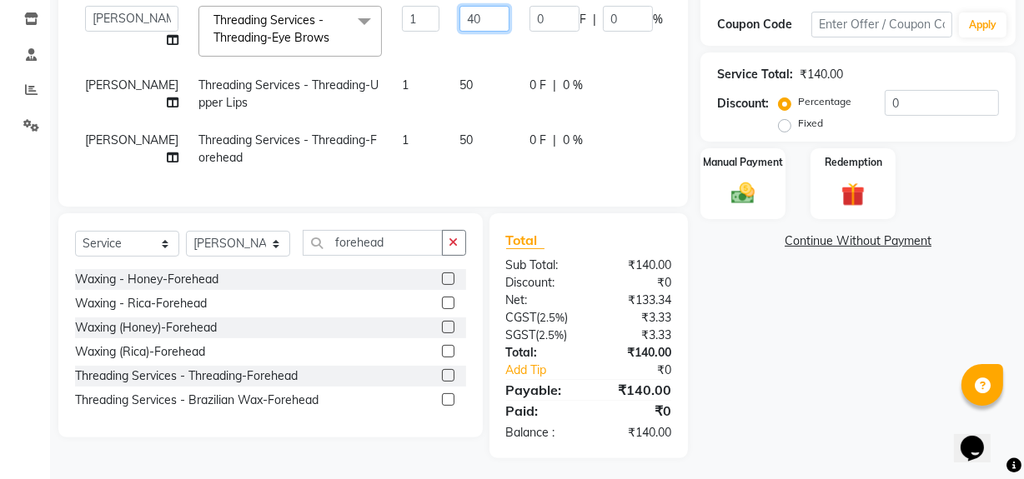
click at [459, 21] on input "40" at bounding box center [484, 19] width 50 height 26
type input "4"
type input "50"
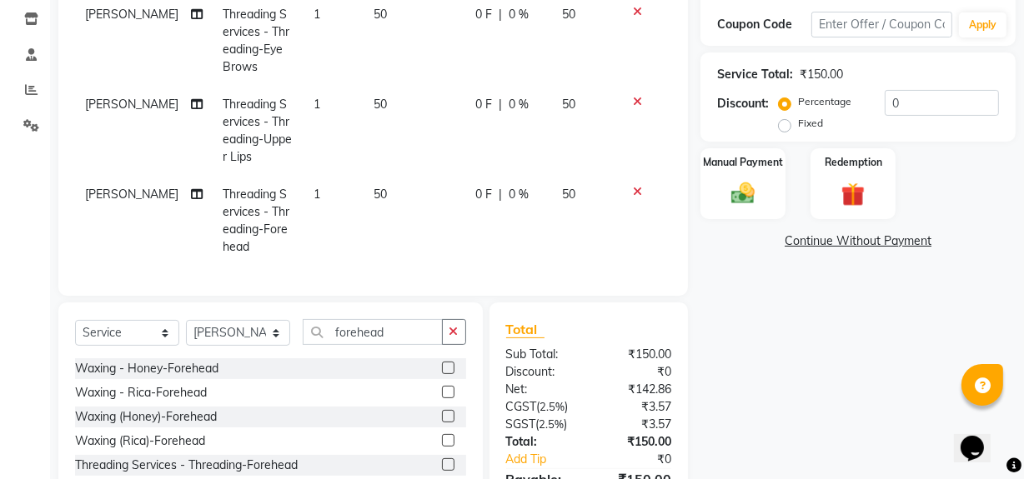
click at [760, 378] on div "Name: [PERSON_NAME] Membership: No Active Membership Total Visits: 1 Card on fi…" at bounding box center [864, 197] width 328 height 702
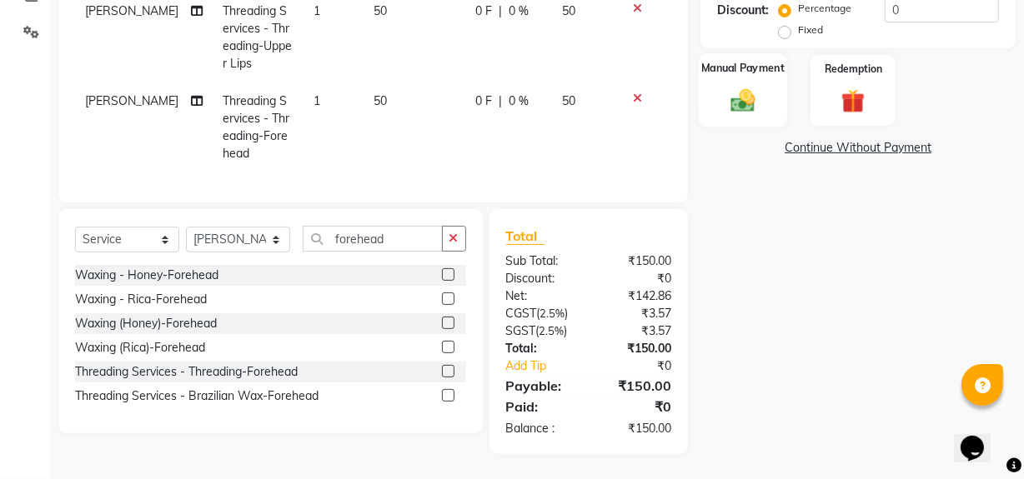
click at [730, 86] on img at bounding box center [743, 100] width 40 height 28
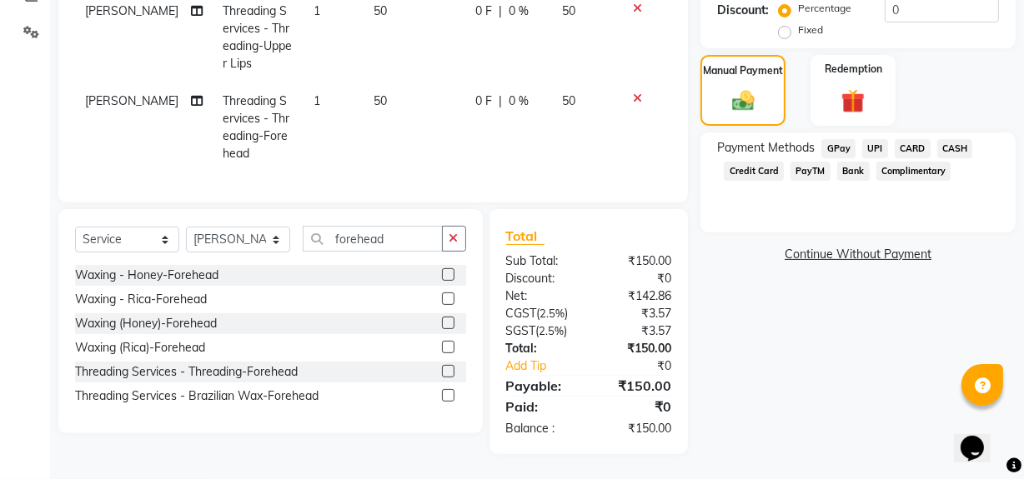
click at [876, 139] on span "UPI" at bounding box center [875, 148] width 26 height 19
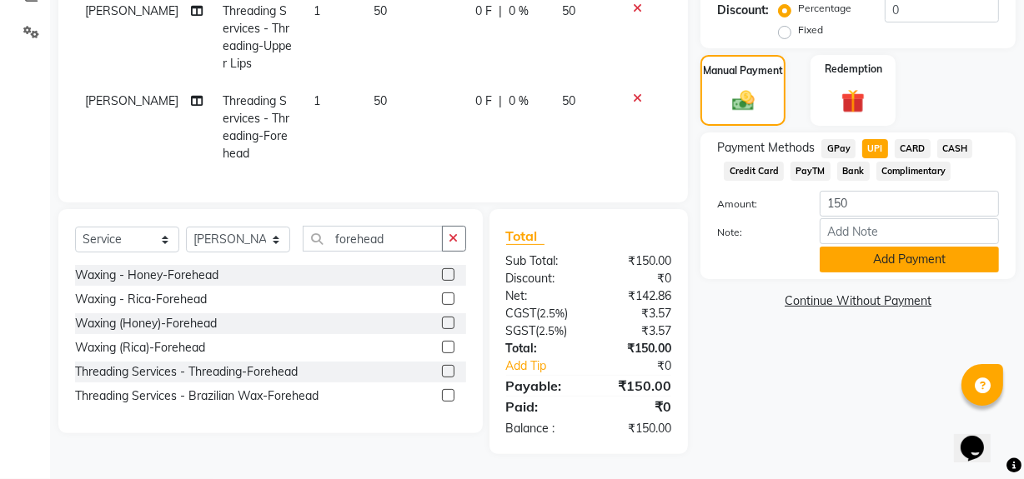
click at [862, 248] on button "Add Payment" at bounding box center [909, 260] width 179 height 26
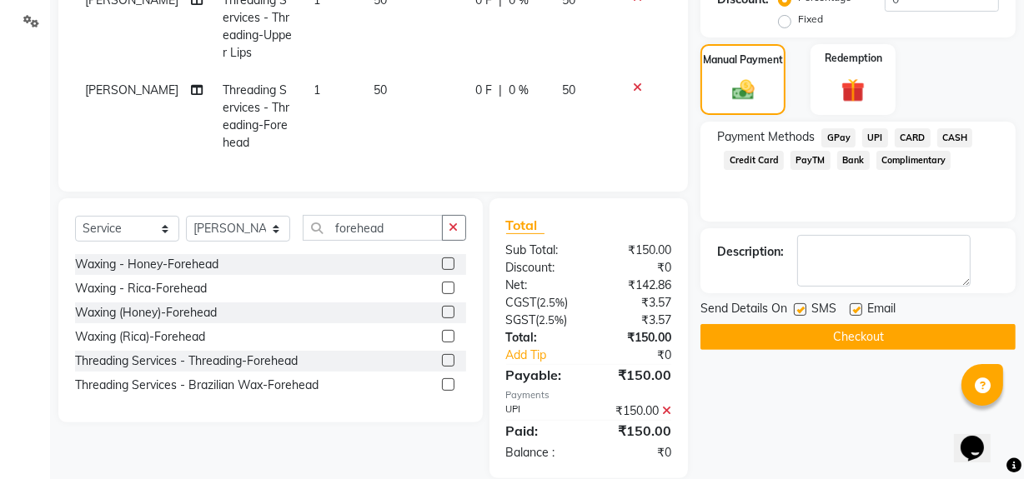
click at [852, 334] on button "Checkout" at bounding box center [857, 337] width 315 height 26
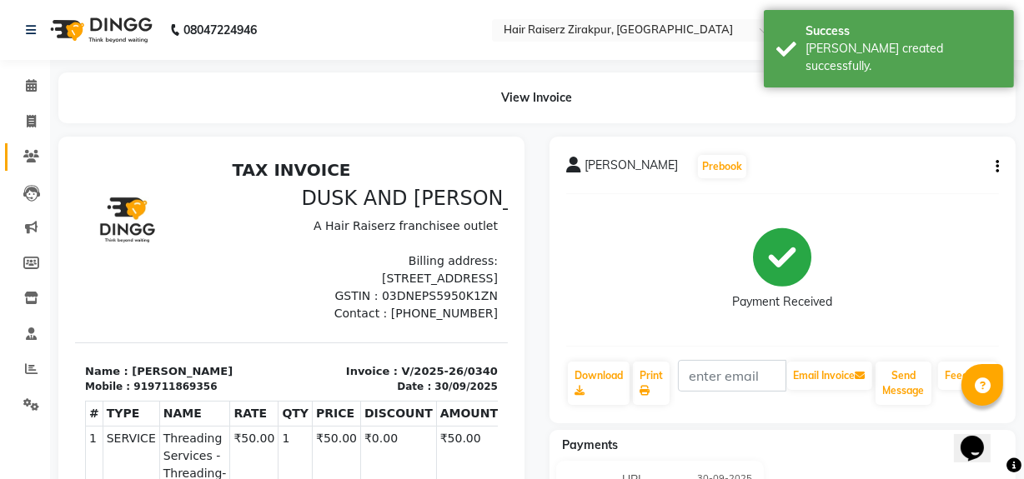
click at [25, 167] on link "Clients" at bounding box center [25, 157] width 40 height 28
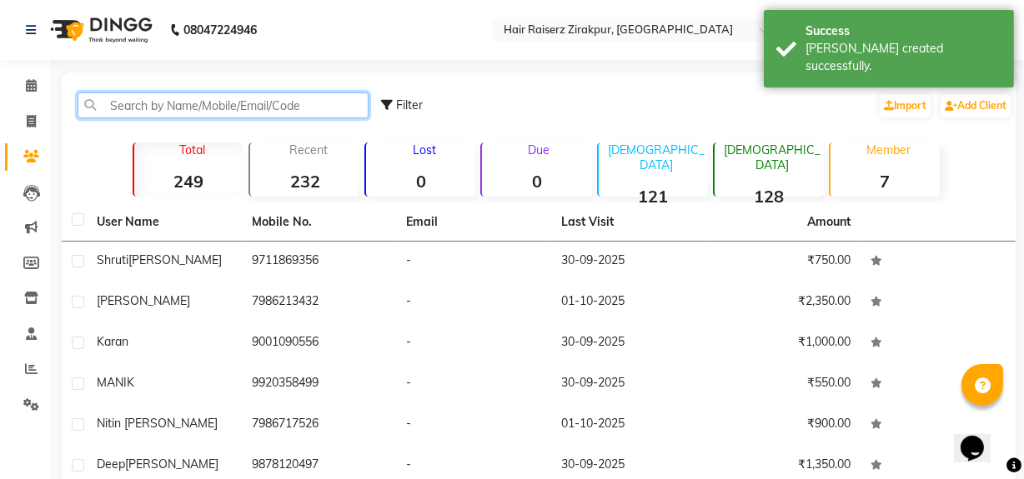
click at [117, 110] on input "text" at bounding box center [223, 106] width 291 height 26
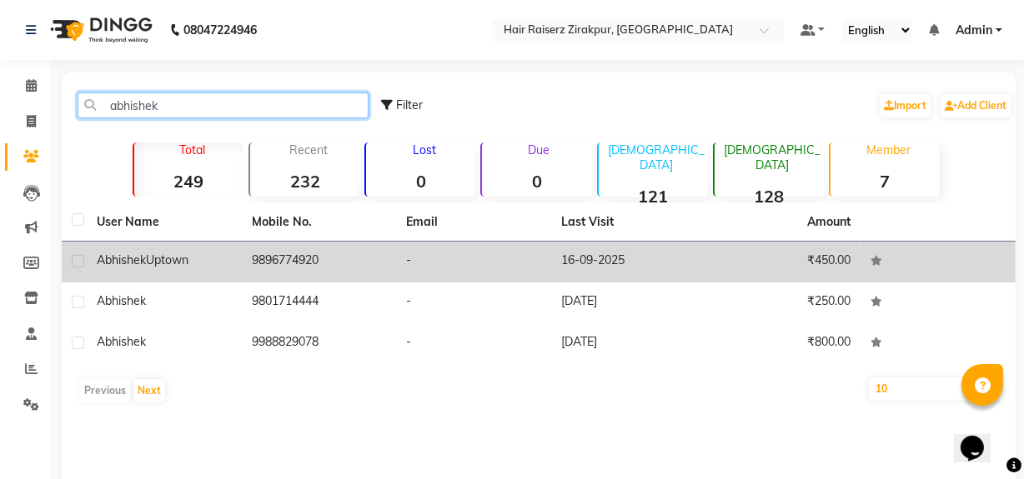
type input "abhishek"
click at [304, 276] on td "9896774920" at bounding box center [319, 262] width 155 height 41
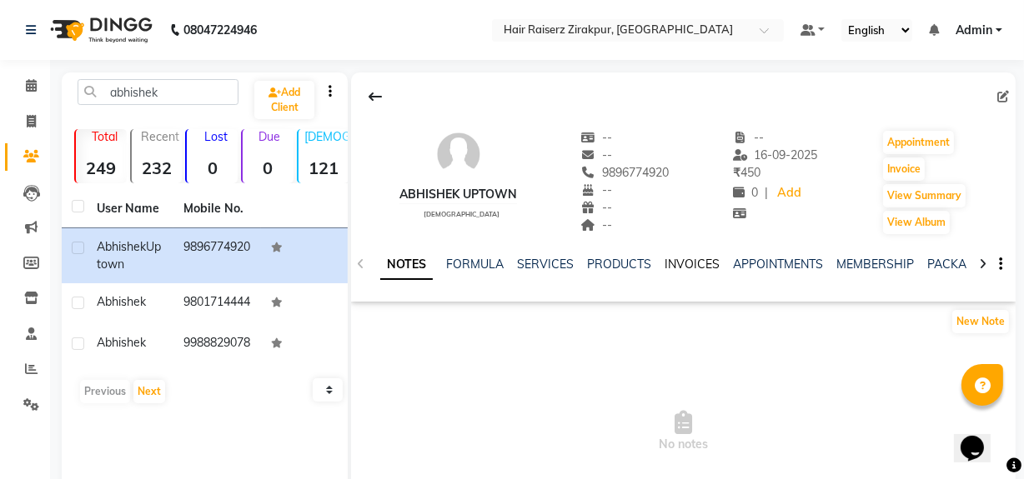
click at [684, 268] on link "INVOICES" at bounding box center [692, 264] width 55 height 15
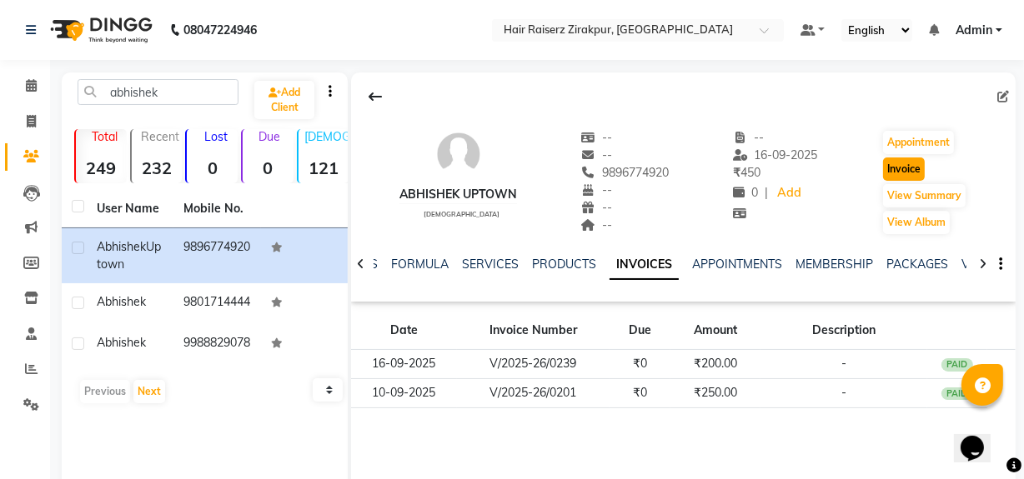
click at [924, 167] on button "Invoice" at bounding box center [904, 169] width 42 height 23
select select "service"
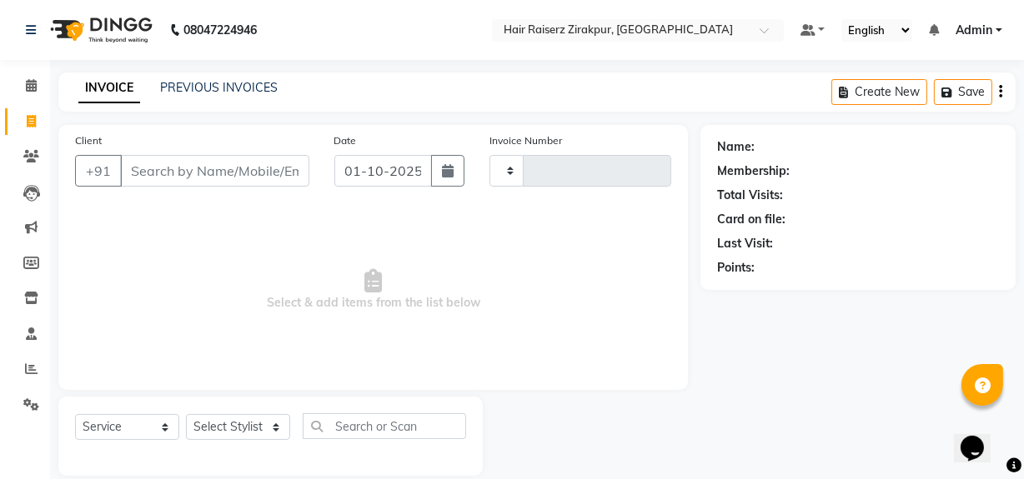
scroll to position [22, 0]
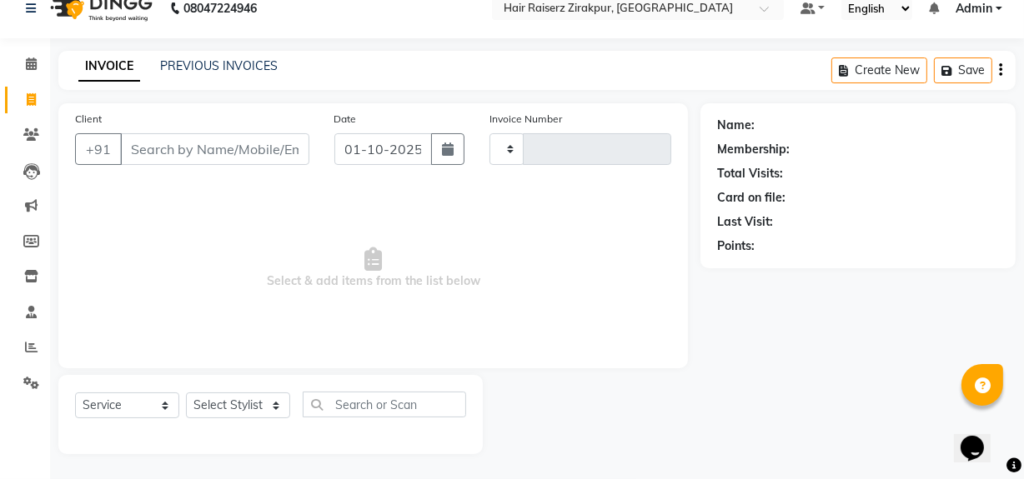
type input "0341"
select select "8680"
type input "9896774920"
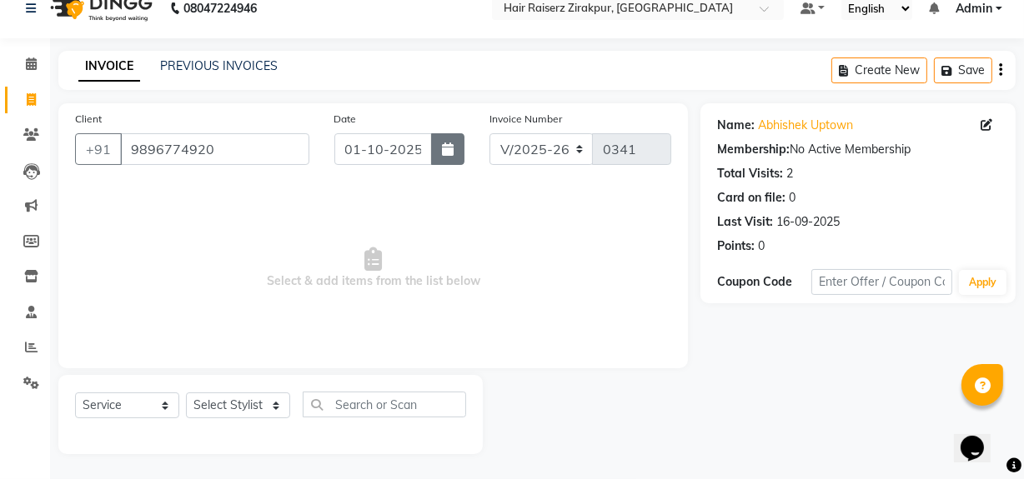
click at [459, 142] on button "button" at bounding box center [447, 149] width 33 height 32
select select "10"
select select "2025"
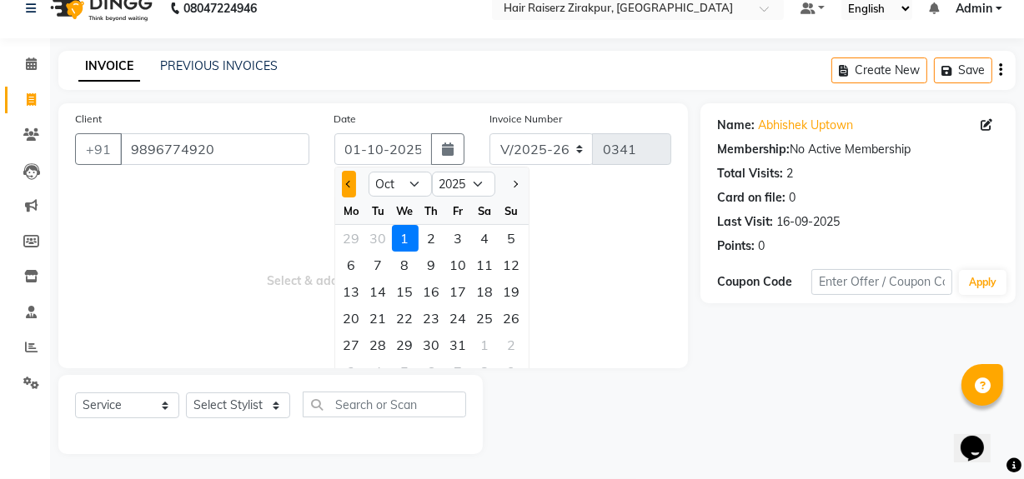
click at [343, 188] on button "Previous month" at bounding box center [349, 184] width 14 height 27
select select "9"
click at [374, 339] on div "30" at bounding box center [378, 345] width 27 height 27
type input "30-09-2025"
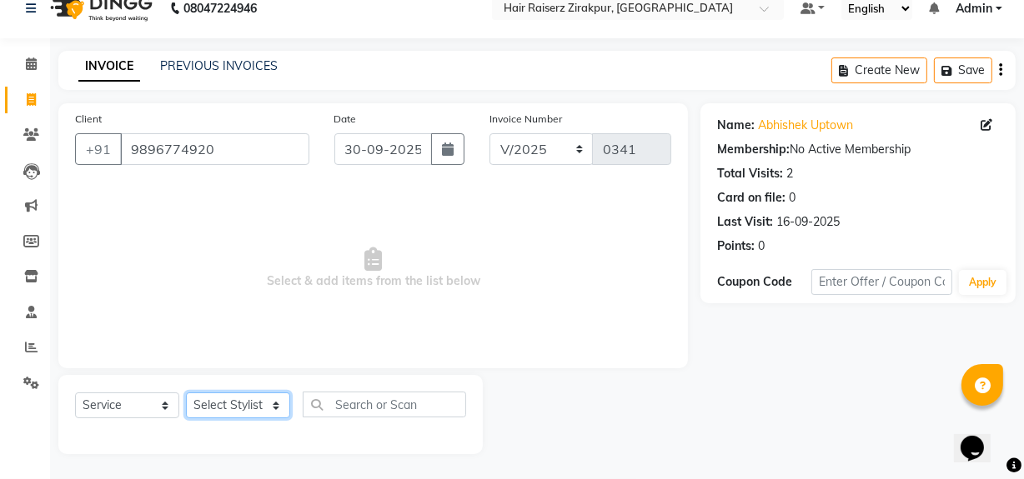
click at [281, 402] on select "Select Stylist [PERSON_NAME] Admin Akshay [PERSON_NAME] Deepak [PERSON_NAME] [P…" at bounding box center [238, 406] width 104 height 26
select select "88904"
click at [186, 393] on select "Select Stylist [PERSON_NAME] Admin Akshay [PERSON_NAME] Deepak [PERSON_NAME] [P…" at bounding box center [238, 406] width 104 height 26
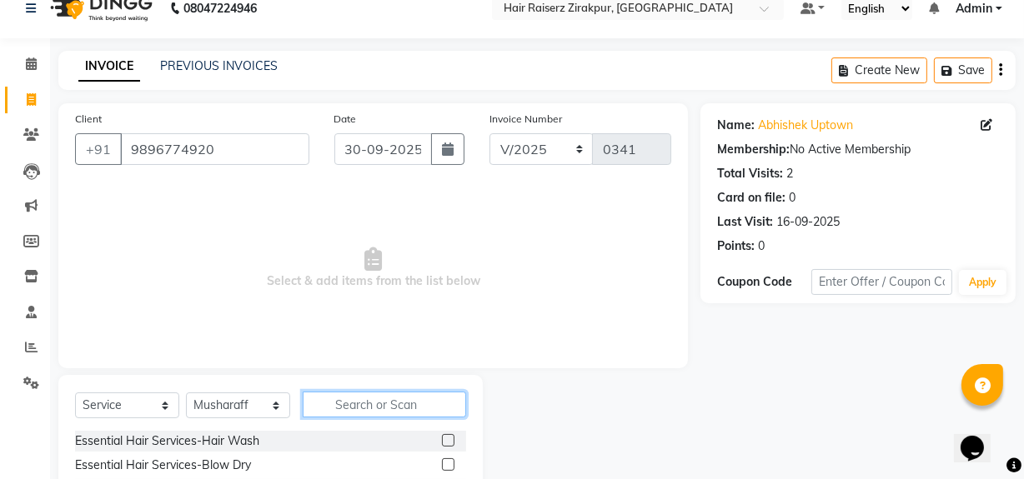
click at [330, 399] on input "text" at bounding box center [384, 405] width 163 height 26
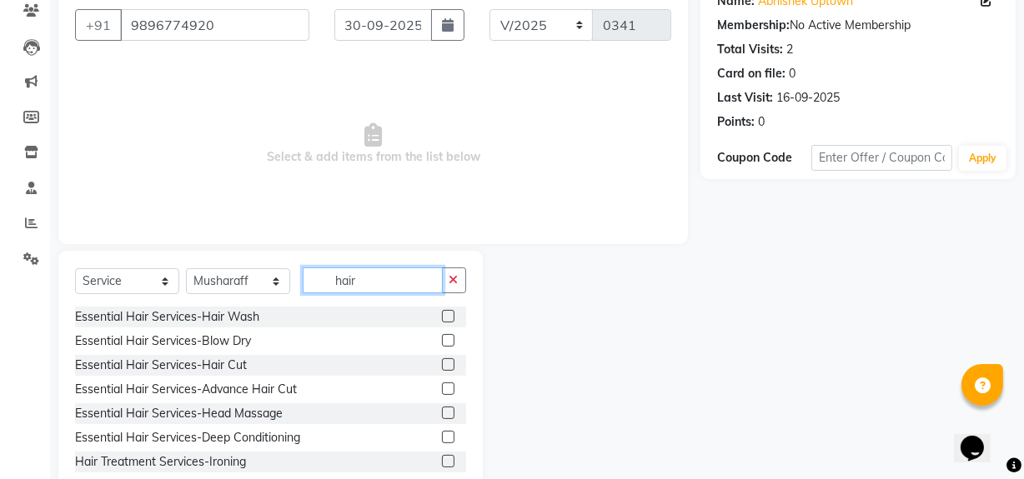
type input "hair"
click at [442, 389] on label at bounding box center [448, 389] width 13 height 13
click at [442, 389] on input "checkbox" at bounding box center [447, 389] width 11 height 11
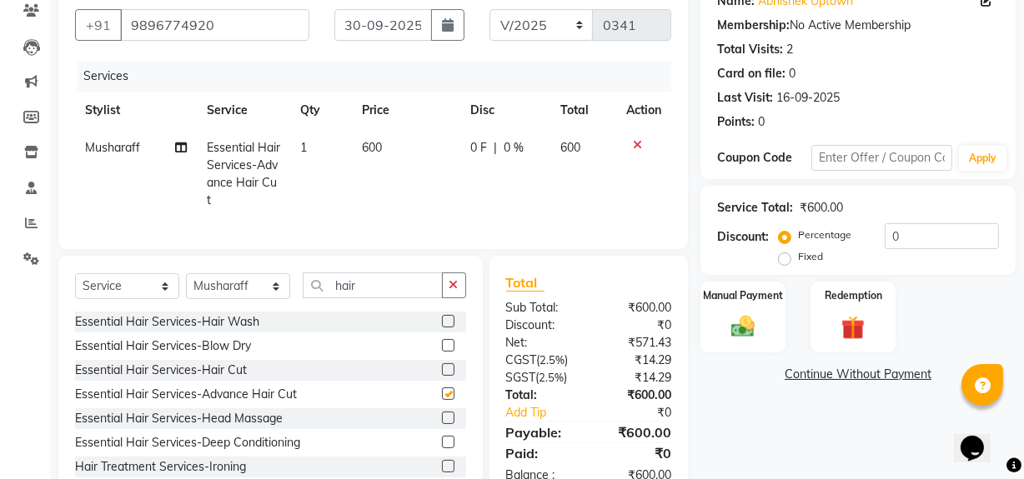
checkbox input "false"
click at [372, 152] on span "600" at bounding box center [373, 147] width 20 height 15
select select "88904"
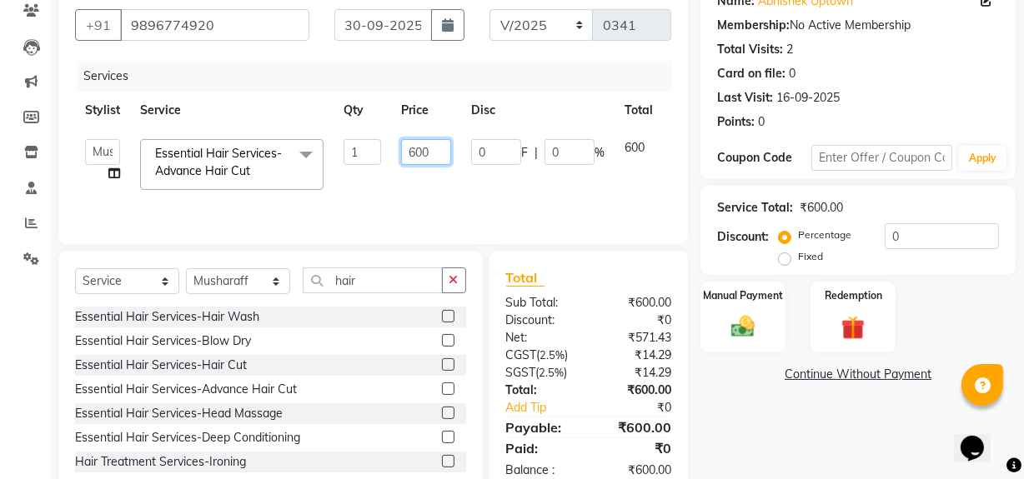
click at [422, 151] on input "600" at bounding box center [426, 152] width 50 height 26
type input "650"
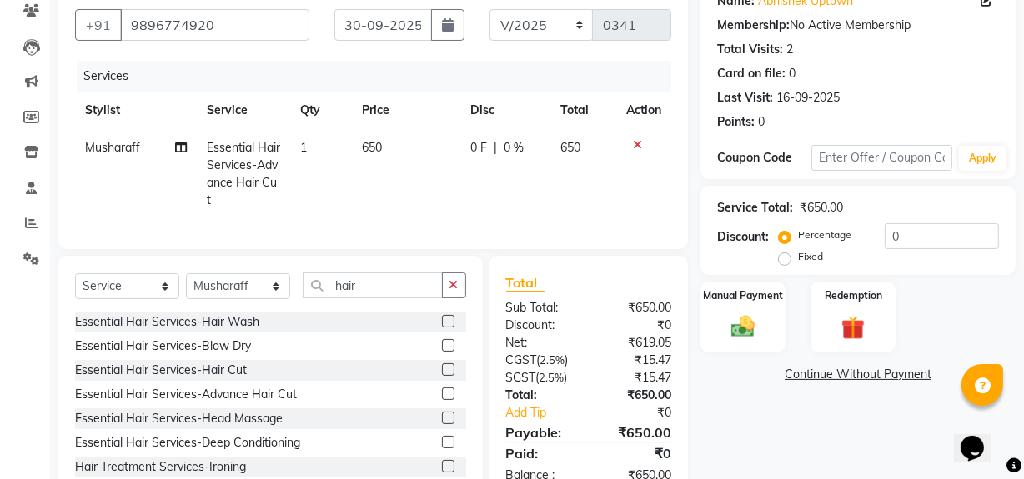
click at [800, 444] on div "Name: Abhishek Uptown Membership: No Active Membership Total Visits: 2 Card on …" at bounding box center [864, 240] width 328 height 523
click at [451, 299] on button "button" at bounding box center [454, 286] width 24 height 26
click at [366, 291] on input "text" at bounding box center [384, 286] width 163 height 26
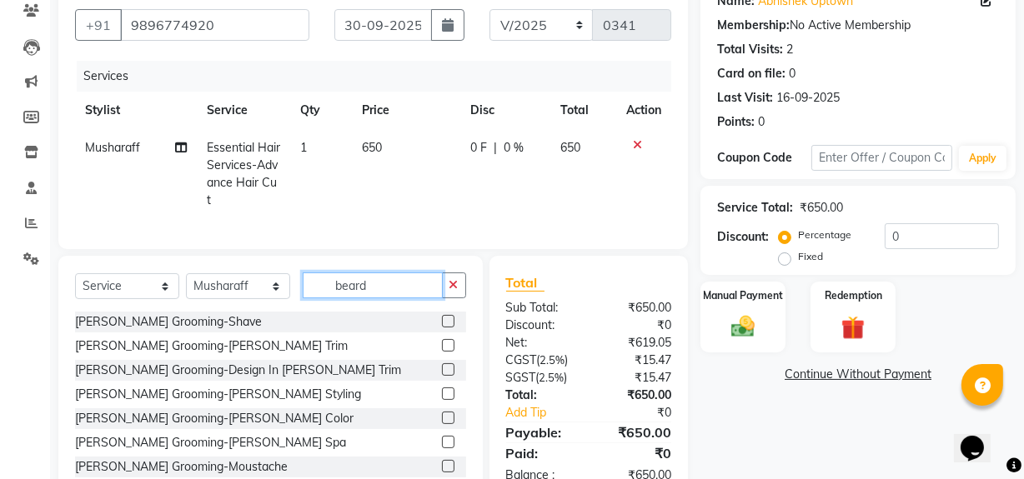
type input "beard"
click at [442, 352] on label at bounding box center [448, 345] width 13 height 13
click at [442, 352] on input "checkbox" at bounding box center [447, 346] width 11 height 11
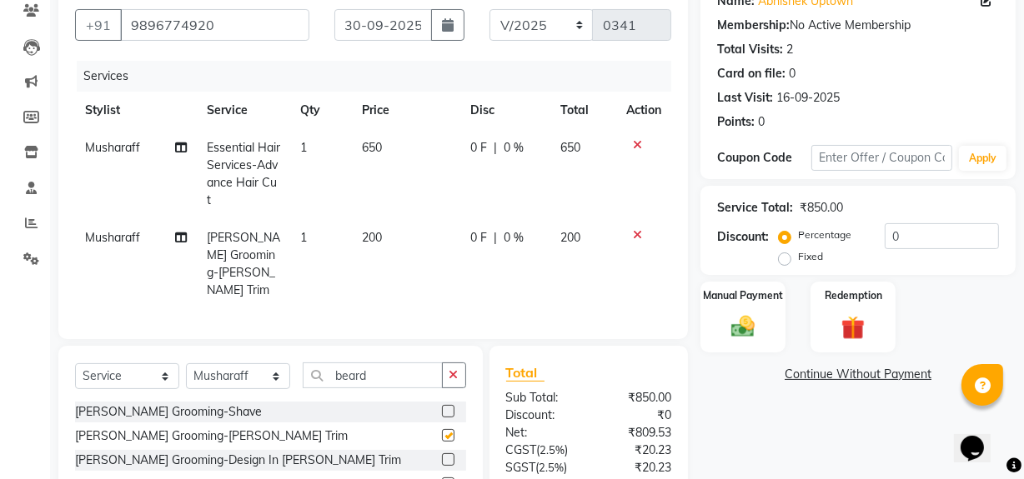
checkbox input "false"
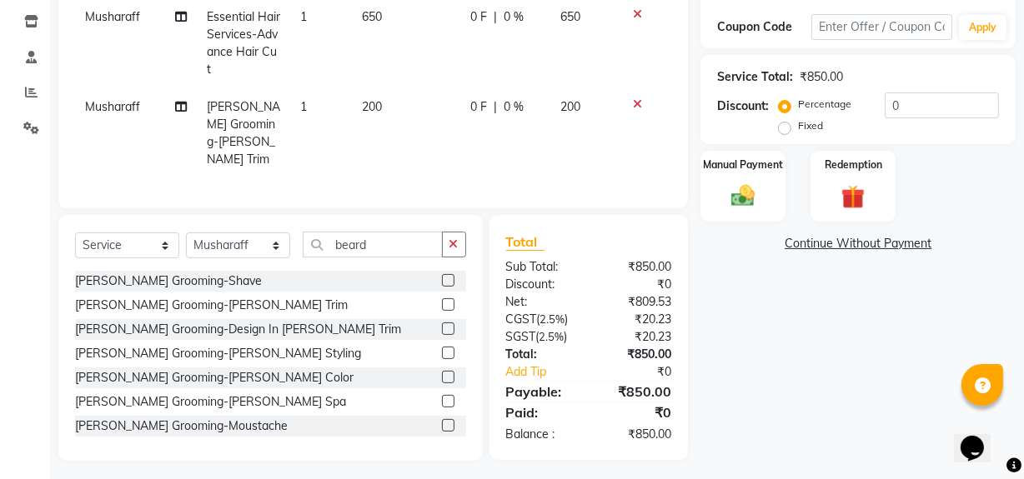
scroll to position [56, 0]
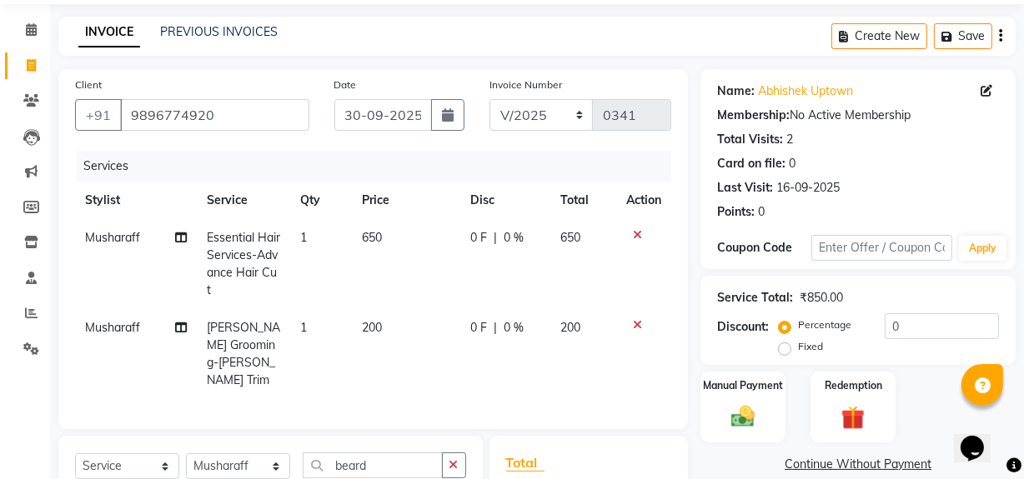
click at [640, 238] on icon at bounding box center [637, 235] width 9 height 12
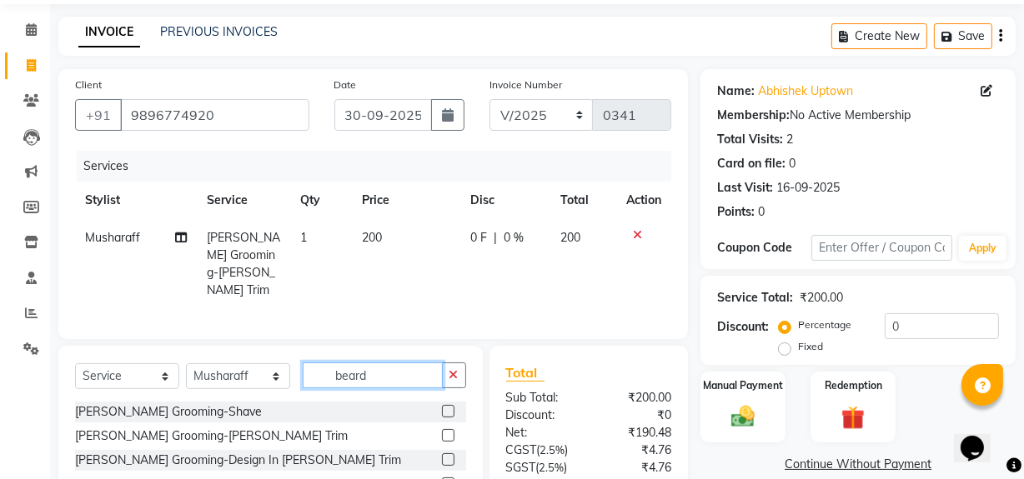
click at [378, 374] on input "beard" at bounding box center [373, 376] width 140 height 26
type input "b"
type input "hair cut"
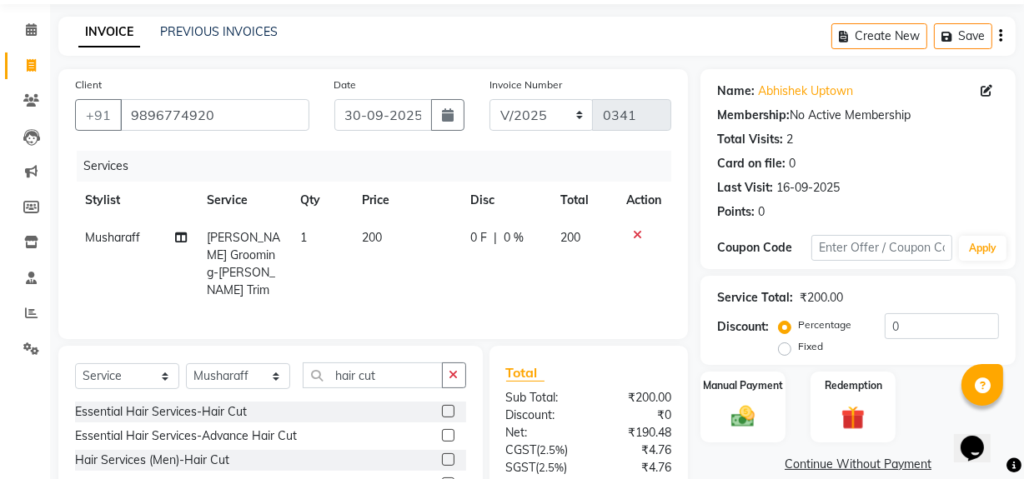
click at [449, 455] on label at bounding box center [448, 460] width 13 height 13
click at [449, 455] on input "checkbox" at bounding box center [447, 460] width 11 height 11
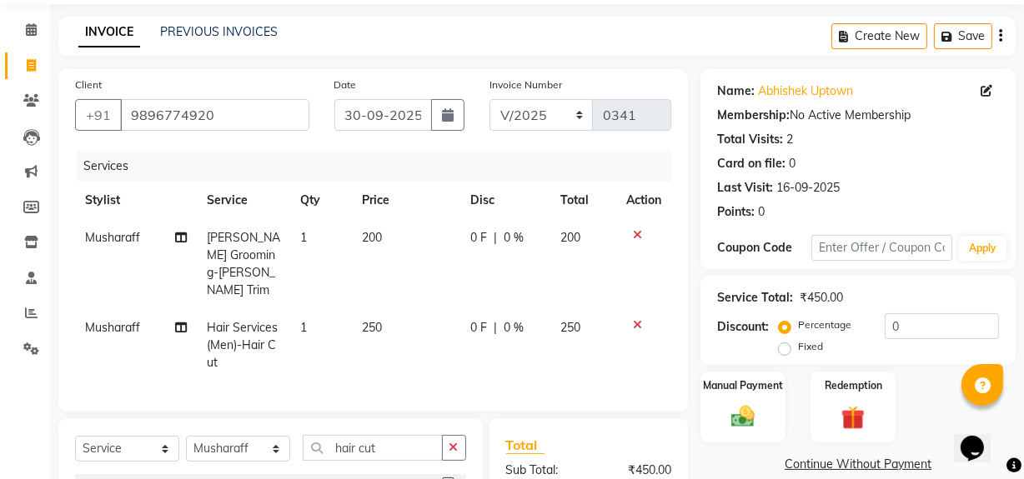
checkbox input "false"
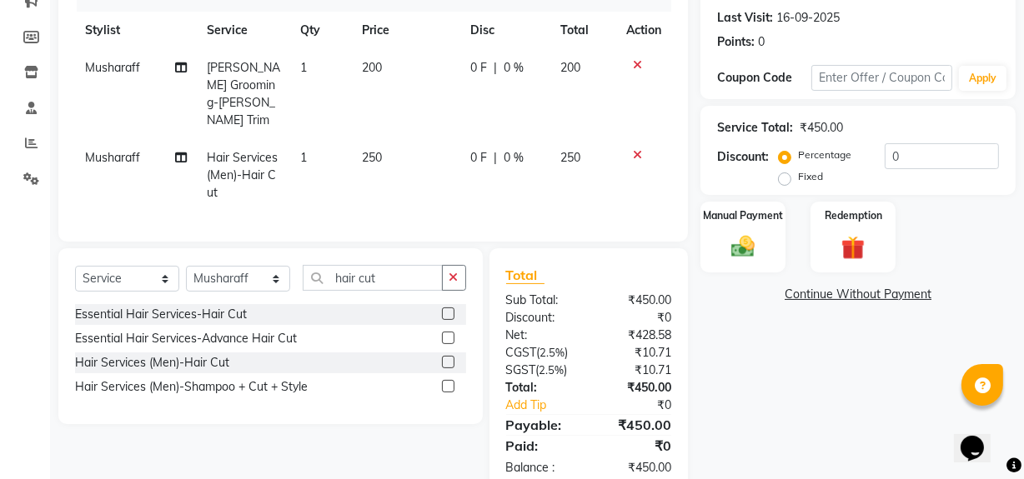
scroll to position [228, 0]
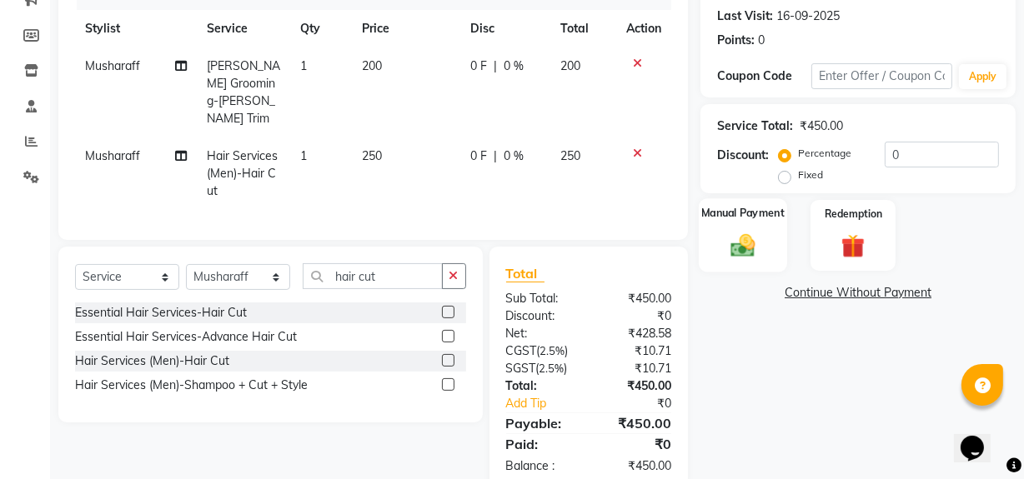
click at [758, 225] on div "Manual Payment" at bounding box center [743, 235] width 88 height 74
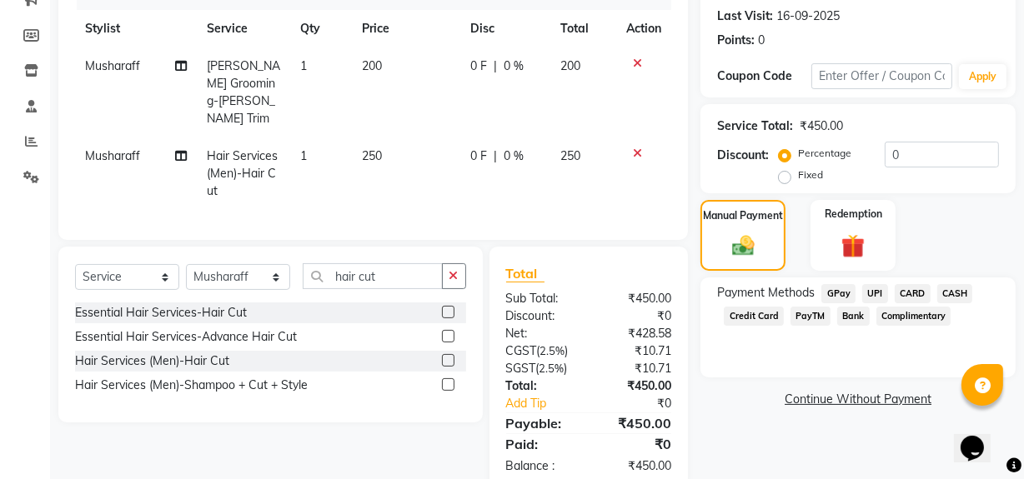
scroll to position [258, 0]
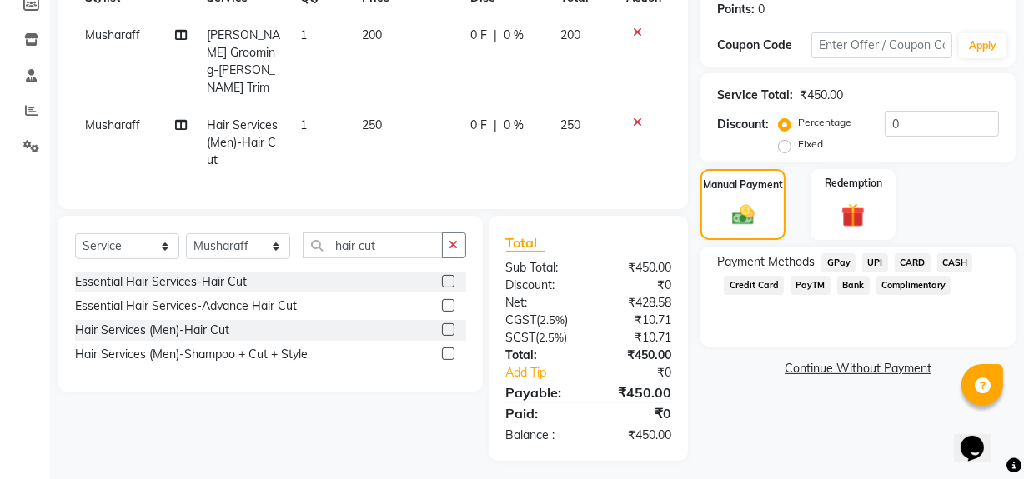
drag, startPoint x: 1007, startPoint y: 364, endPoint x: 1016, endPoint y: 199, distance: 165.4
click at [1016, 199] on div "Name: Abhishek Uptown Membership: No Active Membership Total Visits: 2 Card on …" at bounding box center [864, 164] width 328 height 595
click at [856, 409] on div "Name: Abhishek Uptown Membership: No Active Membership Total Visits: 2 Card on …" at bounding box center [864, 164] width 328 height 595
click at [910, 253] on span "CARD" at bounding box center [913, 262] width 36 height 19
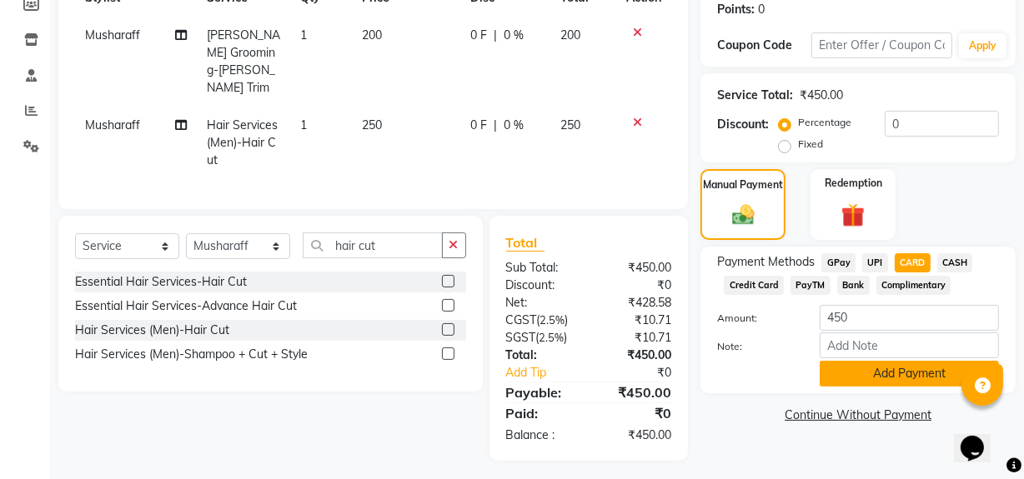
click at [886, 363] on button "Add Payment" at bounding box center [909, 374] width 179 height 26
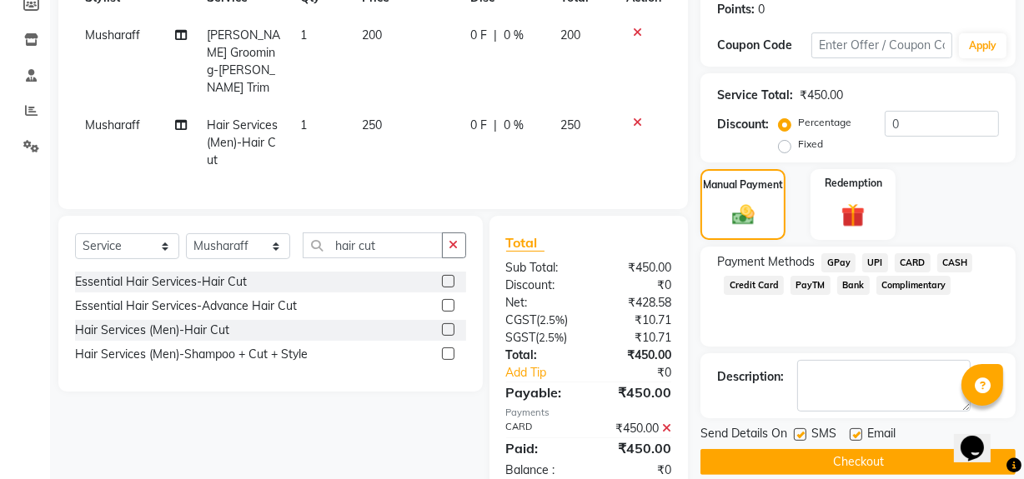
scroll to position [294, 0]
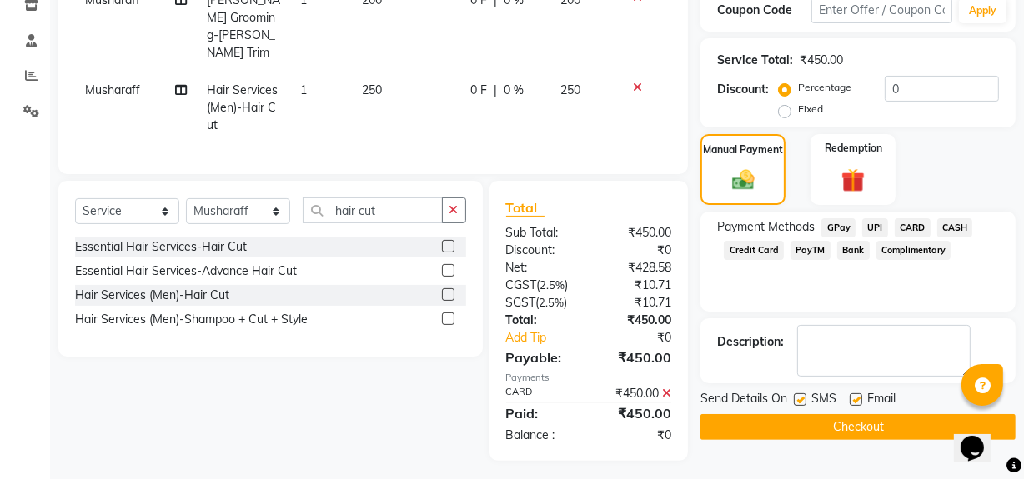
click at [911, 424] on button "Checkout" at bounding box center [857, 427] width 315 height 26
